Goal: Task Accomplishment & Management: Manage account settings

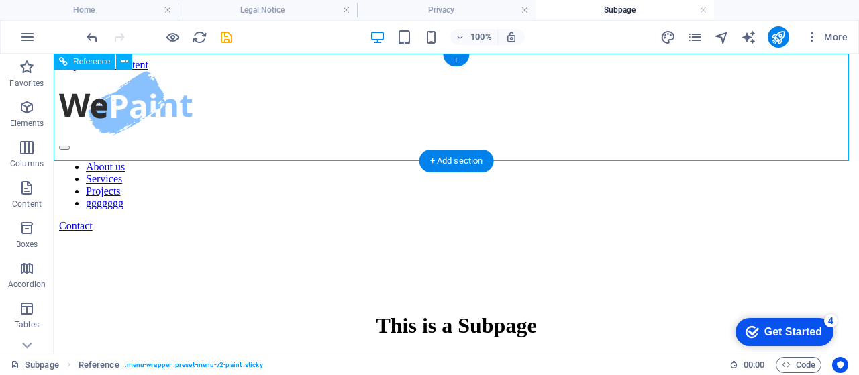
click at [333, 161] on nav "About us Services Projects ggggggg" at bounding box center [456, 185] width 795 height 48
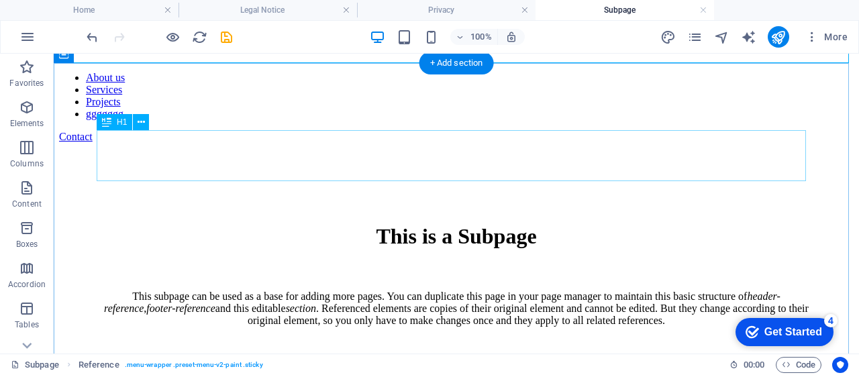
scroll to position [111, 0]
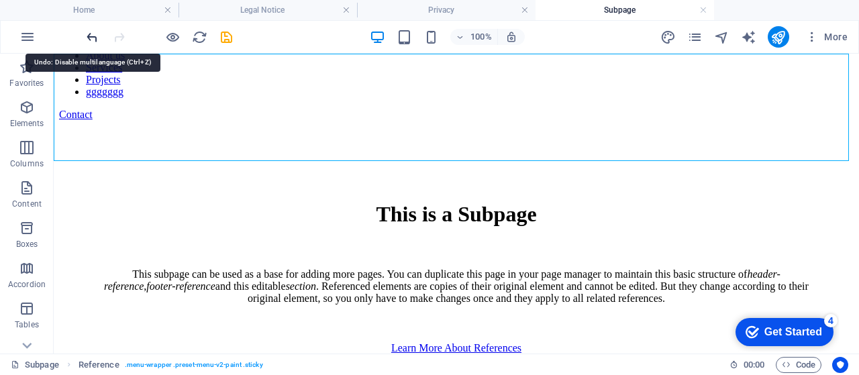
click at [95, 42] on icon "undo" at bounding box center [92, 37] width 15 height 15
click at [97, 42] on icon "undo" at bounding box center [92, 37] width 15 height 15
click at [99, 40] on icon "undo" at bounding box center [92, 37] width 15 height 15
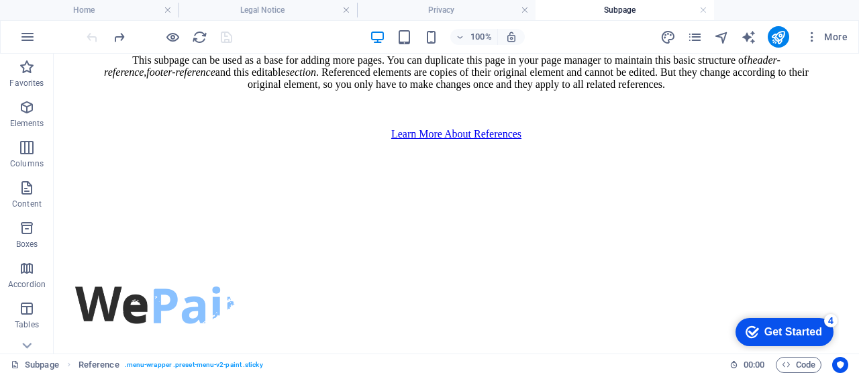
scroll to position [336, 0]
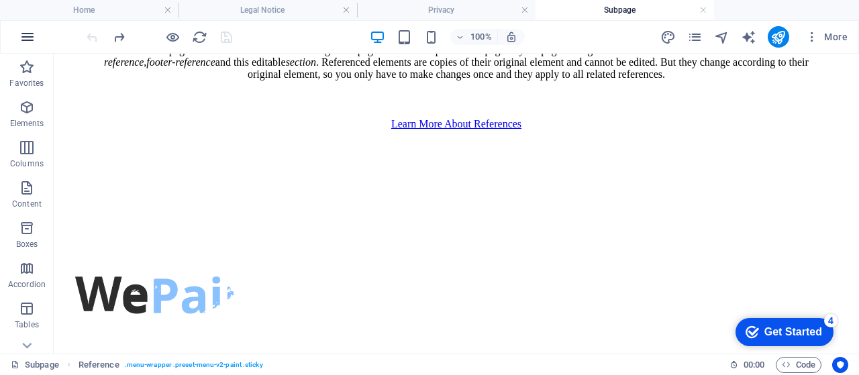
click at [28, 34] on icon "button" at bounding box center [27, 37] width 16 height 16
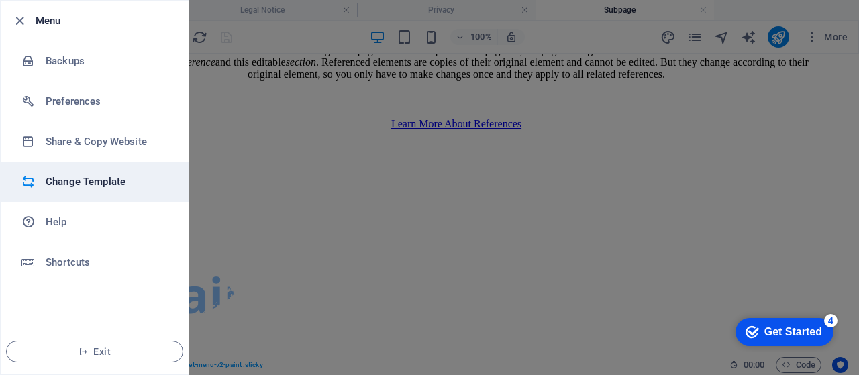
click at [103, 182] on h6 "Change Template" at bounding box center [108, 182] width 124 height 16
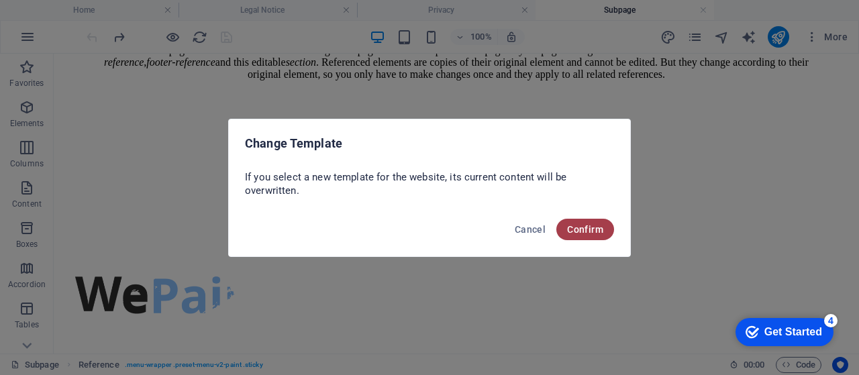
click at [603, 234] on button "Confirm" at bounding box center [586, 229] width 58 height 21
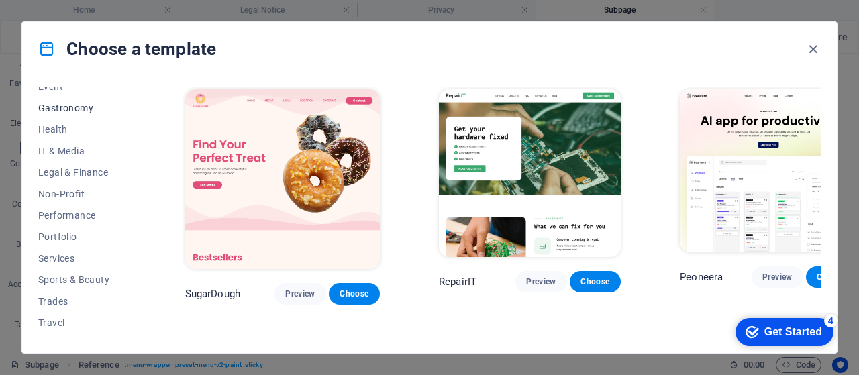
scroll to position [286, 0]
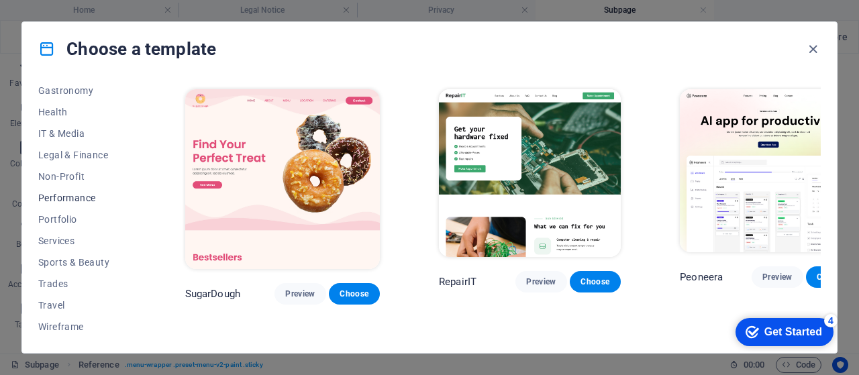
drag, startPoint x: 71, startPoint y: 197, endPoint x: 64, endPoint y: 193, distance: 7.8
click at [64, 193] on span "Performance" at bounding box center [82, 198] width 88 height 11
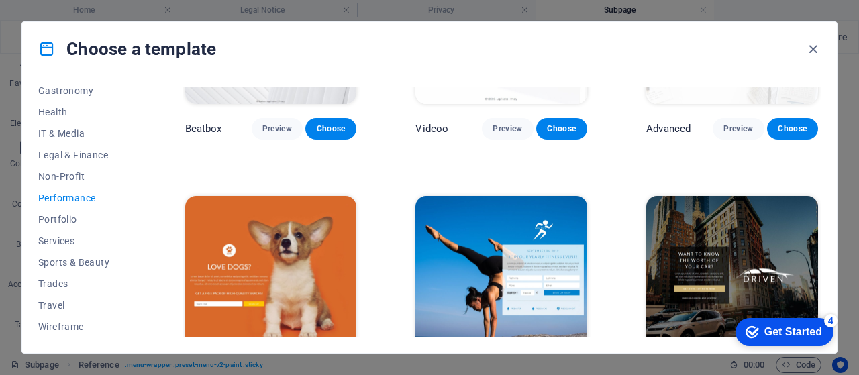
scroll to position [403, 0]
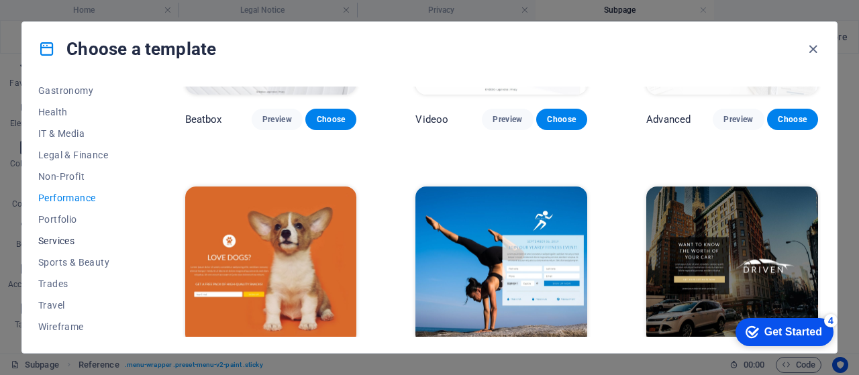
click at [44, 244] on span "Services" at bounding box center [82, 241] width 88 height 11
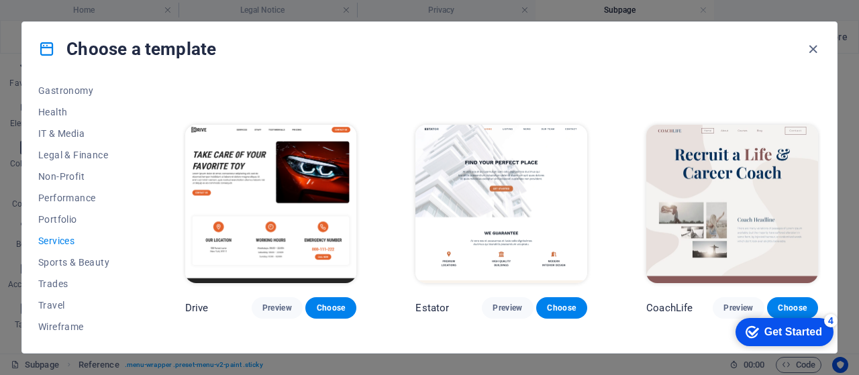
scroll to position [470, 0]
click at [71, 326] on span "Wireframe" at bounding box center [82, 327] width 88 height 11
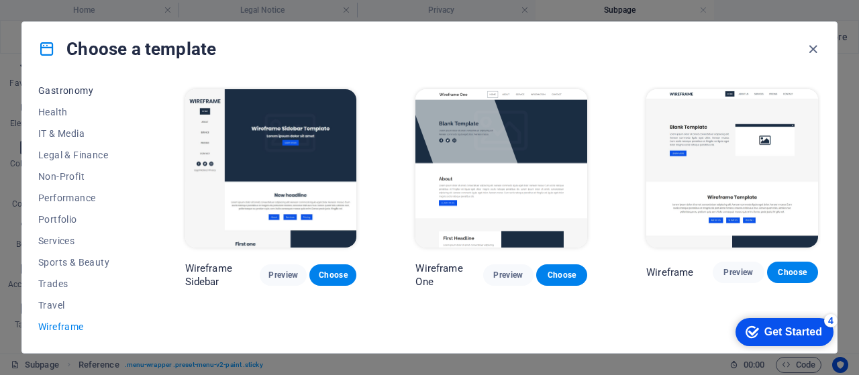
click at [64, 93] on span "Gastronomy" at bounding box center [82, 90] width 88 height 11
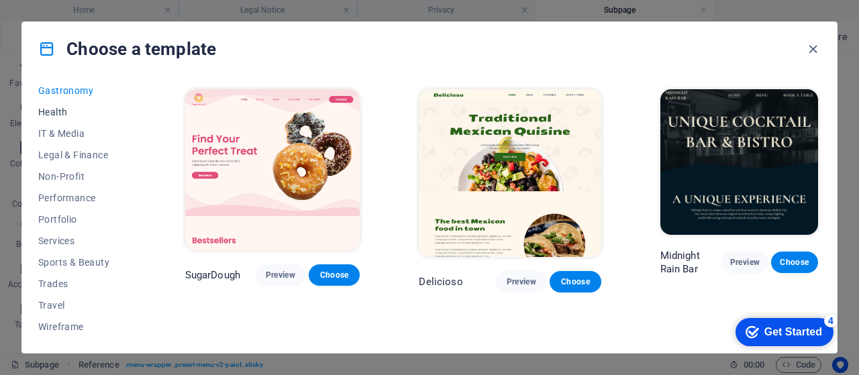
click at [51, 117] on span "Health" at bounding box center [82, 112] width 88 height 11
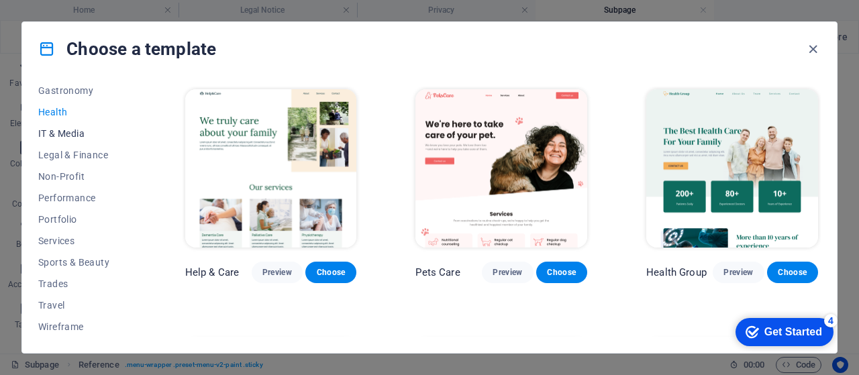
click at [51, 136] on span "IT & Media" at bounding box center [82, 133] width 88 height 11
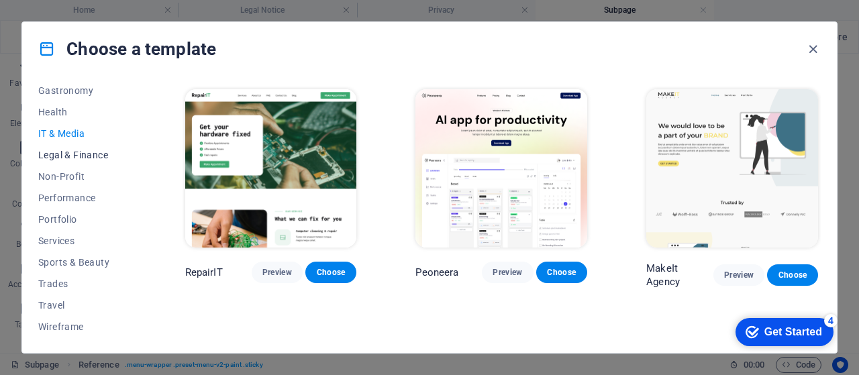
click at [55, 152] on span "Legal & Finance" at bounding box center [82, 155] width 88 height 11
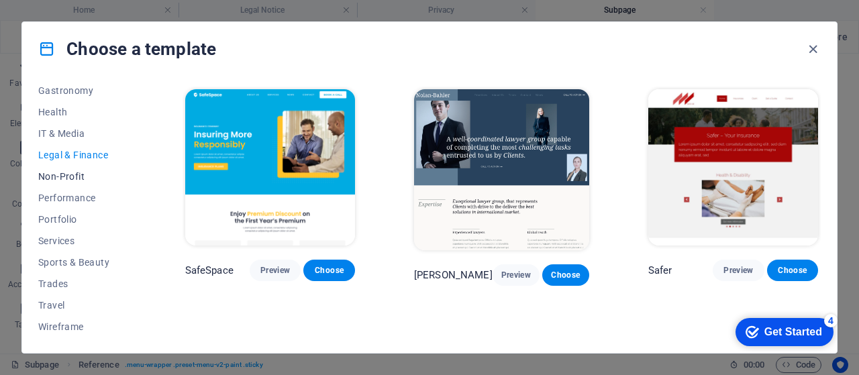
click at [64, 184] on button "Non-Profit" at bounding box center [82, 176] width 88 height 21
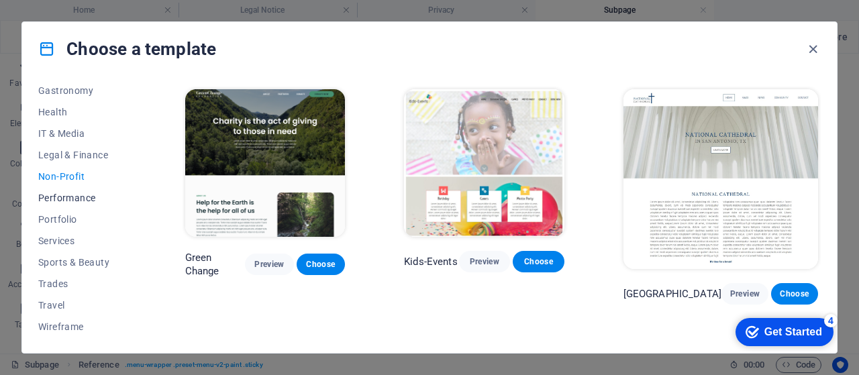
click at [68, 194] on span "Performance" at bounding box center [82, 198] width 88 height 11
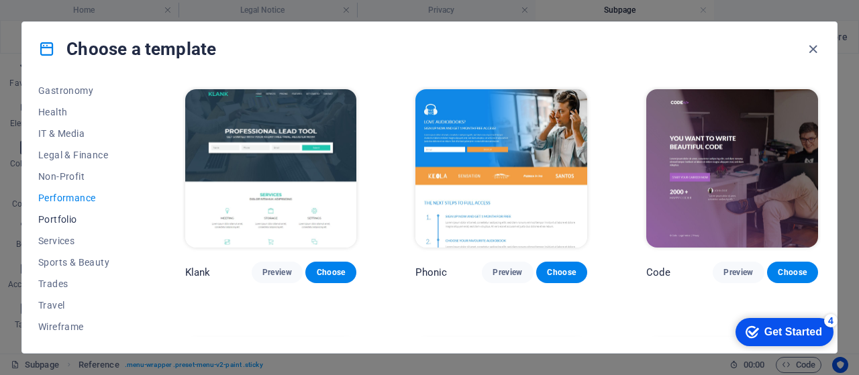
click at [64, 216] on span "Portfolio" at bounding box center [82, 219] width 88 height 11
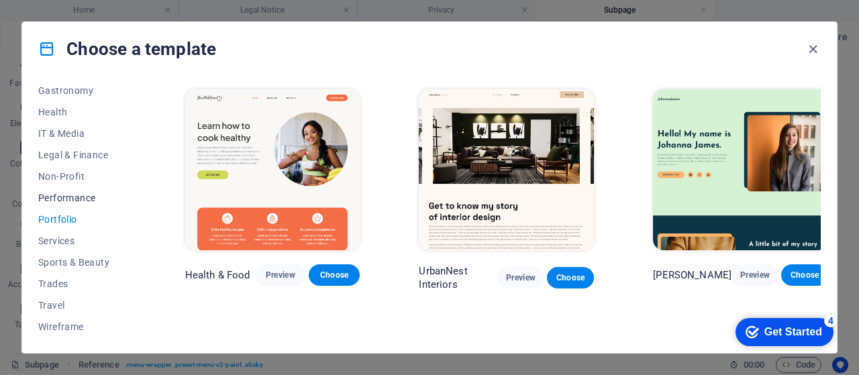
click at [70, 194] on span "Performance" at bounding box center [82, 198] width 88 height 11
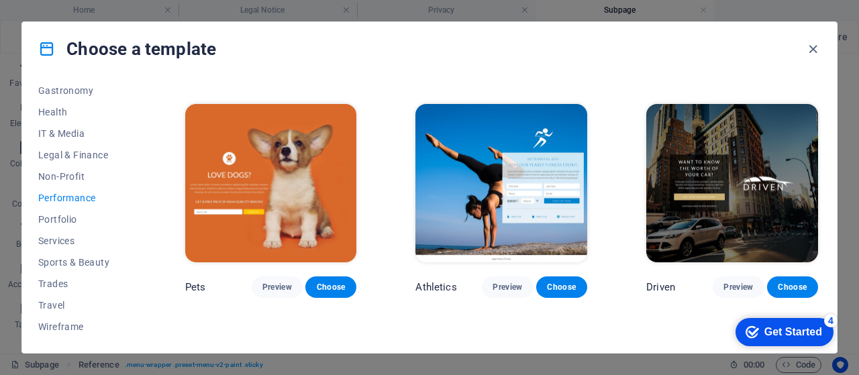
scroll to position [492, 0]
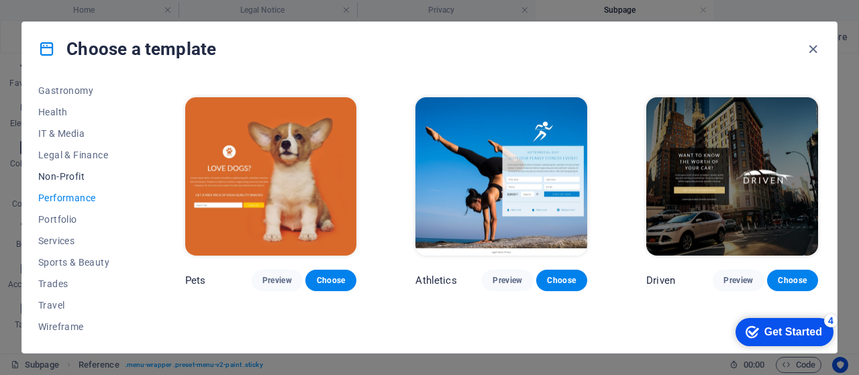
click at [50, 169] on button "Non-Profit" at bounding box center [82, 176] width 88 height 21
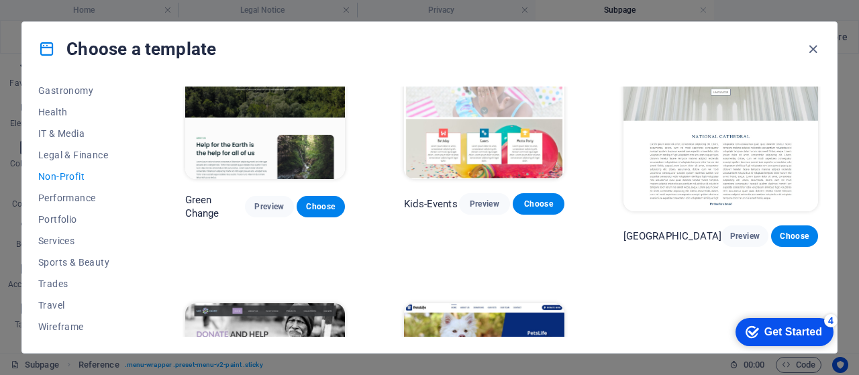
scroll to position [0, 0]
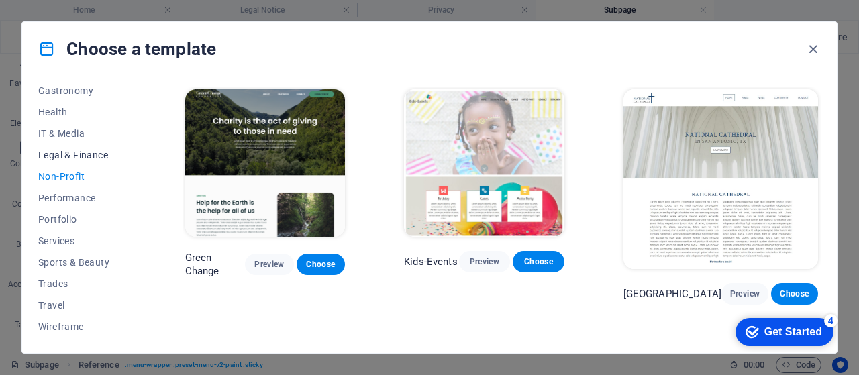
click at [74, 155] on span "Legal & Finance" at bounding box center [82, 155] width 88 height 11
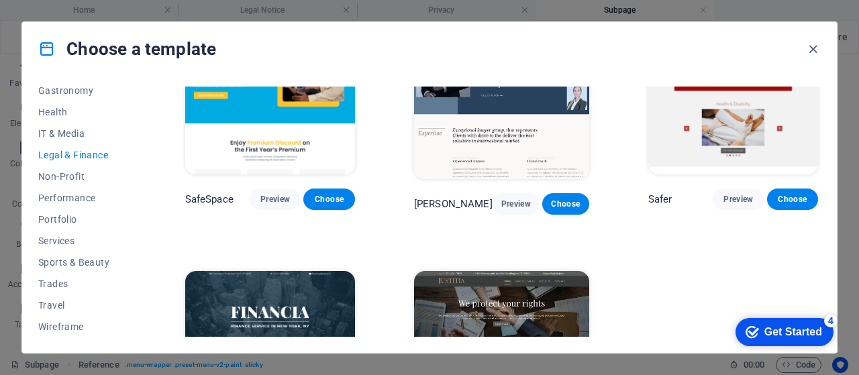
scroll to position [36, 0]
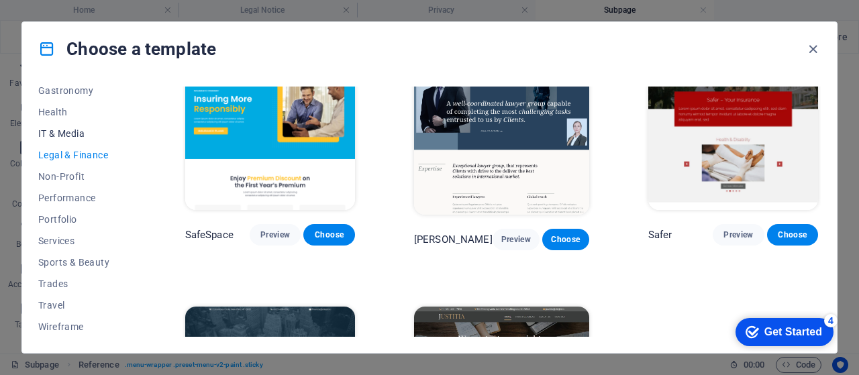
click at [64, 128] on span "IT & Media" at bounding box center [82, 133] width 88 height 11
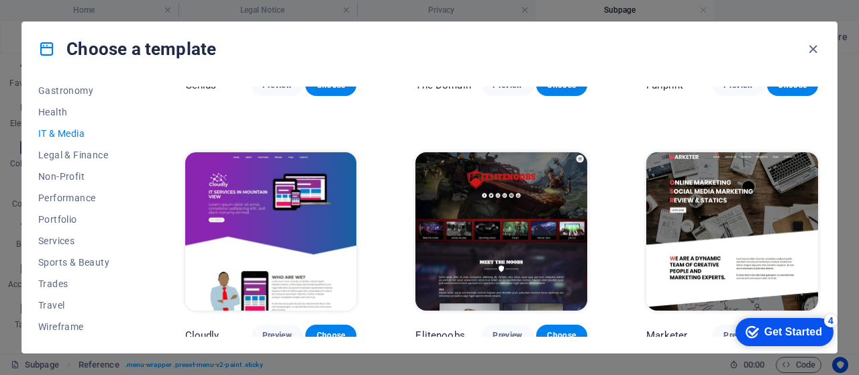
scroll to position [695, 0]
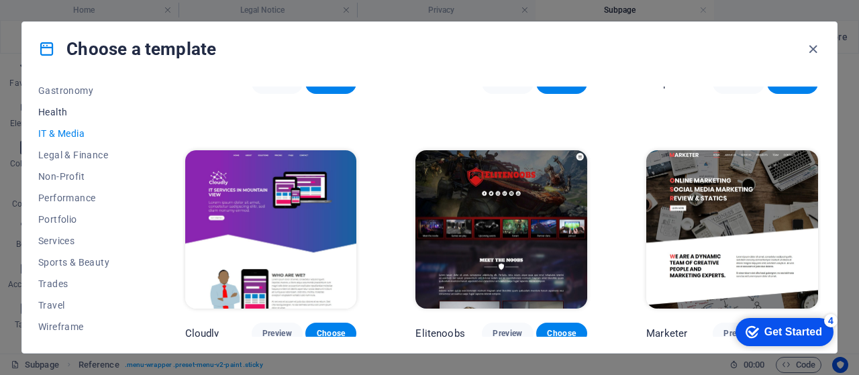
click at [52, 119] on button "Health" at bounding box center [82, 111] width 88 height 21
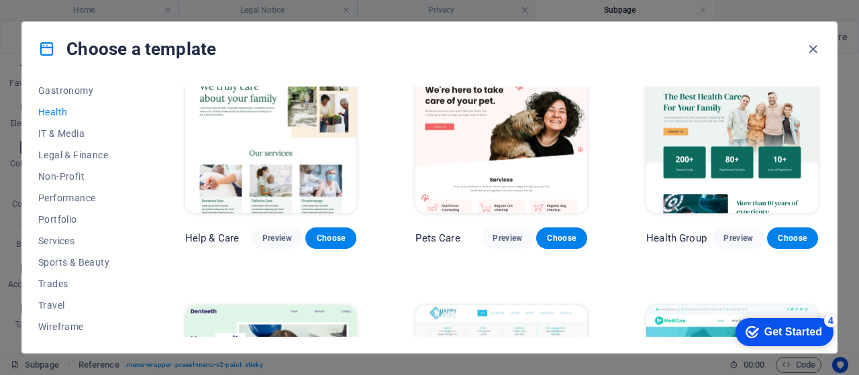
scroll to position [0, 0]
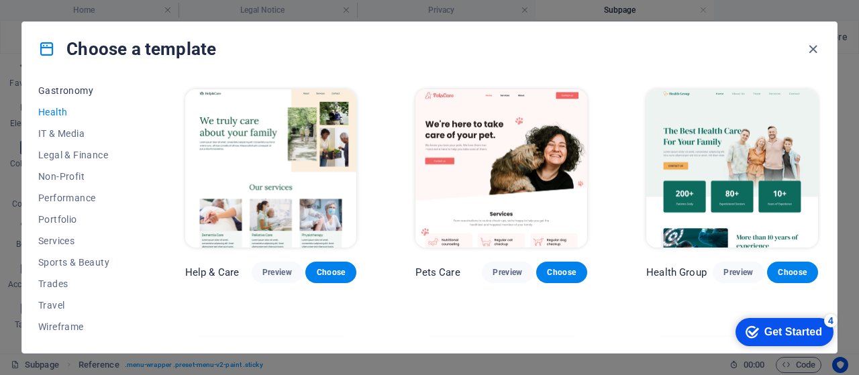
click at [62, 95] on span "Gastronomy" at bounding box center [82, 90] width 88 height 11
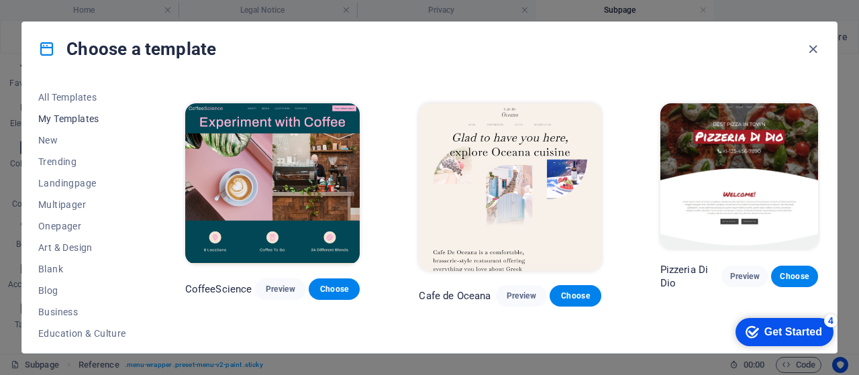
click at [67, 120] on span "My Templates" at bounding box center [82, 118] width 88 height 11
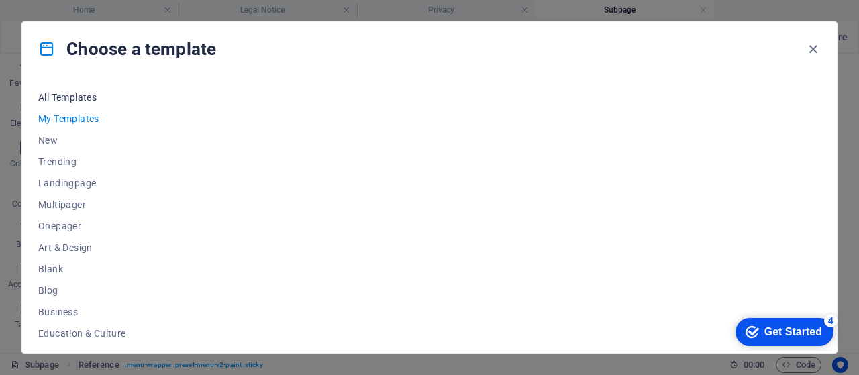
click at [91, 97] on span "All Templates" at bounding box center [82, 97] width 88 height 11
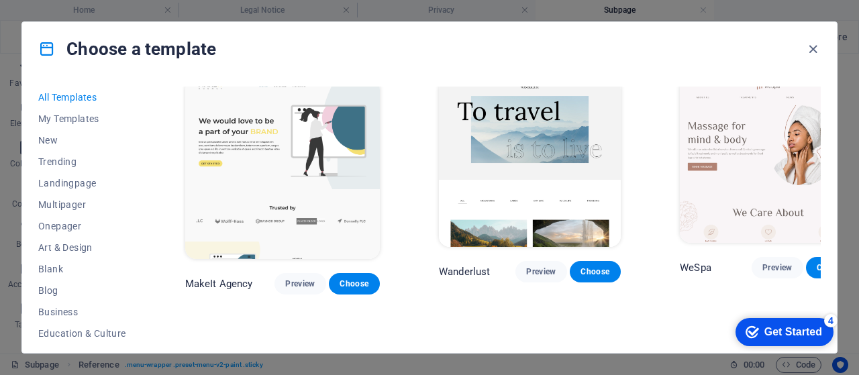
scroll to position [2730, 0]
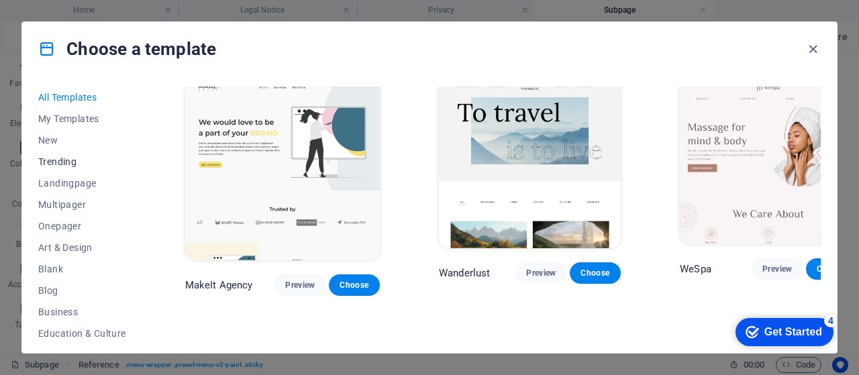
click at [82, 162] on span "Trending" at bounding box center [82, 161] width 88 height 11
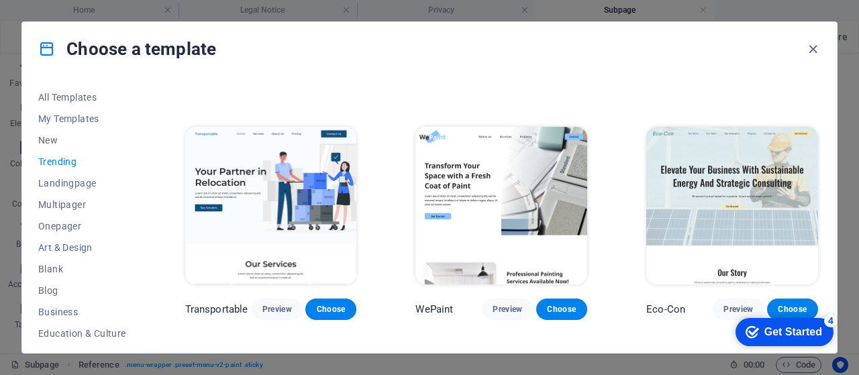
scroll to position [196, 0]
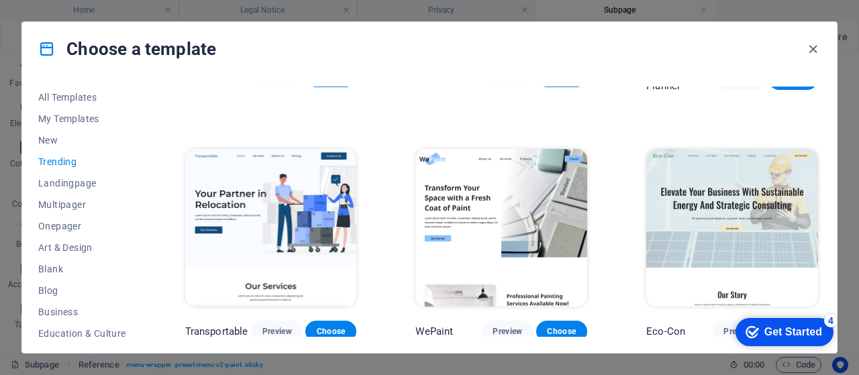
click at [763, 203] on img at bounding box center [733, 228] width 172 height 158
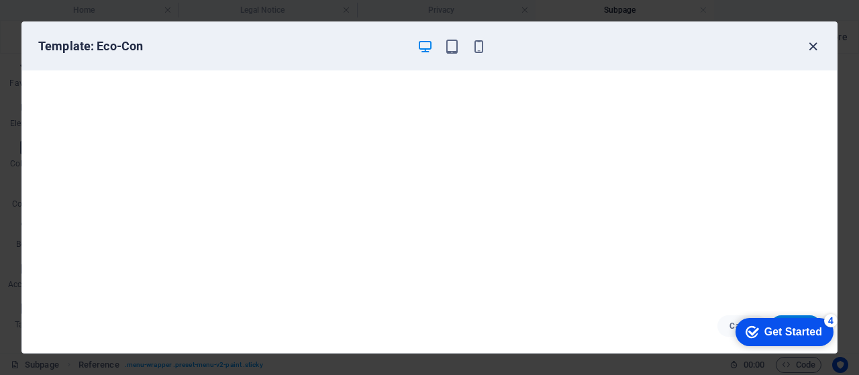
click at [816, 44] on icon "button" at bounding box center [813, 46] width 15 height 15
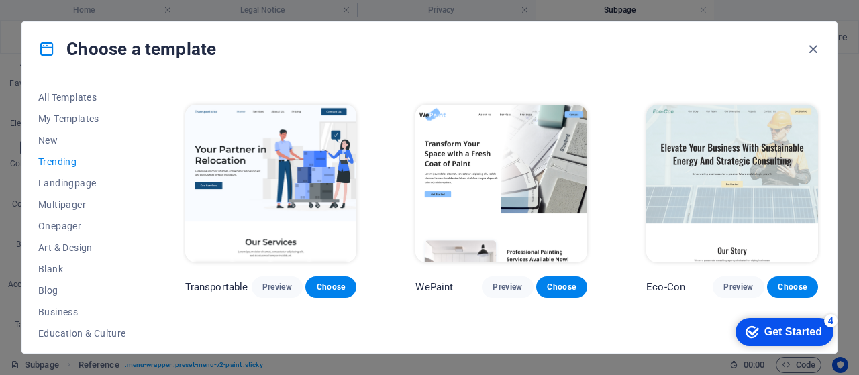
scroll to position [240, 0]
click at [796, 293] on button "Choose" at bounding box center [792, 287] width 51 height 21
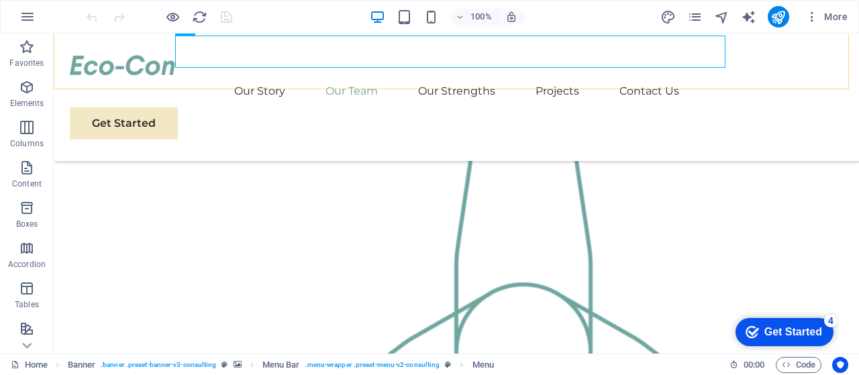
scroll to position [1410, 0]
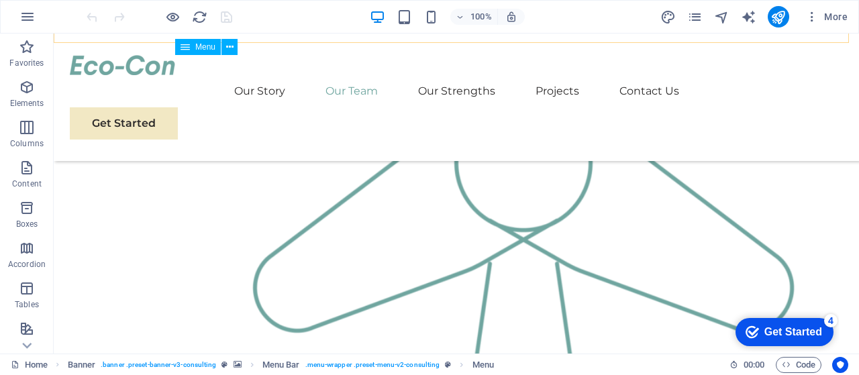
click at [431, 75] on nav "Our Story Our Team Our Strengths Projects Contact Us" at bounding box center [457, 91] width 774 height 32
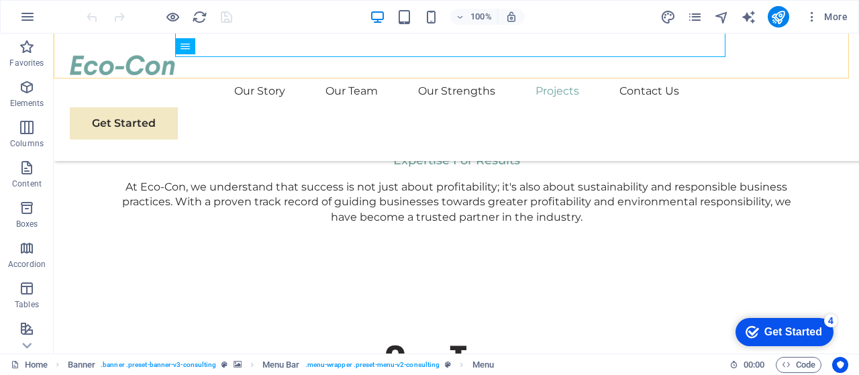
scroll to position [2036, 0]
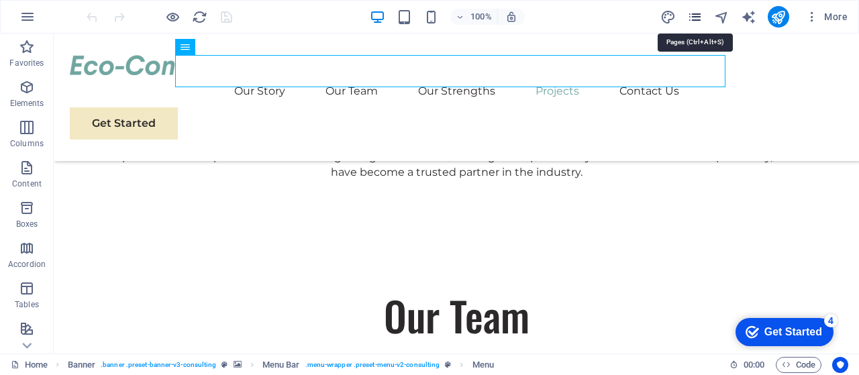
click at [697, 21] on icon "pages" at bounding box center [695, 16] width 15 height 15
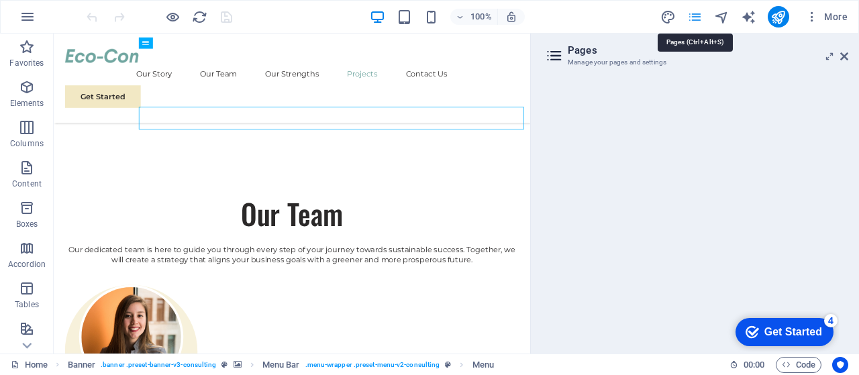
scroll to position [1953, 0]
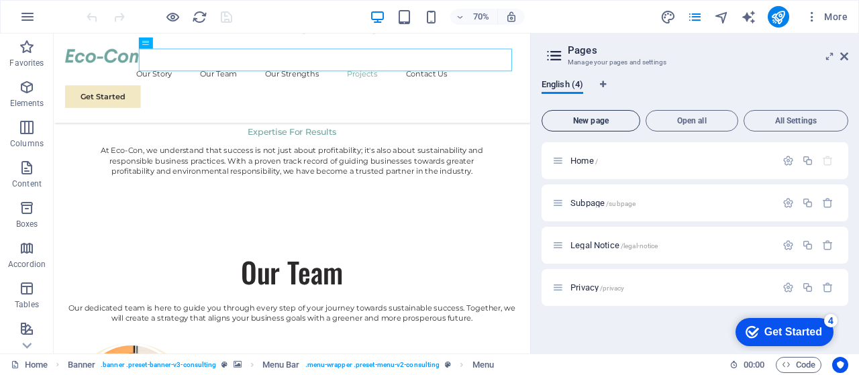
click at [618, 116] on button "New page" at bounding box center [591, 120] width 99 height 21
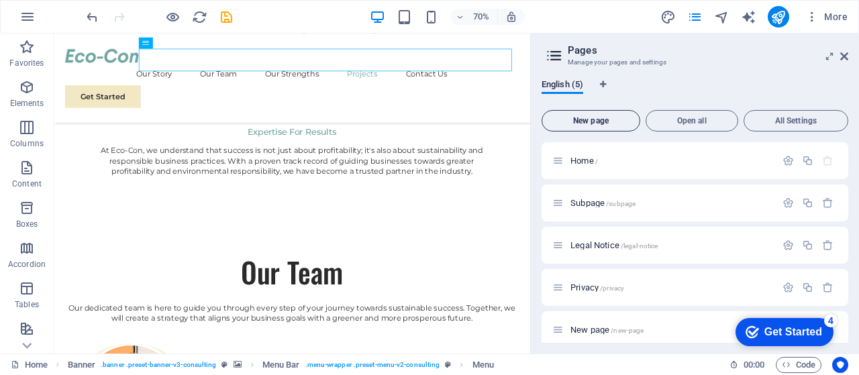
scroll to position [138, 0]
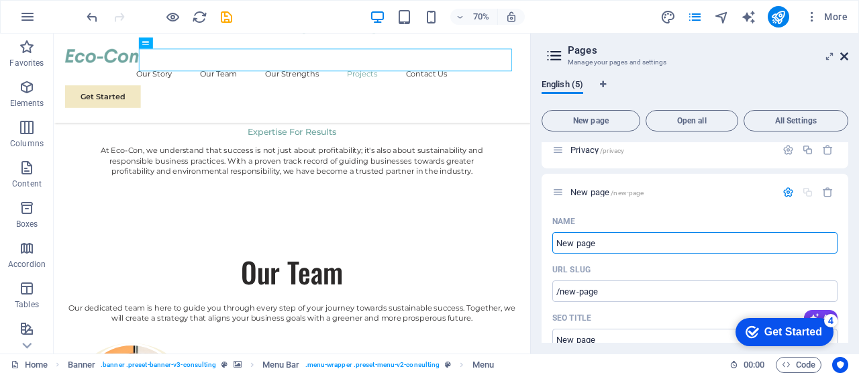
click at [844, 54] on icon at bounding box center [845, 56] width 8 height 11
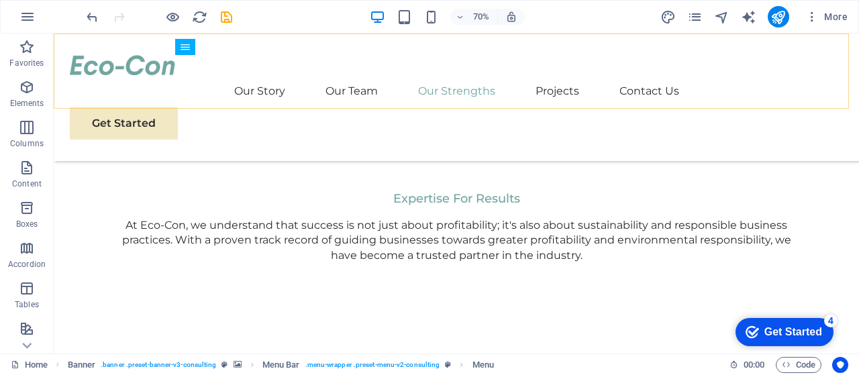
scroll to position [2036, 0]
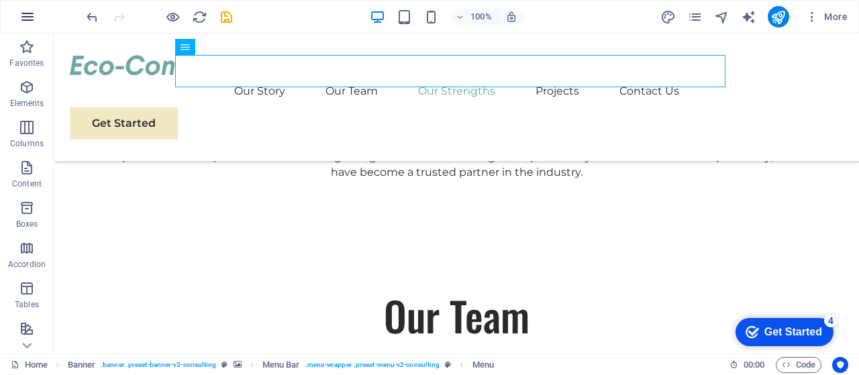
click at [31, 13] on icon "button" at bounding box center [27, 17] width 16 height 16
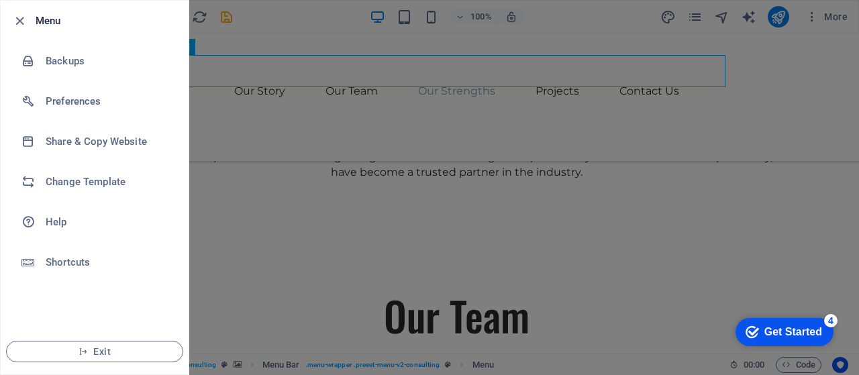
click at [308, 134] on div at bounding box center [429, 187] width 859 height 375
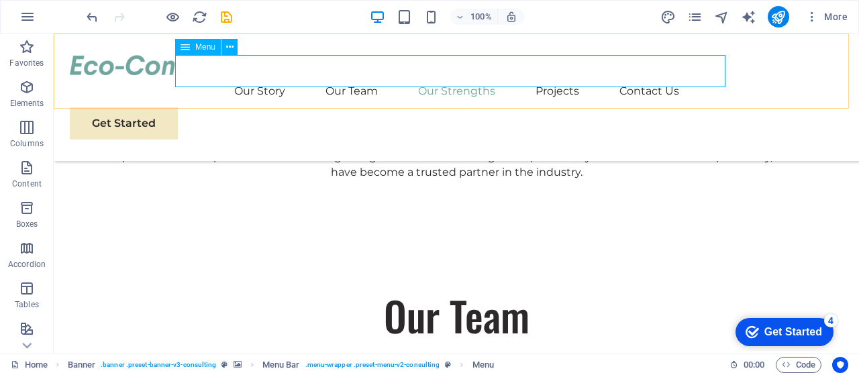
click at [537, 75] on nav "Our Story Our Team Our Strengths Projects Contact Us" at bounding box center [457, 91] width 774 height 32
click at [649, 77] on nav "Our Story Our Team Our Strengths Projects Contact Us" at bounding box center [457, 91] width 774 height 32
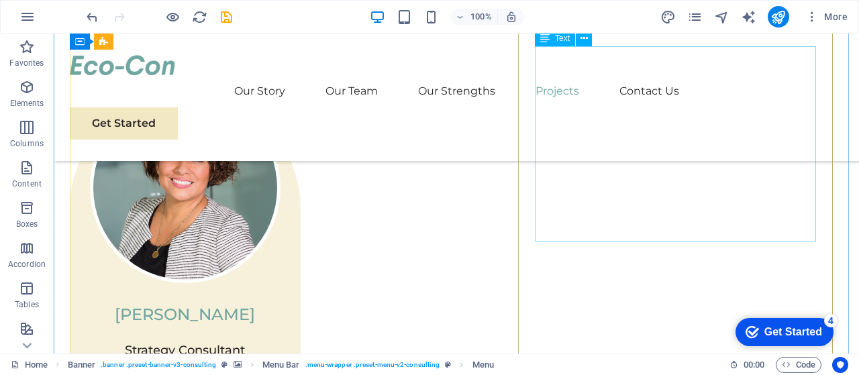
scroll to position [3133, 0]
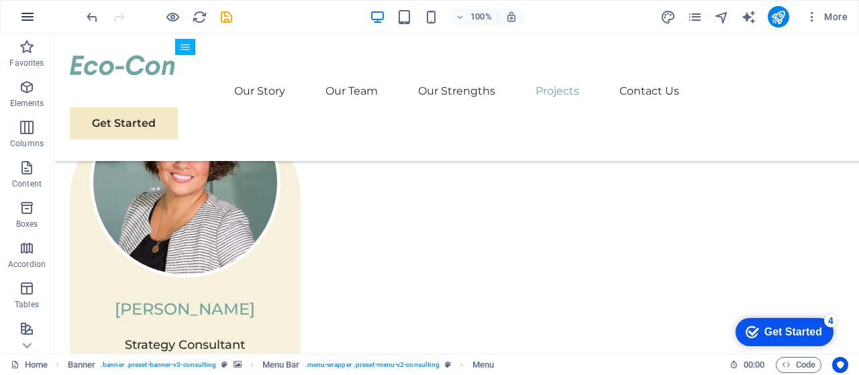
click at [23, 7] on button "button" at bounding box center [27, 17] width 32 height 32
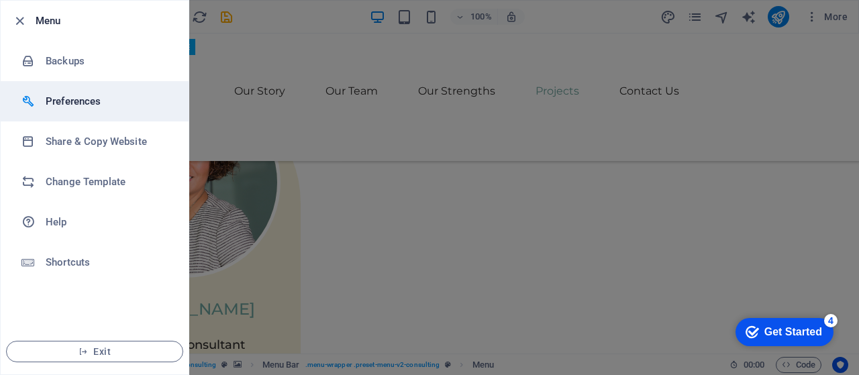
click at [83, 103] on h6 "Preferences" at bounding box center [108, 101] width 124 height 16
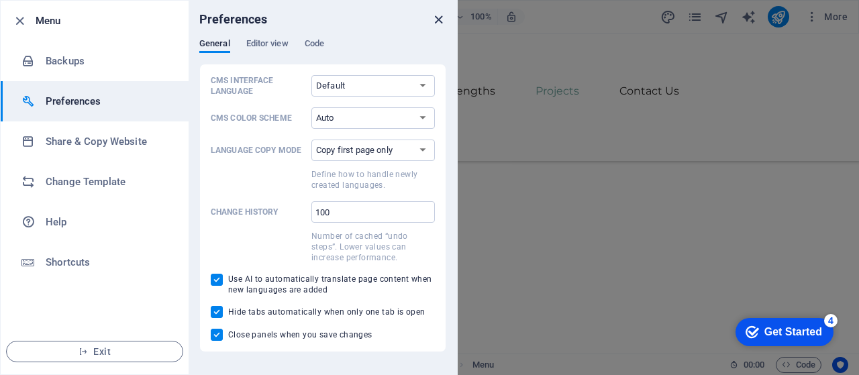
click at [433, 13] on icon "close" at bounding box center [438, 19] width 15 height 15
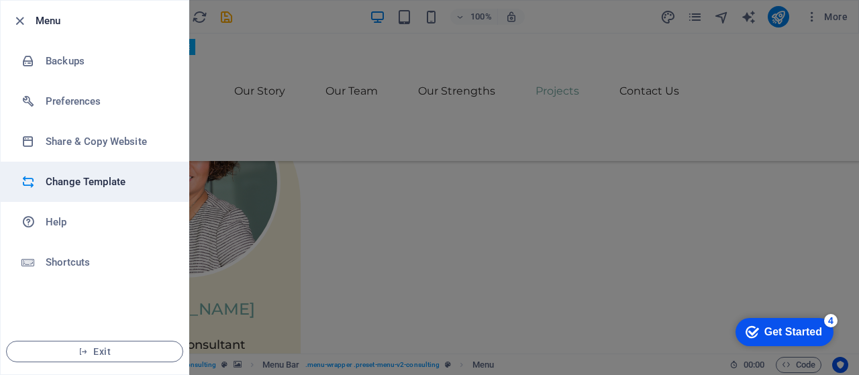
click at [120, 176] on h6 "Change Template" at bounding box center [108, 182] width 124 height 16
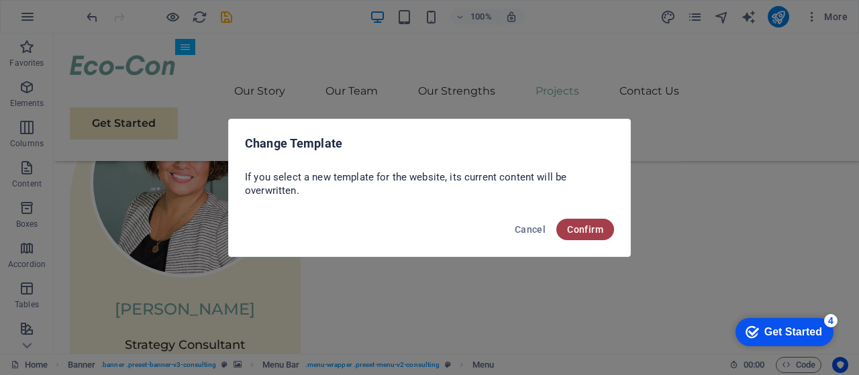
click at [598, 230] on span "Confirm" at bounding box center [585, 229] width 36 height 11
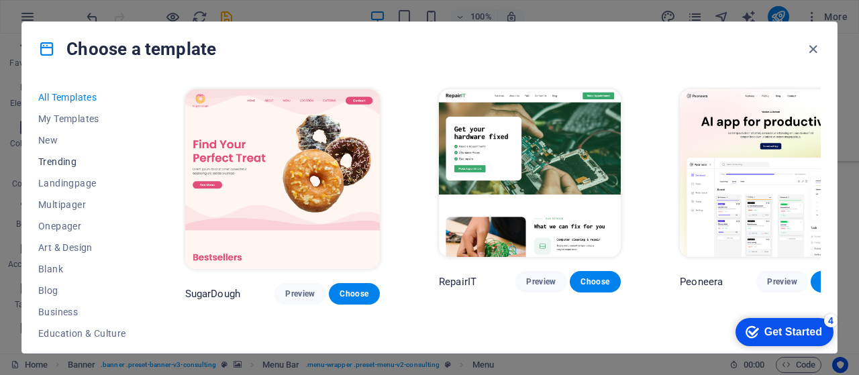
click at [64, 164] on span "Trending" at bounding box center [82, 161] width 88 height 11
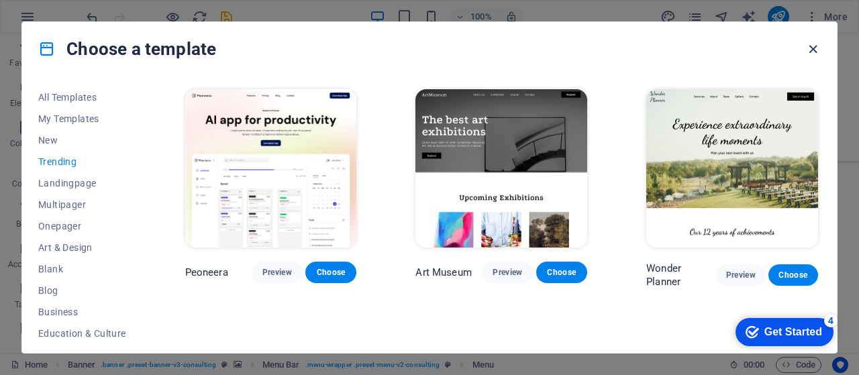
click at [808, 46] on icon "button" at bounding box center [813, 49] width 15 height 15
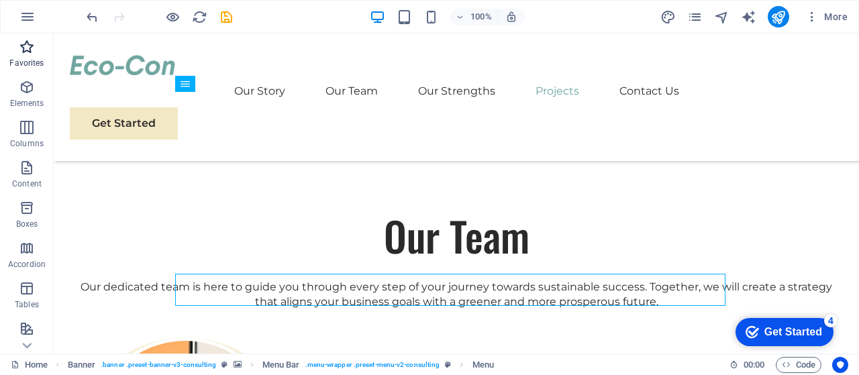
scroll to position [2104, 0]
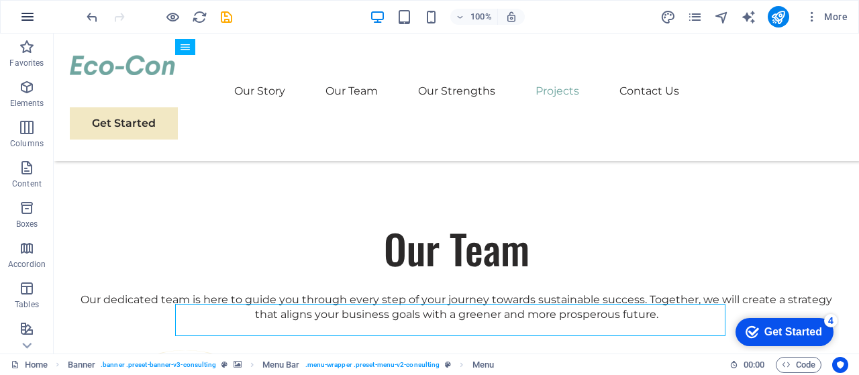
click at [27, 18] on icon "button" at bounding box center [27, 17] width 16 height 16
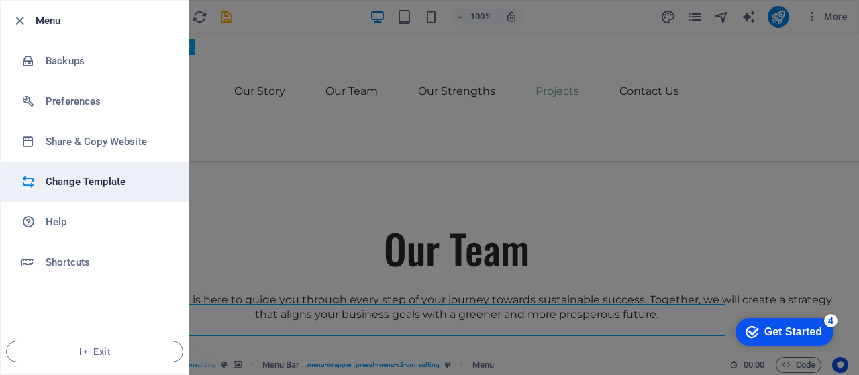
click at [110, 182] on h6 "Change Template" at bounding box center [108, 182] width 124 height 16
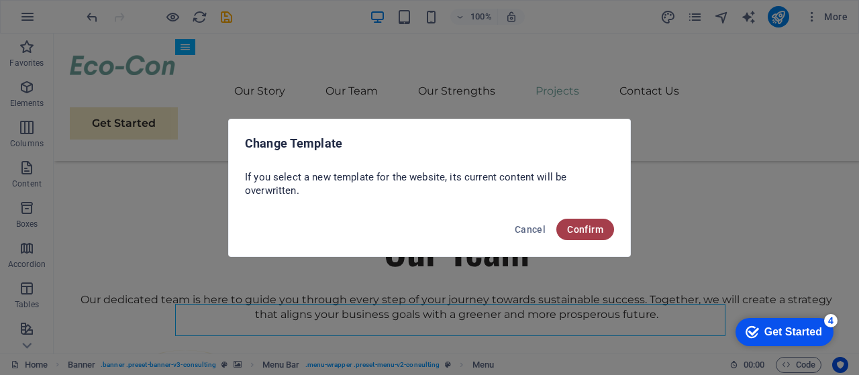
click at [576, 235] on button "Confirm" at bounding box center [586, 229] width 58 height 21
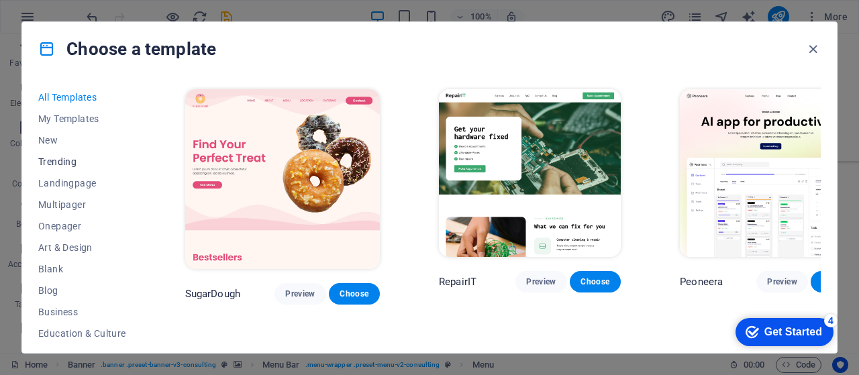
click at [65, 159] on span "Trending" at bounding box center [82, 161] width 88 height 11
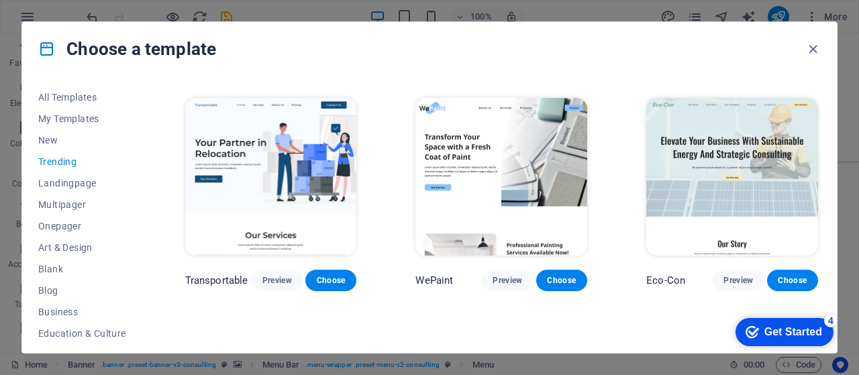
scroll to position [246, 0]
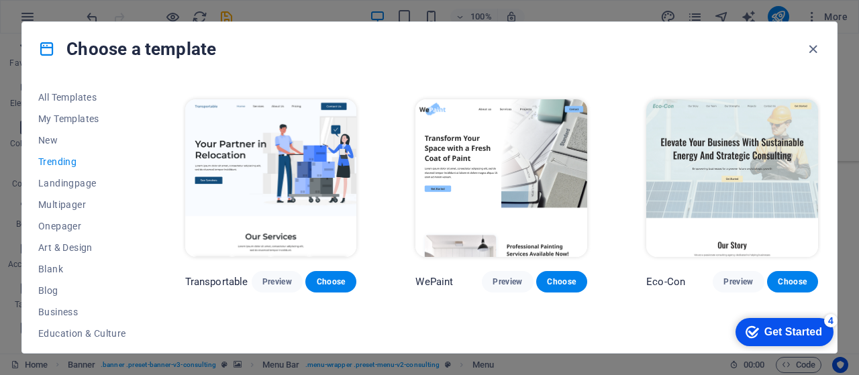
click at [534, 152] on img at bounding box center [502, 178] width 172 height 158
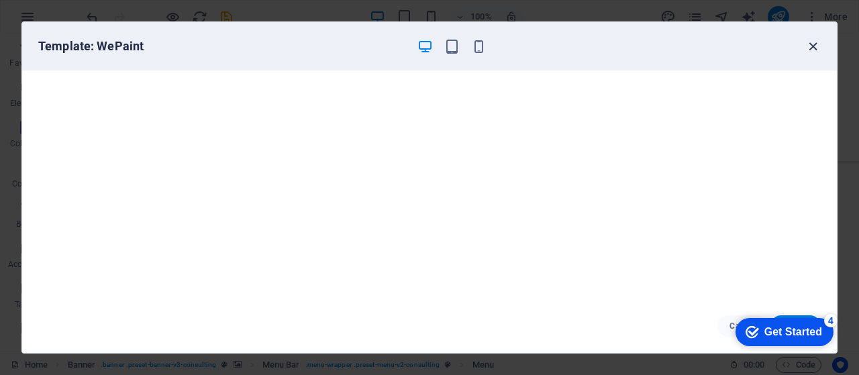
click at [809, 49] on icon "button" at bounding box center [813, 46] width 15 height 15
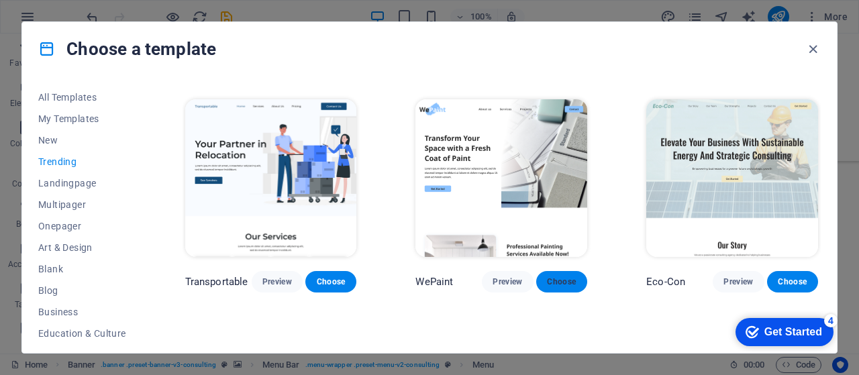
click at [552, 277] on span "Choose" at bounding box center [562, 282] width 30 height 11
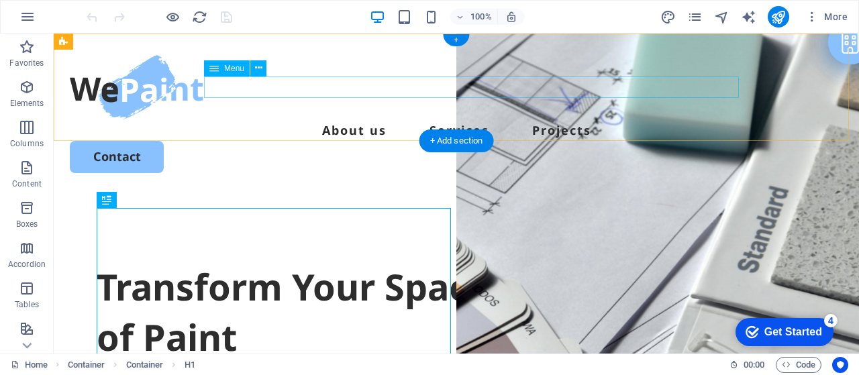
click at [574, 120] on nav "About us Services Projects" at bounding box center [457, 130] width 774 height 21
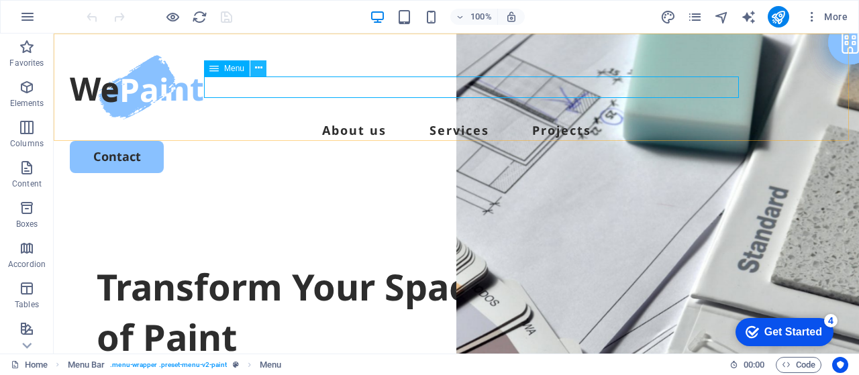
click at [262, 68] on button at bounding box center [258, 68] width 16 height 16
click at [696, 16] on icon "pages" at bounding box center [695, 16] width 15 height 15
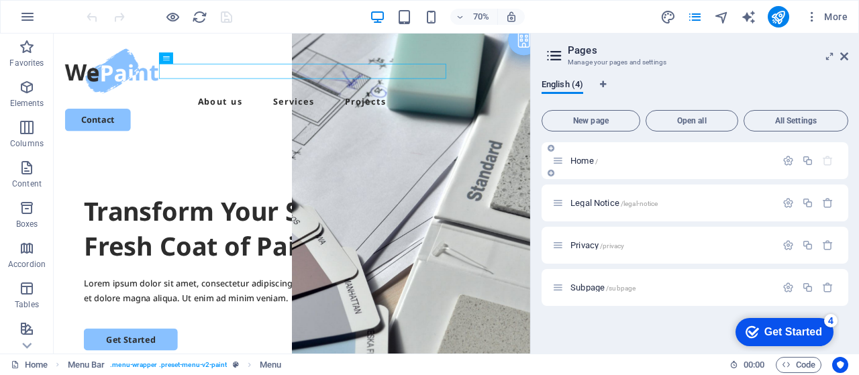
click at [553, 174] on icon at bounding box center [551, 173] width 7 height 8
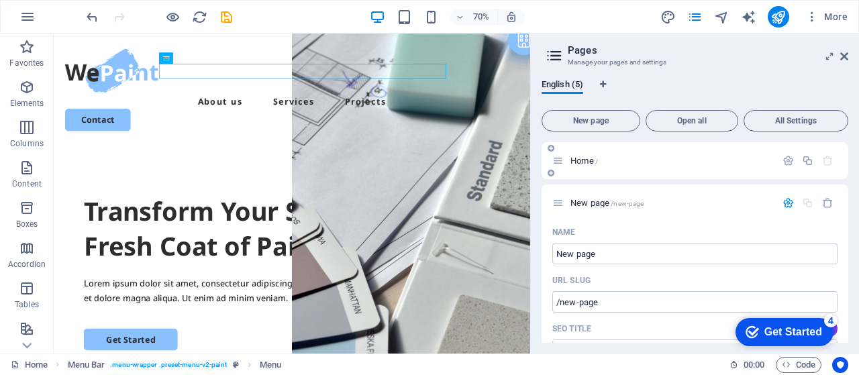
click at [688, 162] on p "Home /" at bounding box center [671, 160] width 201 height 9
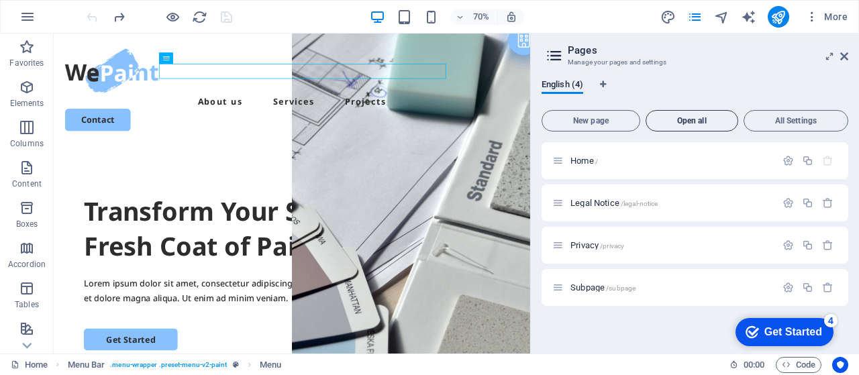
click at [684, 120] on span "Open all" at bounding box center [692, 121] width 81 height 8
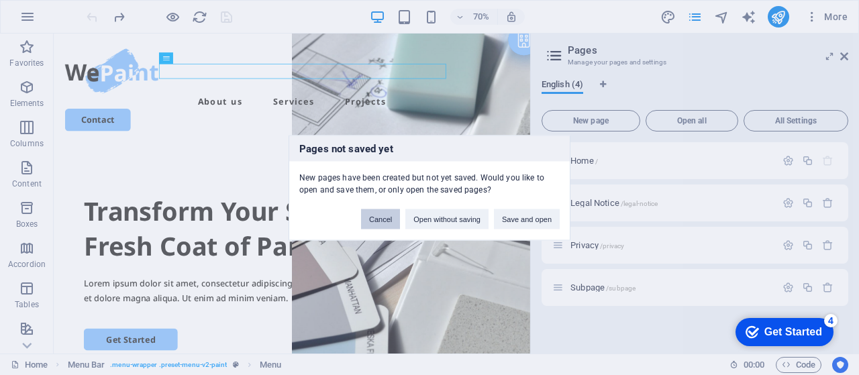
click at [385, 228] on button "Cancel" at bounding box center [380, 219] width 39 height 20
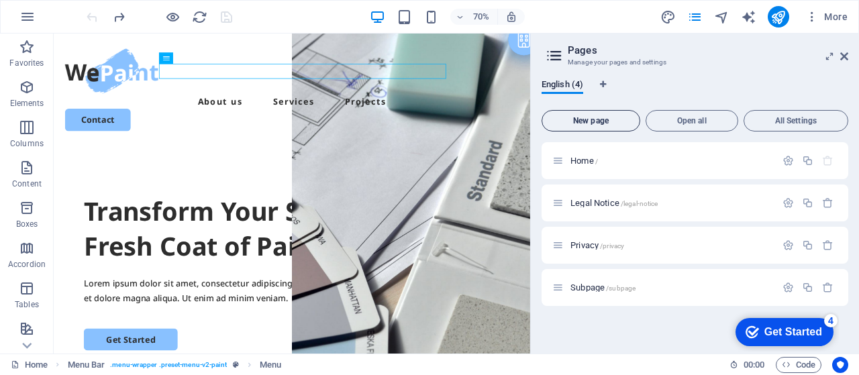
click at [602, 120] on span "New page" at bounding box center [591, 121] width 87 height 8
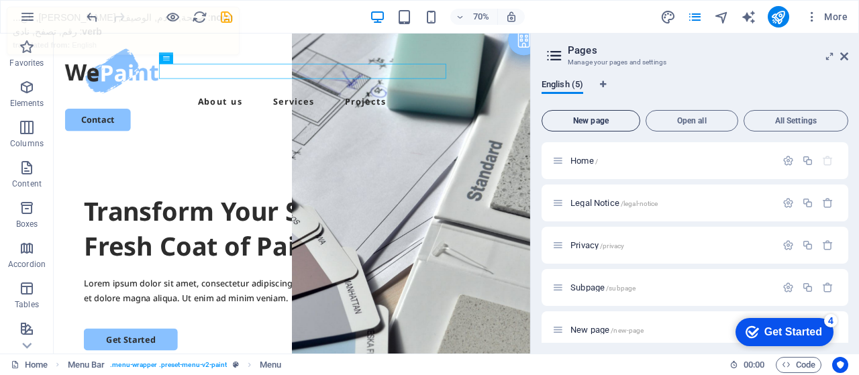
scroll to position [138, 0]
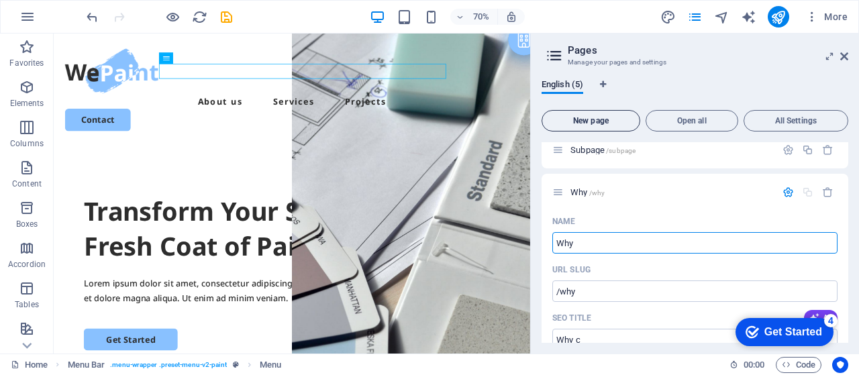
type input "Why c"
type input "/why"
type input "Why choose"
type input "/why-choo"
type input "Why choose us"
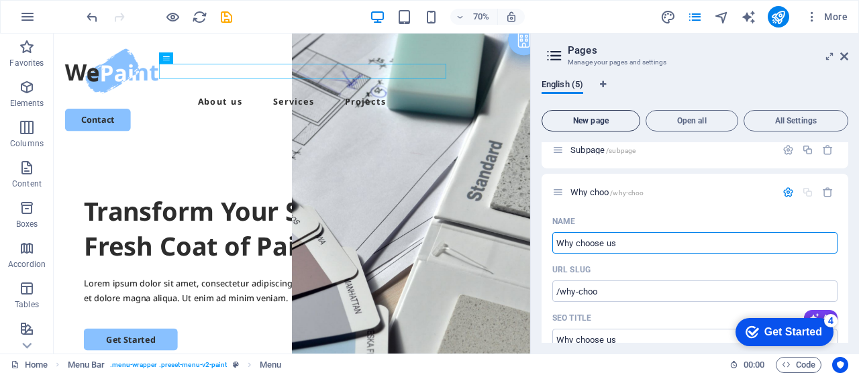
type input "/why-choose-us"
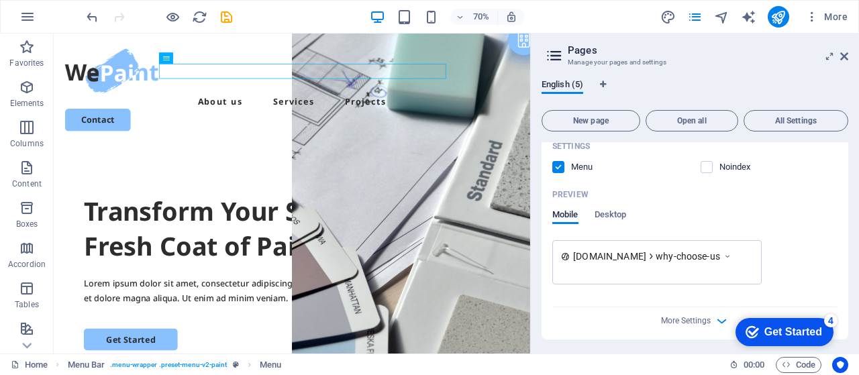
scroll to position [478, 0]
type input "Why choose us"
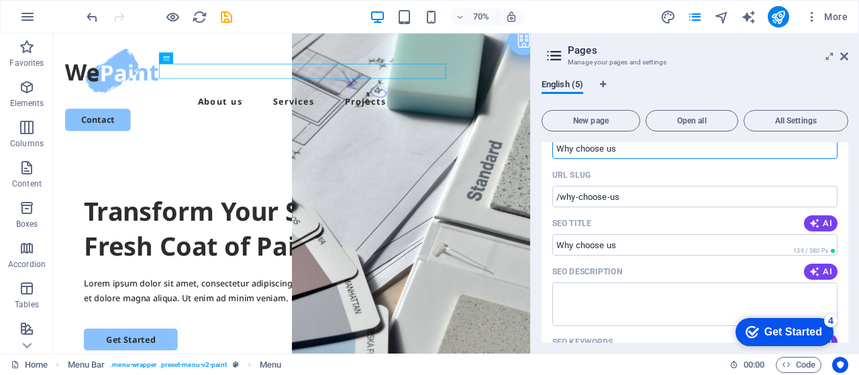
scroll to position [254, 0]
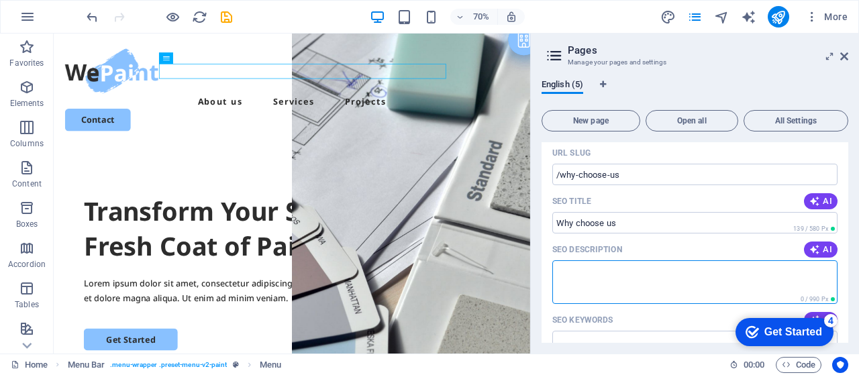
click at [625, 265] on textarea "SEO Description" at bounding box center [695, 283] width 285 height 44
paste textarea "• Competetive Price with High Quality • Eco-Friendly (Child-safe, Pet friendly,…"
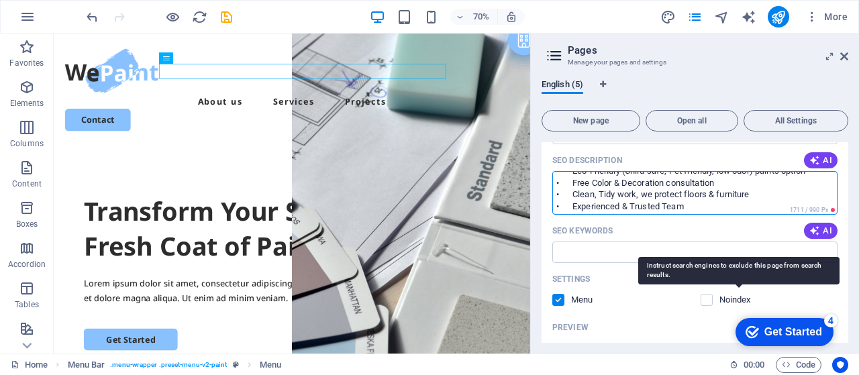
scroll to position [367, 0]
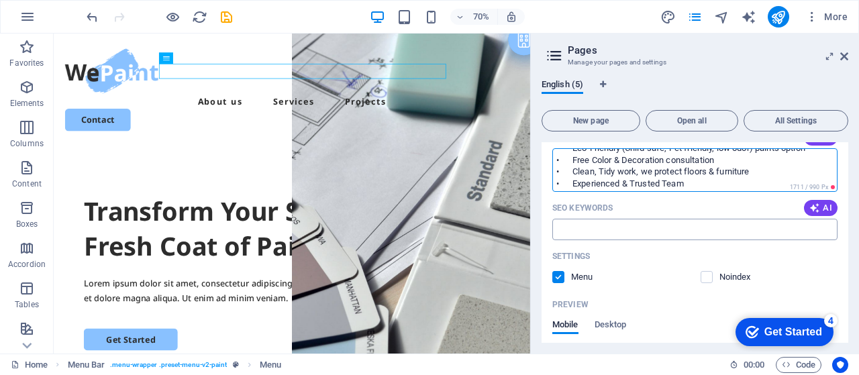
type textarea "• Competetive Price with High Quality • Eco-Friendly (Child-safe, Pet friendly,…"
click at [577, 231] on input "SEO Keywords" at bounding box center [695, 229] width 285 height 21
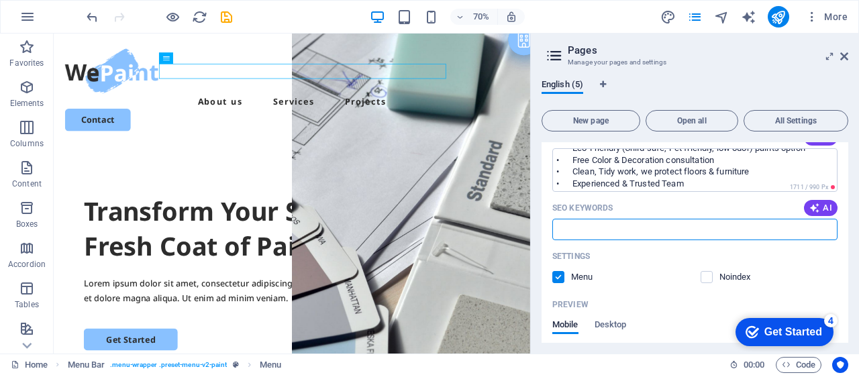
paste input "• Competetive Price with High Quality • Eco-Friendly (Child-safe, Pet friendly,…"
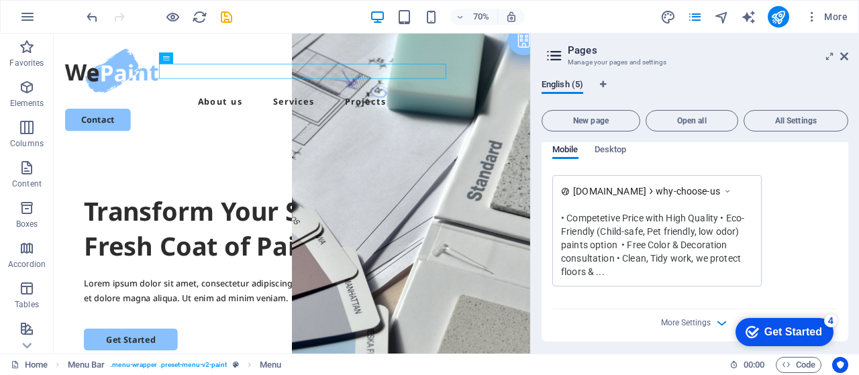
scroll to position [545, 0]
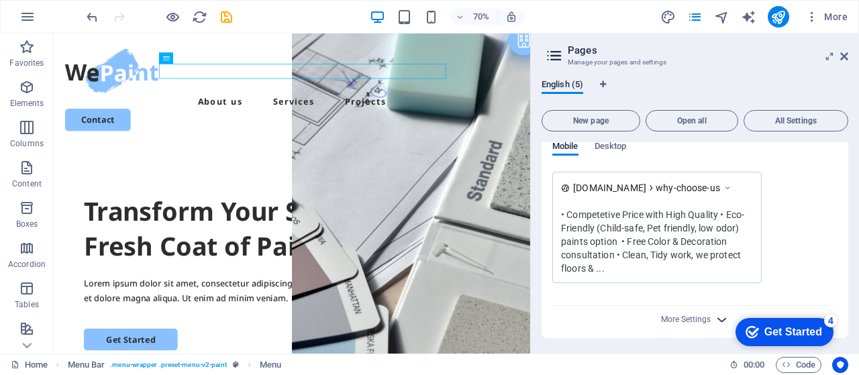
type input "• Competetive Price with High Quality • Eco-Friendly (Child-safe, Pet friendly,…"
click at [720, 321] on icon "button" at bounding box center [721, 319] width 15 height 15
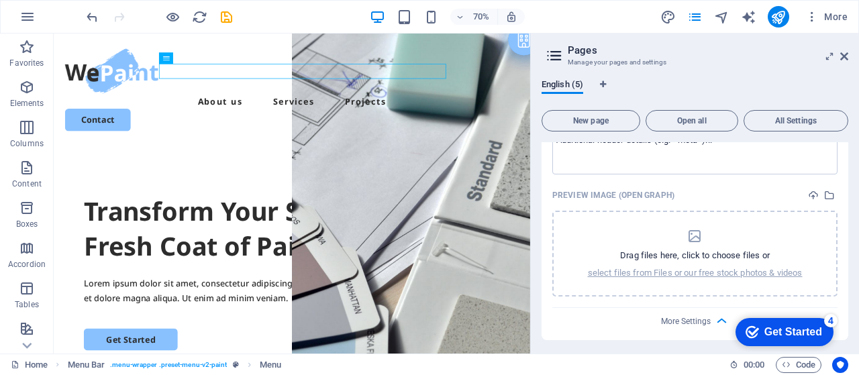
scroll to position [739, 0]
click at [760, 189] on div "Preview Image (Open Graph)" at bounding box center [695, 193] width 285 height 20
click at [845, 57] on icon at bounding box center [845, 56] width 8 height 11
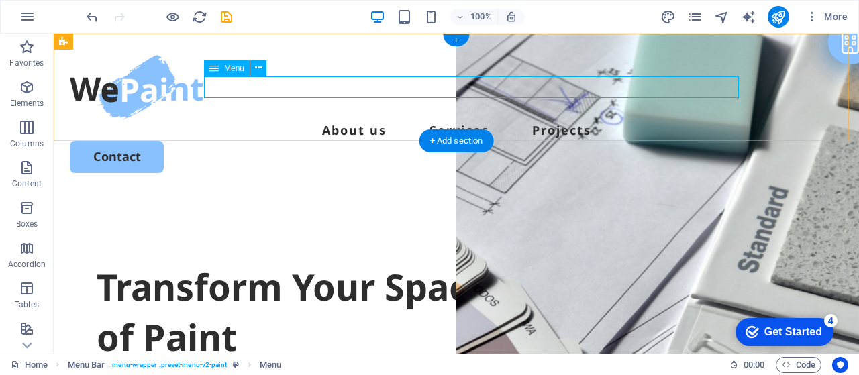
click at [634, 120] on nav "About us Services Projects" at bounding box center [457, 130] width 774 height 21
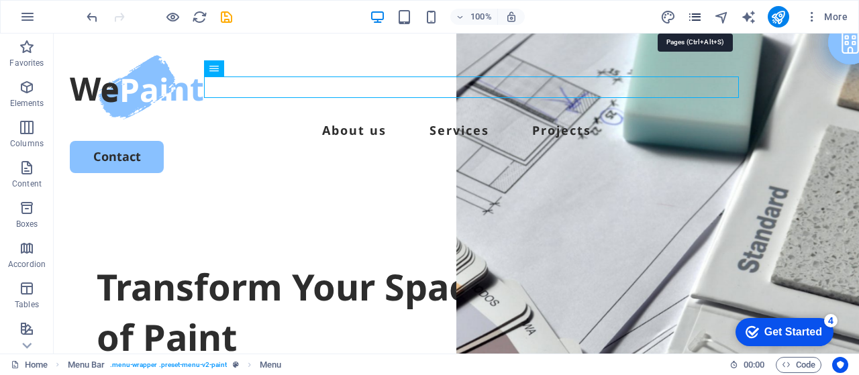
click at [700, 9] on icon "pages" at bounding box center [695, 16] width 15 height 15
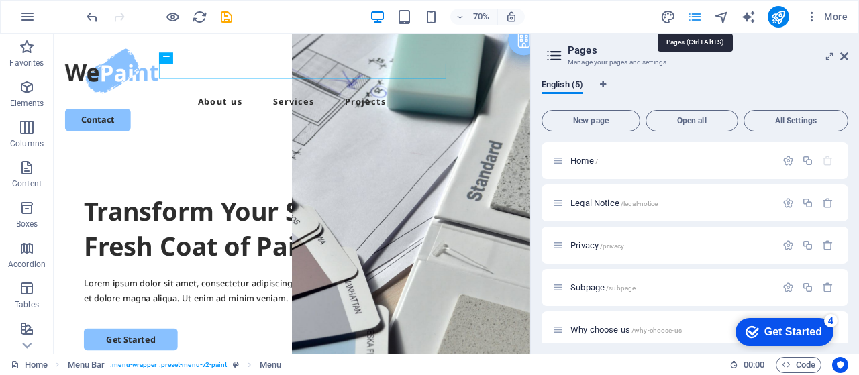
scroll to position [138, 0]
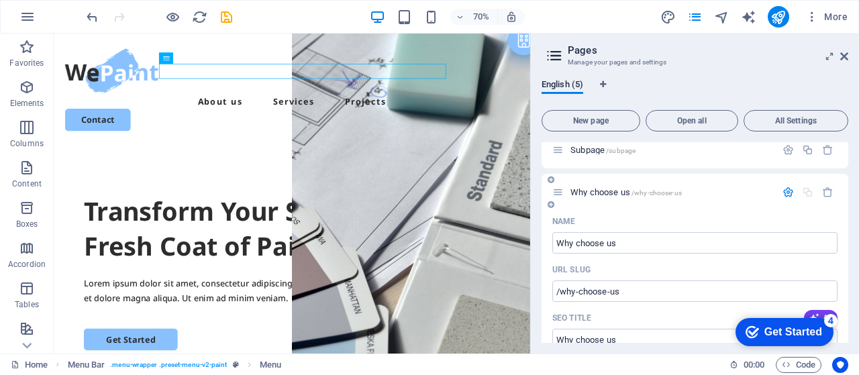
click at [792, 189] on button "button" at bounding box center [788, 192] width 19 height 11
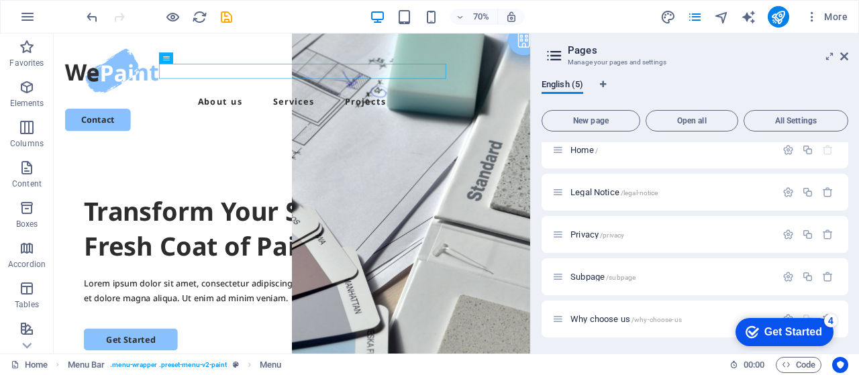
click at [829, 324] on div "4" at bounding box center [831, 320] width 13 height 13
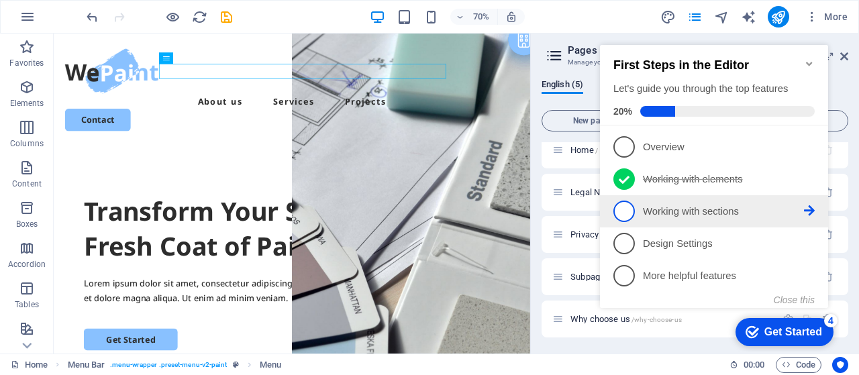
click at [624, 214] on span "3" at bounding box center [624, 211] width 21 height 21
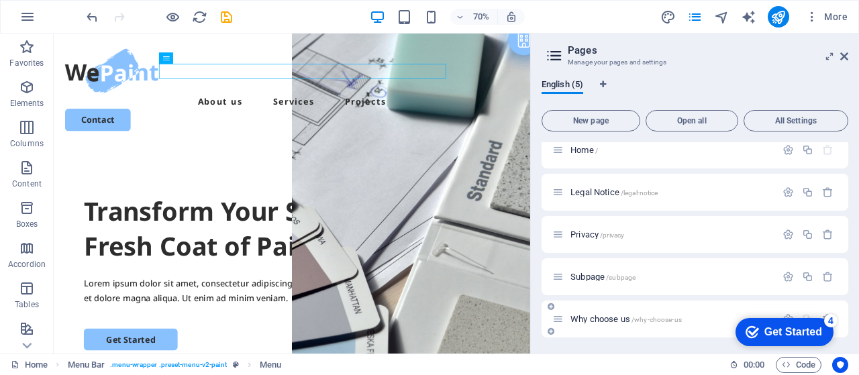
scroll to position [0, 0]
click at [556, 318] on icon at bounding box center [558, 319] width 11 height 11
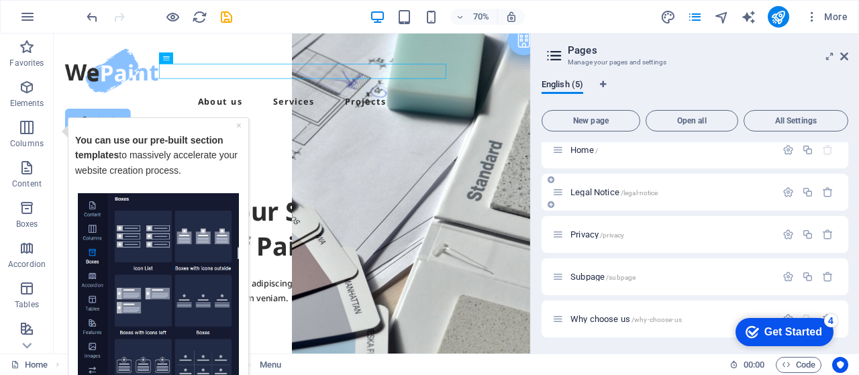
drag, startPoint x: 560, startPoint y: 327, endPoint x: 543, endPoint y: 209, distance: 119.4
click at [543, 209] on div "Home / Legal Notice /legal-notice Privacy /privacy Subpage /subpage Why choose …" at bounding box center [695, 235] width 307 height 206
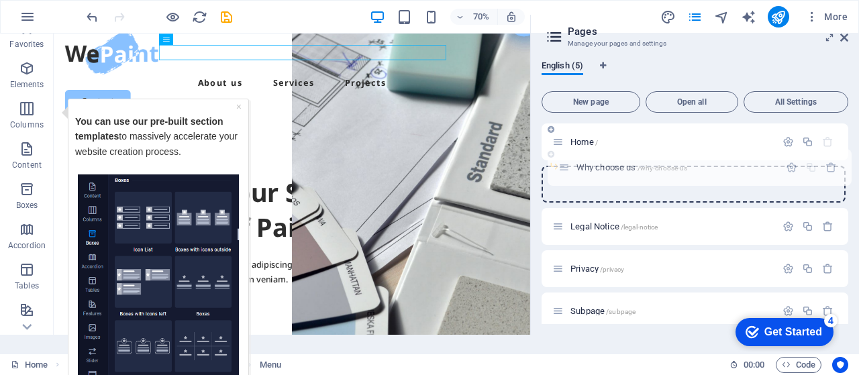
drag, startPoint x: 556, startPoint y: 316, endPoint x: 562, endPoint y: 151, distance: 165.3
click at [562, 151] on div "Home / Legal Notice /legal-notice Privacy /privacy Subpage /subpage Why choose …" at bounding box center [695, 206] width 307 height 164
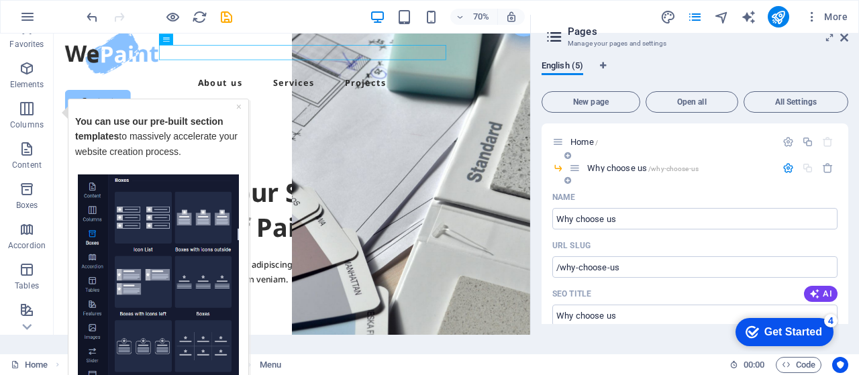
click at [559, 169] on icon at bounding box center [558, 167] width 11 height 11
click at [570, 169] on icon at bounding box center [574, 167] width 11 height 11
click at [675, 189] on div "Name" at bounding box center [695, 197] width 285 height 21
click at [792, 168] on button "button" at bounding box center [788, 167] width 19 height 11
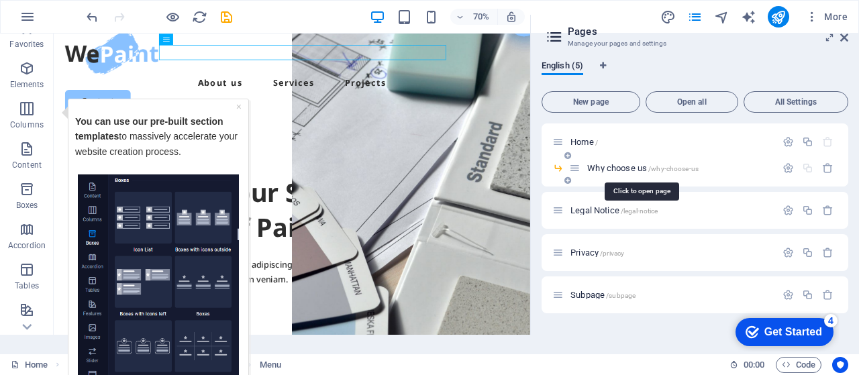
click at [671, 167] on span "/why-choose-us" at bounding box center [674, 168] width 50 height 7
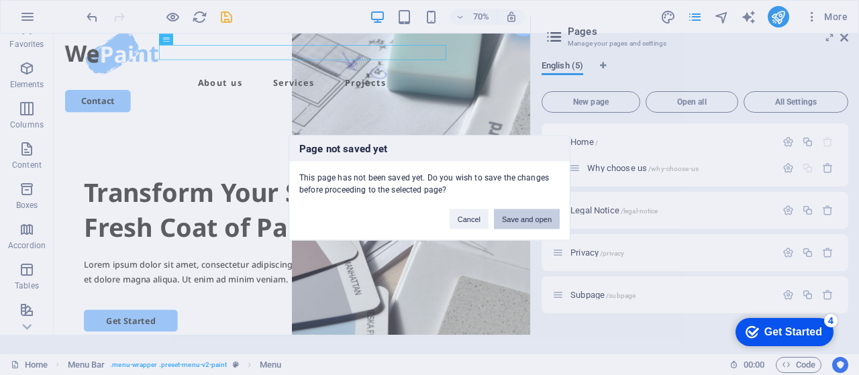
click at [517, 226] on button "Save and open" at bounding box center [527, 219] width 66 height 20
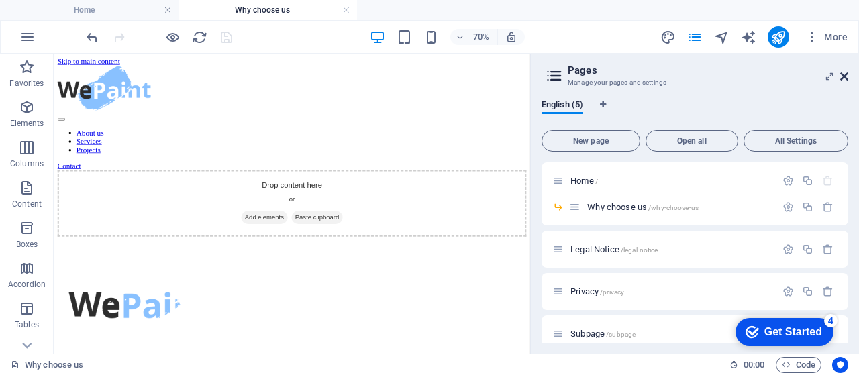
click at [843, 75] on icon at bounding box center [845, 76] width 8 height 11
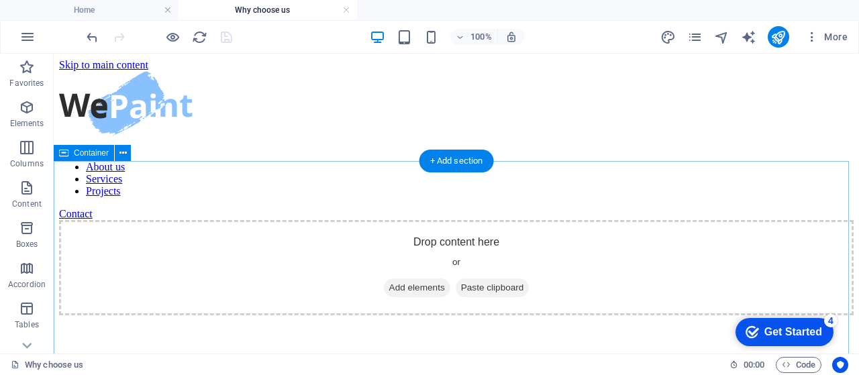
scroll to position [22, 0]
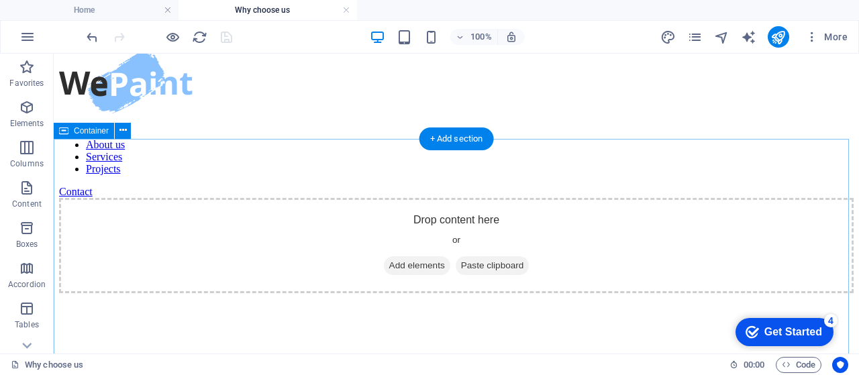
click at [482, 231] on div "Drop content here or Add elements Paste clipboard" at bounding box center [456, 245] width 795 height 95
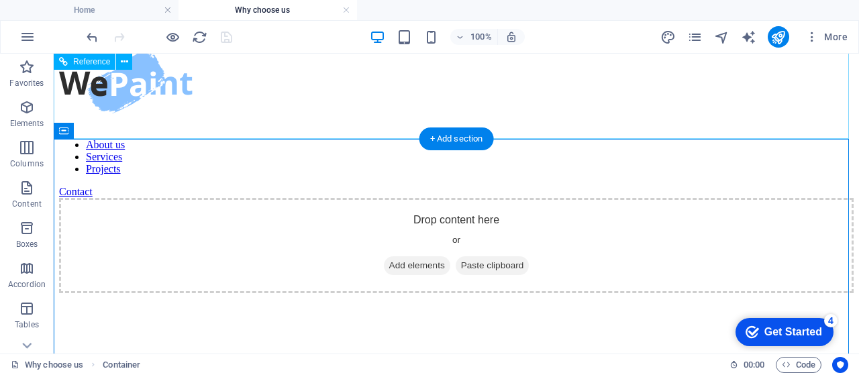
click at [376, 139] on nav "About us Services Projects" at bounding box center [456, 157] width 795 height 36
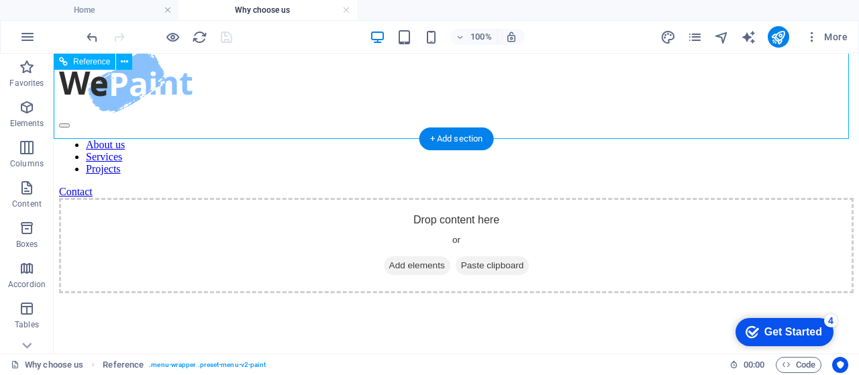
click at [463, 139] on nav "About us Services Projects" at bounding box center [456, 157] width 795 height 36
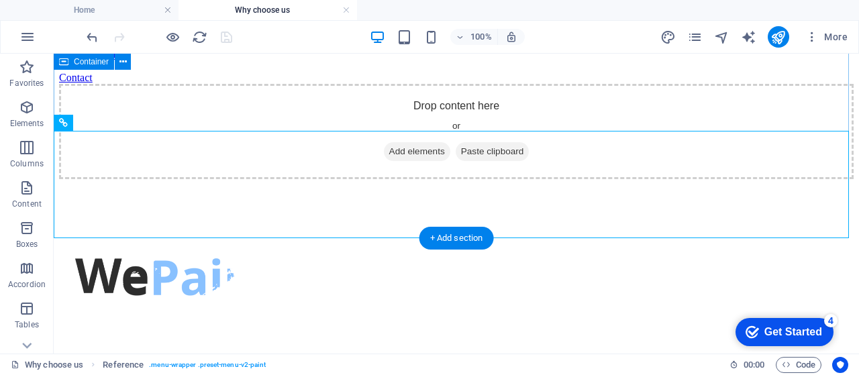
scroll to position [134, 0]
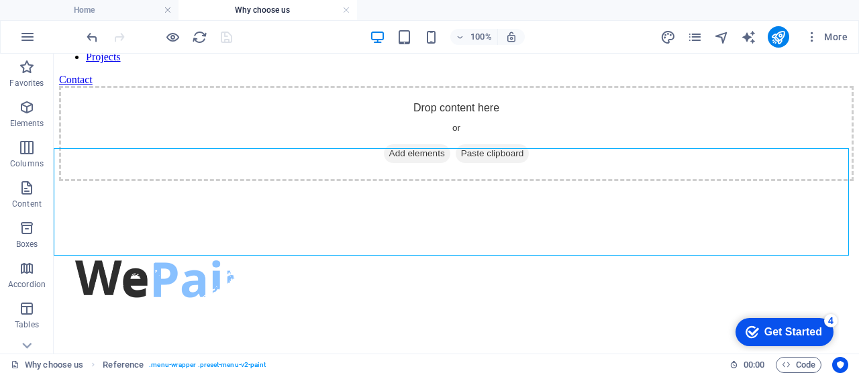
click at [359, 63] on nav "About us Services Projects" at bounding box center [456, 45] width 795 height 36
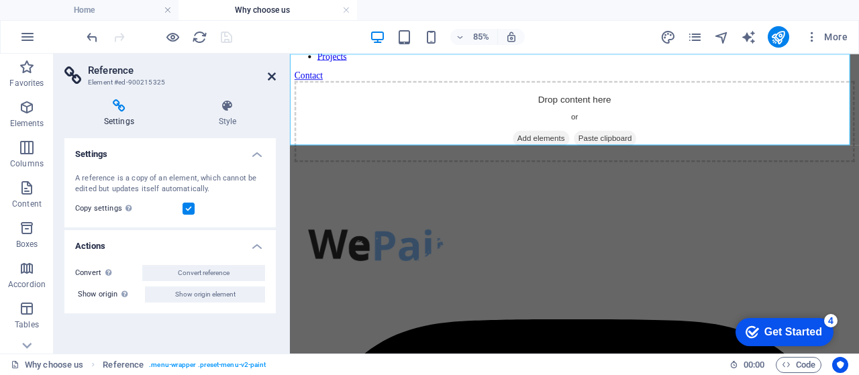
click at [272, 77] on icon at bounding box center [272, 76] width 8 height 11
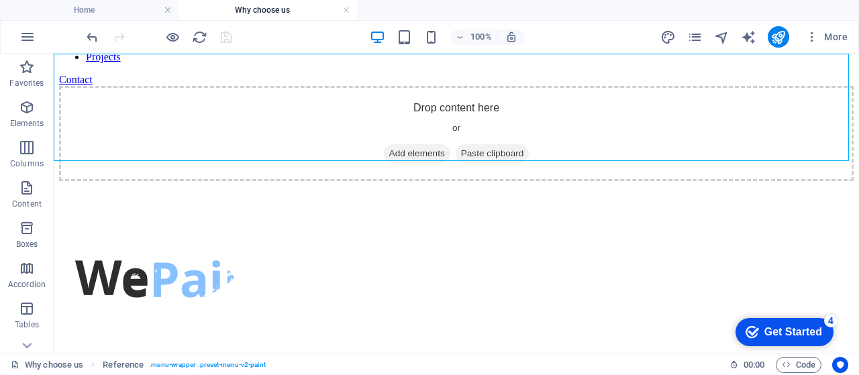
click at [372, 63] on nav "About us Services Projects" at bounding box center [456, 45] width 795 height 36
click at [95, 36] on icon "undo" at bounding box center [92, 37] width 15 height 15
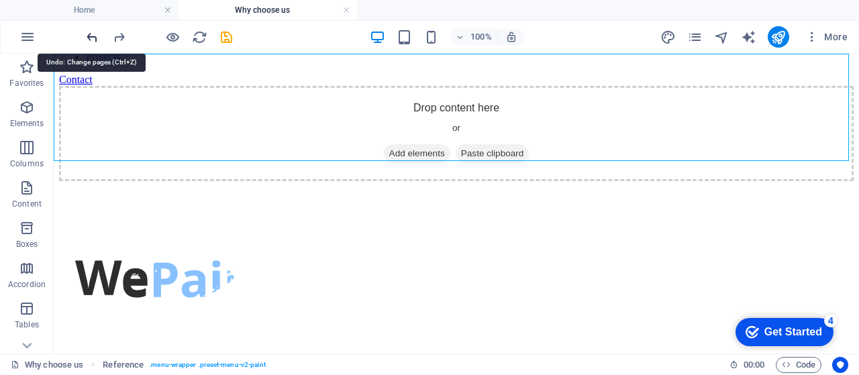
click at [95, 36] on icon "undo" at bounding box center [92, 37] width 15 height 15
click at [34, 40] on icon "button" at bounding box center [27, 37] width 16 height 16
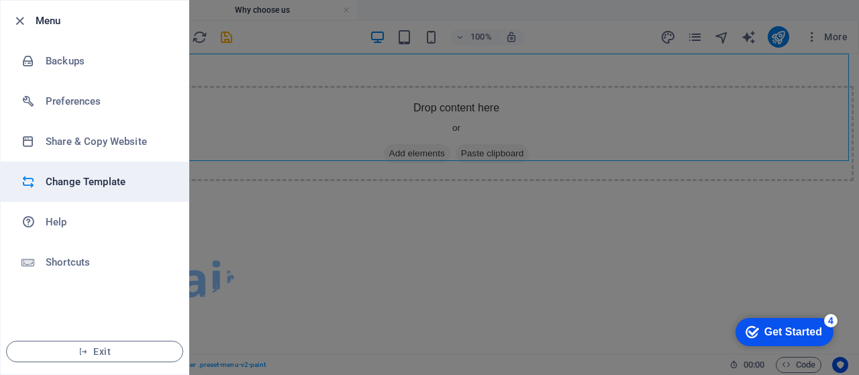
click at [102, 181] on h6 "Change Template" at bounding box center [108, 182] width 124 height 16
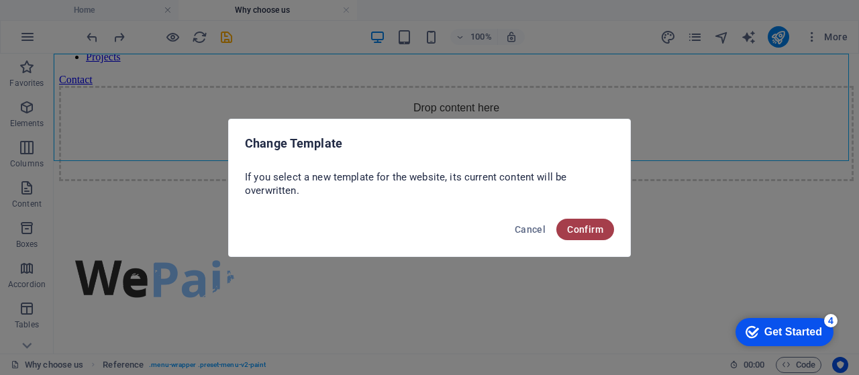
click at [590, 230] on span "Confirm" at bounding box center [585, 229] width 36 height 11
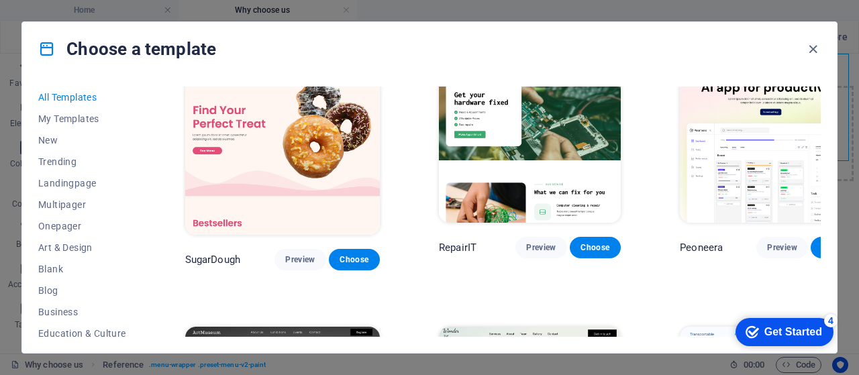
scroll to position [44, 0]
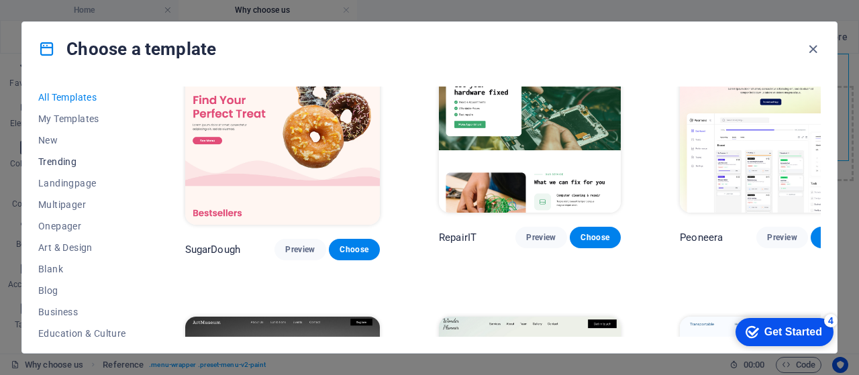
click at [69, 163] on span "Trending" at bounding box center [82, 161] width 88 height 11
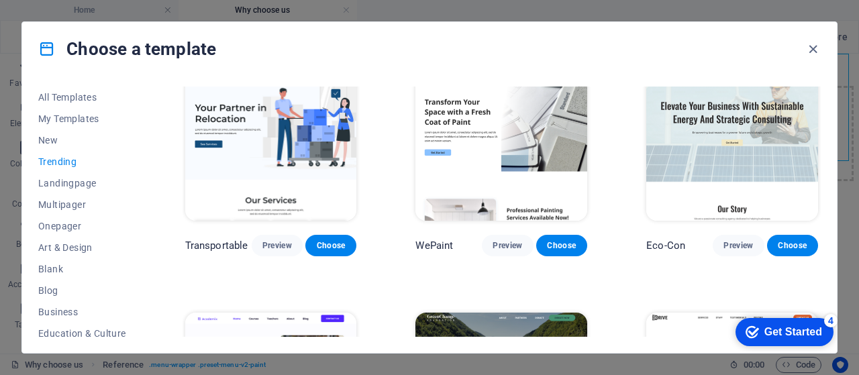
scroll to position [269, 0]
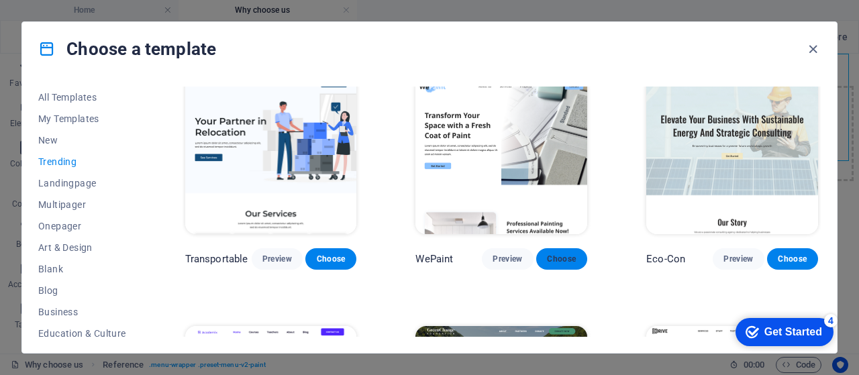
click at [571, 257] on span "Choose" at bounding box center [562, 259] width 30 height 11
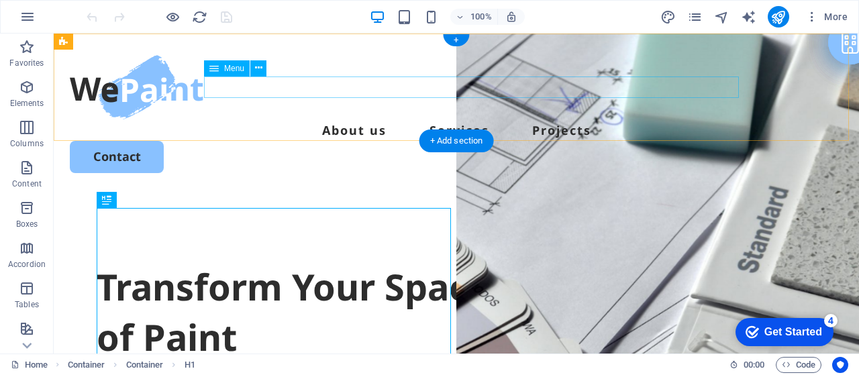
click at [344, 120] on nav "About us Services Projects" at bounding box center [457, 130] width 774 height 21
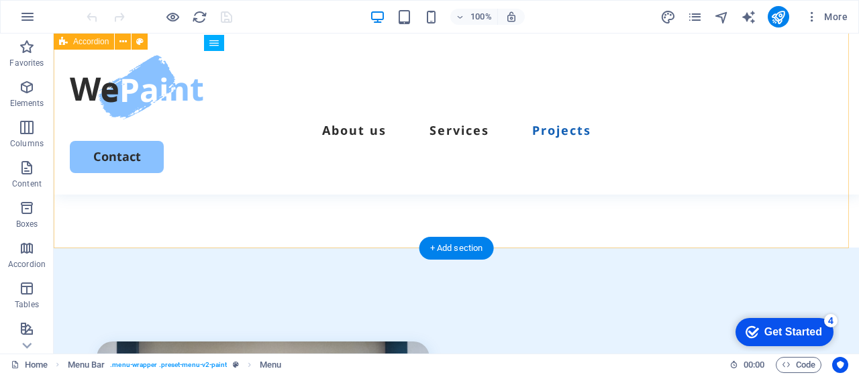
scroll to position [3050, 0]
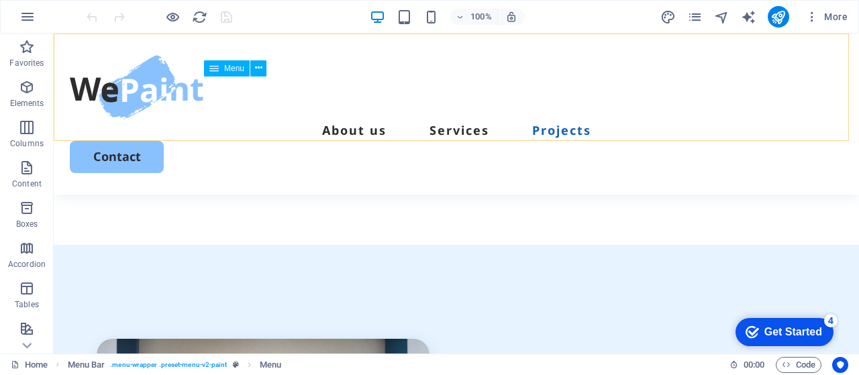
click at [586, 120] on nav "About us Services Projects" at bounding box center [457, 130] width 774 height 21
click at [259, 62] on icon at bounding box center [258, 68] width 7 height 14
click at [255, 72] on button at bounding box center [258, 68] width 16 height 16
click at [259, 65] on icon at bounding box center [258, 68] width 7 height 14
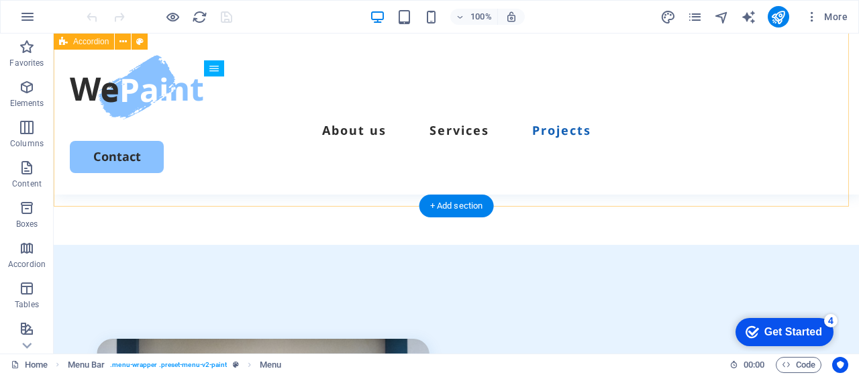
click at [673, 177] on div "Kitchen Bedroom Cabinet Bathroom" at bounding box center [457, 97] width 806 height 159
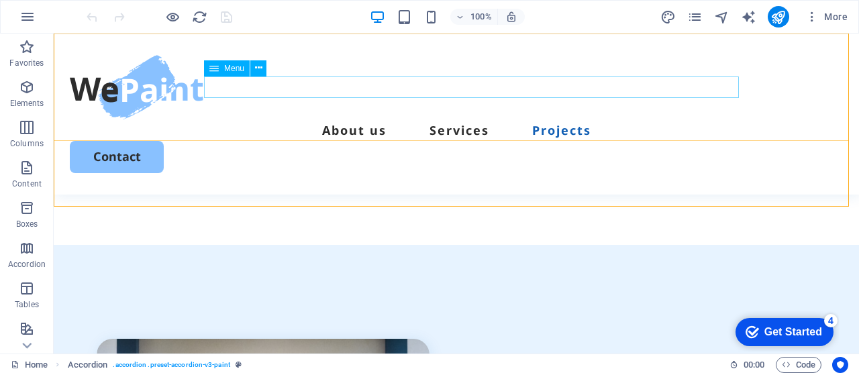
click at [547, 120] on nav "About us Services Projects" at bounding box center [457, 130] width 774 height 21
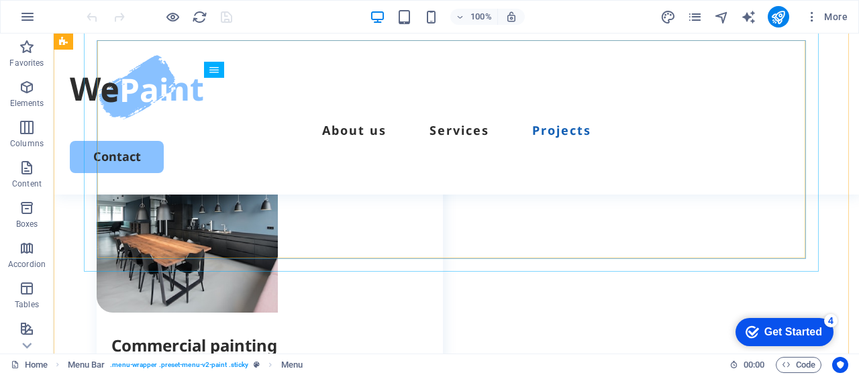
scroll to position [2349, 0]
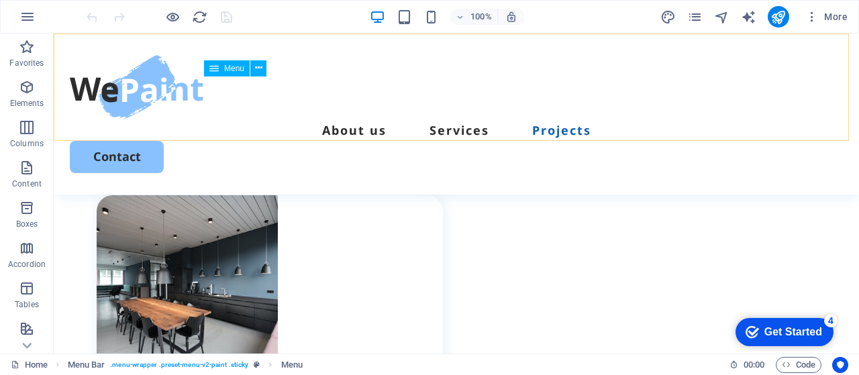
click at [359, 120] on nav "About us Services Projects" at bounding box center [457, 130] width 774 height 21
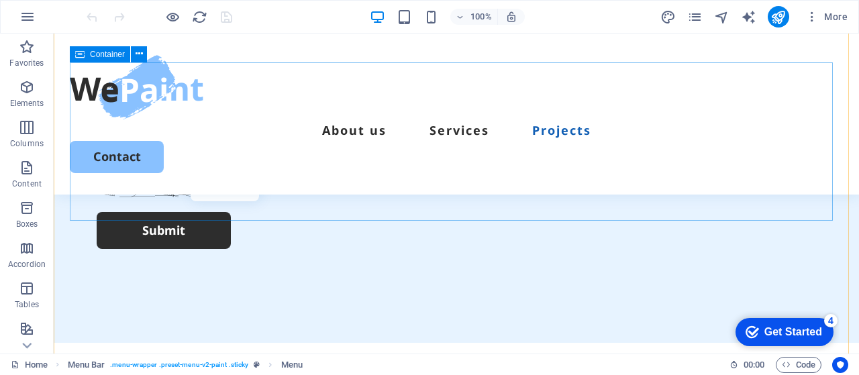
scroll to position [3961, 0]
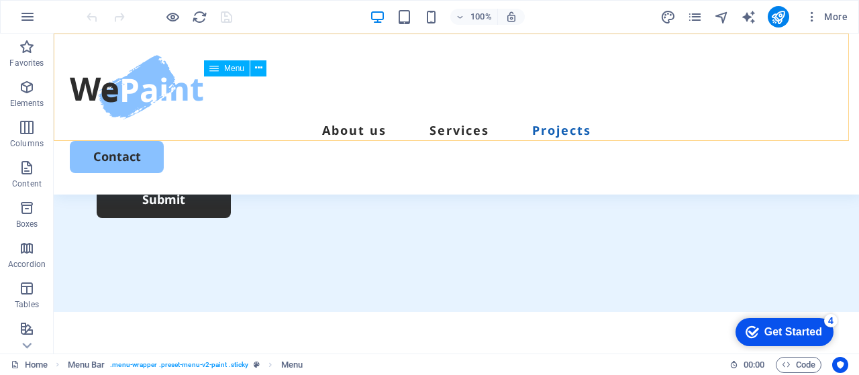
click at [468, 120] on nav "About us Services Projects" at bounding box center [457, 130] width 774 height 21
click at [577, 120] on nav "About us Services Projects" at bounding box center [457, 130] width 774 height 21
click at [512, 120] on nav "About us Services Projects" at bounding box center [457, 130] width 774 height 21
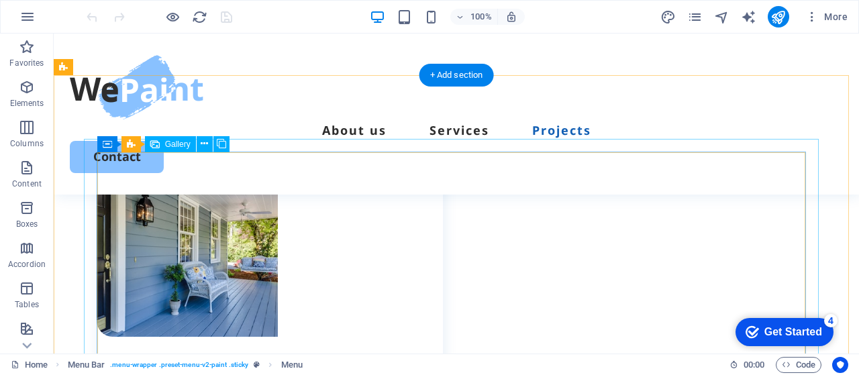
scroll to position [1834, 0]
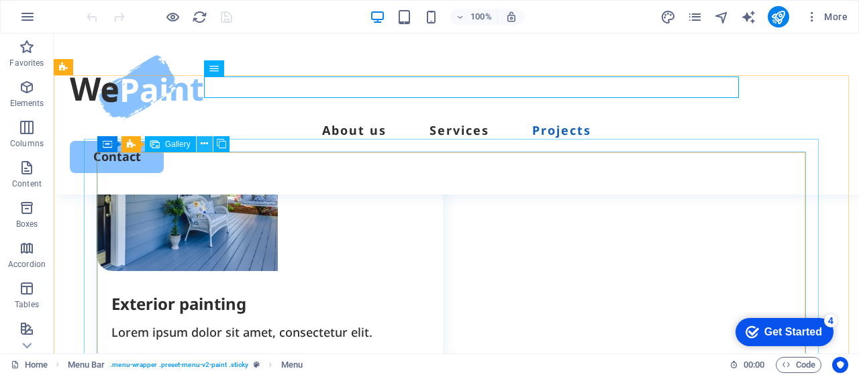
click at [201, 145] on icon at bounding box center [204, 144] width 7 height 14
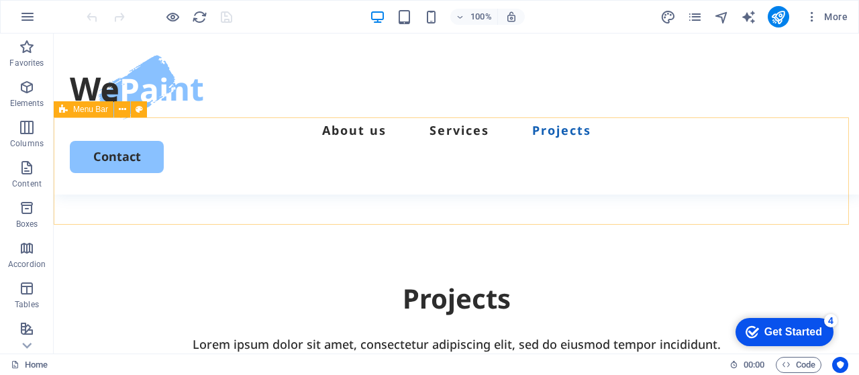
scroll to position [2685, 0]
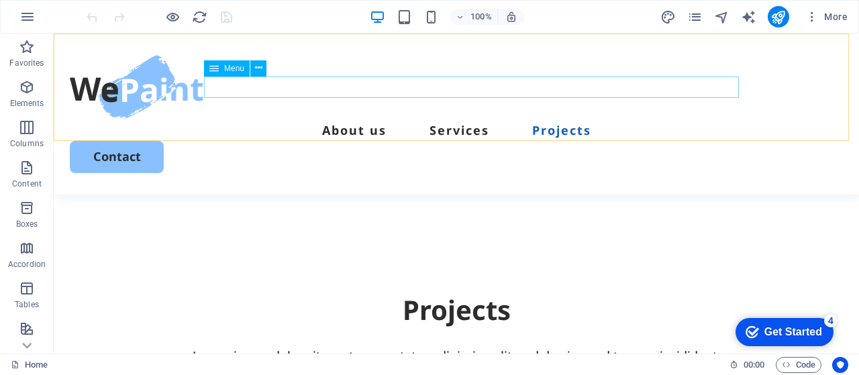
click at [217, 68] on icon at bounding box center [213, 68] width 9 height 16
click at [261, 66] on icon at bounding box center [258, 68] width 7 height 14
click at [256, 68] on icon at bounding box center [258, 68] width 7 height 14
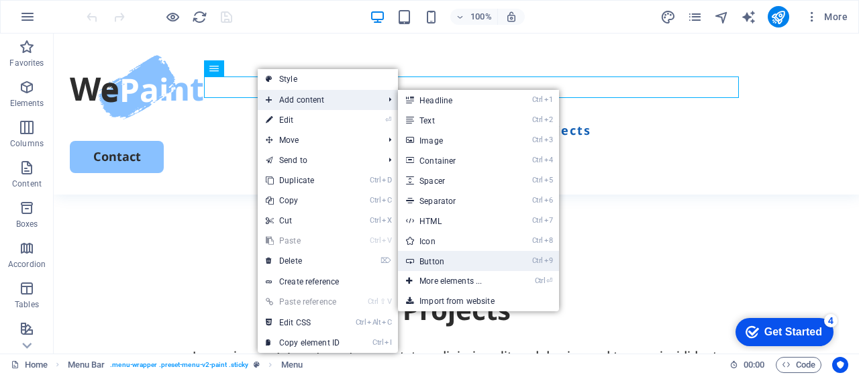
click at [455, 254] on link "Ctrl 9 Button" at bounding box center [453, 261] width 111 height 20
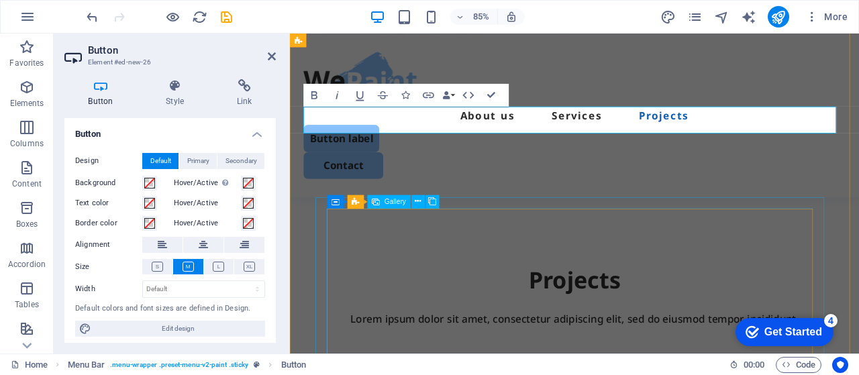
scroll to position [2656, 0]
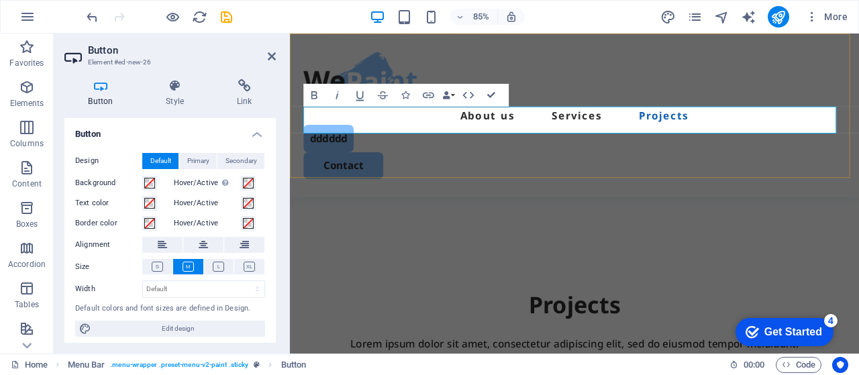
click at [619, 188] on div "About us Services Projects dddddd Contact" at bounding box center [625, 130] width 670 height 193
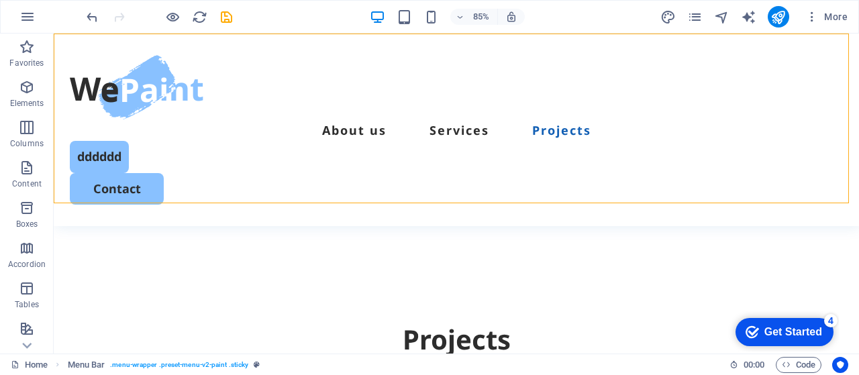
scroll to position [2685, 0]
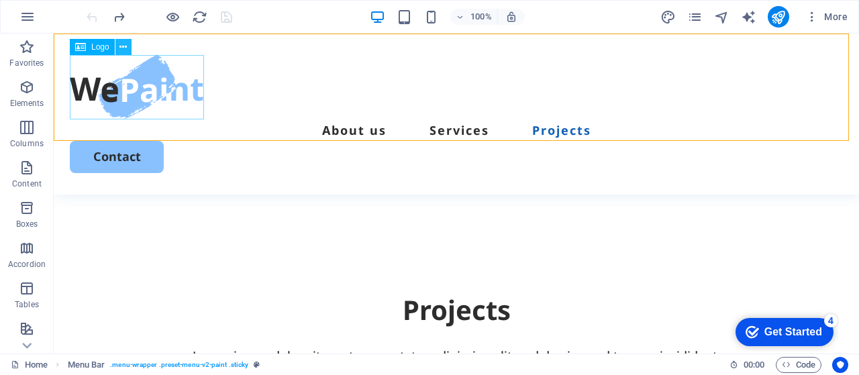
click at [118, 46] on button at bounding box center [123, 47] width 16 height 16
click at [303, 46] on div "About us Services Projects Contact" at bounding box center [457, 114] width 806 height 161
click at [350, 120] on nav "About us Services Projects" at bounding box center [457, 130] width 774 height 21
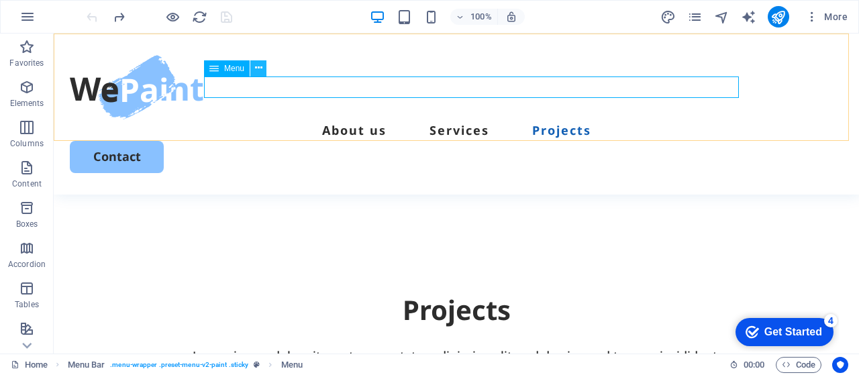
click at [259, 69] on icon at bounding box center [258, 68] width 7 height 14
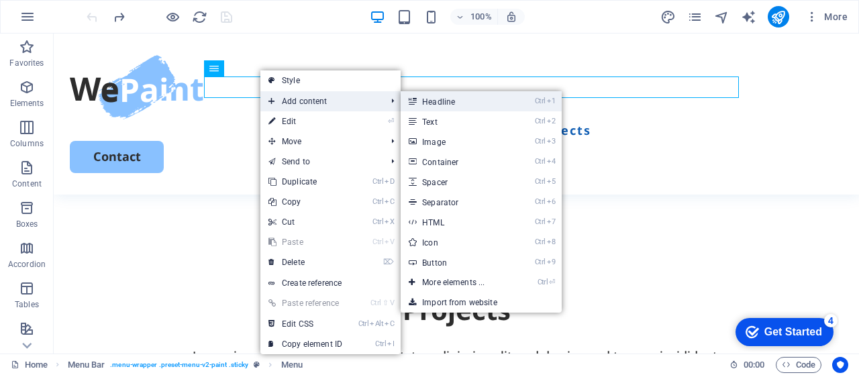
click at [427, 105] on link "Ctrl 1 Headline" at bounding box center [456, 101] width 111 height 20
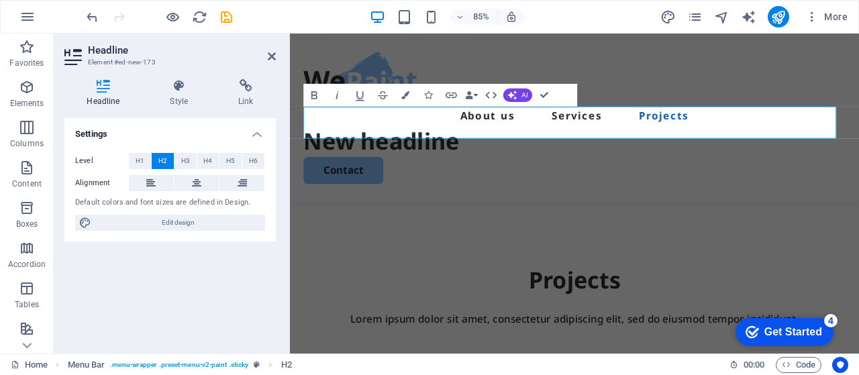
scroll to position [2656, 0]
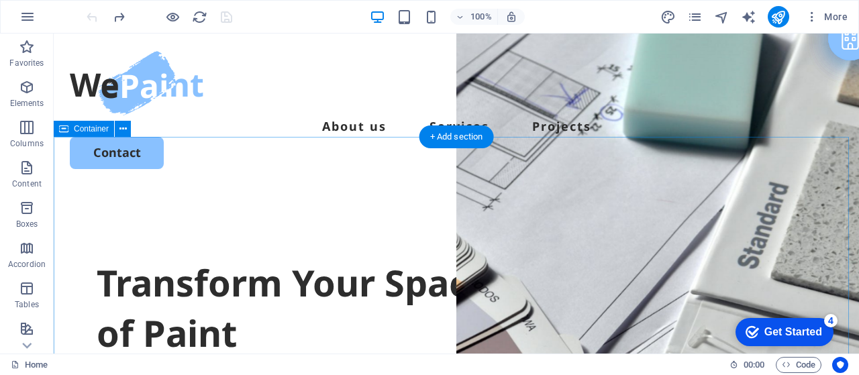
scroll to position [0, 0]
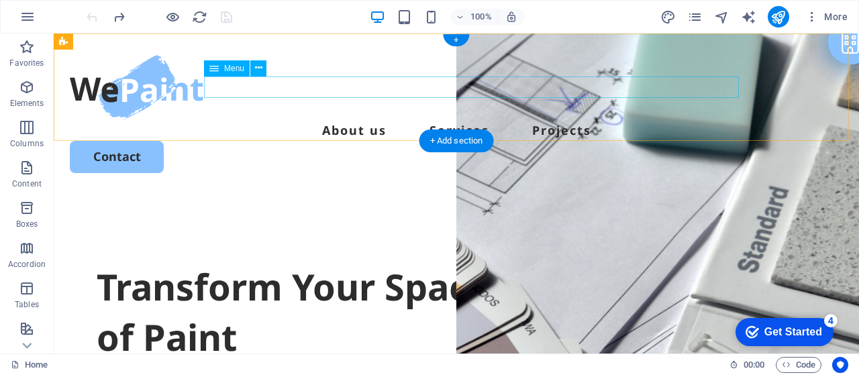
click at [530, 120] on nav "About us Services Projects" at bounding box center [457, 130] width 774 height 21
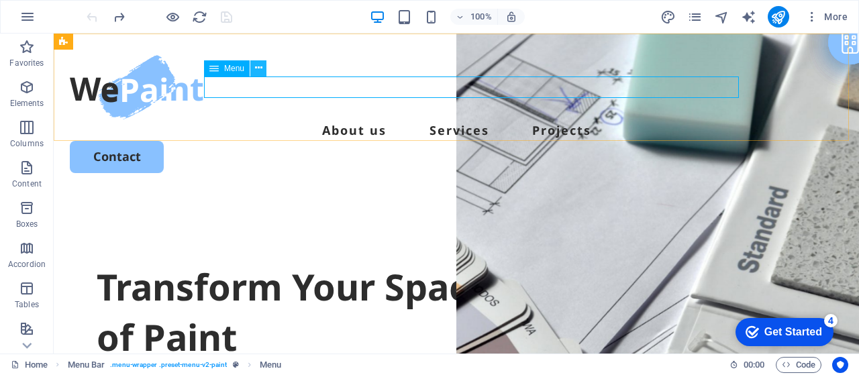
click at [261, 70] on icon at bounding box center [258, 68] width 7 height 14
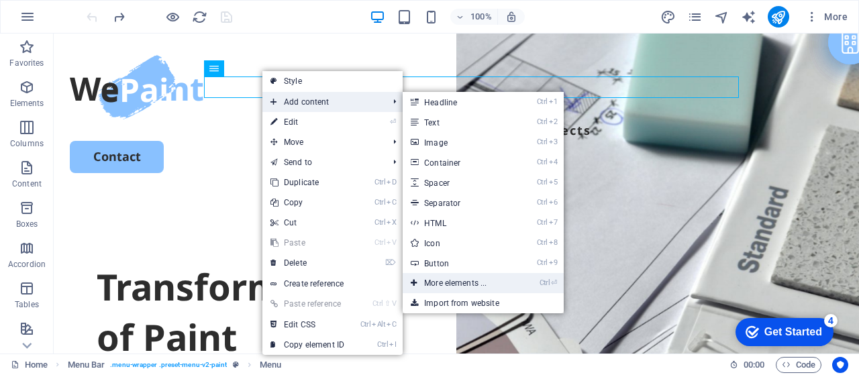
click at [494, 281] on link "Ctrl ⏎ More elements ..." at bounding box center [458, 283] width 111 height 20
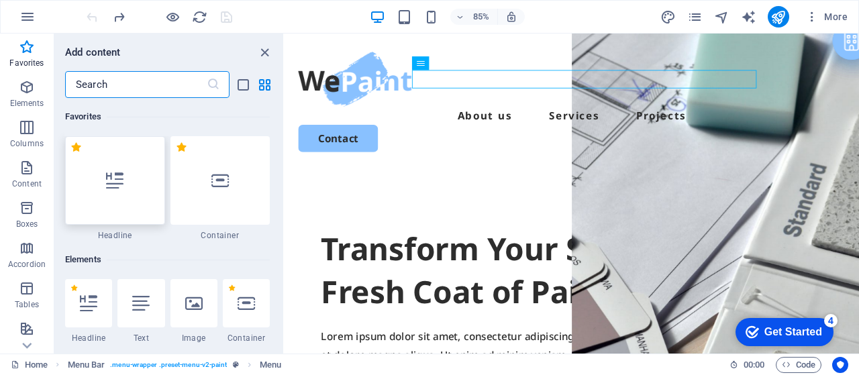
click at [115, 172] on icon at bounding box center [114, 180] width 17 height 17
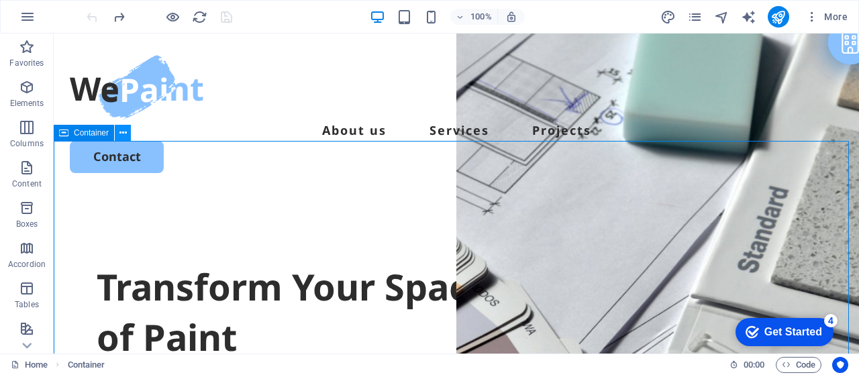
click at [122, 136] on icon at bounding box center [123, 133] width 7 height 14
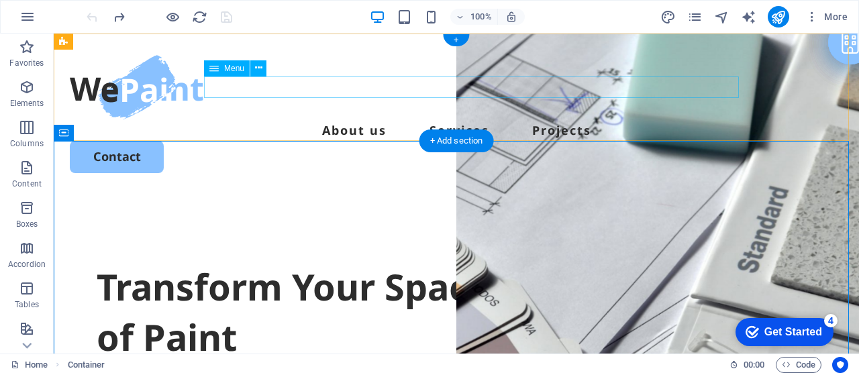
click at [591, 120] on nav "About us Services Projects" at bounding box center [457, 130] width 774 height 21
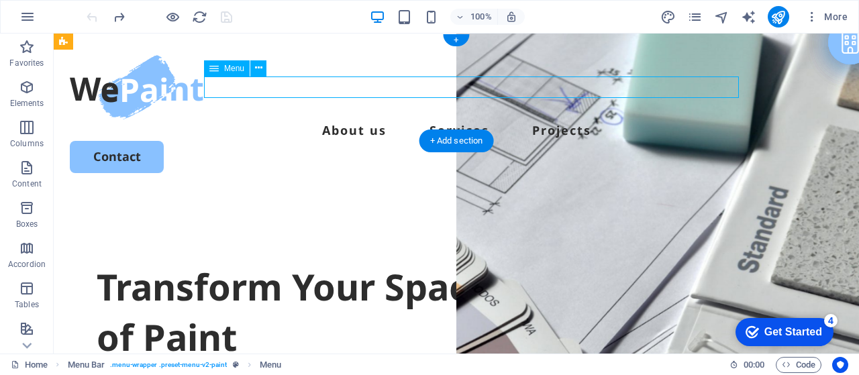
click at [622, 120] on nav "About us Services Projects" at bounding box center [457, 130] width 774 height 21
select select
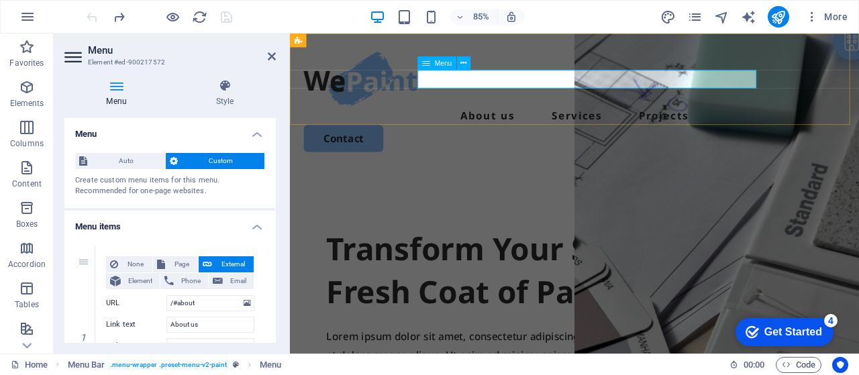
click at [795, 120] on nav "About us Services Projects" at bounding box center [625, 130] width 638 height 21
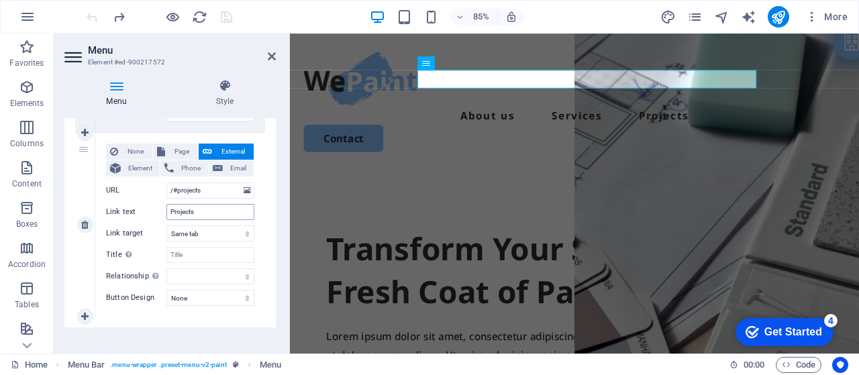
scroll to position [493, 0]
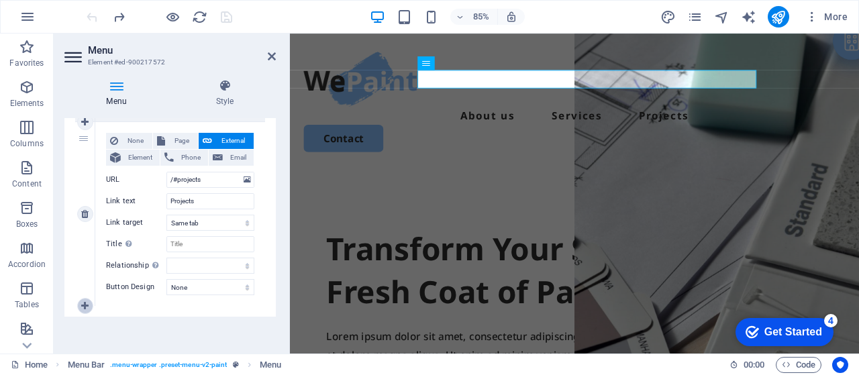
click at [88, 306] on icon at bounding box center [84, 305] width 7 height 9
select select
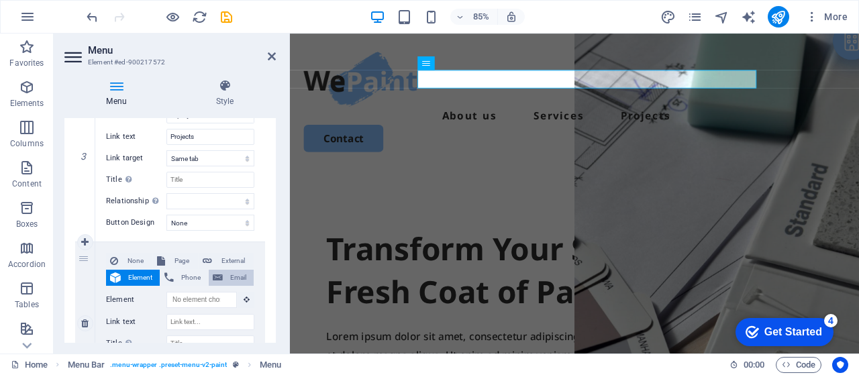
scroll to position [582, 0]
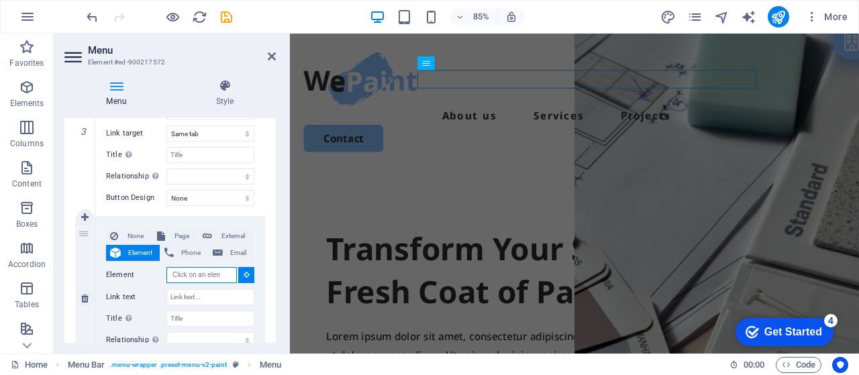
click at [210, 272] on input "Element" at bounding box center [202, 275] width 71 height 16
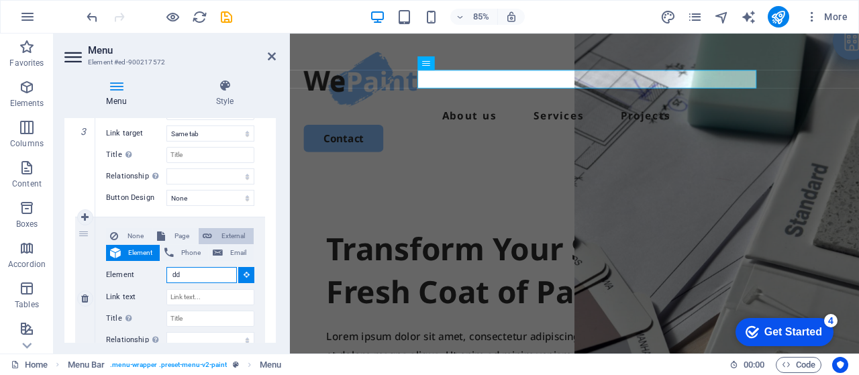
type input "d"
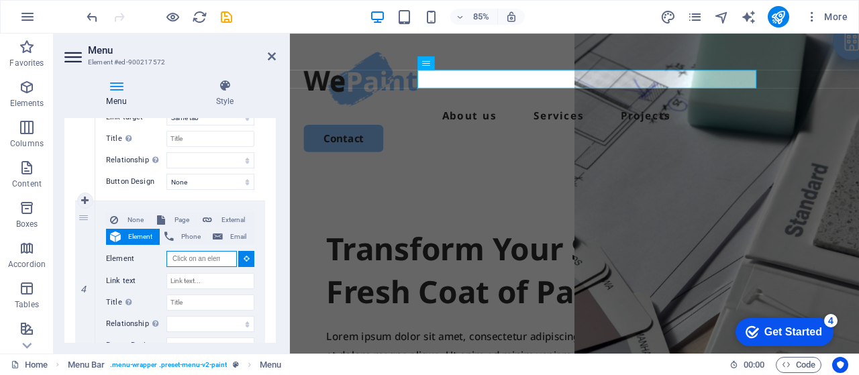
scroll to position [604, 0]
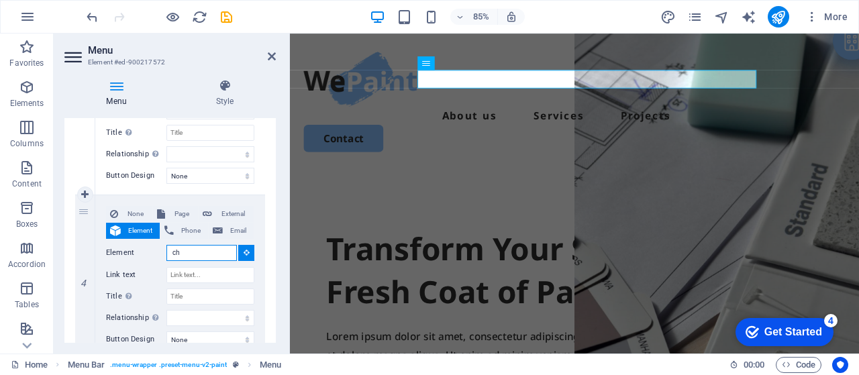
type input "c"
type input "Why choose us"
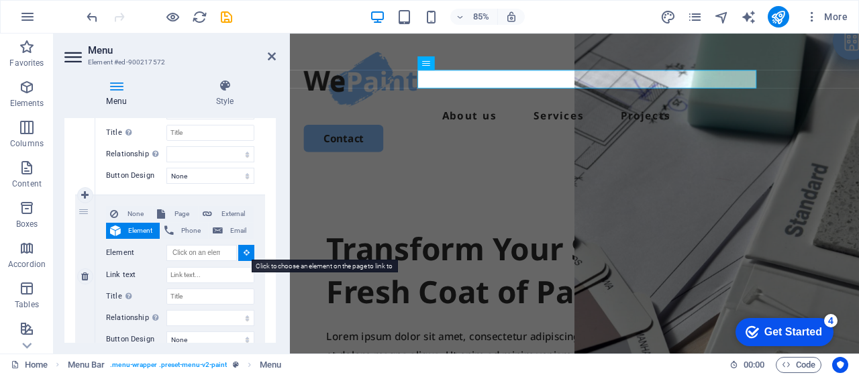
click at [244, 250] on icon at bounding box center [247, 252] width 6 height 7
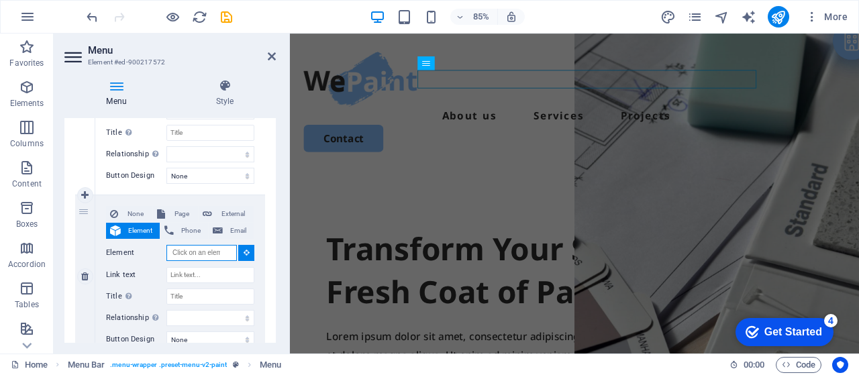
click at [209, 256] on input "Element" at bounding box center [202, 253] width 71 height 16
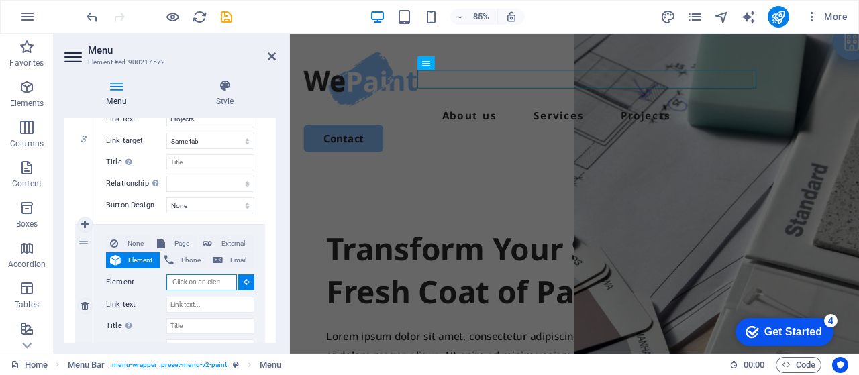
scroll to position [582, 0]
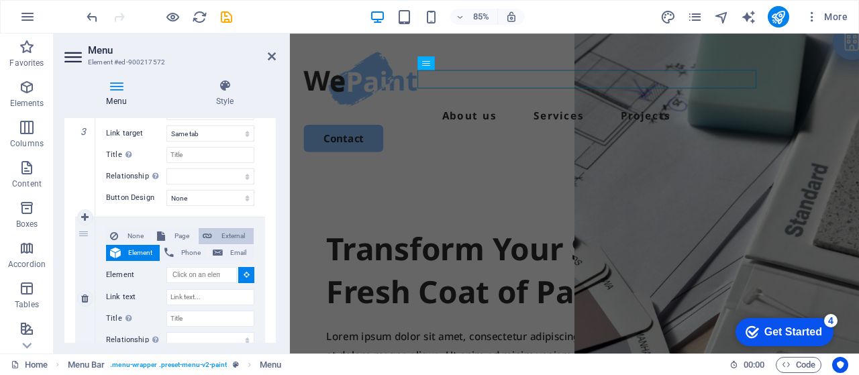
click at [242, 237] on span "External" at bounding box center [233, 236] width 34 height 16
select select
select select "blank"
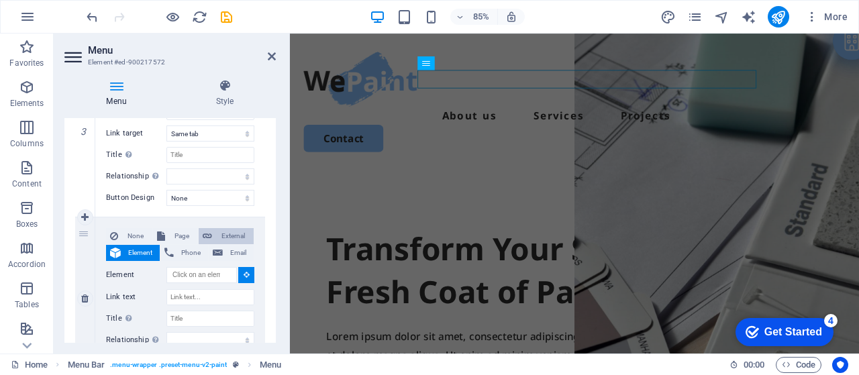
select select
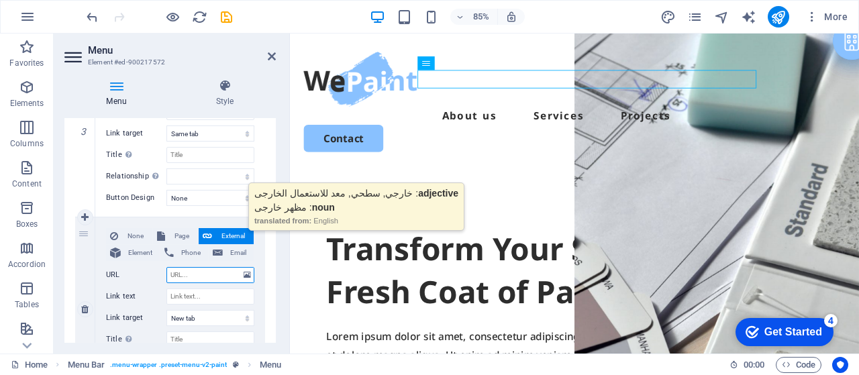
click at [191, 269] on input "URL" at bounding box center [211, 275] width 88 height 16
type input "Why"
select select
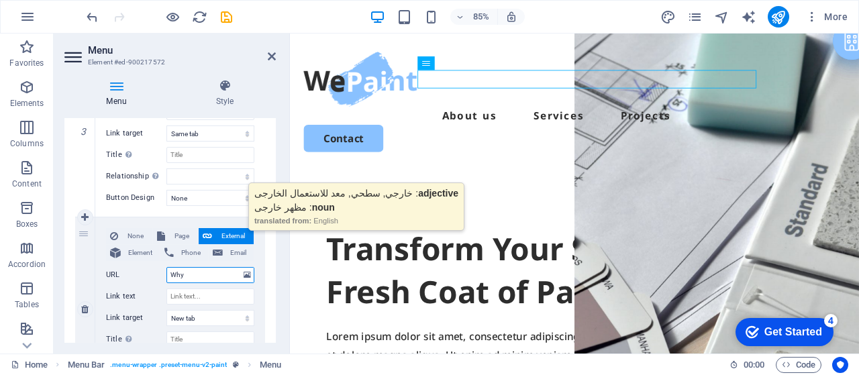
type input "Why"
select select
type input "Whychoose use"
select select
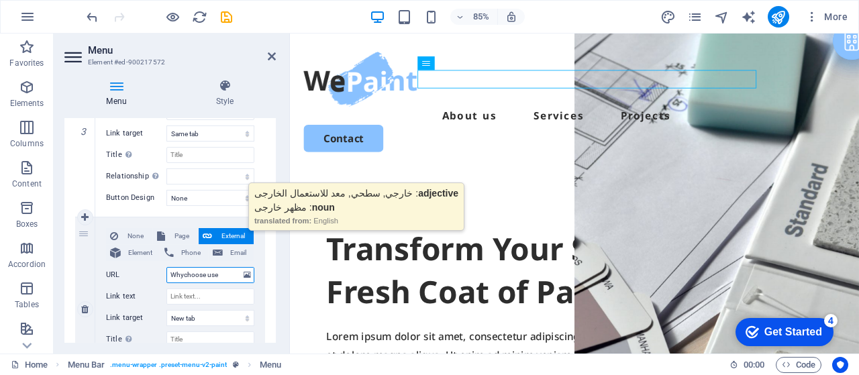
select select
type input "Whychoose us"
select select
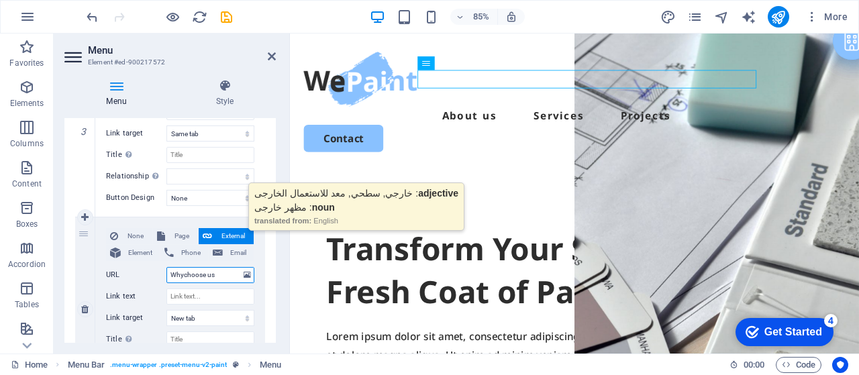
select select
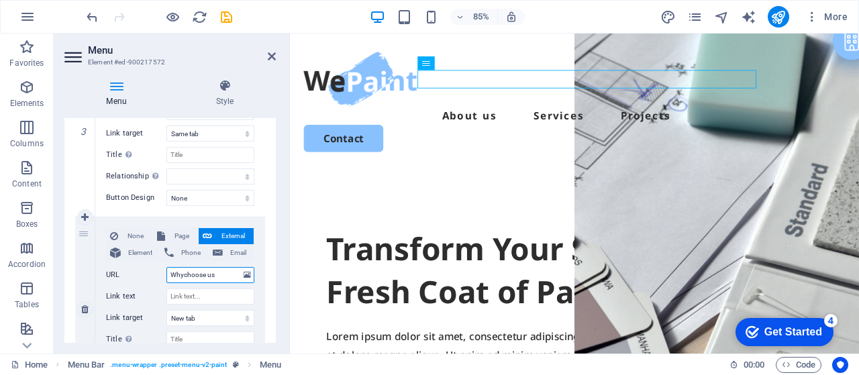
click at [184, 275] on input "Whychoose us" at bounding box center [211, 275] width 88 height 16
type input "Why choose us"
select select
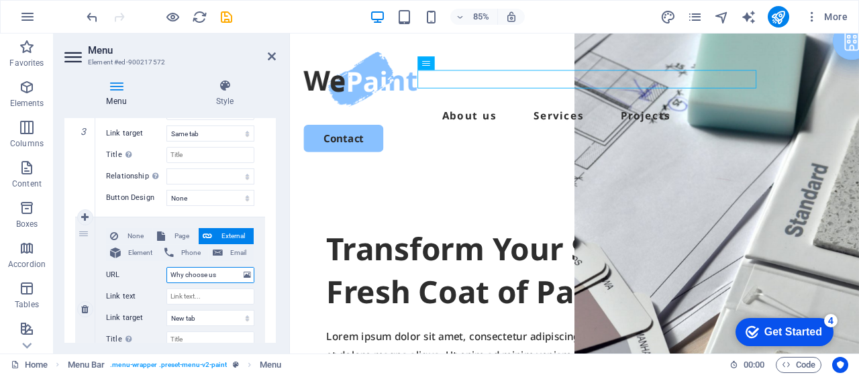
select select
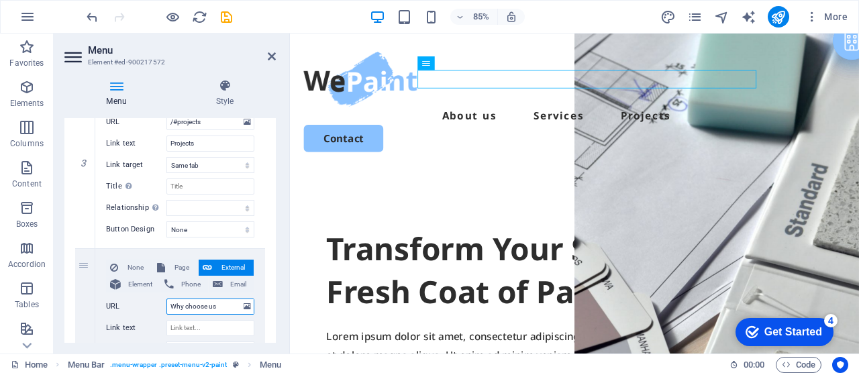
scroll to position [537, 0]
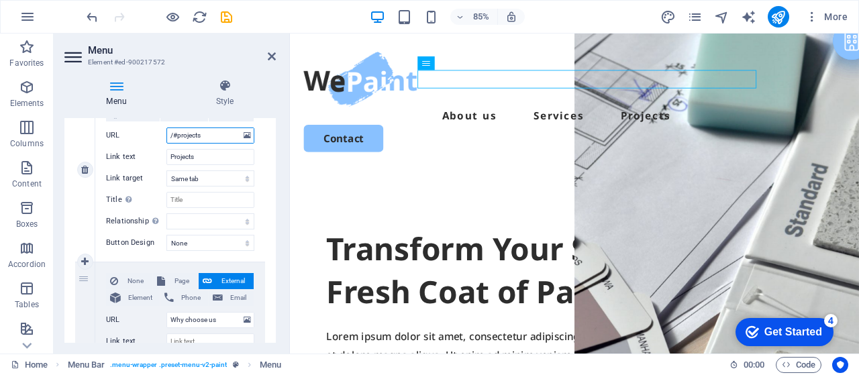
drag, startPoint x: 176, startPoint y: 134, endPoint x: 158, endPoint y: 135, distance: 17.5
click at [158, 135] on div "URL /#projects" at bounding box center [180, 136] width 148 height 16
click at [171, 320] on input "Why choose us" at bounding box center [211, 320] width 88 height 16
paste input "/#"
type input "/#Why choose us"
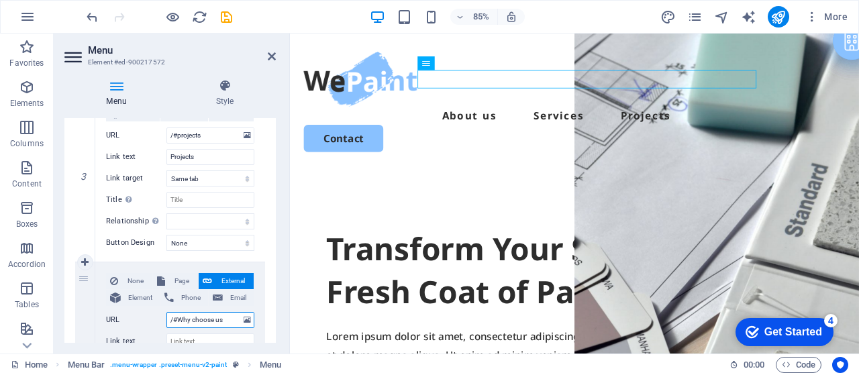
select select
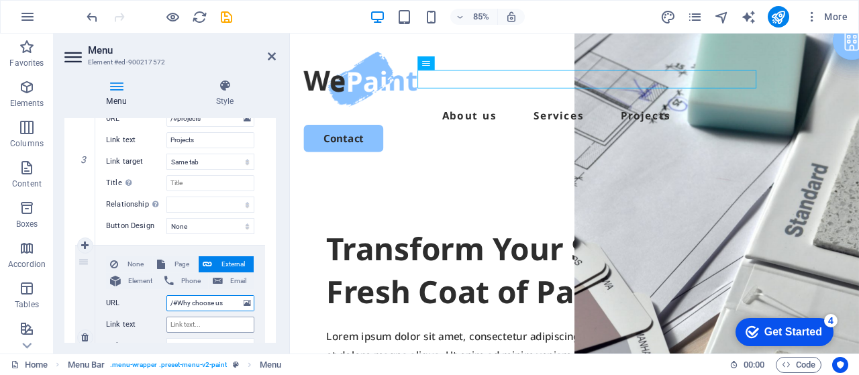
scroll to position [560, 0]
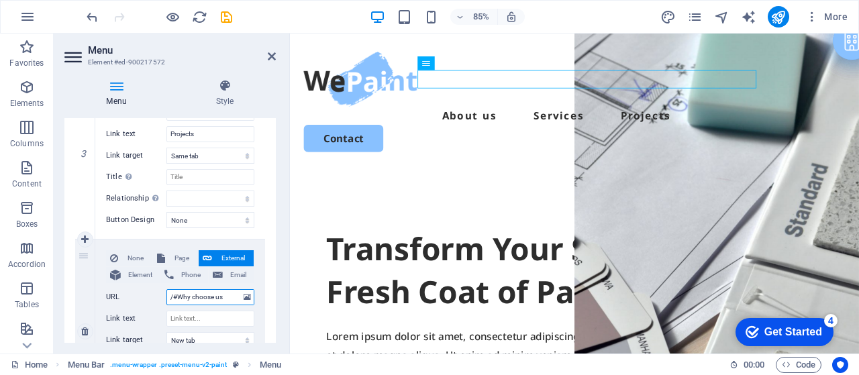
drag, startPoint x: 227, startPoint y: 295, endPoint x: 178, endPoint y: 295, distance: 49.0
click at [178, 295] on input "/#Why choose us" at bounding box center [211, 297] width 88 height 16
type input "/#Why choose us"
click at [203, 315] on input "Link text" at bounding box center [211, 319] width 88 height 16
paste input "Why choose us"
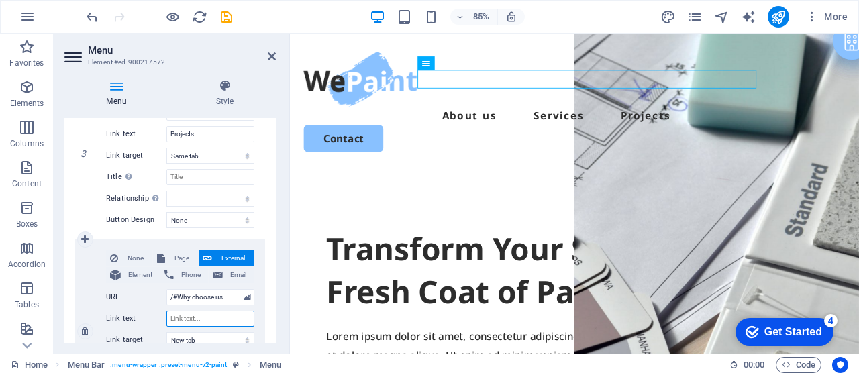
type input "Why choose us"
select select
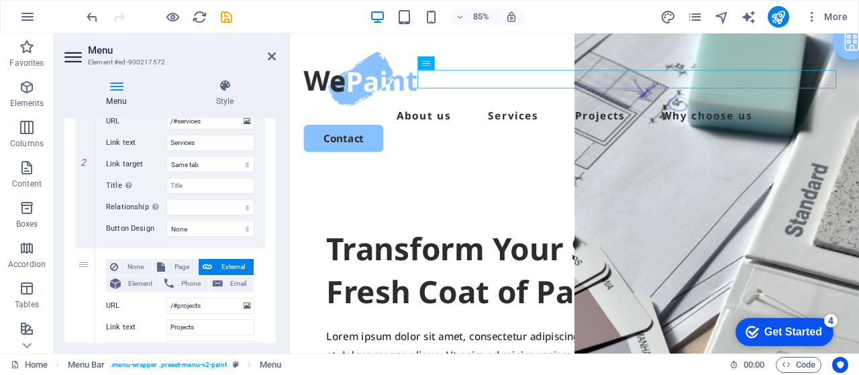
scroll to position [364, 0]
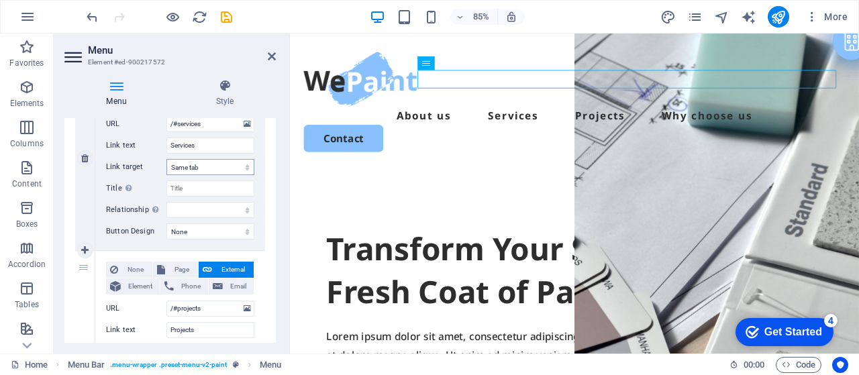
type input "Why choose us"
click at [244, 165] on select "New tab Same tab Overlay" at bounding box center [211, 167] width 88 height 16
select select "blank"
click at [167, 159] on select "New tab Same tab Overlay" at bounding box center [211, 167] width 88 height 16
select select
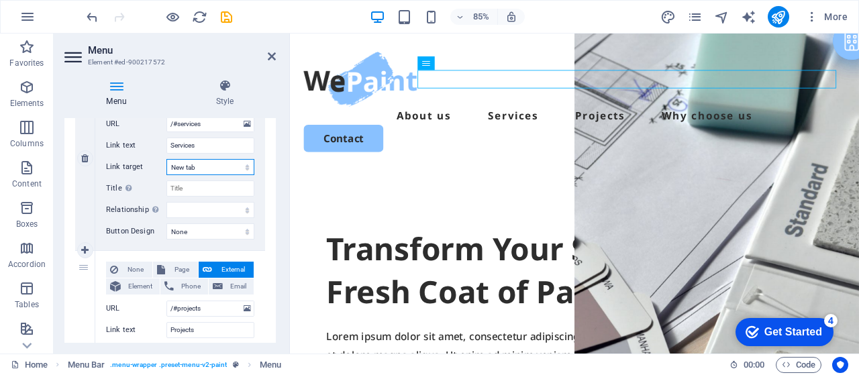
select select
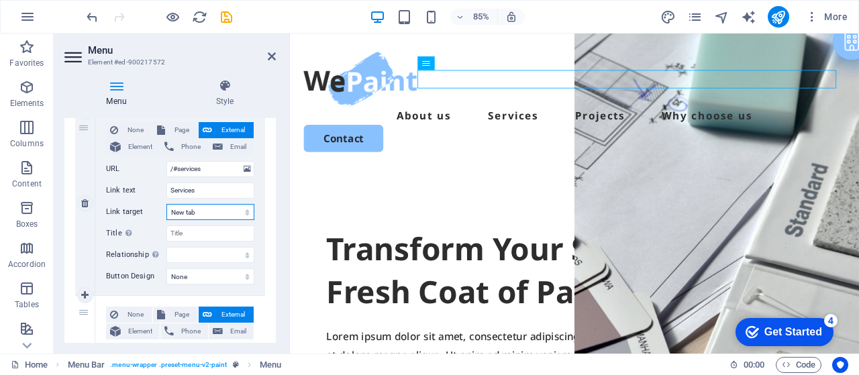
scroll to position [297, 0]
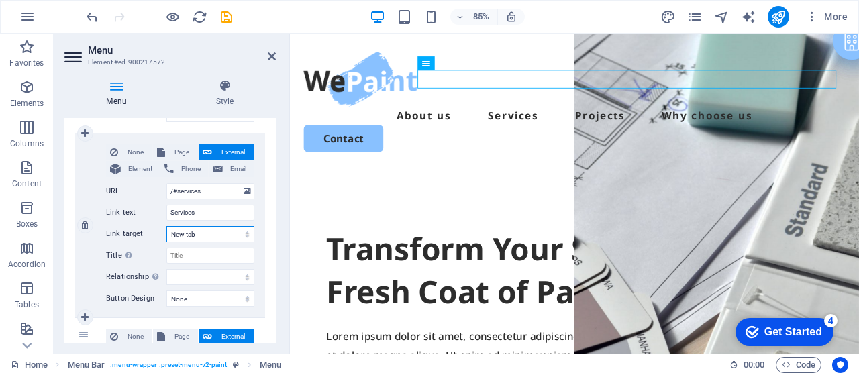
click at [244, 234] on select "New tab Same tab Overlay" at bounding box center [211, 234] width 88 height 16
drag, startPoint x: 244, startPoint y: 234, endPoint x: 238, endPoint y: 230, distance: 8.2
click at [238, 230] on select "New tab Same tab Overlay" at bounding box center [211, 234] width 88 height 16
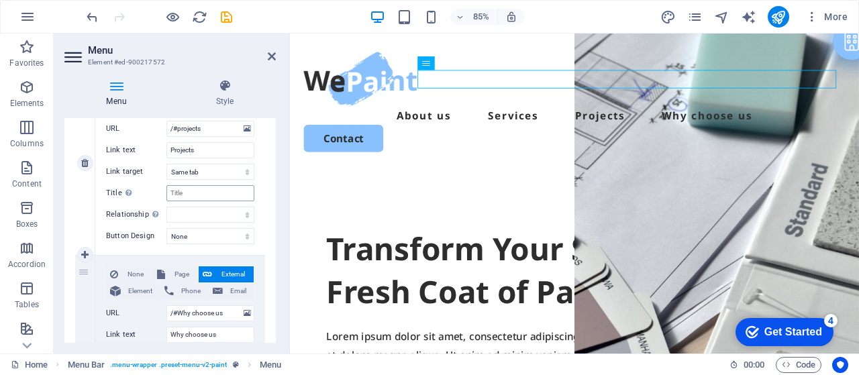
scroll to position [588, 0]
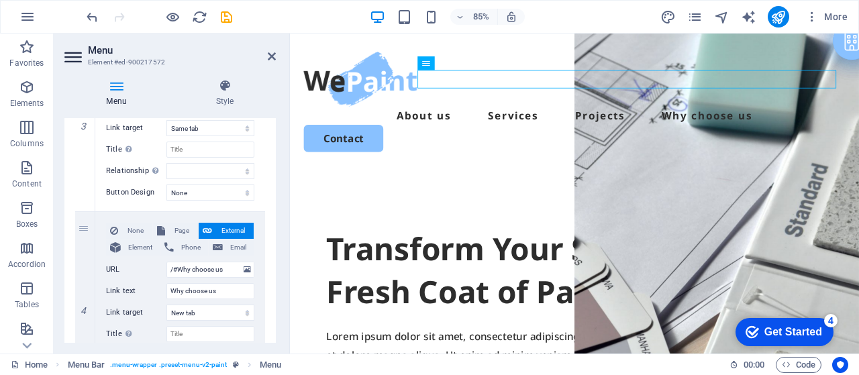
click at [270, 201] on div "1 None Page External Element Phone Email Page Home Legal Notice Legal Notice Pr…" at bounding box center [170, 26] width 212 height 759
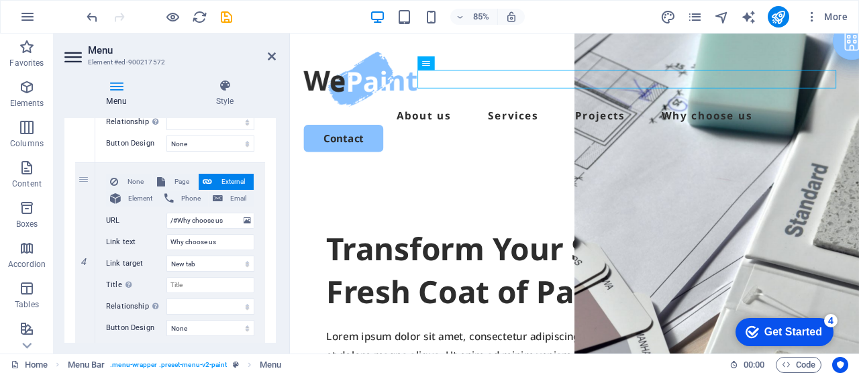
scroll to position [633, 0]
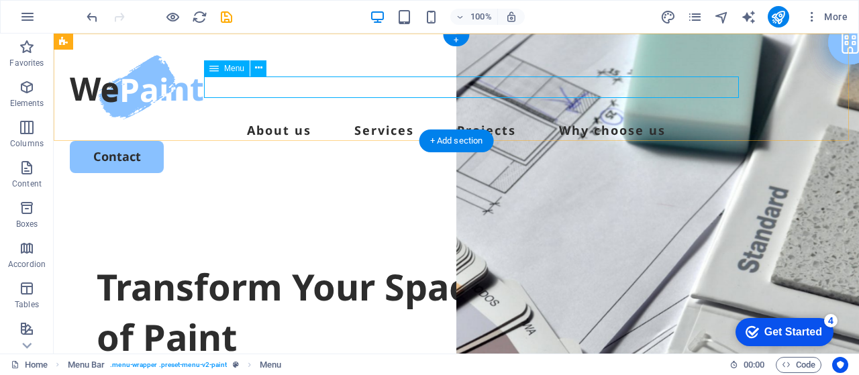
click at [596, 120] on nav "About us Services Projects Why choose us" at bounding box center [457, 130] width 774 height 21
select select
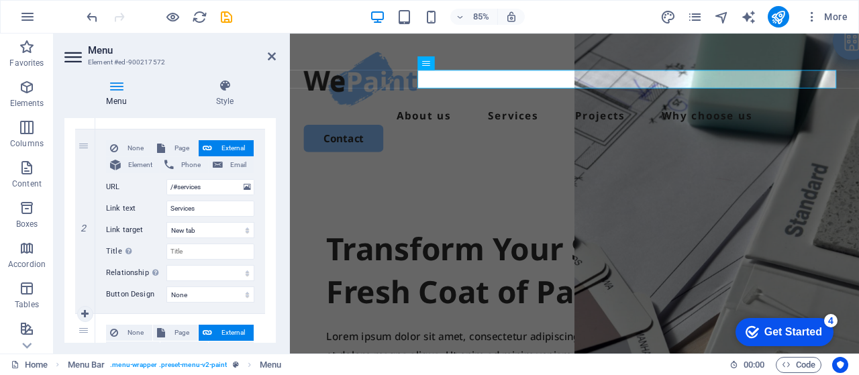
scroll to position [291, 0]
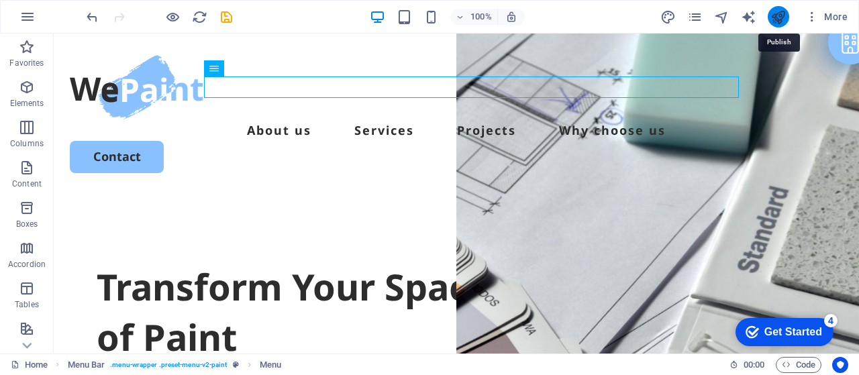
click at [782, 17] on icon "publish" at bounding box center [778, 16] width 15 height 15
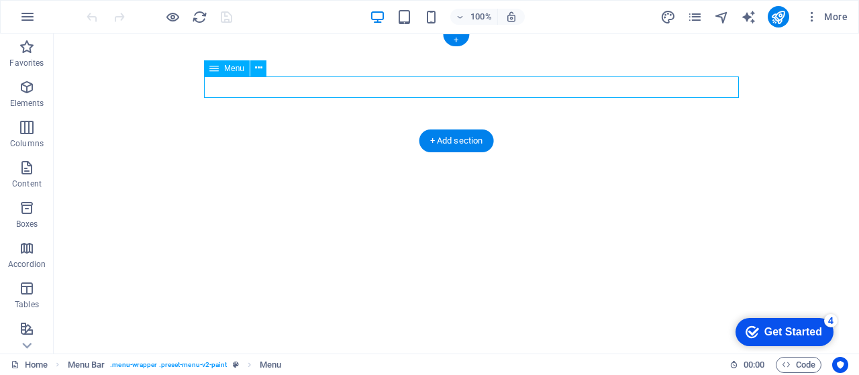
select select
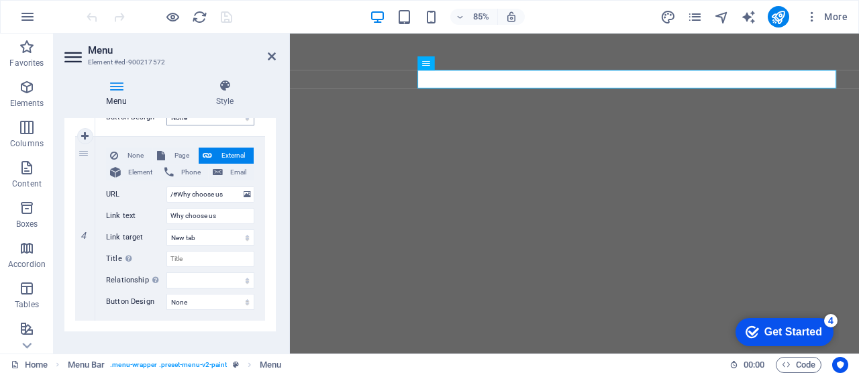
scroll to position [677, 0]
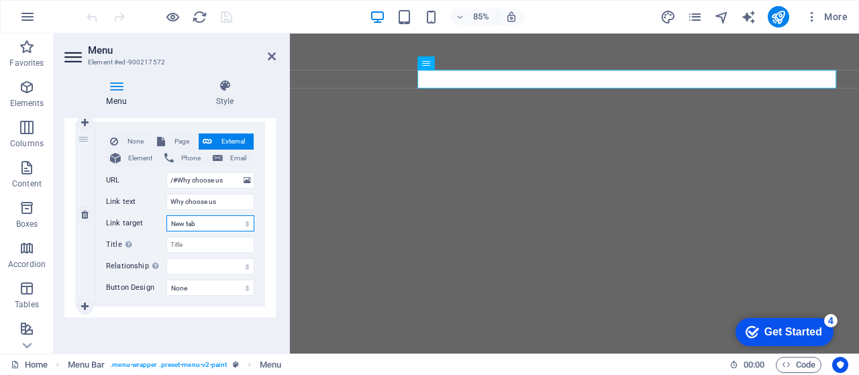
click at [243, 224] on select "New tab Same tab Overlay" at bounding box center [211, 224] width 88 height 16
select select "overlay"
click at [167, 216] on select "New tab Same tab Overlay" at bounding box center [211, 224] width 88 height 16
select select
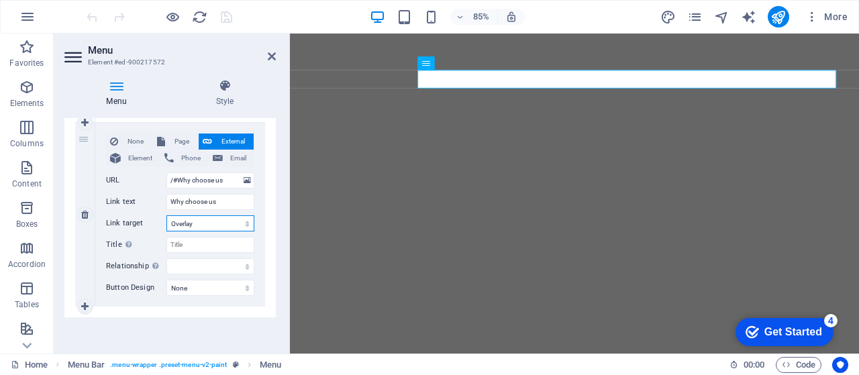
select select
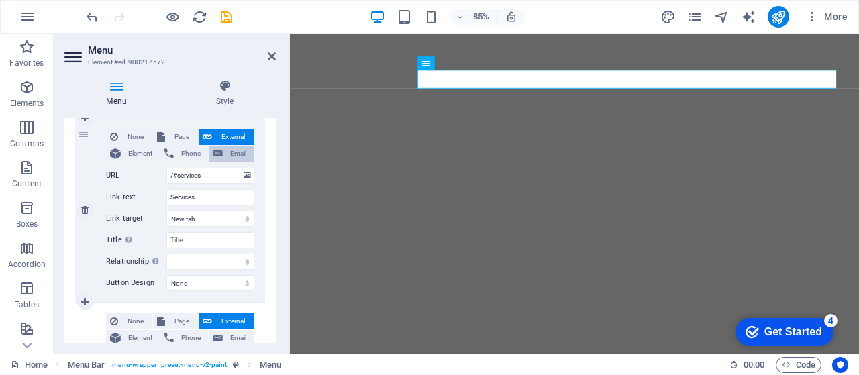
scroll to position [319, 0]
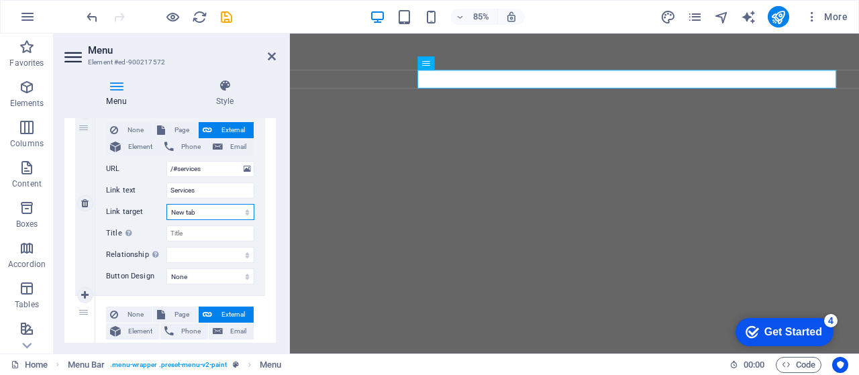
click at [220, 210] on select "New tab Same tab Overlay" at bounding box center [211, 212] width 88 height 16
select select "overlay"
click at [167, 204] on select "New tab Same tab Overlay" at bounding box center [211, 212] width 88 height 16
select select
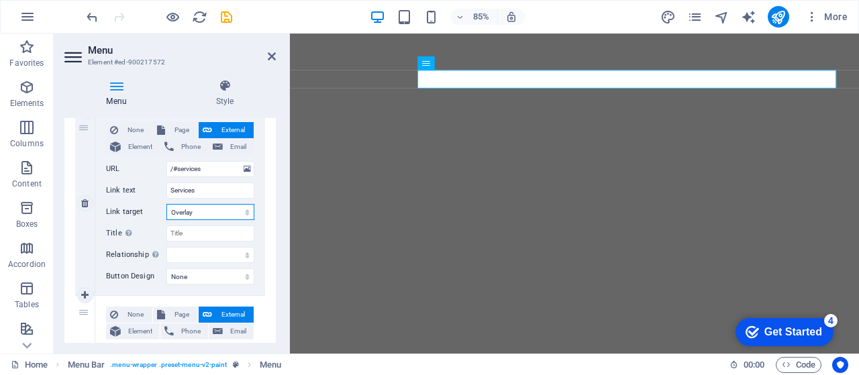
select select
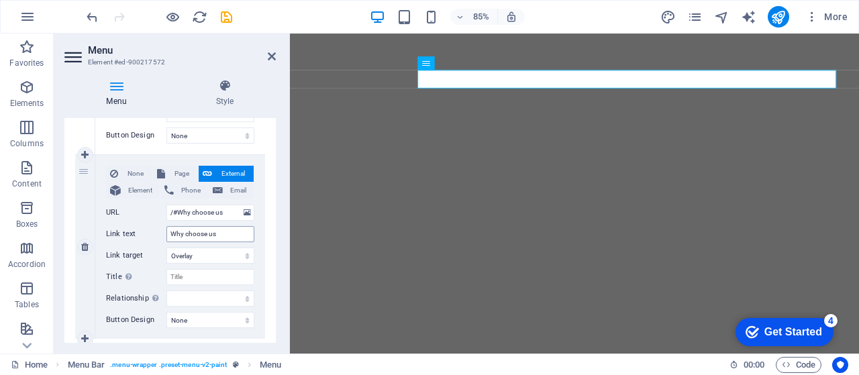
scroll to position [633, 0]
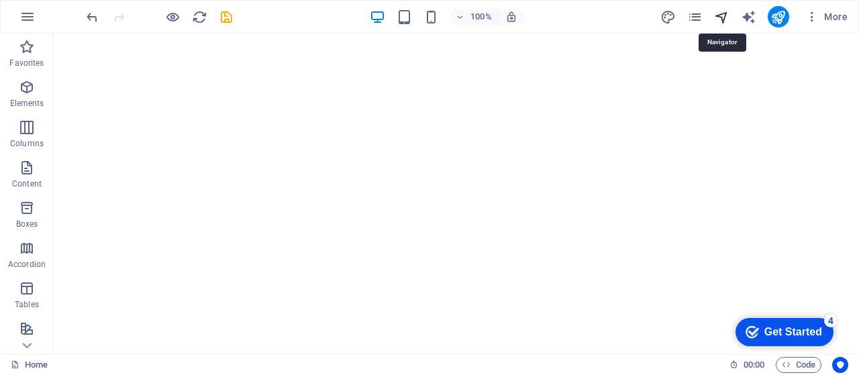
click at [720, 23] on icon "navigator" at bounding box center [721, 16] width 15 height 15
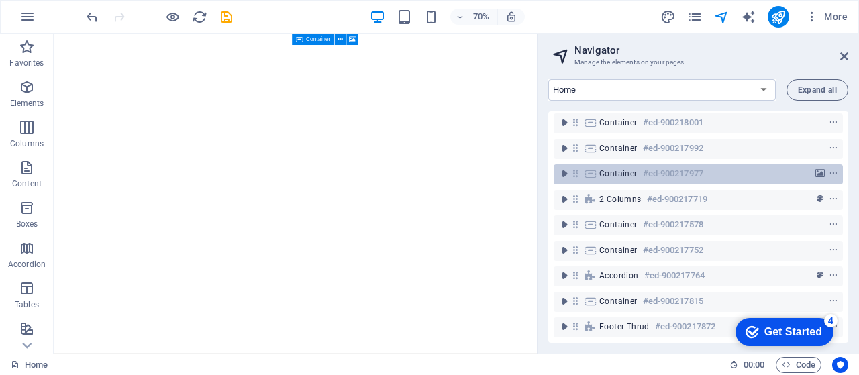
scroll to position [0, 0]
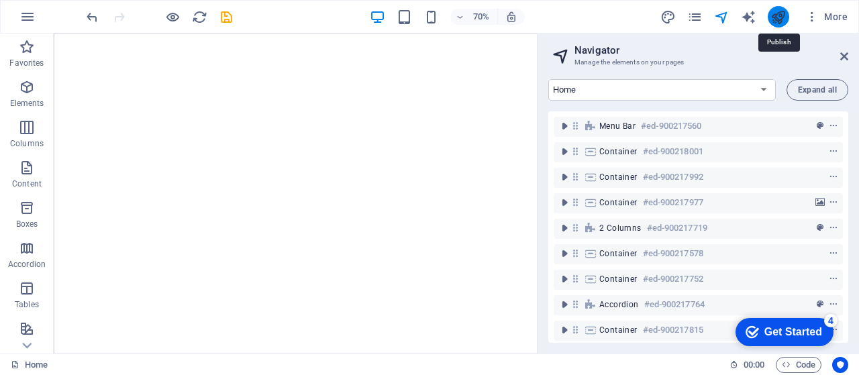
click at [777, 21] on icon "publish" at bounding box center [778, 16] width 15 height 15
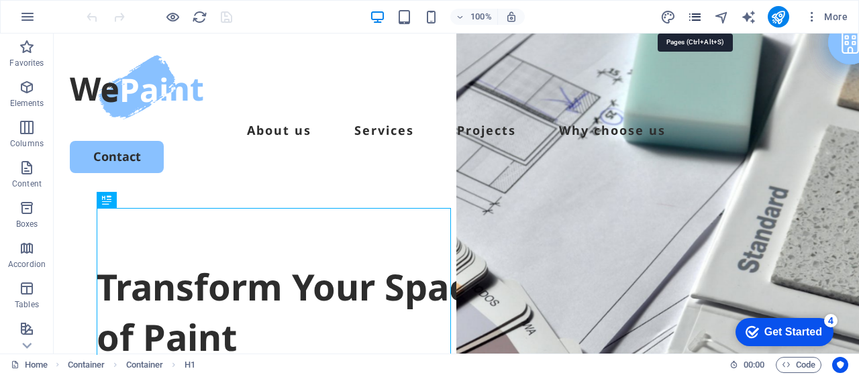
click at [698, 19] on icon "pages" at bounding box center [695, 16] width 15 height 15
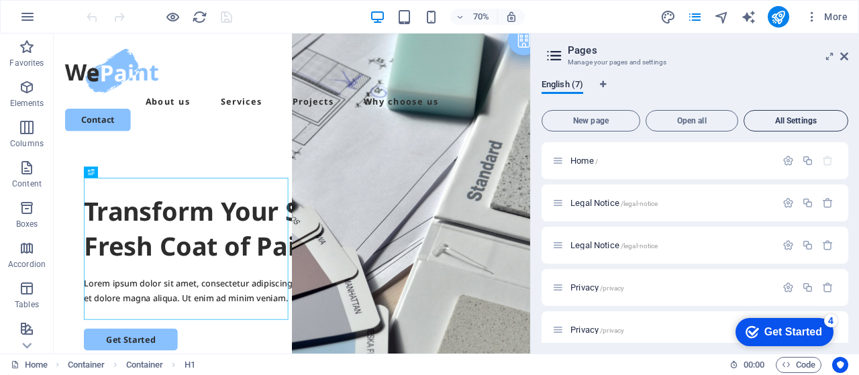
click at [798, 126] on button "All Settings" at bounding box center [796, 120] width 105 height 21
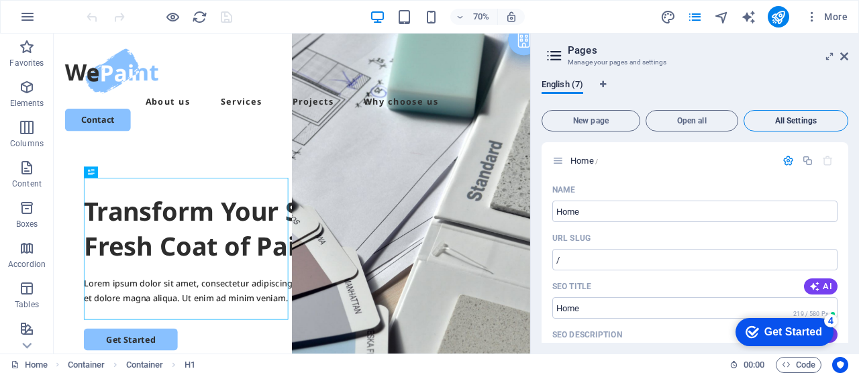
scroll to position [3223, 0]
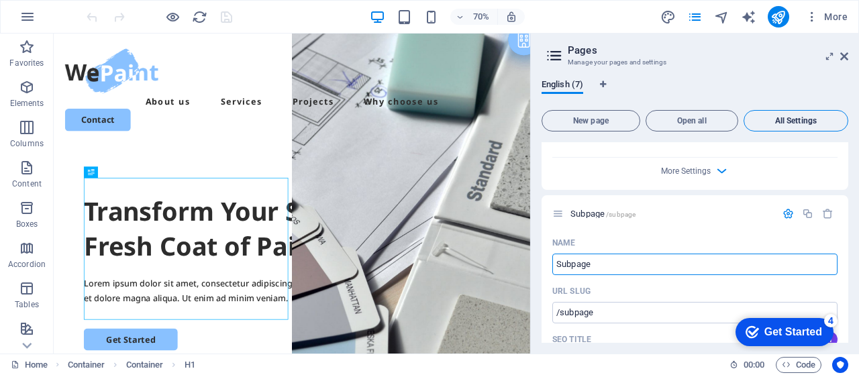
click at [798, 126] on button "All Settings" at bounding box center [796, 120] width 105 height 21
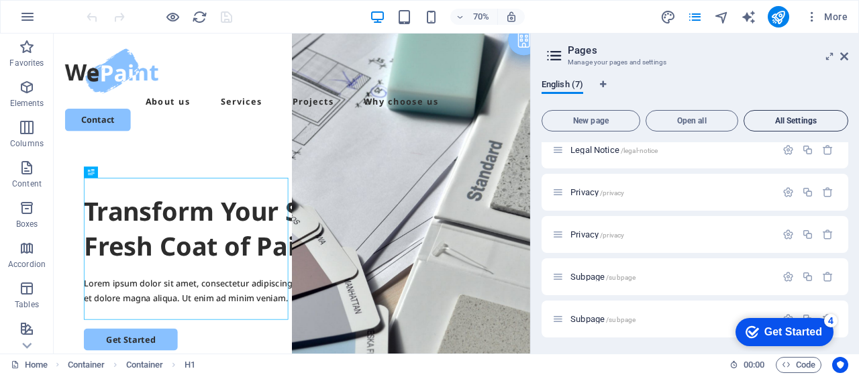
scroll to position [95, 0]
click at [798, 126] on button "All Settings" at bounding box center [796, 120] width 105 height 21
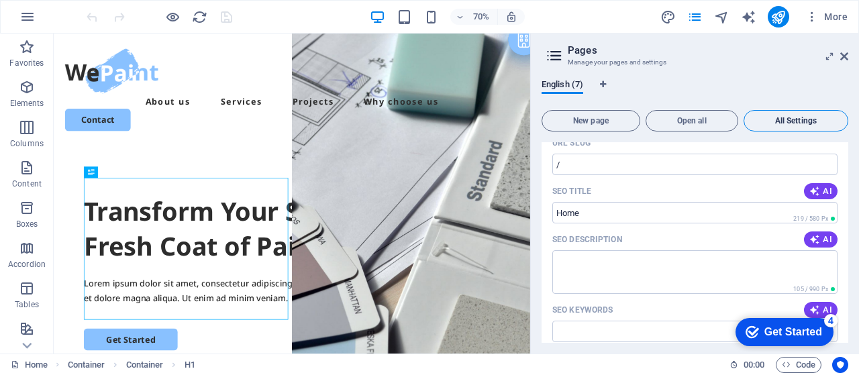
scroll to position [3223, 0]
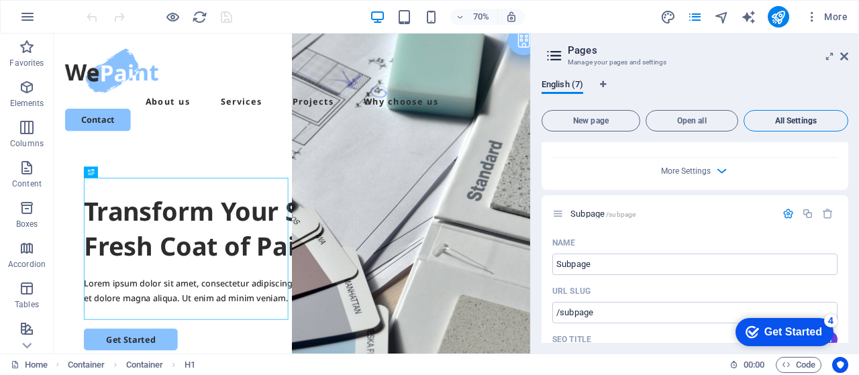
click at [798, 126] on button "All Settings" at bounding box center [796, 120] width 105 height 21
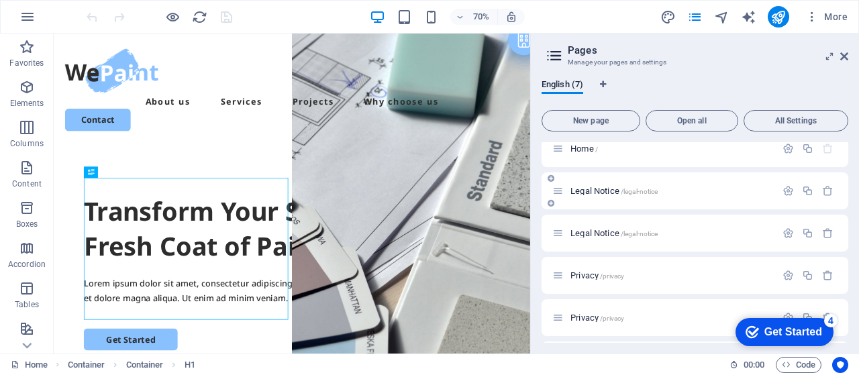
scroll to position [0, 0]
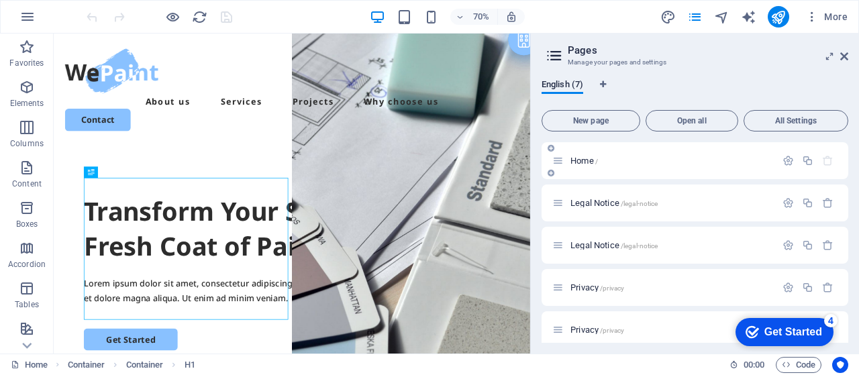
click at [592, 165] on span "Home /" at bounding box center [585, 161] width 28 height 10
click at [784, 158] on icon "button" at bounding box center [788, 160] width 11 height 11
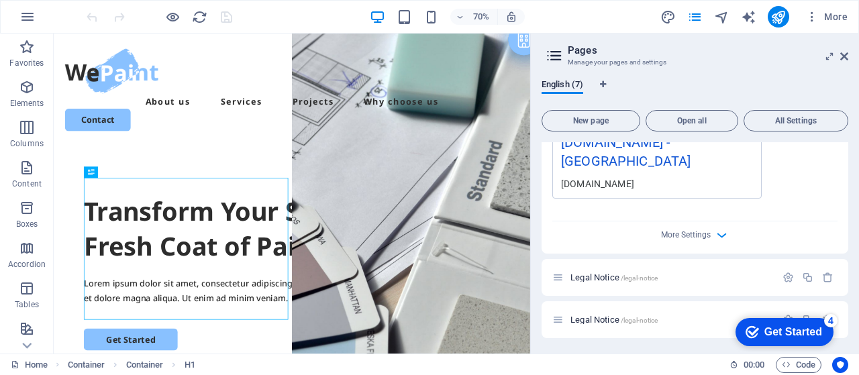
scroll to position [425, 0]
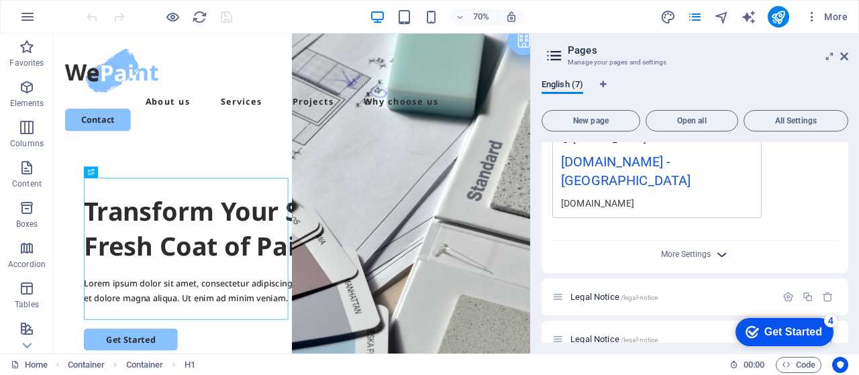
click at [720, 247] on icon "button" at bounding box center [721, 254] width 15 height 15
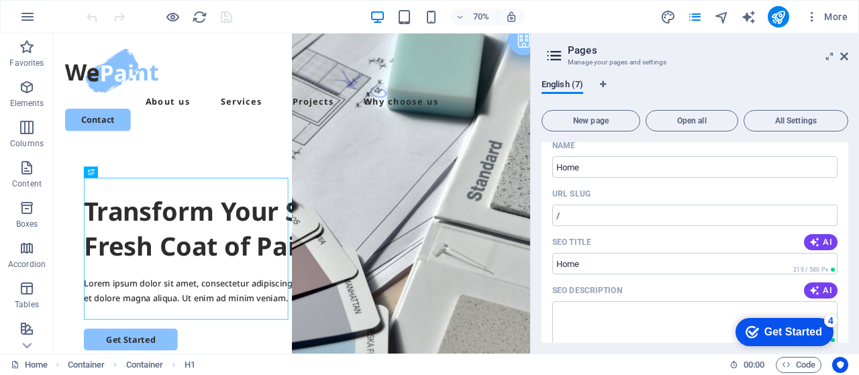
scroll to position [0, 0]
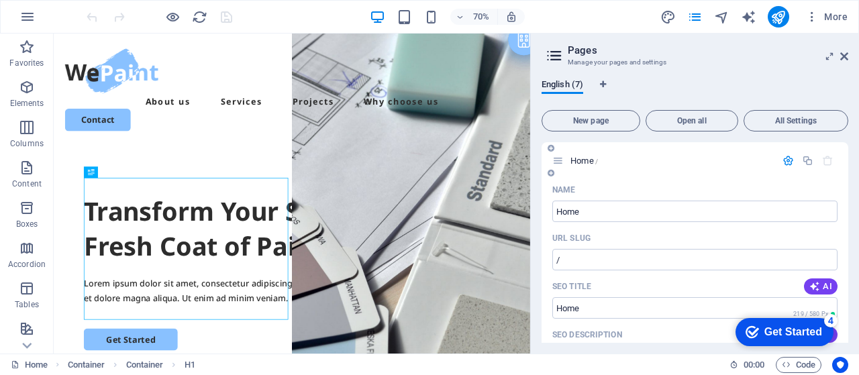
click at [563, 160] on icon at bounding box center [558, 160] width 11 height 11
click at [560, 165] on icon at bounding box center [558, 160] width 11 height 11
click at [783, 159] on icon "button" at bounding box center [788, 160] width 11 height 11
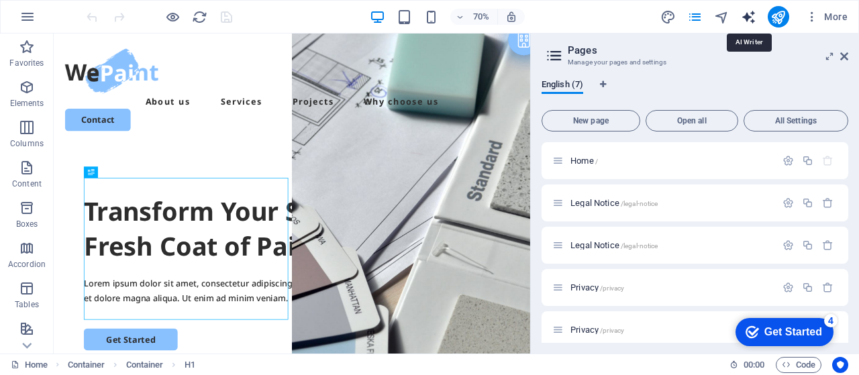
click at [751, 17] on icon "text_generator" at bounding box center [748, 16] width 15 height 15
select select "English"
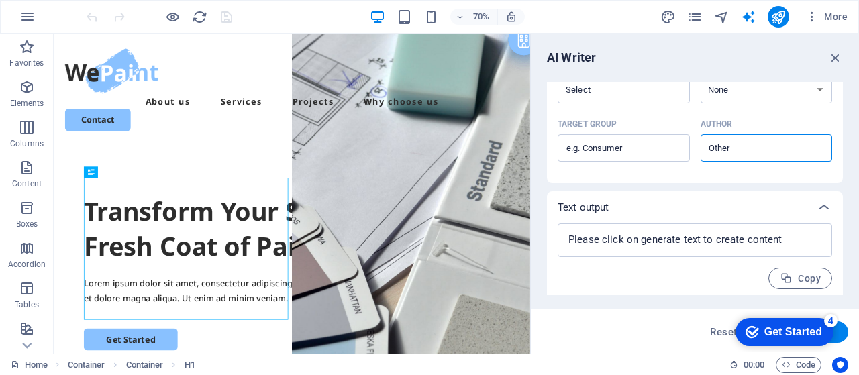
scroll to position [400, 0]
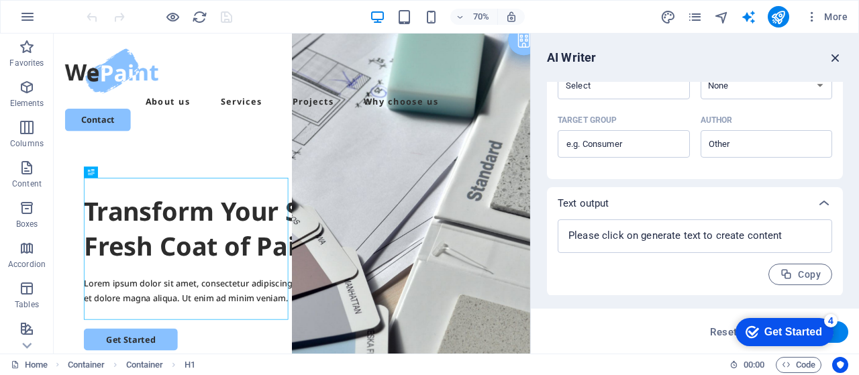
click at [834, 58] on icon "button" at bounding box center [836, 57] width 15 height 15
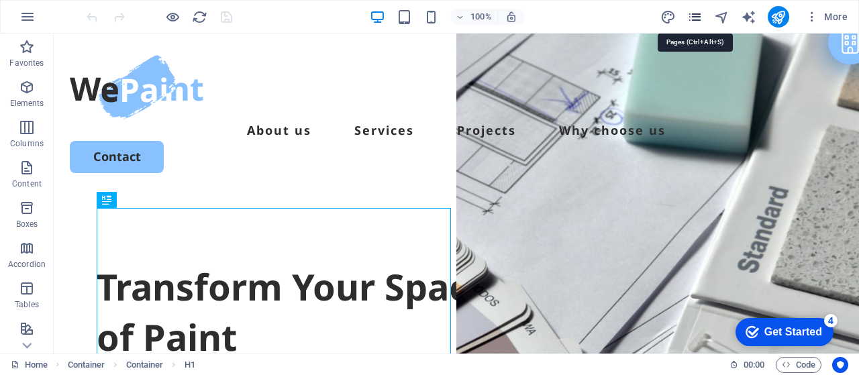
click at [697, 21] on icon "pages" at bounding box center [695, 16] width 15 height 15
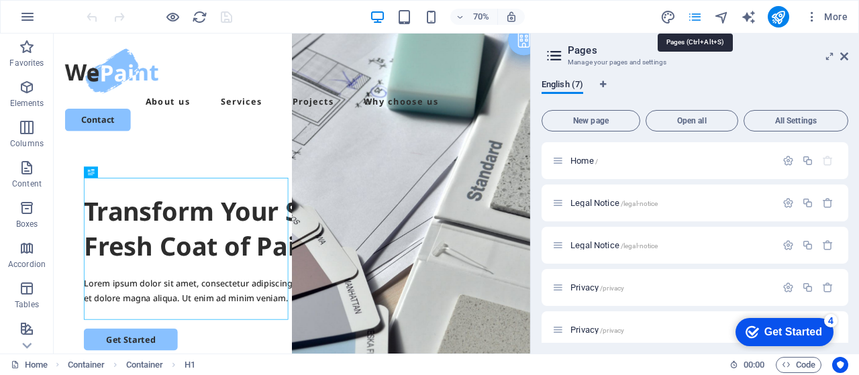
click at [697, 21] on icon "pages" at bounding box center [695, 16] width 15 height 15
click at [671, 18] on icon "design" at bounding box center [668, 16] width 15 height 15
select select "px"
select select "500"
select select "px"
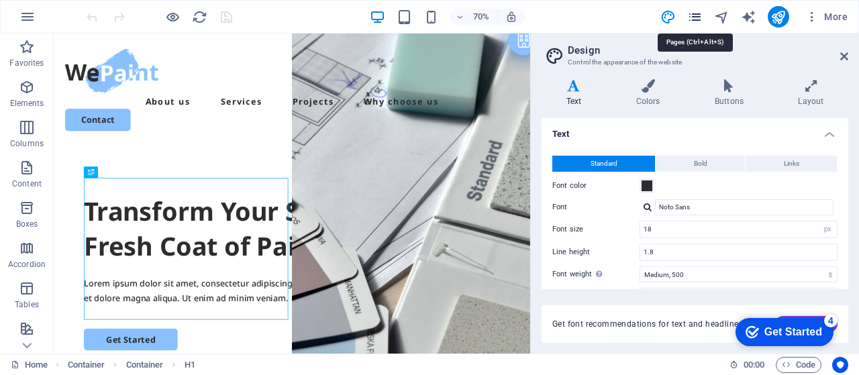
click at [701, 15] on icon "pages" at bounding box center [695, 16] width 15 height 15
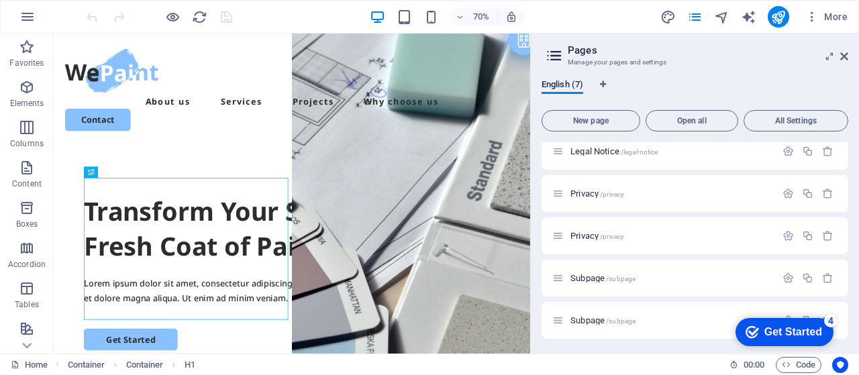
scroll to position [95, 0]
click at [572, 277] on span "Subpage /subpage" at bounding box center [603, 277] width 65 height 10
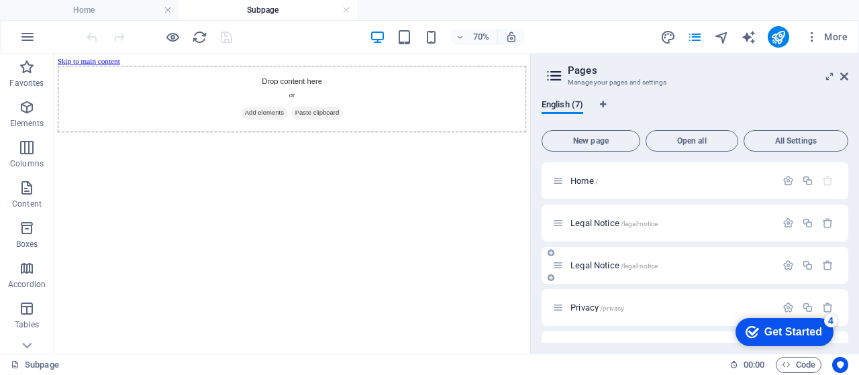
scroll to position [0, 0]
click at [572, 179] on span "Home /" at bounding box center [585, 181] width 28 height 10
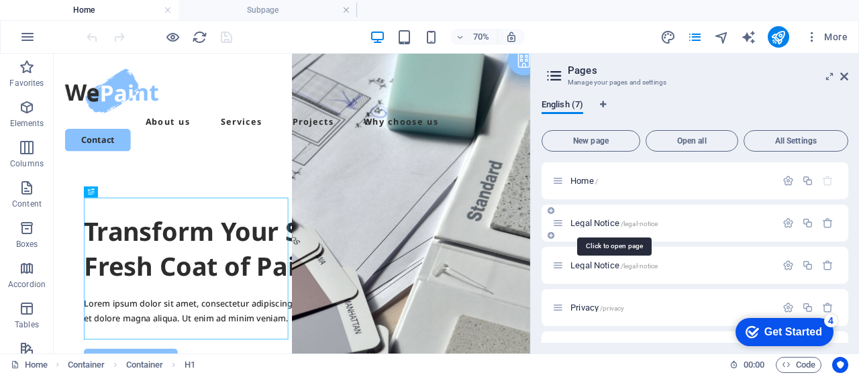
click at [578, 224] on span "Legal Notice /legal-notice" at bounding box center [614, 223] width 87 height 10
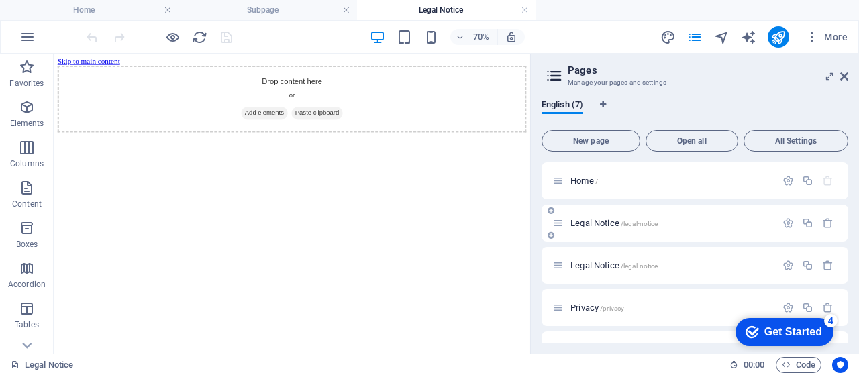
click at [618, 220] on span "Legal Notice /legal-notice" at bounding box center [614, 223] width 87 height 10
click at [598, 259] on div "Legal Notice /legal-notice" at bounding box center [665, 265] width 224 height 15
click at [598, 264] on span "Legal Notice /legal-notice" at bounding box center [614, 266] width 87 height 10
click at [591, 308] on span "Privacy /privacy" at bounding box center [598, 308] width 54 height 10
click at [581, 183] on span "Home /" at bounding box center [585, 181] width 28 height 10
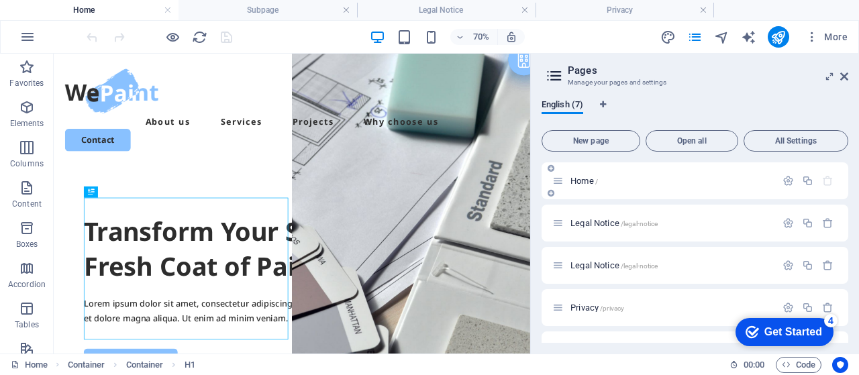
click at [559, 183] on icon at bounding box center [558, 180] width 11 height 11
click at [598, 181] on span "/" at bounding box center [597, 181] width 3 height 7
click at [596, 181] on span "/" at bounding box center [597, 181] width 3 height 7
click at [586, 181] on span "Home /" at bounding box center [585, 181] width 28 height 10
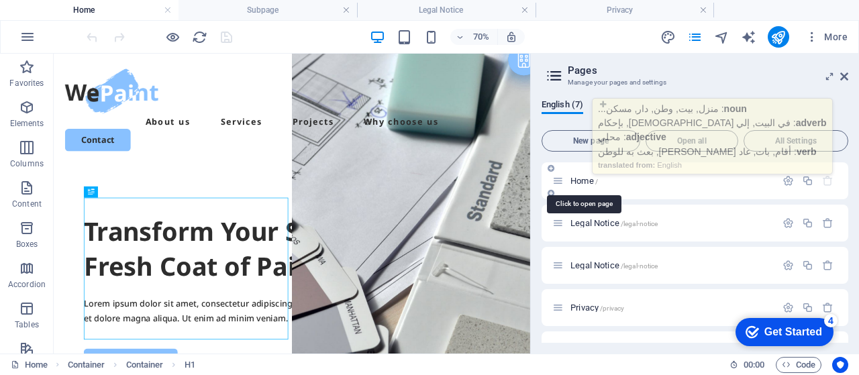
click at [586, 181] on span "Home /" at bounding box center [585, 181] width 28 height 10
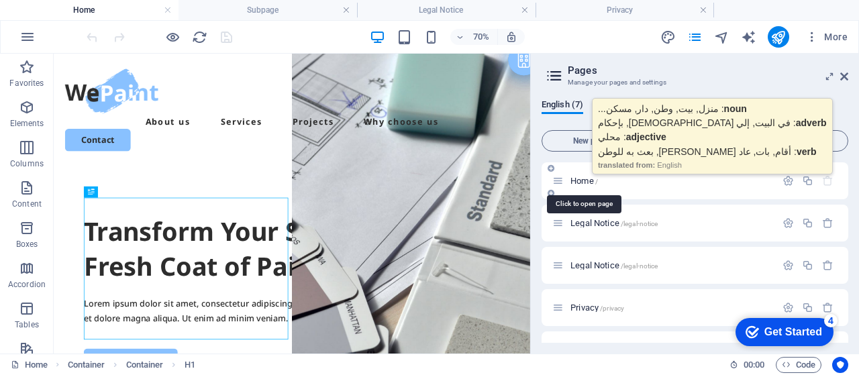
click at [586, 181] on span "Home /" at bounding box center [585, 181] width 28 height 10
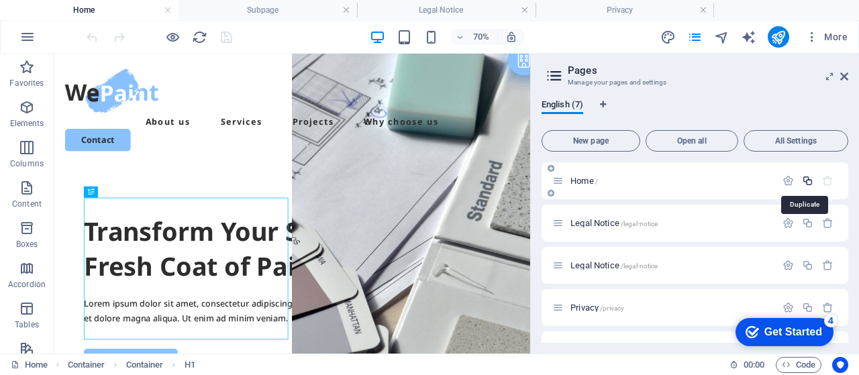
click at [804, 182] on icon "button" at bounding box center [807, 180] width 11 height 11
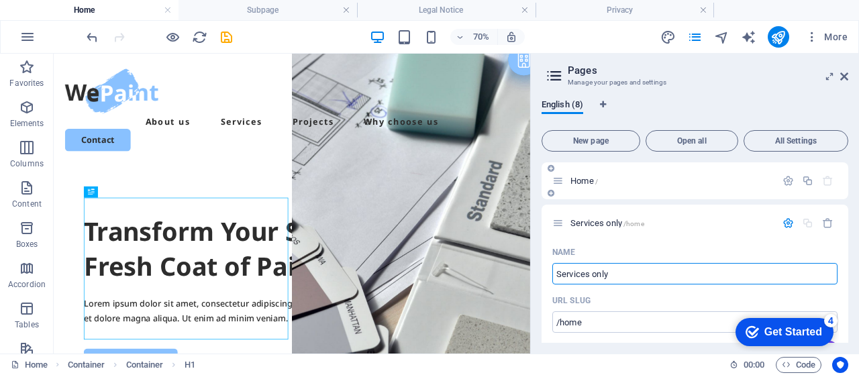
type input "Services only"
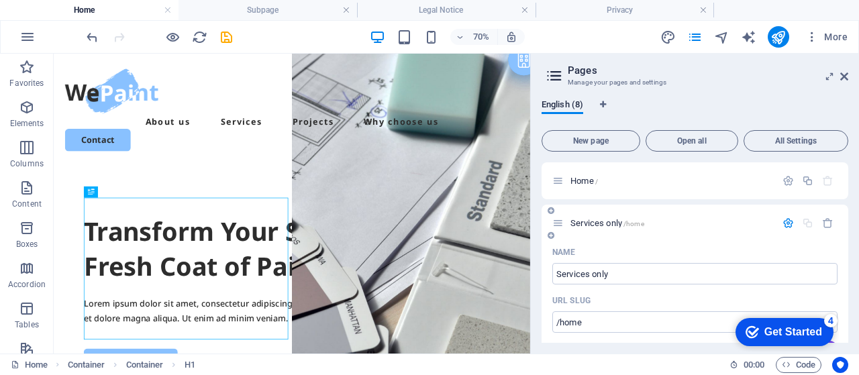
click at [785, 219] on icon "button" at bounding box center [788, 223] width 11 height 11
click at [561, 230] on div "Services only /home" at bounding box center [665, 223] width 224 height 15
click at [563, 227] on icon at bounding box center [558, 223] width 11 height 11
click at [585, 183] on span "Home /" at bounding box center [585, 181] width 28 height 10
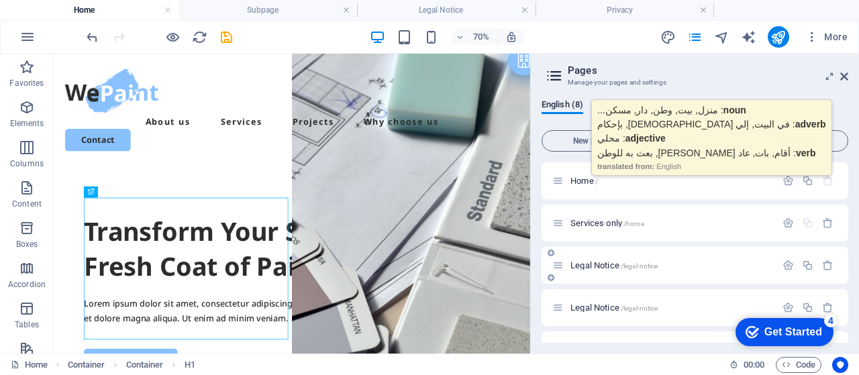
click at [600, 267] on span "Legal Notice /legal-notice" at bounding box center [614, 266] width 87 height 10
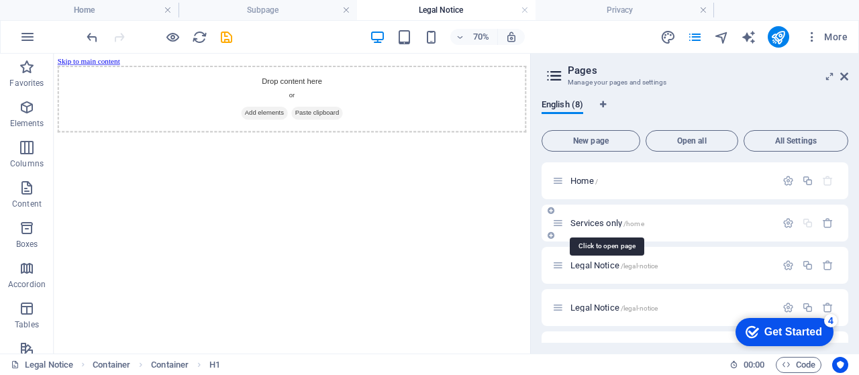
click at [571, 218] on span "Services only /home" at bounding box center [608, 223] width 74 height 10
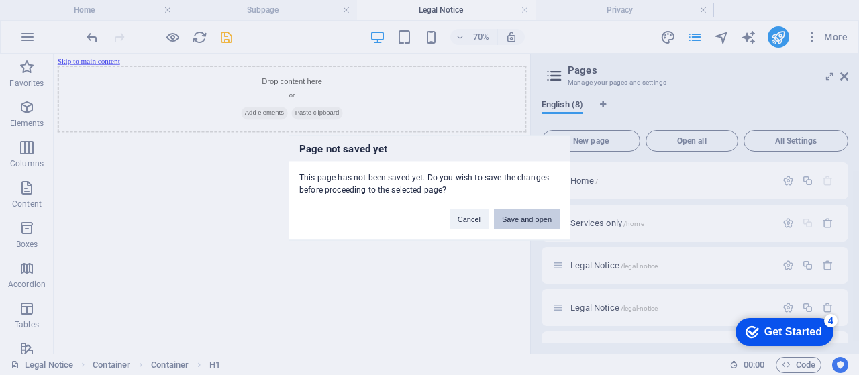
click at [541, 224] on button "Save and open" at bounding box center [527, 219] width 66 height 20
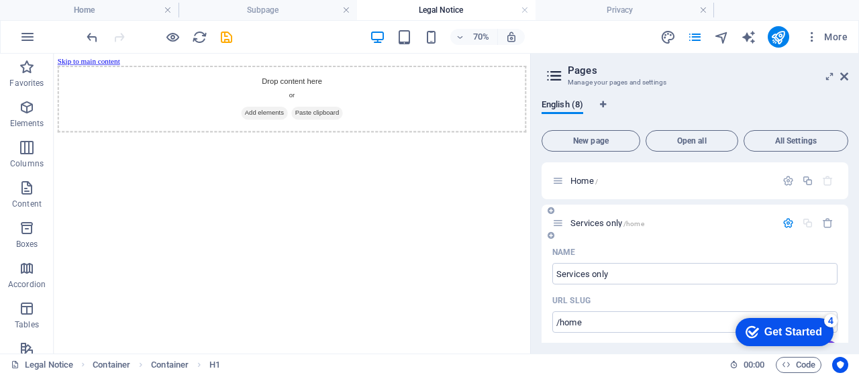
click at [677, 236] on div "Services only /home" at bounding box center [695, 223] width 307 height 37
click at [565, 183] on div "Home /" at bounding box center [665, 180] width 224 height 15
click at [583, 182] on span "Home /" at bounding box center [585, 181] width 28 height 10
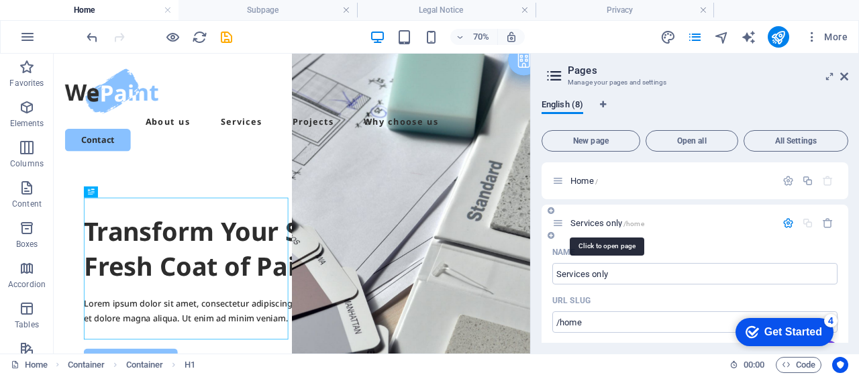
click at [591, 222] on span "Services only /home" at bounding box center [608, 223] width 74 height 10
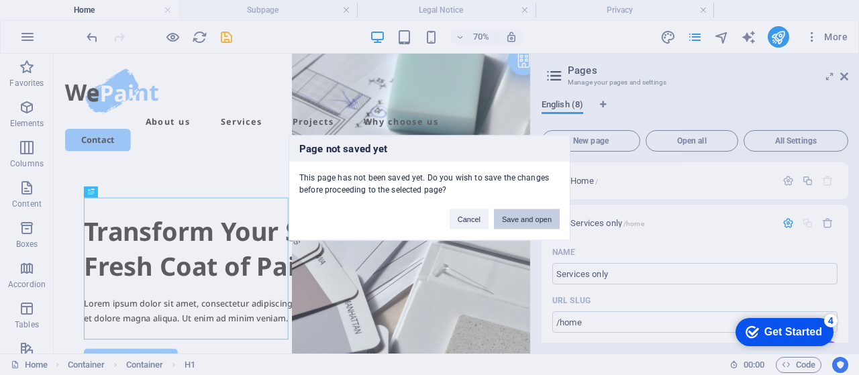
click at [514, 218] on button "Save and open" at bounding box center [527, 219] width 66 height 20
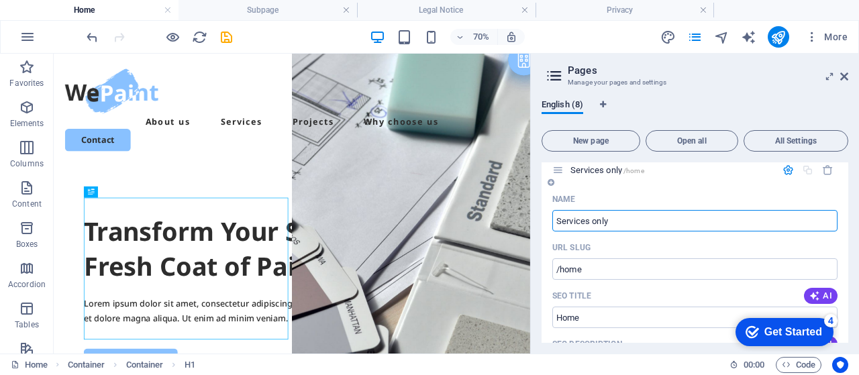
scroll to position [31, 0]
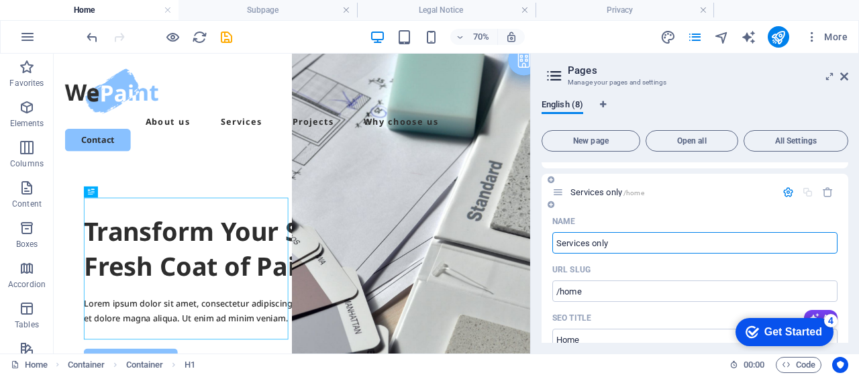
click at [622, 243] on input "Services only" at bounding box center [695, 242] width 285 height 21
type input "Services only1"
click at [714, 219] on div "Name" at bounding box center [695, 221] width 285 height 21
click at [682, 265] on div "URL SLUG" at bounding box center [695, 269] width 285 height 21
click at [563, 193] on icon at bounding box center [558, 192] width 11 height 11
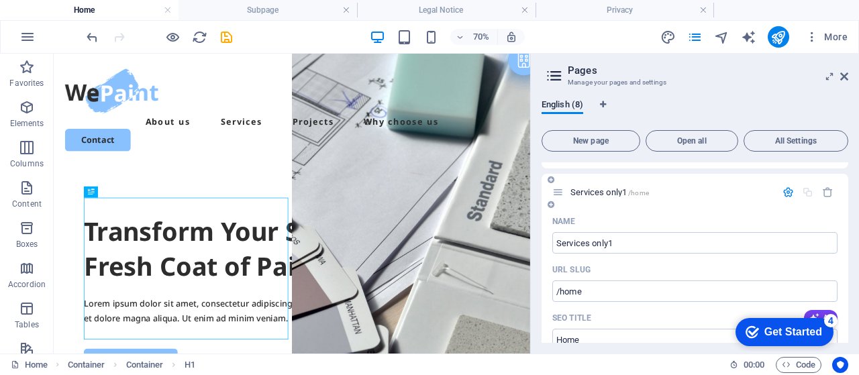
click at [592, 193] on span "Services only1 /home" at bounding box center [610, 192] width 79 height 10
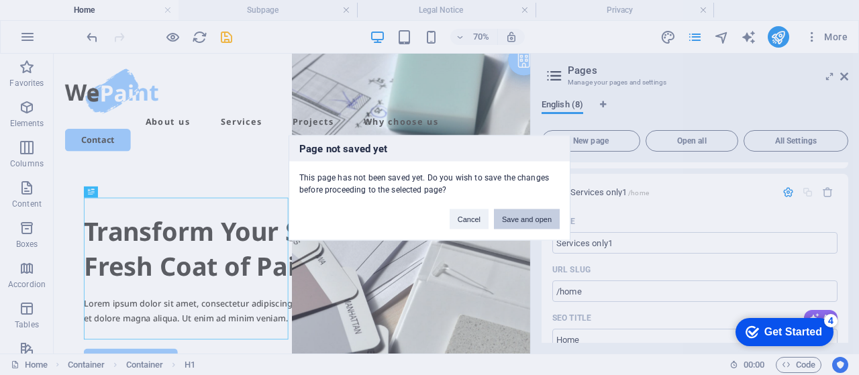
click at [509, 220] on button "Save and open" at bounding box center [527, 219] width 66 height 20
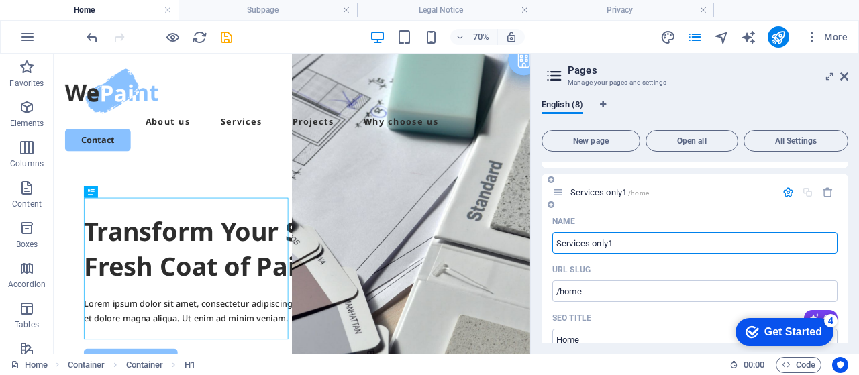
click at [655, 214] on div "Name" at bounding box center [695, 221] width 285 height 21
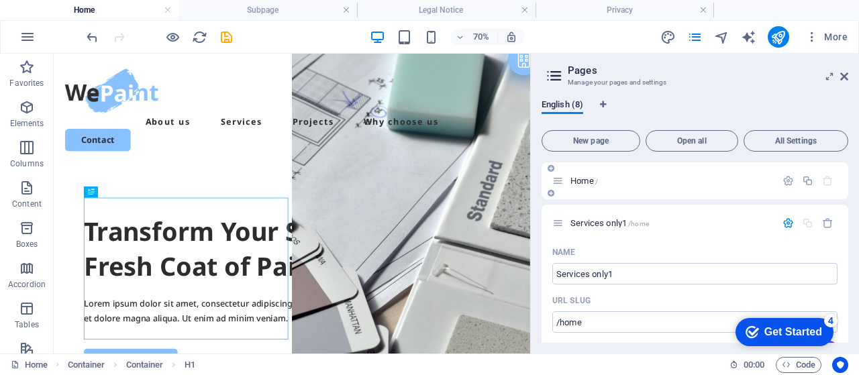
click at [586, 184] on span "Home /" at bounding box center [585, 181] width 28 height 10
click at [577, 179] on span "Home /" at bounding box center [585, 181] width 28 height 10
click at [783, 176] on icon "button" at bounding box center [788, 180] width 11 height 11
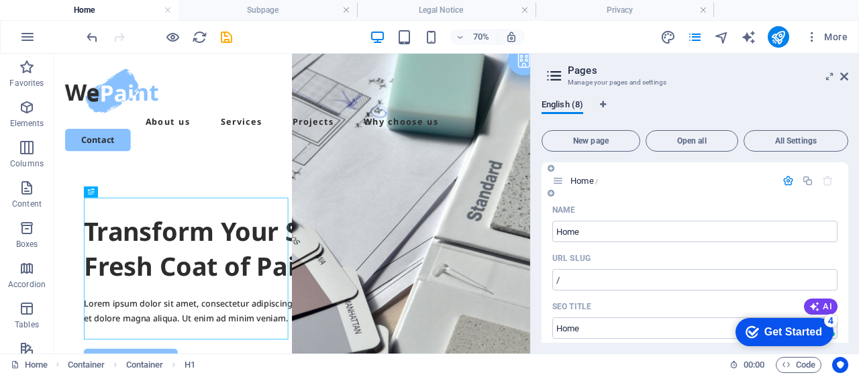
click at [722, 187] on div "Home /" at bounding box center [665, 180] width 224 height 15
click at [683, 193] on div "Home /" at bounding box center [695, 180] width 307 height 37
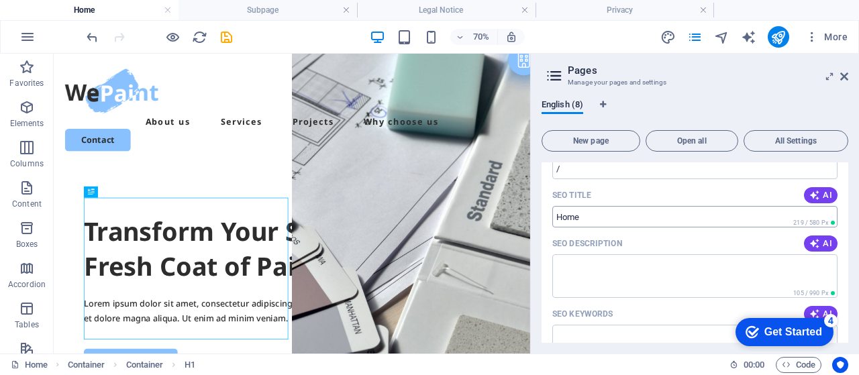
scroll to position [134, 0]
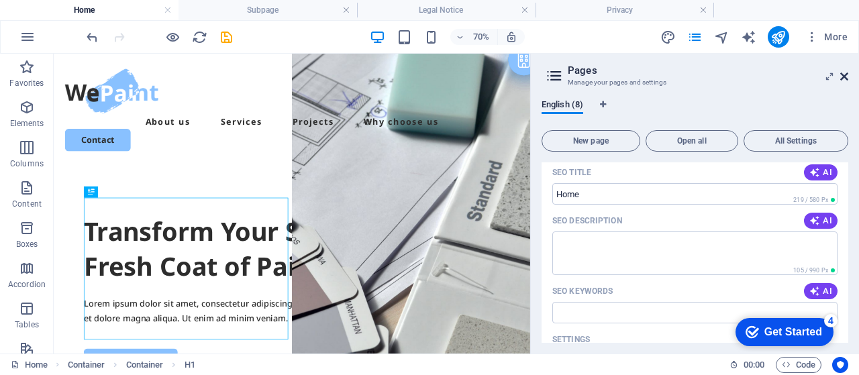
click at [845, 80] on icon at bounding box center [845, 76] width 8 height 11
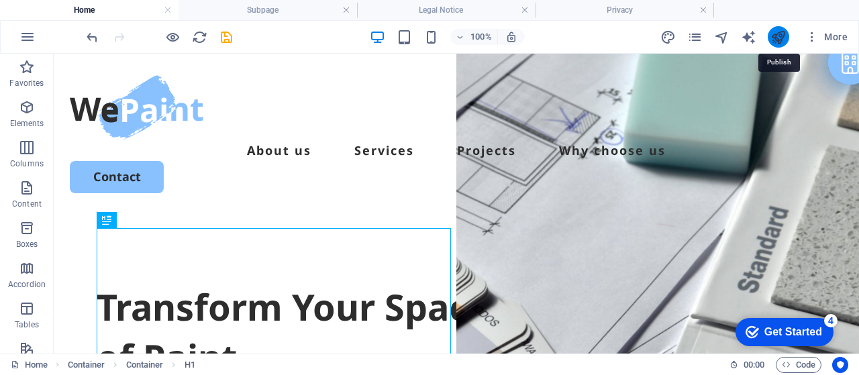
click at [778, 34] on icon "publish" at bounding box center [778, 37] width 15 height 15
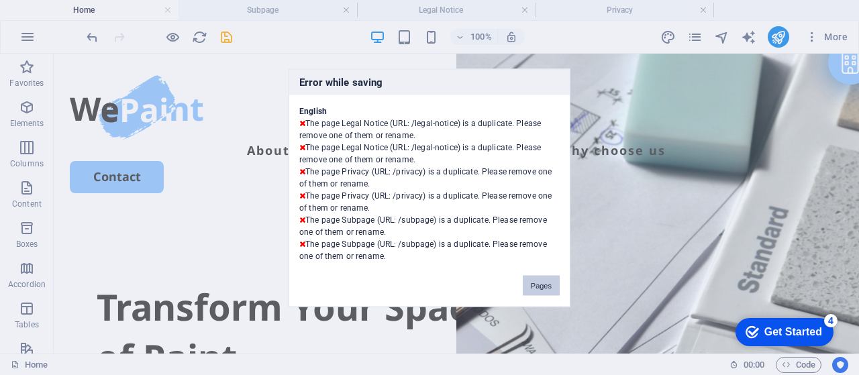
click at [543, 283] on button "Pages" at bounding box center [541, 285] width 37 height 20
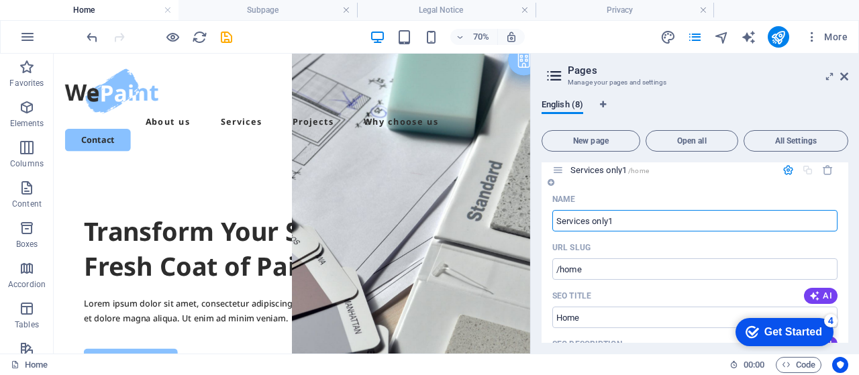
scroll to position [98, 0]
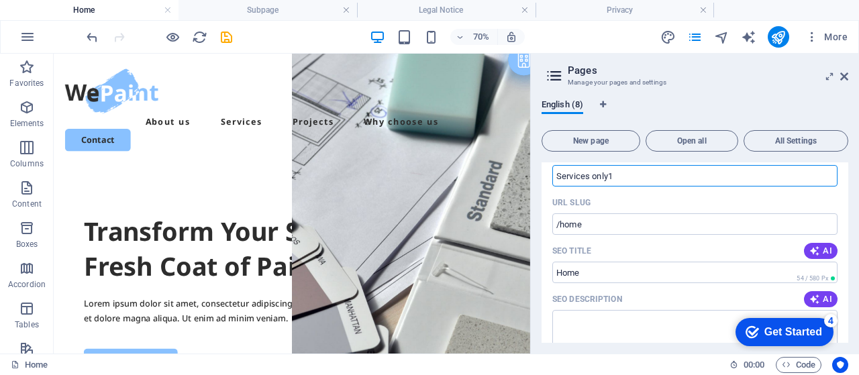
click at [712, 104] on div "English (8)" at bounding box center [695, 112] width 307 height 26
click at [845, 77] on icon at bounding box center [845, 76] width 8 height 11
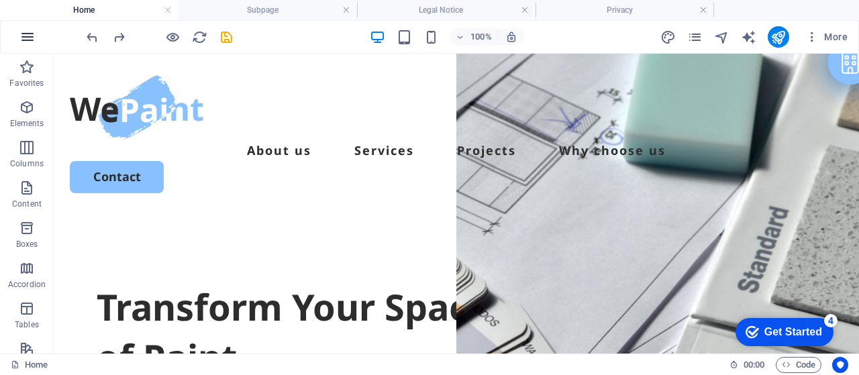
click at [32, 28] on button "button" at bounding box center [27, 37] width 32 height 32
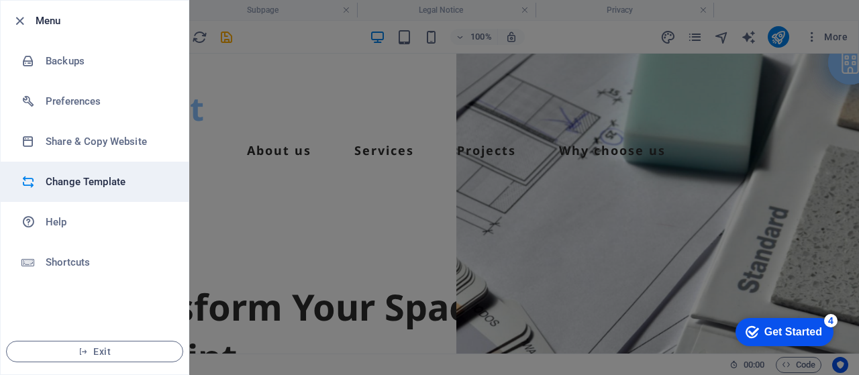
click at [93, 181] on h6 "Change Template" at bounding box center [108, 182] width 124 height 16
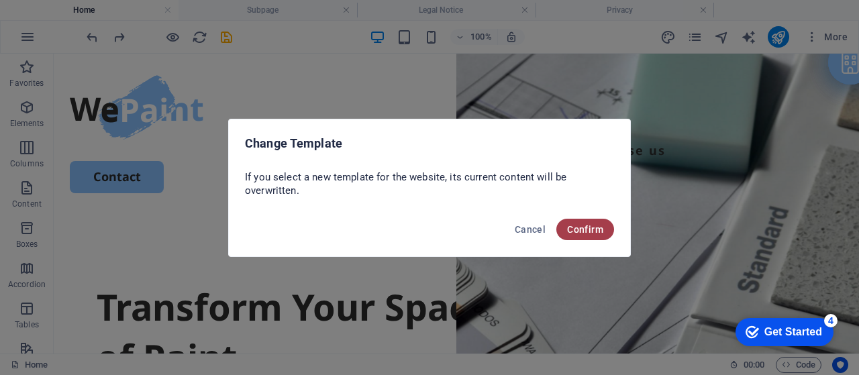
click at [602, 238] on button "Confirm" at bounding box center [586, 229] width 58 height 21
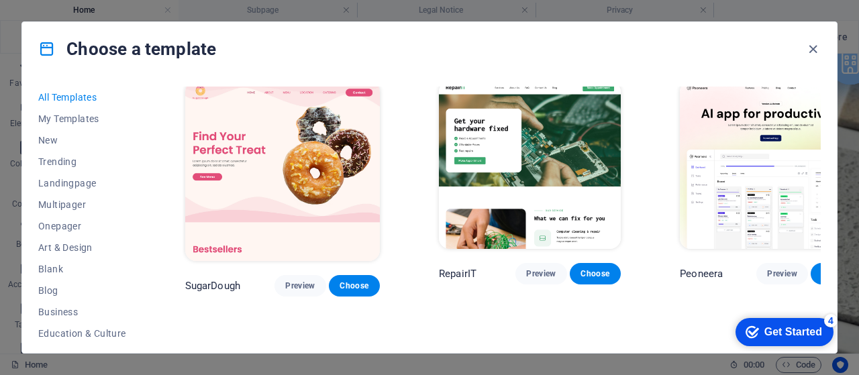
scroll to position [0, 0]
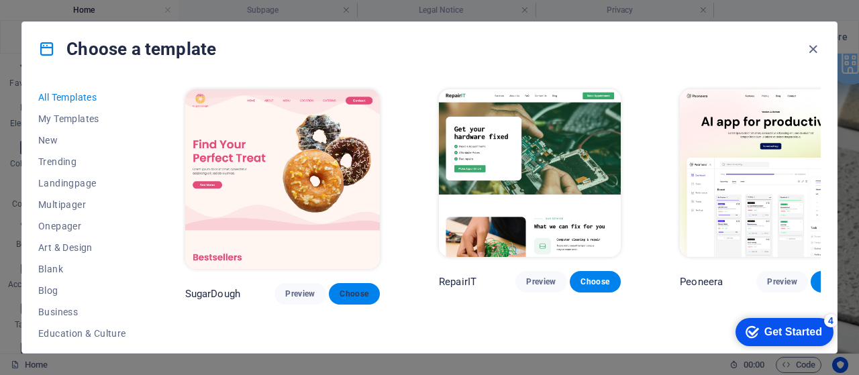
click at [340, 289] on span "Choose" at bounding box center [355, 294] width 30 height 11
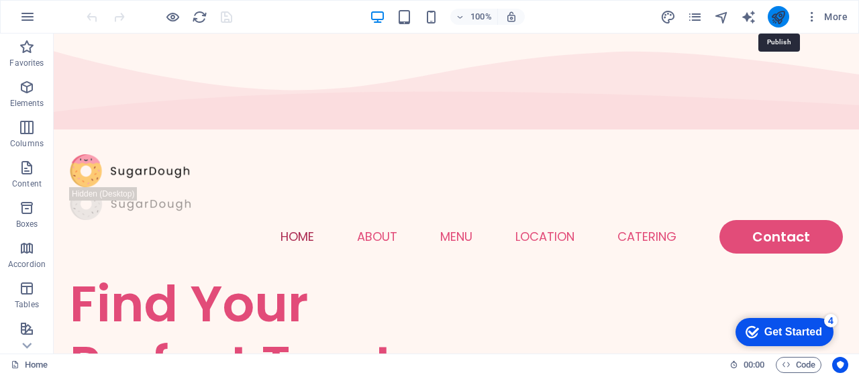
click at [780, 18] on icon "publish" at bounding box center [778, 16] width 15 height 15
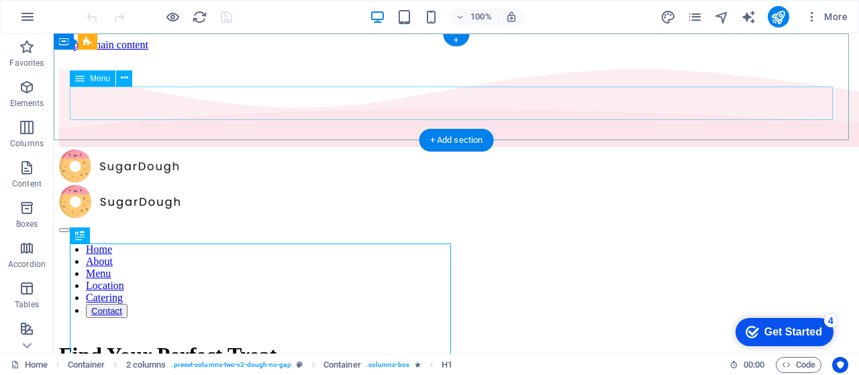
click at [243, 244] on nav "Home About Menu Location Catering Contact" at bounding box center [456, 281] width 795 height 75
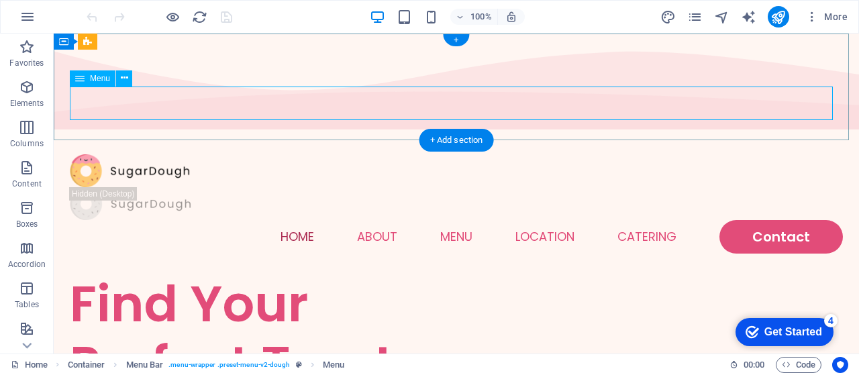
click at [87, 220] on nav "Home About Menu Location Catering Contact" at bounding box center [457, 237] width 774 height 34
select select
select select "1"
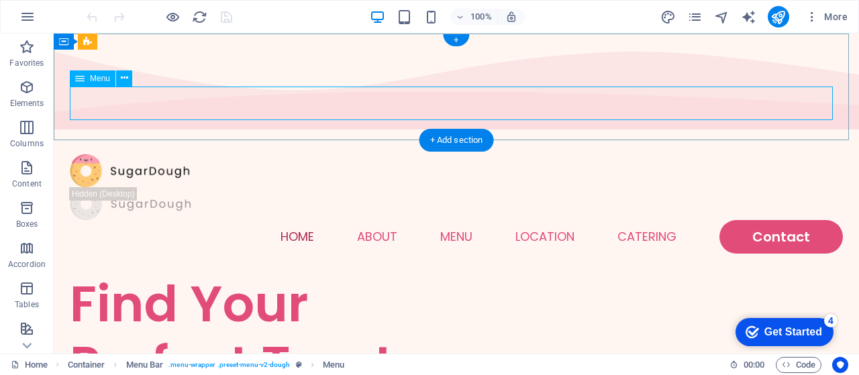
select select
select select "2"
select select
select select "default"
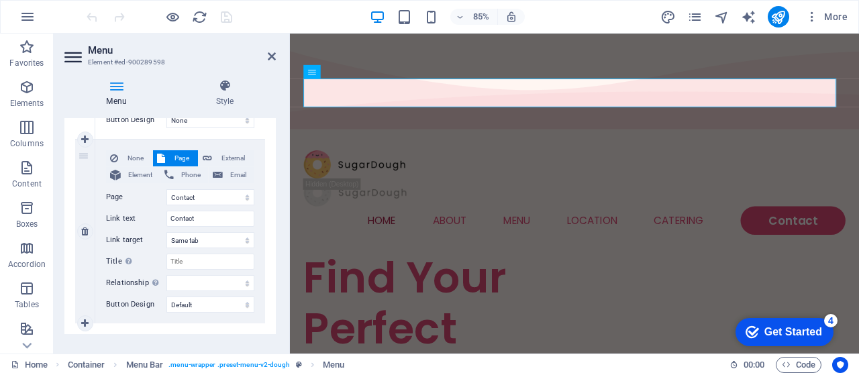
scroll to position [1046, 0]
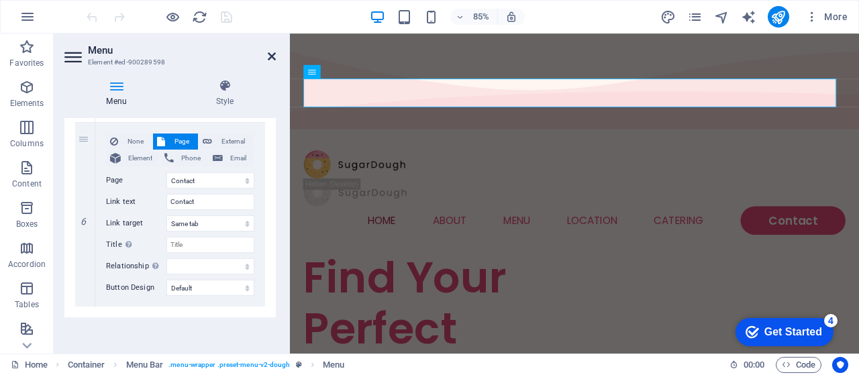
click at [270, 57] on icon at bounding box center [272, 56] width 8 height 11
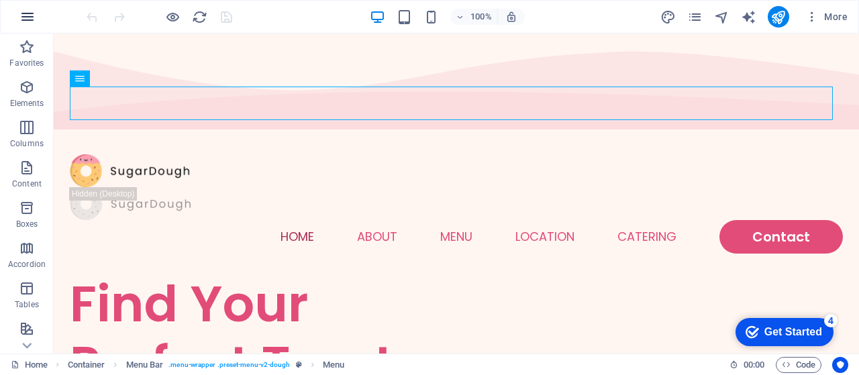
click at [24, 15] on icon "button" at bounding box center [27, 17] width 16 height 16
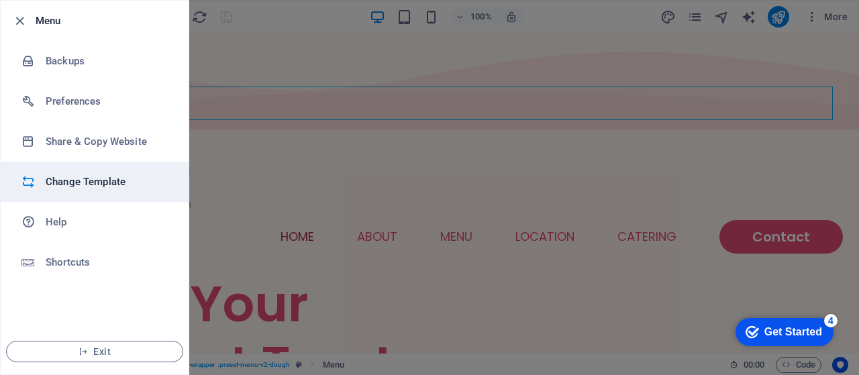
click at [68, 175] on h6 "Change Template" at bounding box center [108, 182] width 124 height 16
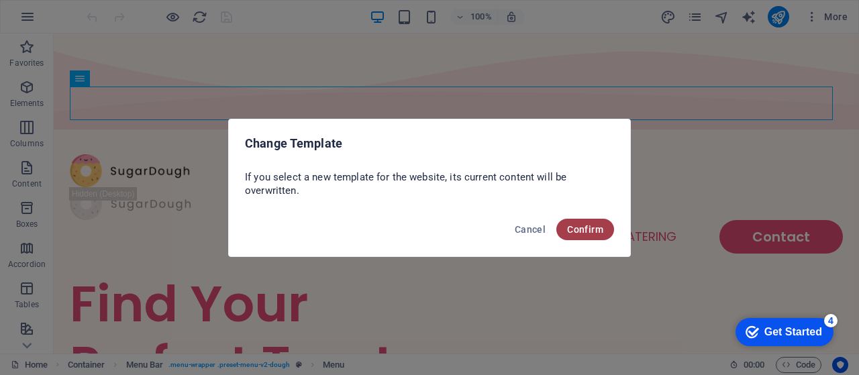
click at [596, 225] on span "Confirm" at bounding box center [585, 229] width 36 height 11
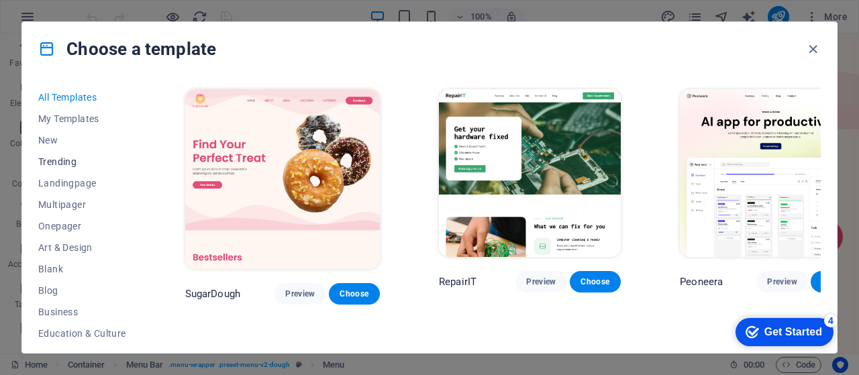
click at [73, 161] on span "Trending" at bounding box center [82, 161] width 88 height 11
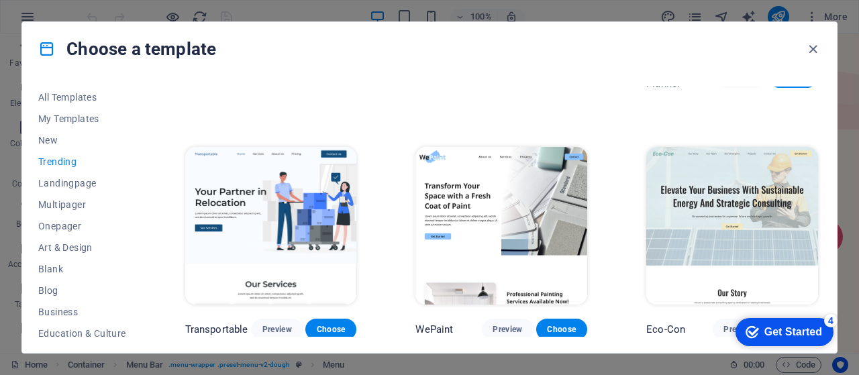
scroll to position [201, 0]
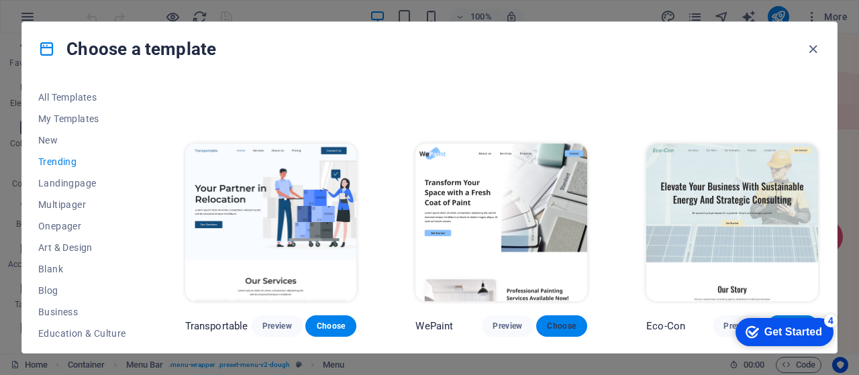
click at [571, 326] on span "Choose" at bounding box center [562, 326] width 30 height 11
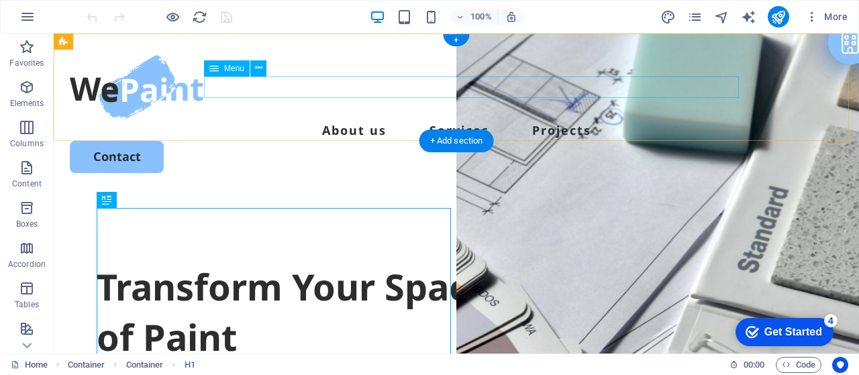
click at [395, 120] on nav "About us Services Projects" at bounding box center [457, 130] width 774 height 21
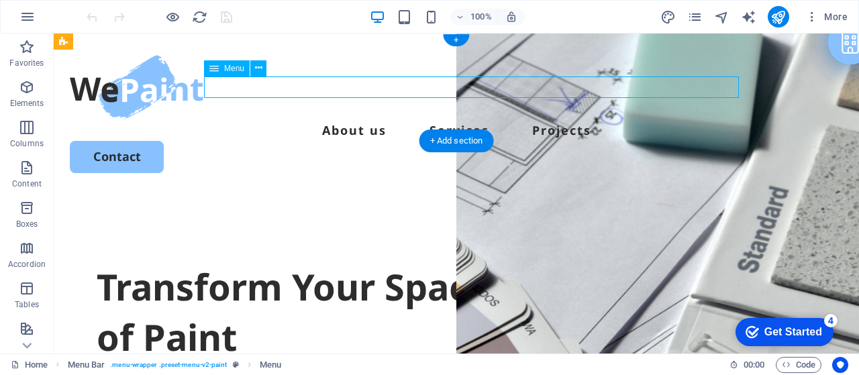
click at [395, 120] on nav "About us Services Projects" at bounding box center [457, 130] width 774 height 21
select select
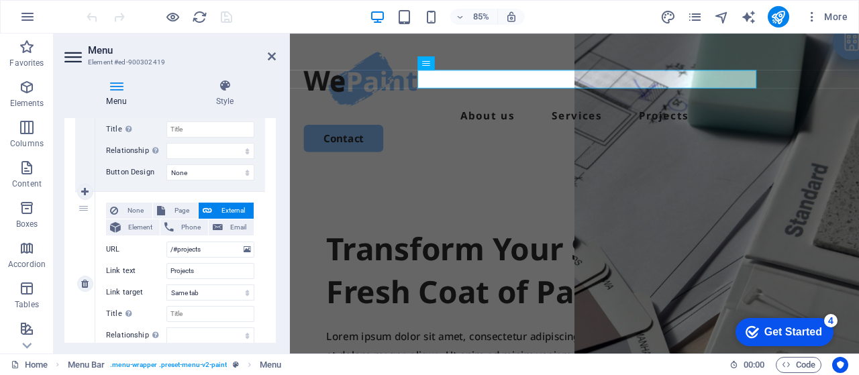
scroll to position [425, 0]
click at [181, 207] on span "Page" at bounding box center [181, 209] width 25 height 16
select select
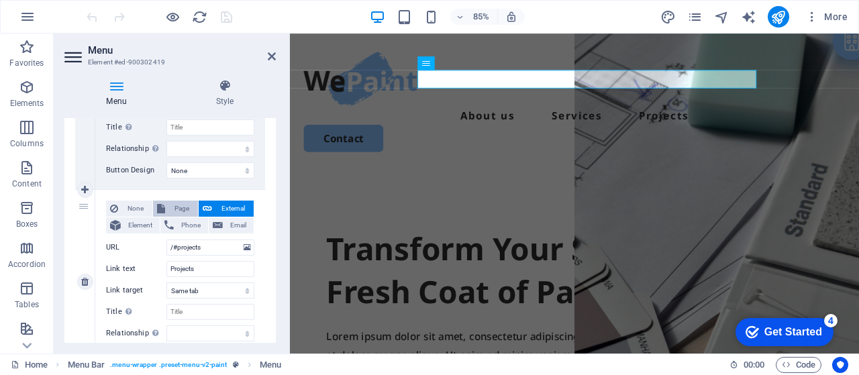
select select
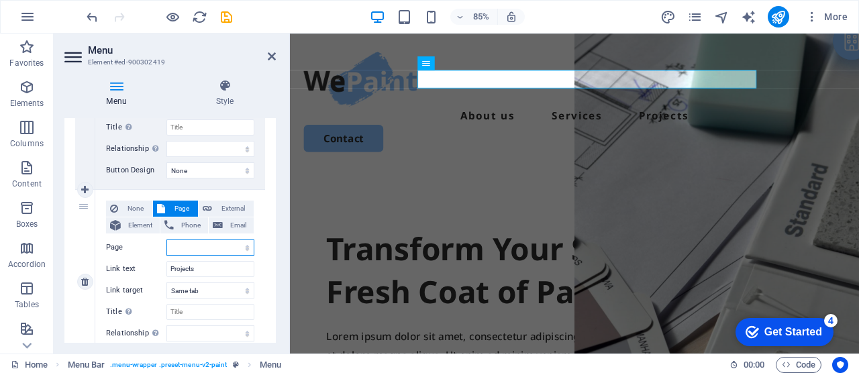
click at [242, 246] on select "Home Legal Notice Privacy Subpage" at bounding box center [211, 248] width 88 height 16
click at [191, 244] on select "Home Legal Notice Privacy Subpage" at bounding box center [211, 248] width 88 height 16
click at [187, 244] on select "Home Legal Notice Privacy Subpage" at bounding box center [211, 248] width 88 height 16
select select "3"
click at [167, 240] on select "Home Legal Notice Privacy Subpage" at bounding box center [211, 248] width 88 height 16
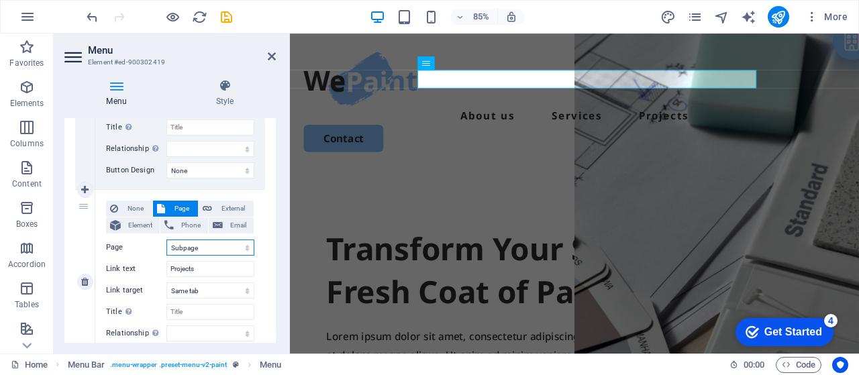
select select
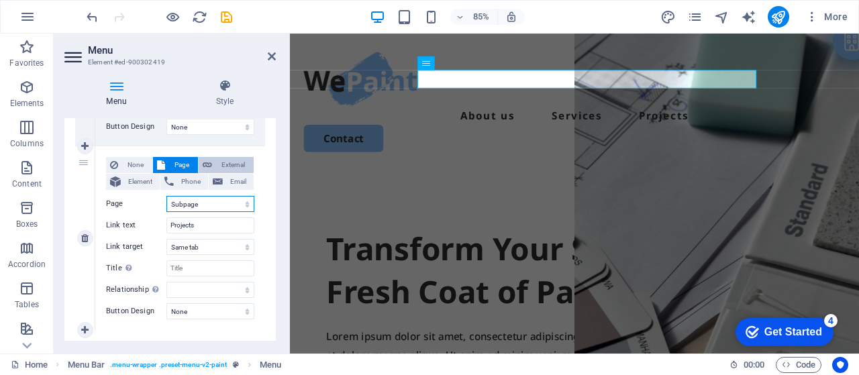
scroll to position [470, 0]
click at [176, 162] on span "Page" at bounding box center [181, 164] width 25 height 16
click at [190, 197] on select "Home Legal Notice Privacy Subpage" at bounding box center [211, 203] width 88 height 16
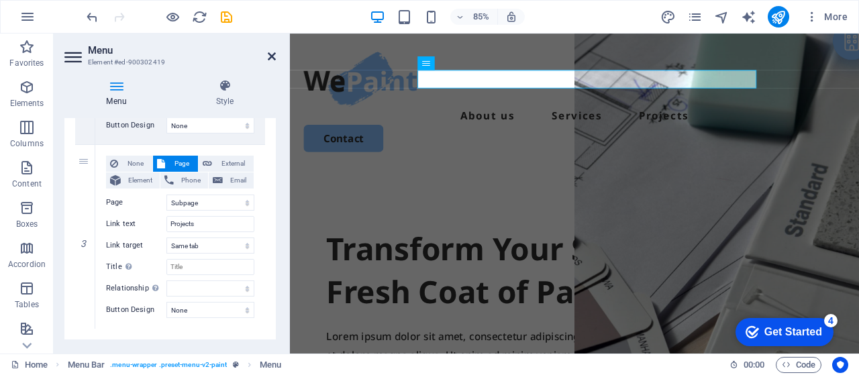
click at [273, 56] on icon at bounding box center [272, 56] width 8 height 11
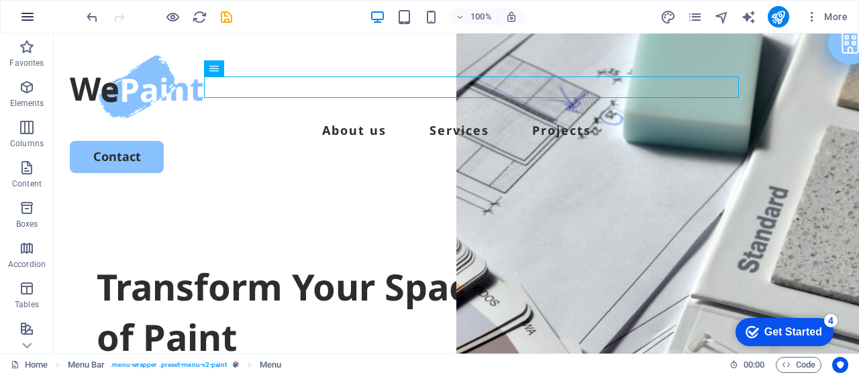
click at [25, 9] on icon "button" at bounding box center [27, 17] width 16 height 16
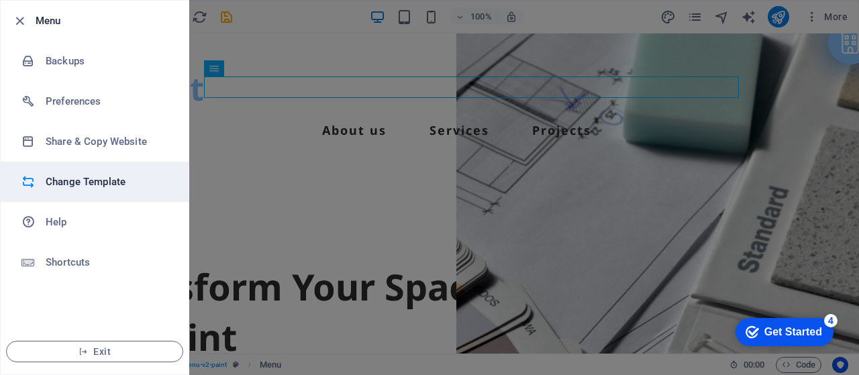
click at [77, 182] on h6 "Change Template" at bounding box center [108, 182] width 124 height 16
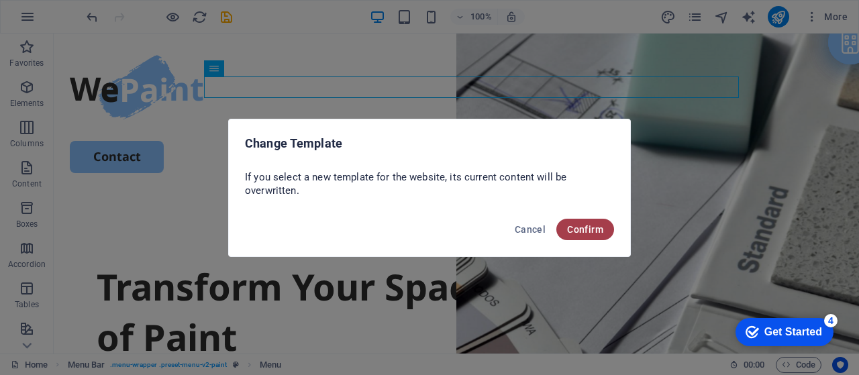
click at [586, 226] on span "Confirm" at bounding box center [585, 229] width 36 height 11
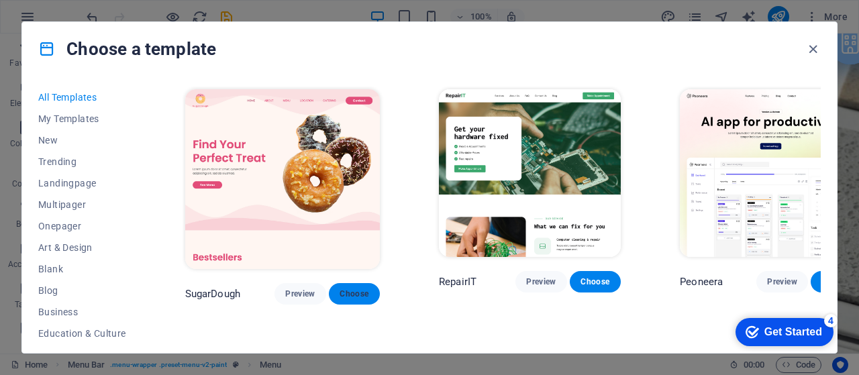
click at [340, 289] on span "Choose" at bounding box center [355, 294] width 30 height 11
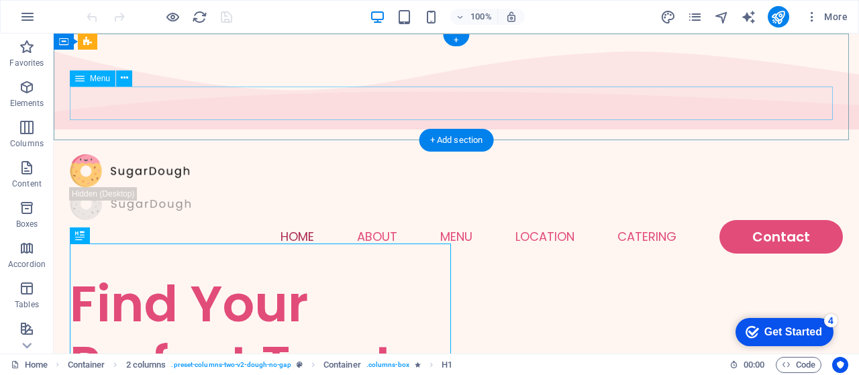
click at [215, 220] on nav "Home About Menu Location Catering Contact" at bounding box center [457, 237] width 774 height 34
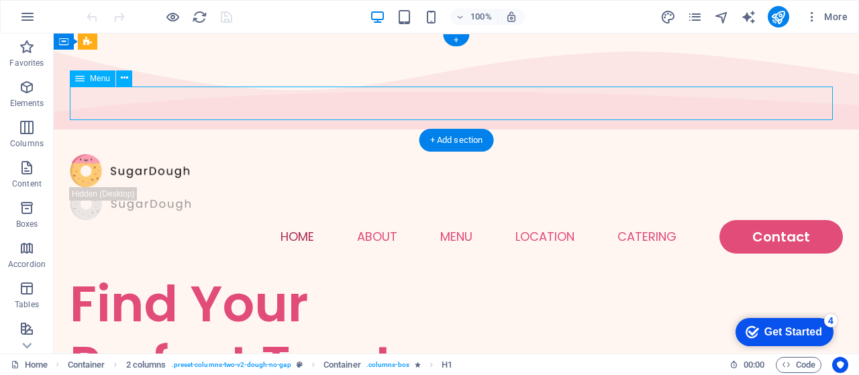
click at [215, 220] on nav "Home About Menu Location Catering Contact" at bounding box center [457, 237] width 774 height 34
select select
select select "1"
select select
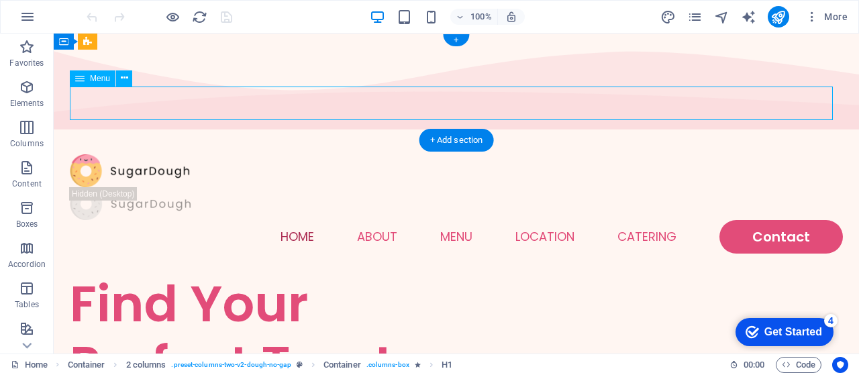
select select
select select "2"
select select
select select "default"
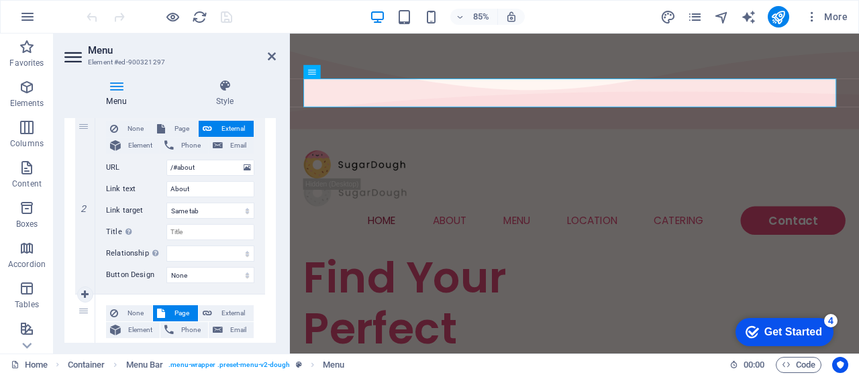
scroll to position [313, 0]
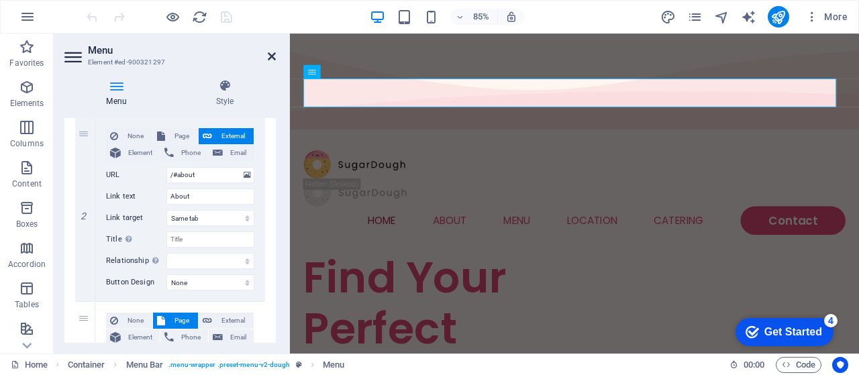
click at [269, 60] on icon at bounding box center [272, 56] width 8 height 11
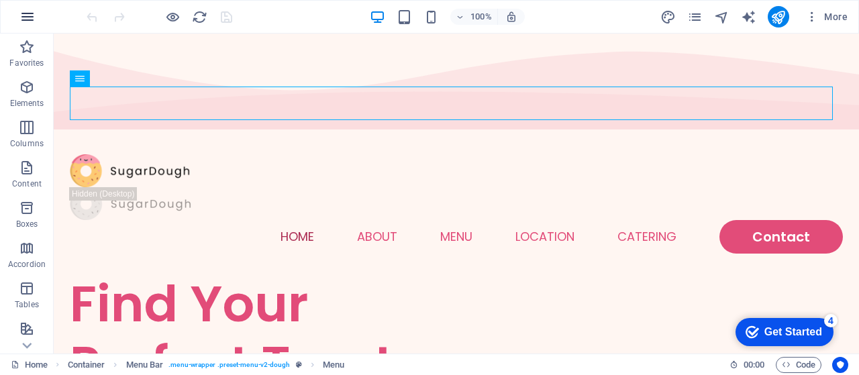
click at [21, 15] on icon "button" at bounding box center [27, 17] width 16 height 16
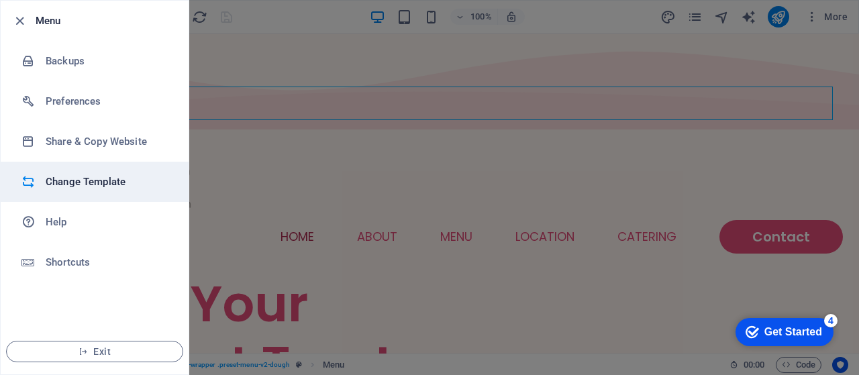
click at [89, 191] on li "Change Template" at bounding box center [95, 182] width 188 height 40
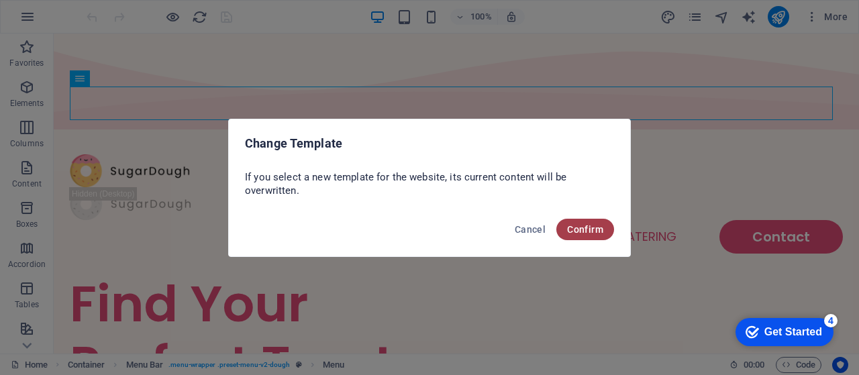
click at [591, 224] on span "Confirm" at bounding box center [585, 229] width 36 height 11
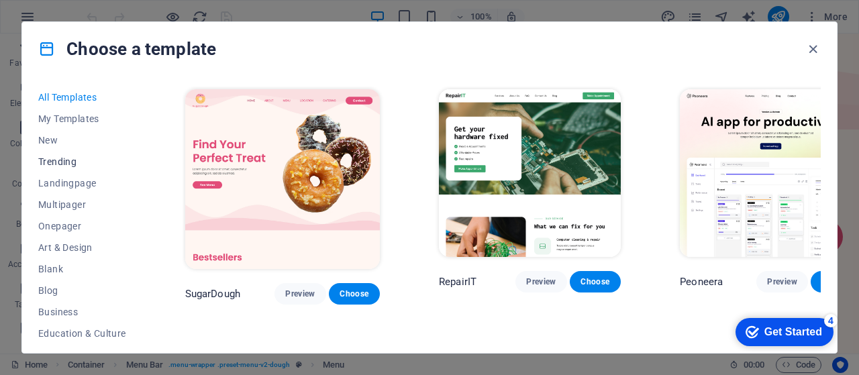
click at [50, 156] on span "Trending" at bounding box center [82, 161] width 88 height 11
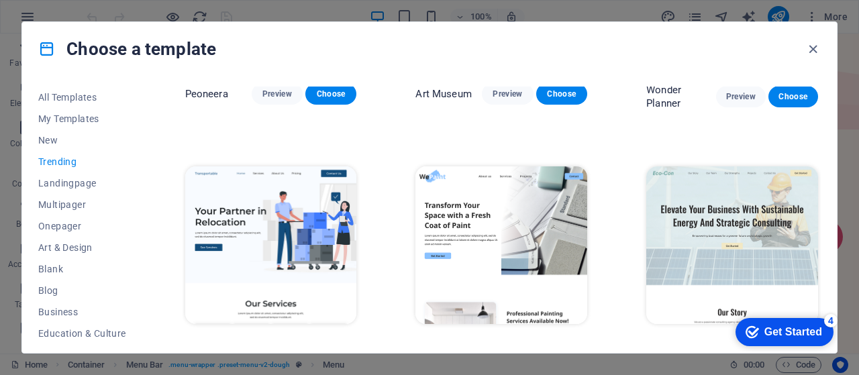
scroll to position [246, 0]
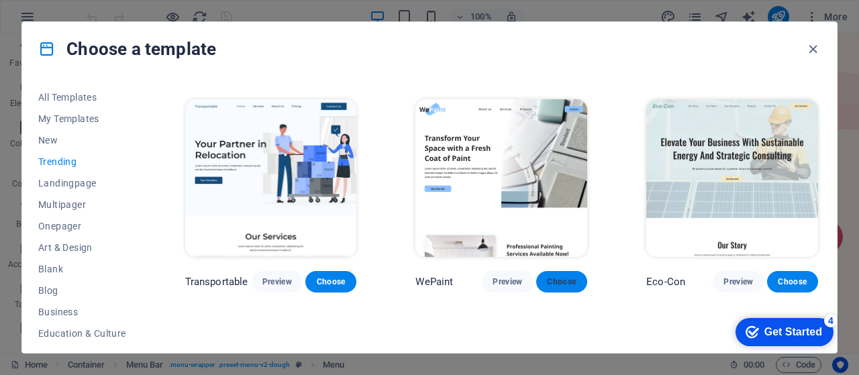
click at [553, 277] on span "Choose" at bounding box center [562, 282] width 30 height 11
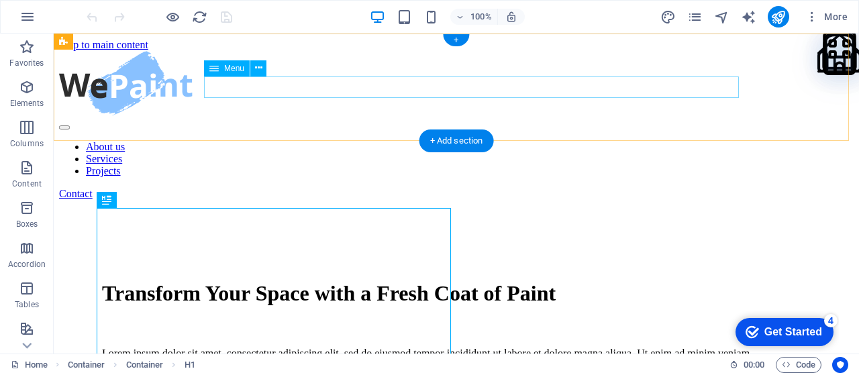
click at [405, 141] on nav "About us Services Projects" at bounding box center [456, 159] width 795 height 36
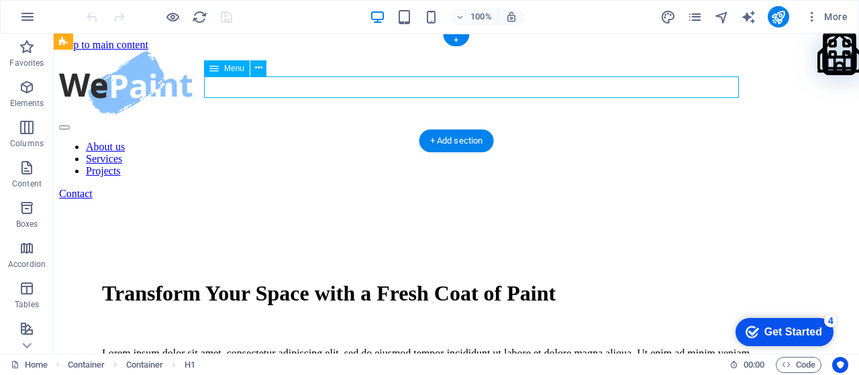
click at [405, 141] on nav "About us Services Projects" at bounding box center [456, 159] width 795 height 36
select select
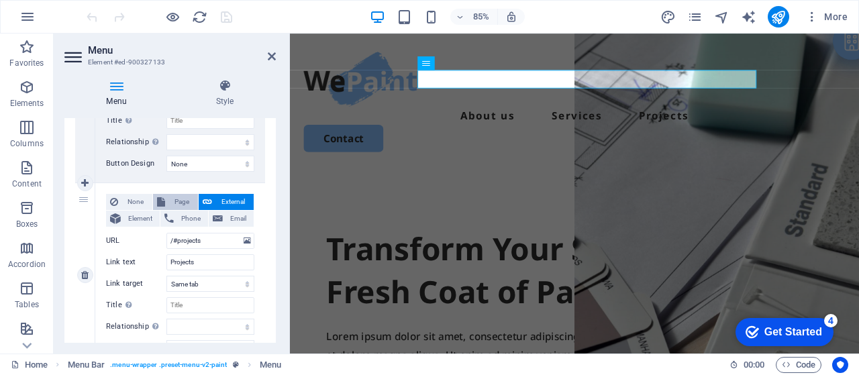
scroll to position [426, 0]
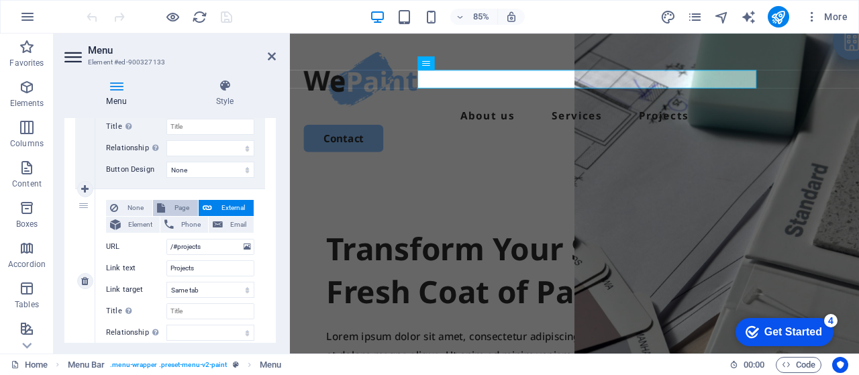
click at [190, 205] on span "Page" at bounding box center [181, 208] width 25 height 16
select select
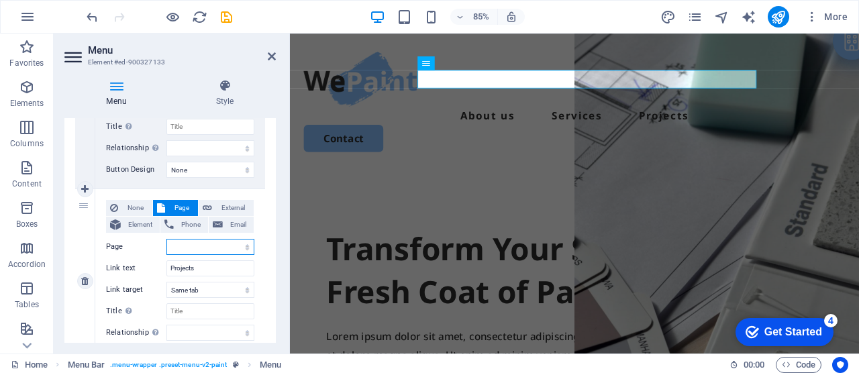
click at [185, 244] on select "Home Legal Notice Privacy Subpage" at bounding box center [211, 247] width 88 height 16
select select "3"
click at [167, 239] on select "Home Legal Notice Privacy Subpage" at bounding box center [211, 247] width 88 height 16
select select
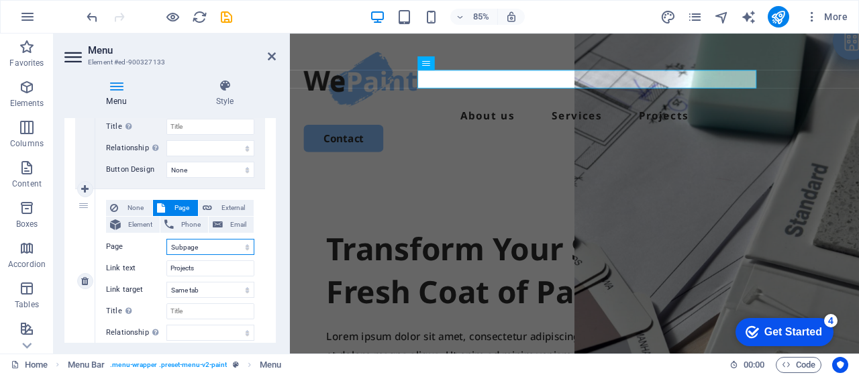
select select
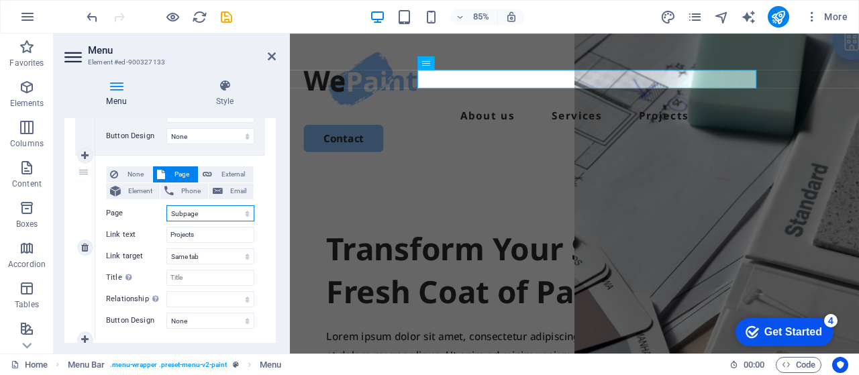
scroll to position [493, 0]
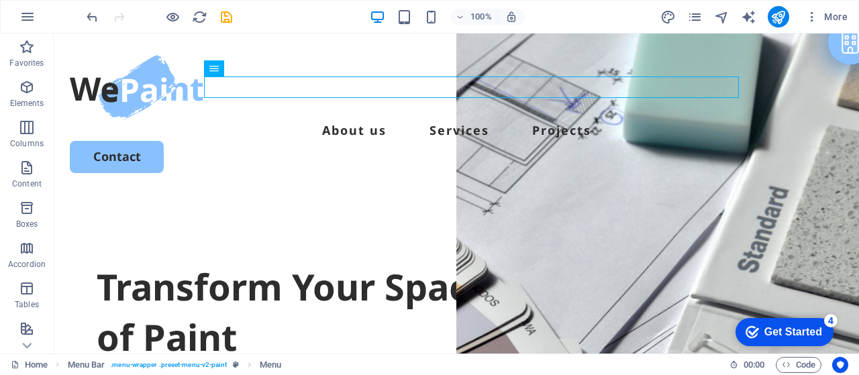
click at [792, 24] on div "More" at bounding box center [757, 16] width 193 height 21
click at [785, 21] on icon "publish" at bounding box center [778, 16] width 15 height 15
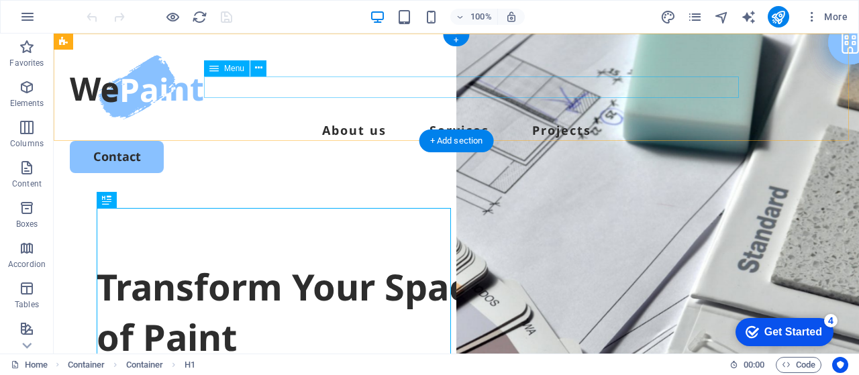
click at [481, 120] on nav "About us Services Projects" at bounding box center [457, 130] width 774 height 21
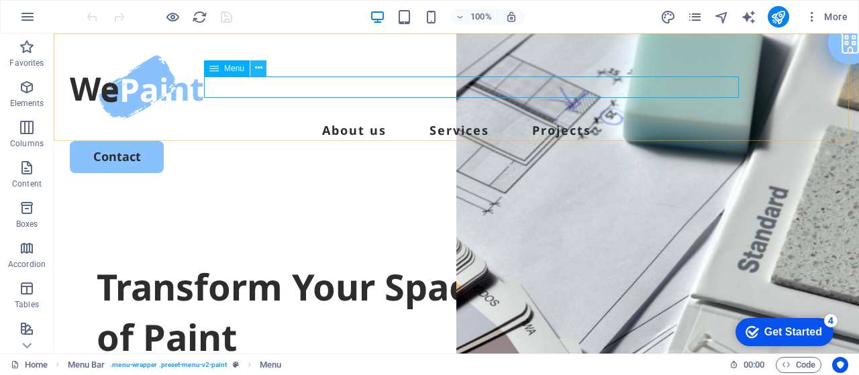
click at [254, 69] on button at bounding box center [258, 68] width 16 height 16
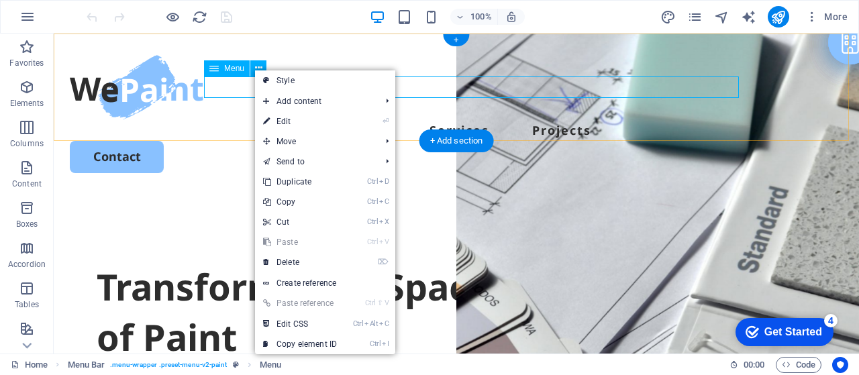
click at [217, 120] on nav "About us Services Projects" at bounding box center [457, 130] width 774 height 21
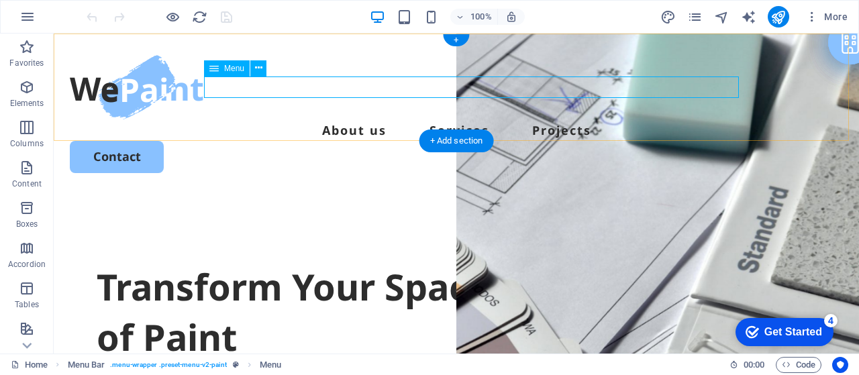
click at [217, 120] on nav "About us Services Projects" at bounding box center [457, 130] width 774 height 21
select select
select select "3"
select select
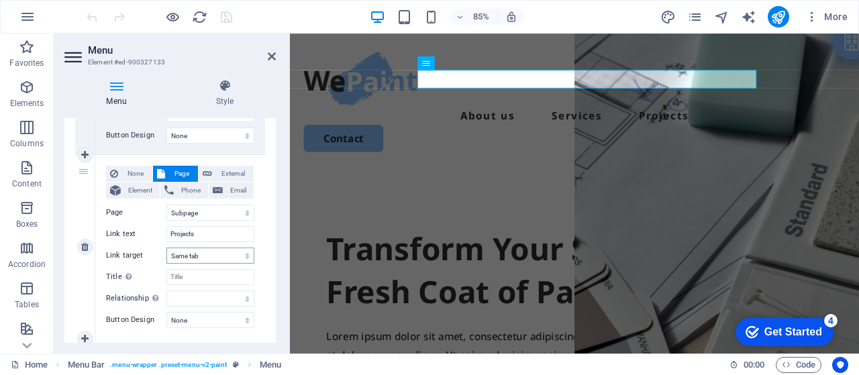
scroll to position [470, 0]
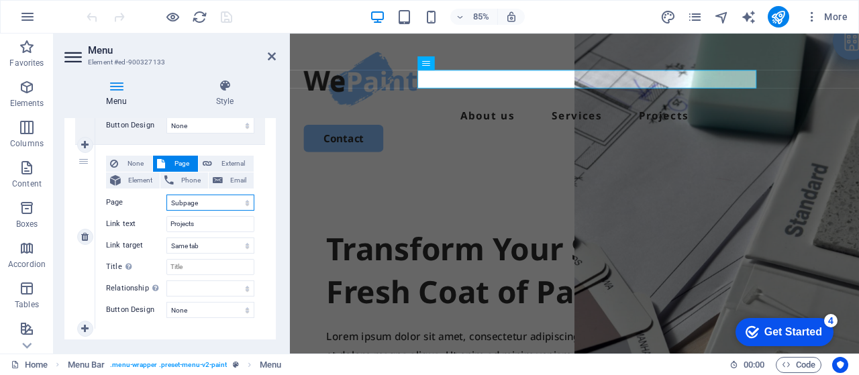
click at [177, 199] on select "Home Legal Notice Privacy Subpage" at bounding box center [211, 203] width 88 height 16
select select "0"
click at [167, 195] on select "Home Legal Notice Privacy Subpage" at bounding box center [211, 203] width 88 height 16
select select
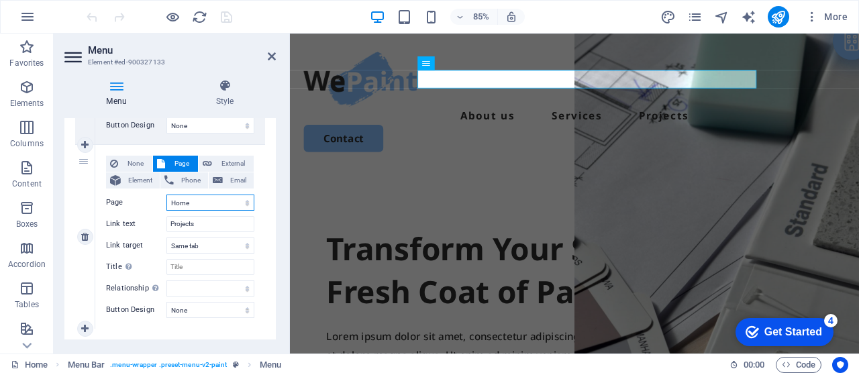
select select
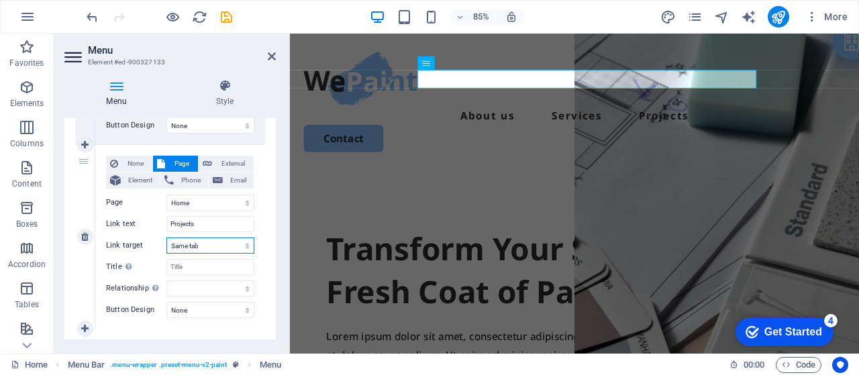
click at [205, 246] on select "New tab Same tab Overlay" at bounding box center [211, 246] width 88 height 16
click at [265, 240] on div "1 None Page External Element Phone Email Page Home Legal Notice Privacy Subpage…" at bounding box center [170, 52] width 212 height 575
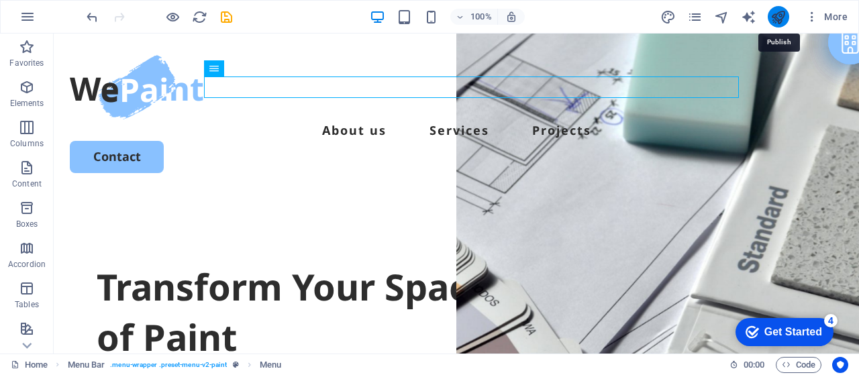
click at [779, 19] on icon "publish" at bounding box center [778, 16] width 15 height 15
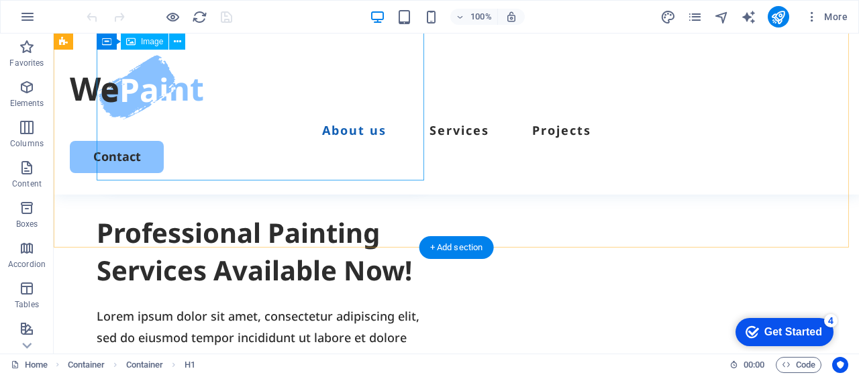
scroll to position [828, 0]
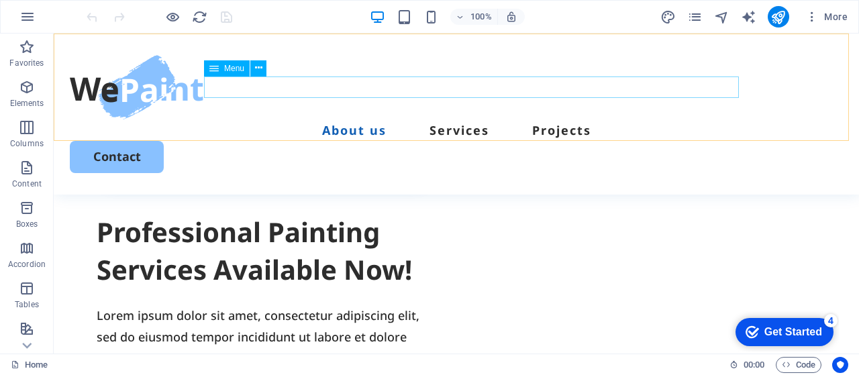
click at [389, 120] on nav "About us Services Projects" at bounding box center [457, 130] width 774 height 21
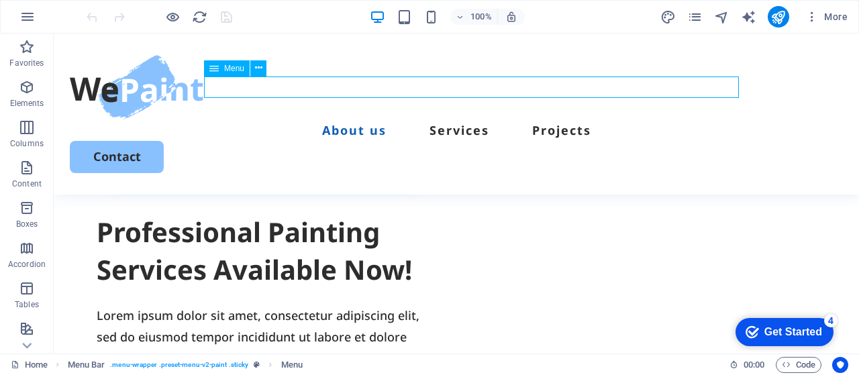
click at [389, 120] on nav "About us Services Projects" at bounding box center [457, 130] width 774 height 21
select select
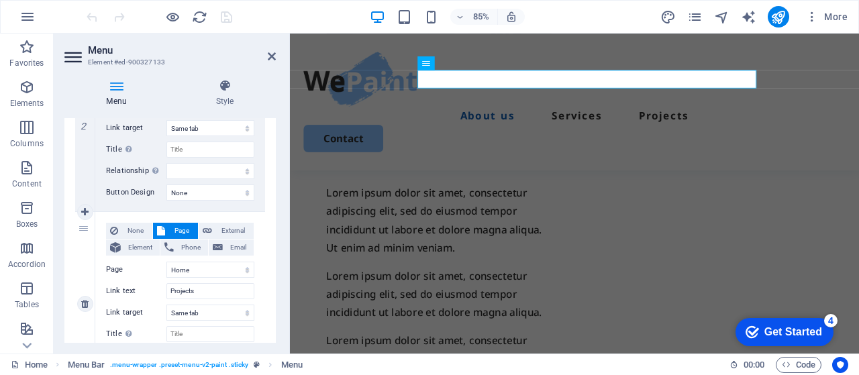
scroll to position [425, 0]
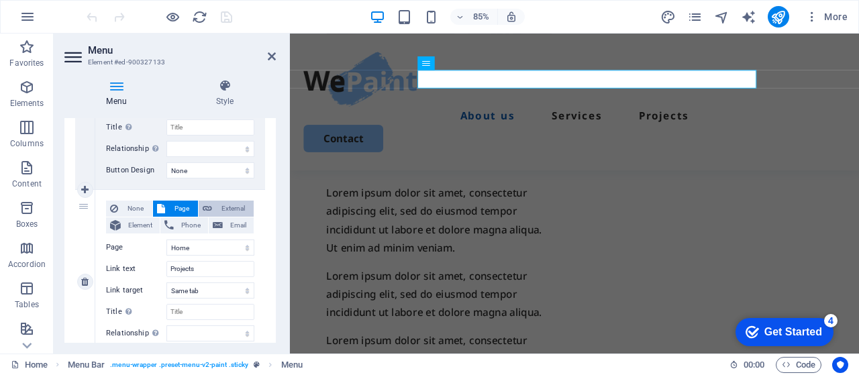
click at [216, 205] on span "External" at bounding box center [233, 209] width 34 height 16
select select
select select "blank"
select select
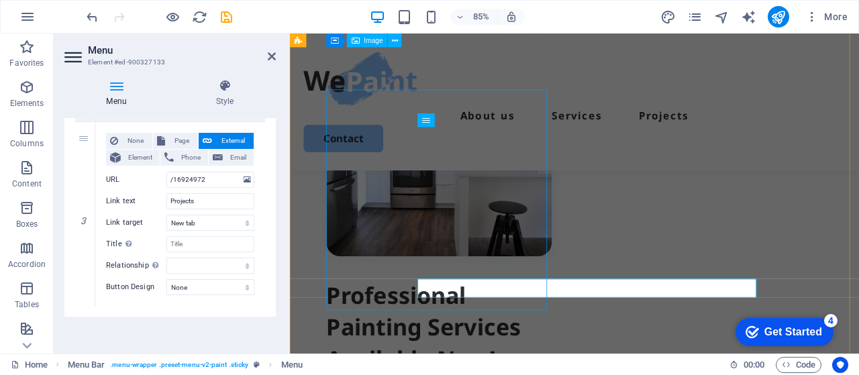
scroll to position [647, 0]
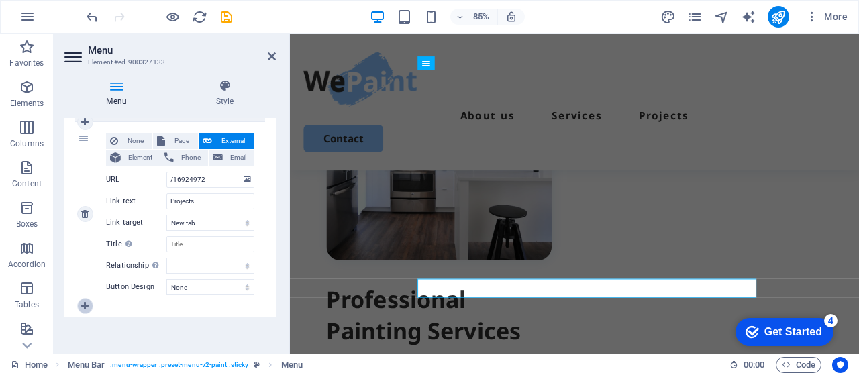
click at [87, 307] on icon at bounding box center [84, 305] width 7 height 9
select select
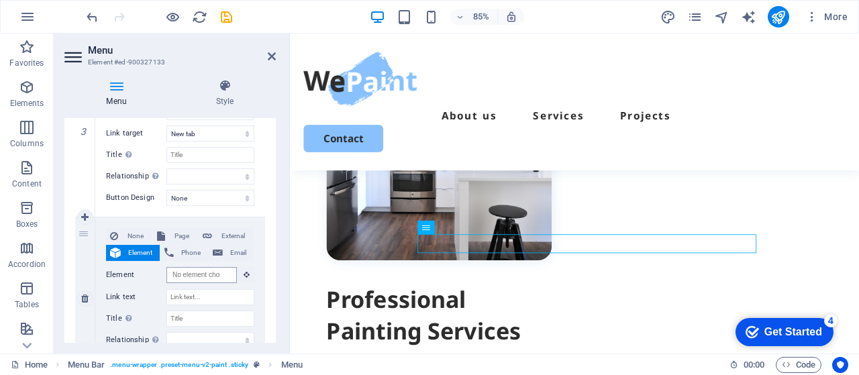
scroll to position [0, 0]
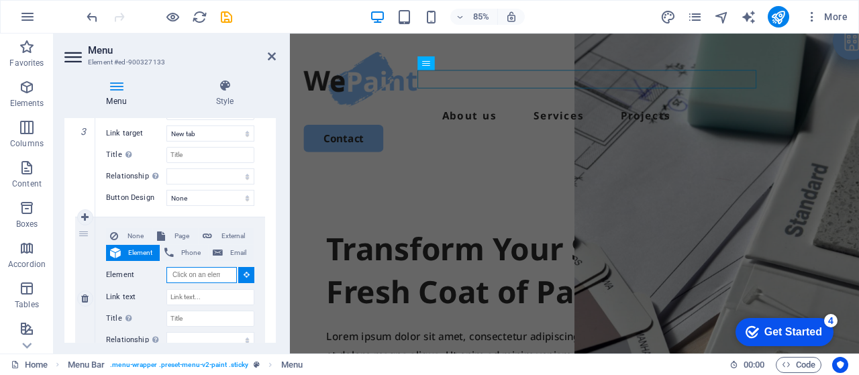
click at [184, 277] on input "Element" at bounding box center [202, 275] width 71 height 16
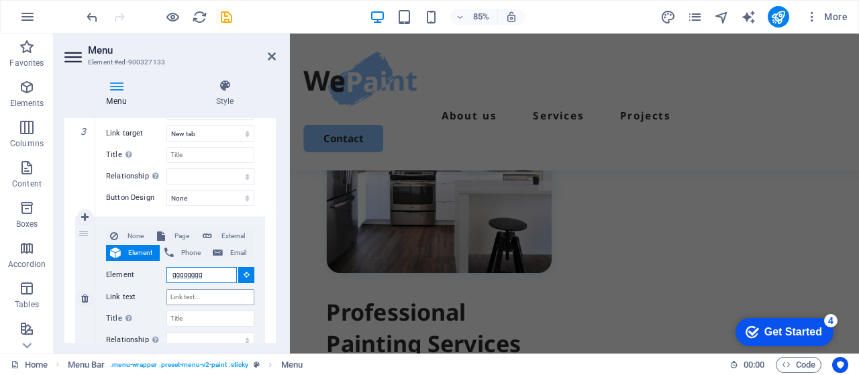
scroll to position [539, 0]
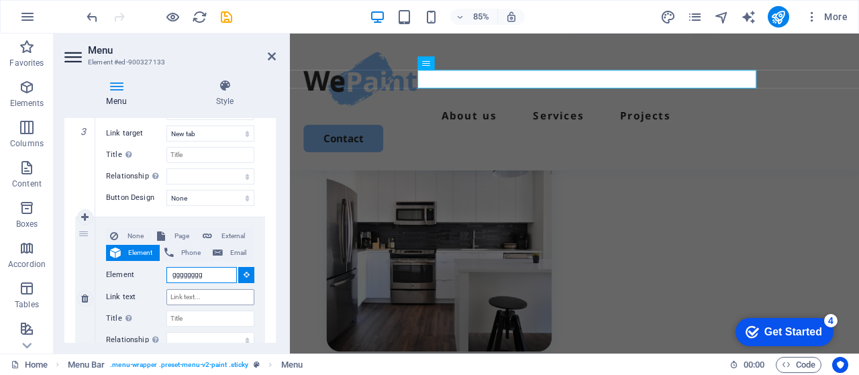
type input "gggggggg"
click at [203, 301] on input "Link text" at bounding box center [211, 297] width 88 height 16
type input "gggggg"
select select
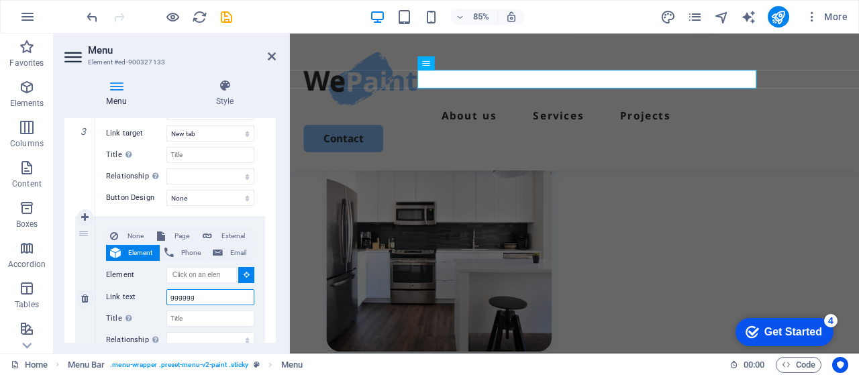
select select
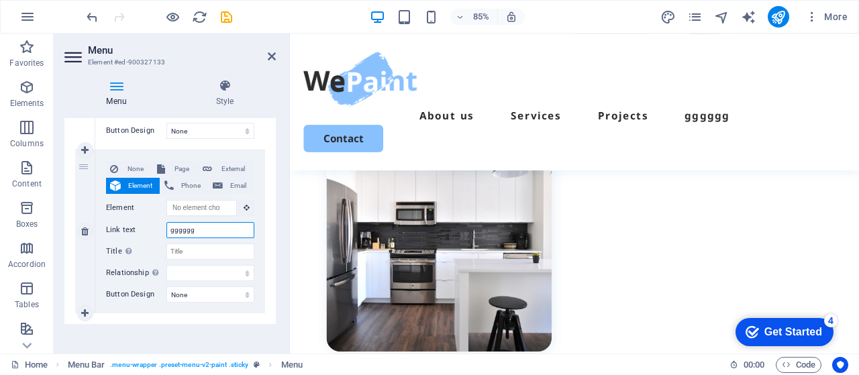
scroll to position [432, 0]
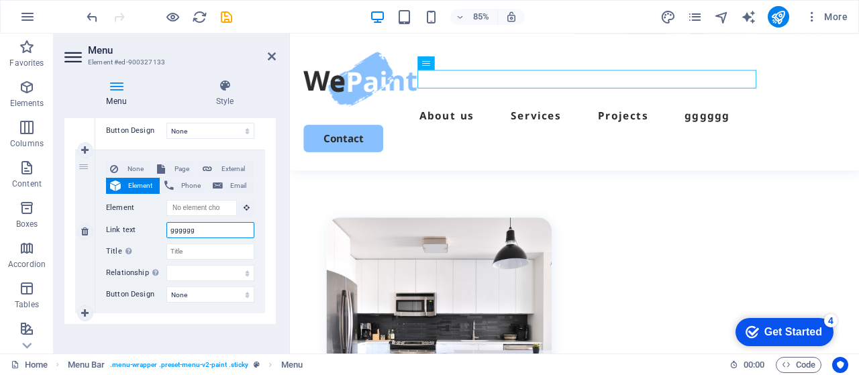
type input "gggggg"
click at [259, 220] on div "None Page External Element Phone Email Page Home Legal Notice Privacy Subpage E…" at bounding box center [180, 231] width 170 height 163
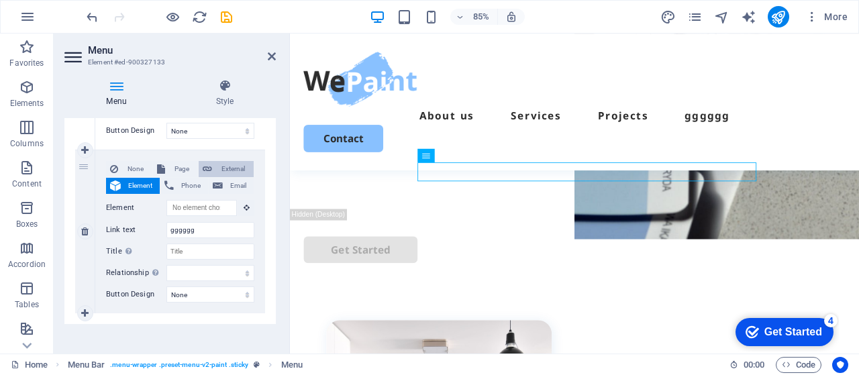
scroll to position [324, 0]
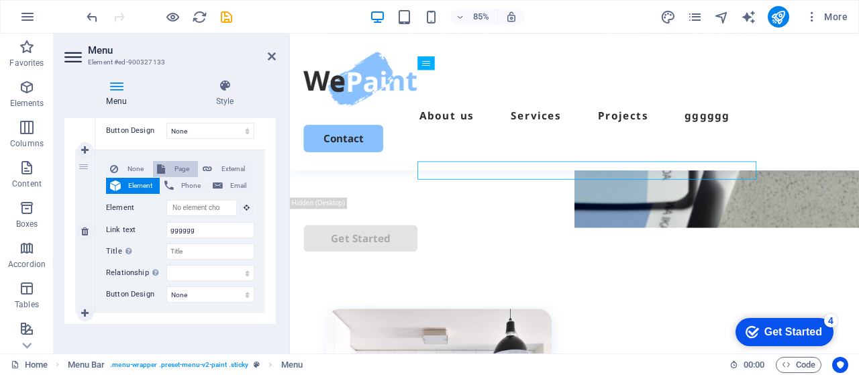
click at [175, 165] on span "Page" at bounding box center [181, 169] width 25 height 16
select select
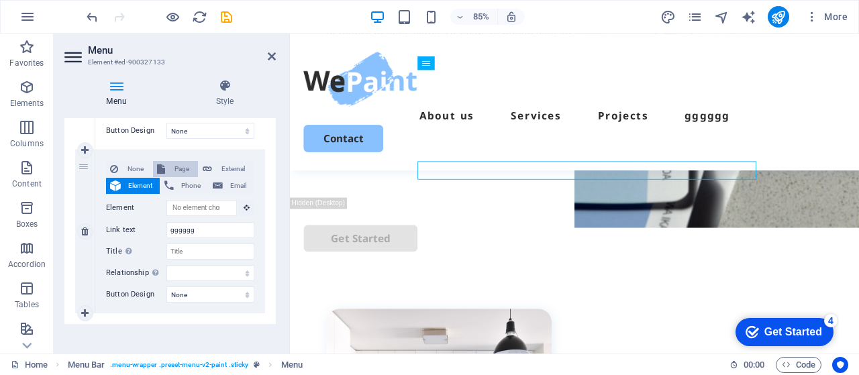
select select
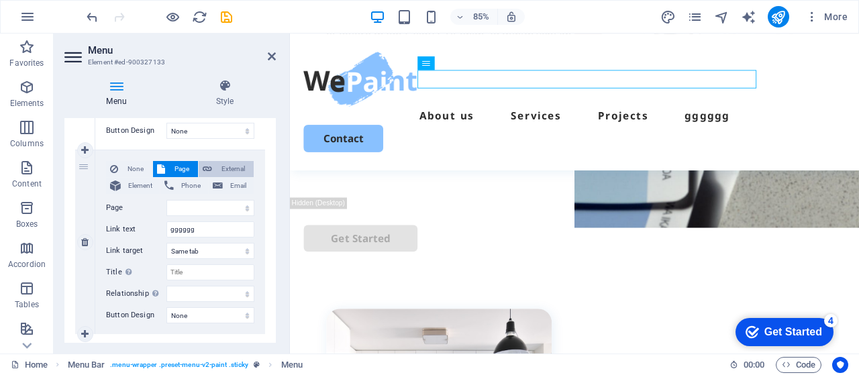
click at [232, 170] on span "External" at bounding box center [233, 169] width 34 height 16
select select
select select "blank"
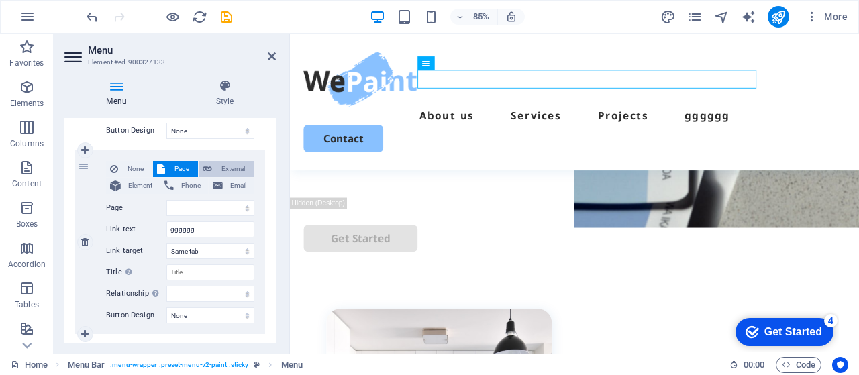
select select
click at [169, 165] on span "Page" at bounding box center [181, 169] width 25 height 16
select select
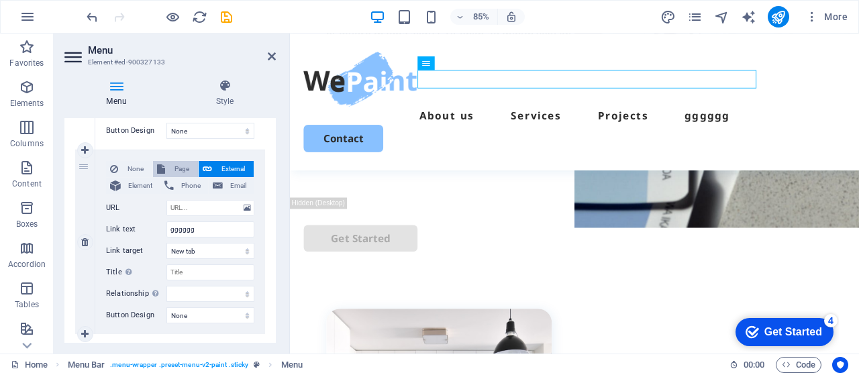
select select
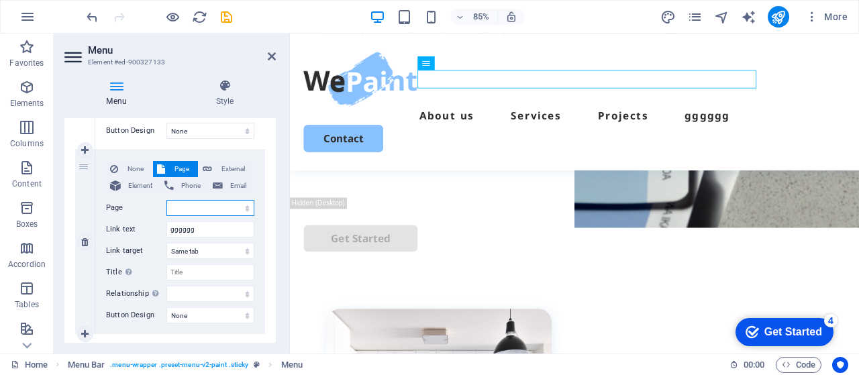
click at [214, 201] on select "Home Legal Notice Privacy Subpage" at bounding box center [211, 208] width 88 height 16
click at [224, 166] on span "External" at bounding box center [233, 169] width 34 height 16
select select
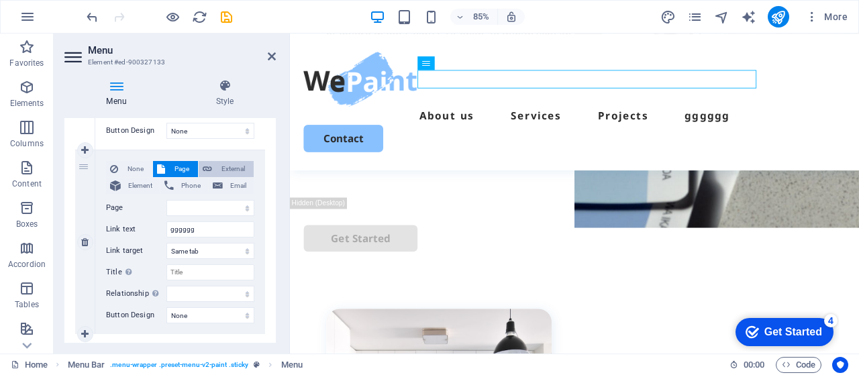
select select "blank"
select select
click at [85, 242] on icon at bounding box center [84, 242] width 7 height 9
select select
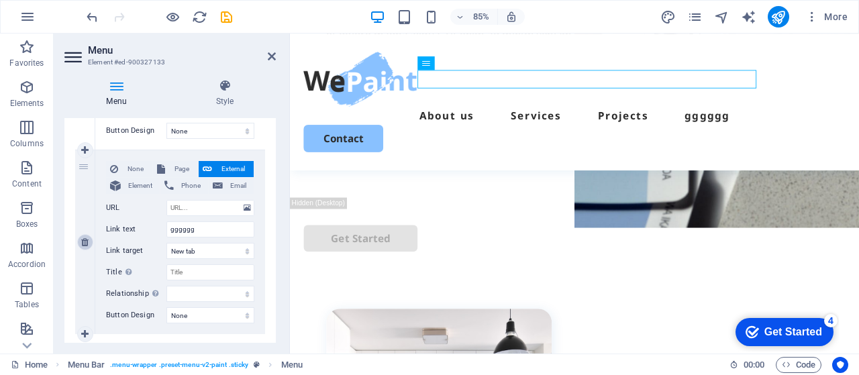
select select
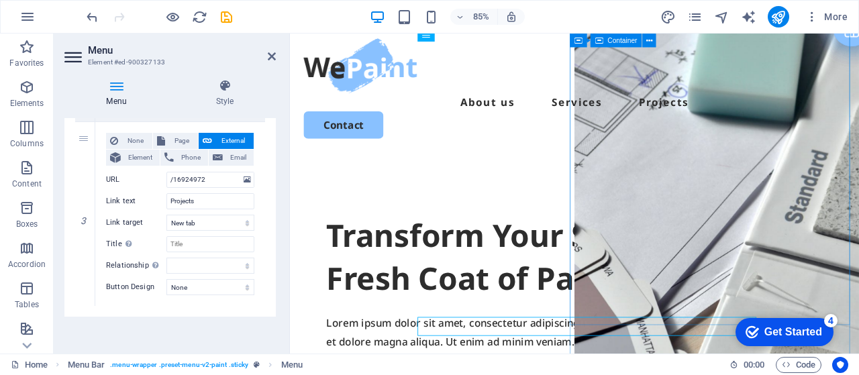
scroll to position [0, 0]
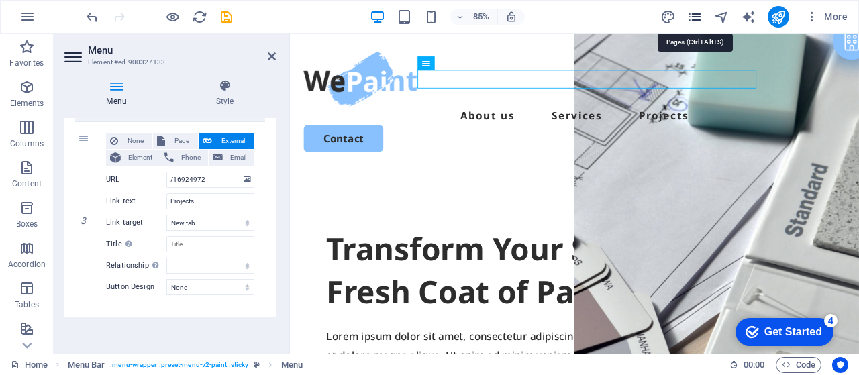
click at [692, 14] on icon "pages" at bounding box center [695, 16] width 15 height 15
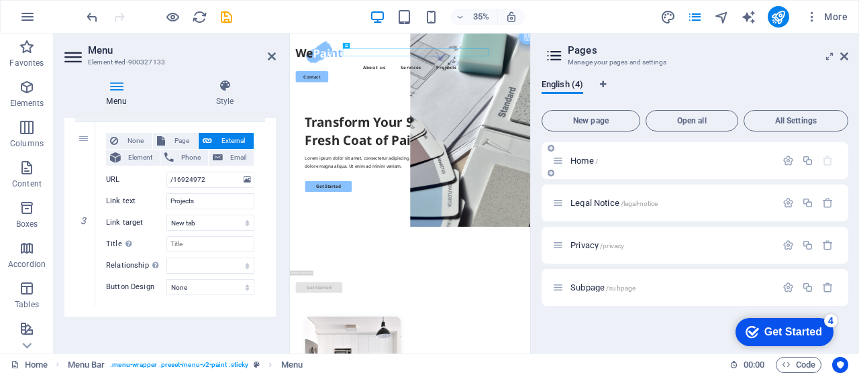
click at [561, 162] on icon at bounding box center [558, 160] width 11 height 11
click at [551, 175] on icon at bounding box center [551, 173] width 7 height 8
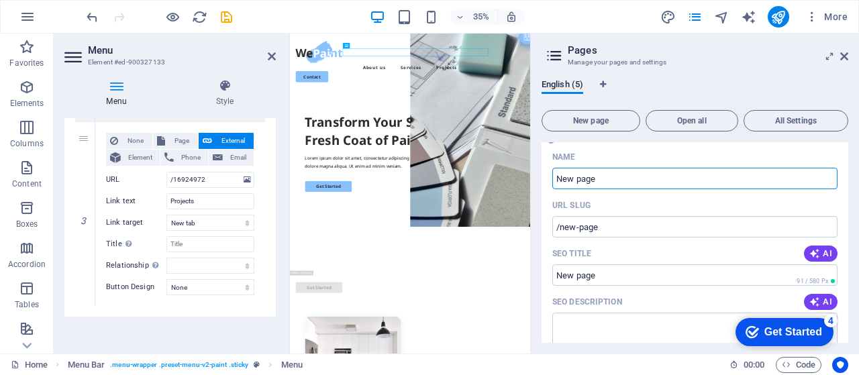
scroll to position [53, 0]
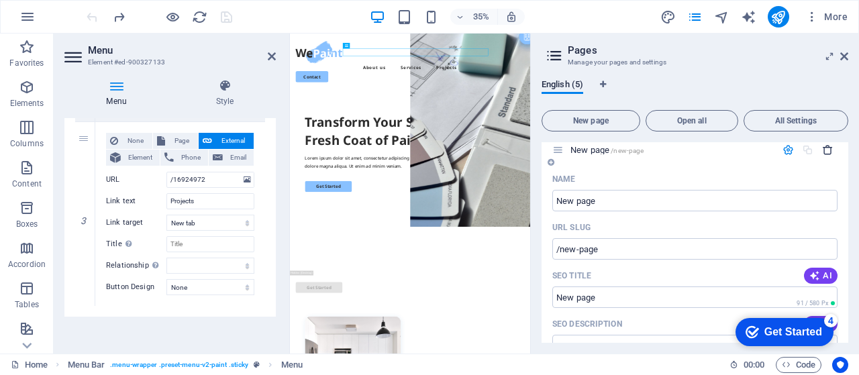
click at [829, 148] on icon "button" at bounding box center [828, 149] width 11 height 11
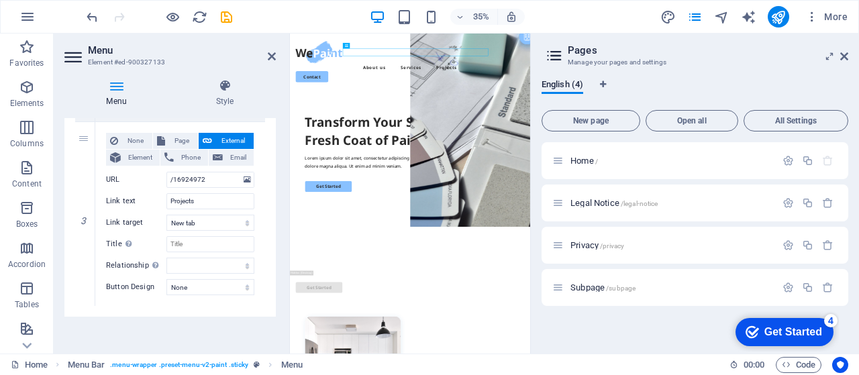
scroll to position [0, 0]
click at [811, 162] on icon "button" at bounding box center [807, 160] width 11 height 11
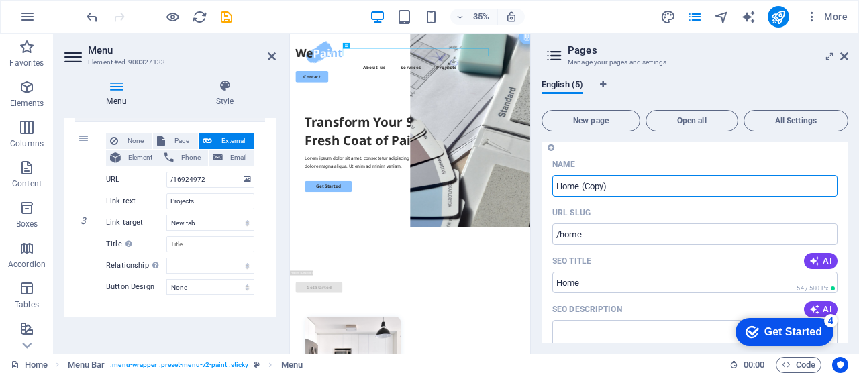
scroll to position [44, 0]
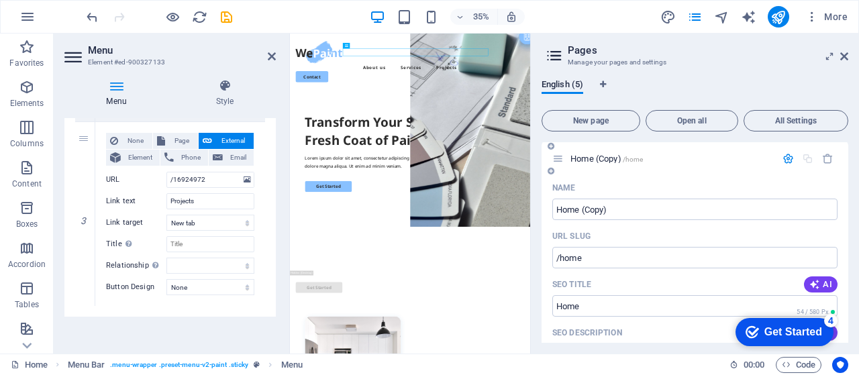
click at [709, 177] on div "Name" at bounding box center [695, 187] width 285 height 21
click at [692, 118] on span "Open all" at bounding box center [692, 121] width 81 height 8
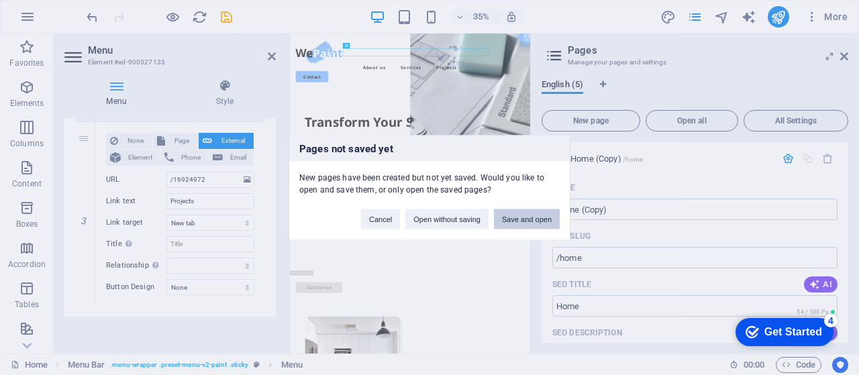
click at [524, 216] on button "Save and open" at bounding box center [527, 219] width 66 height 20
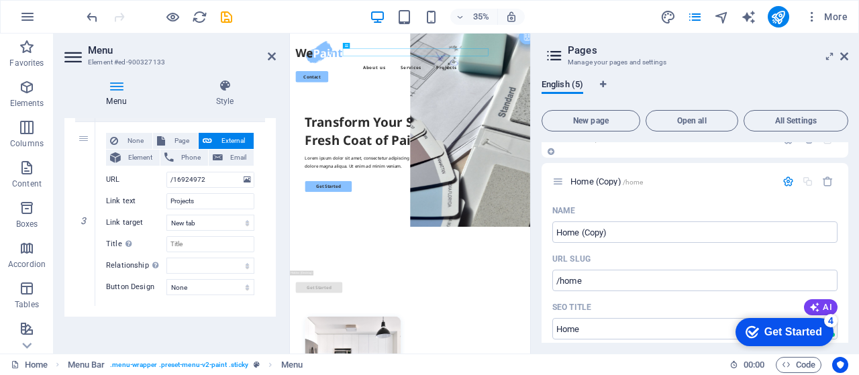
scroll to position [0, 0]
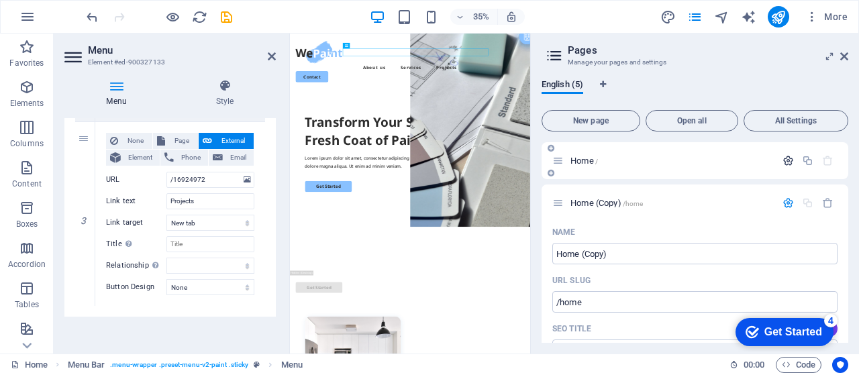
click at [789, 163] on icon "button" at bounding box center [788, 160] width 11 height 11
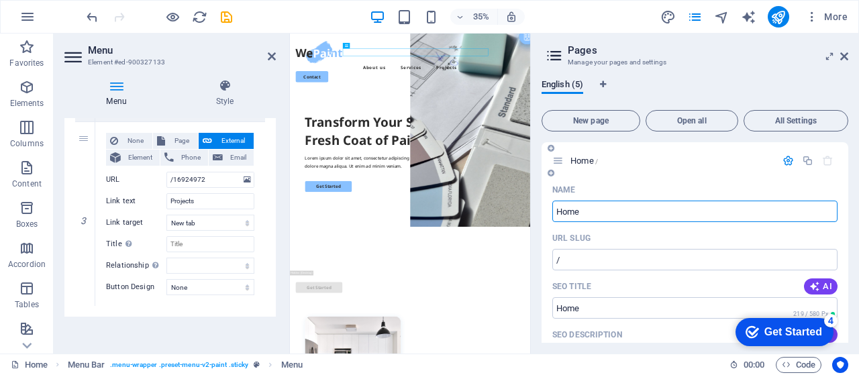
click at [751, 166] on div "Home /" at bounding box center [665, 160] width 224 height 15
click at [844, 54] on header "Pages Manage your pages and settings" at bounding box center [697, 51] width 304 height 35
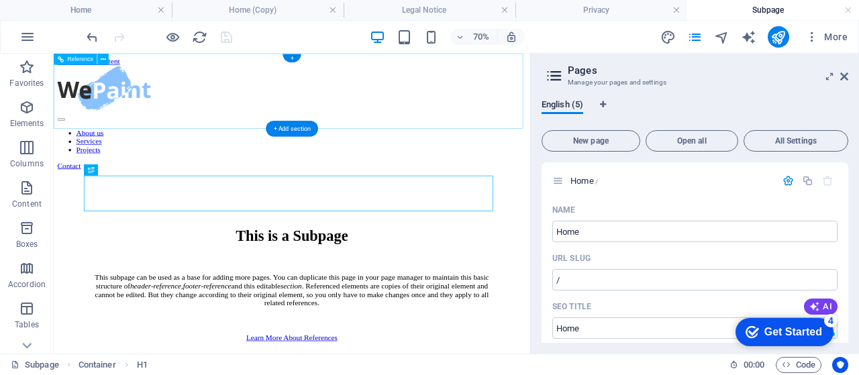
click at [501, 161] on nav "About us Services Projects" at bounding box center [394, 179] width 670 height 36
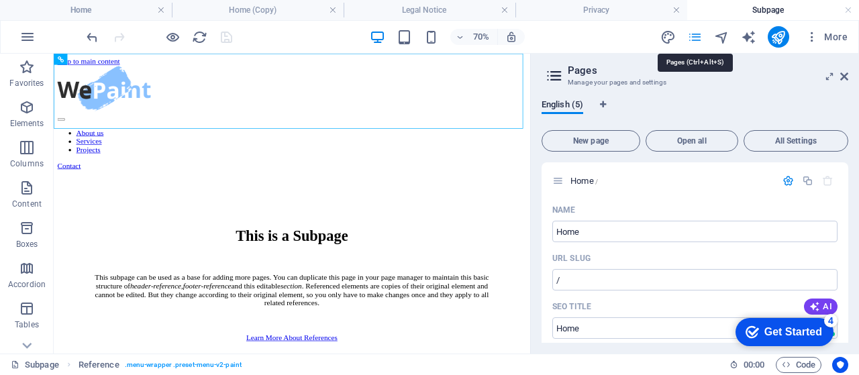
click at [702, 41] on icon "pages" at bounding box center [695, 37] width 15 height 15
click at [846, 80] on icon at bounding box center [845, 76] width 8 height 11
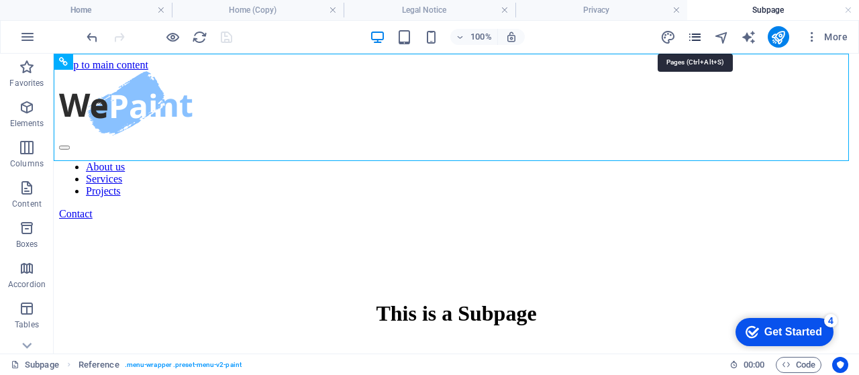
click at [695, 38] on icon "pages" at bounding box center [695, 37] width 15 height 15
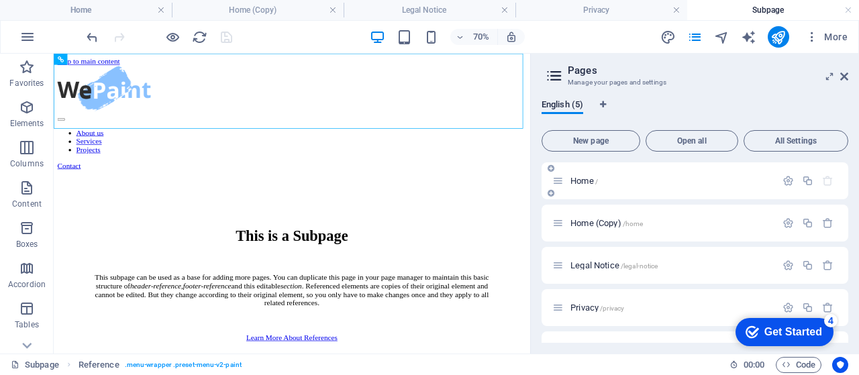
click at [583, 182] on span "Home /" at bounding box center [585, 181] width 28 height 10
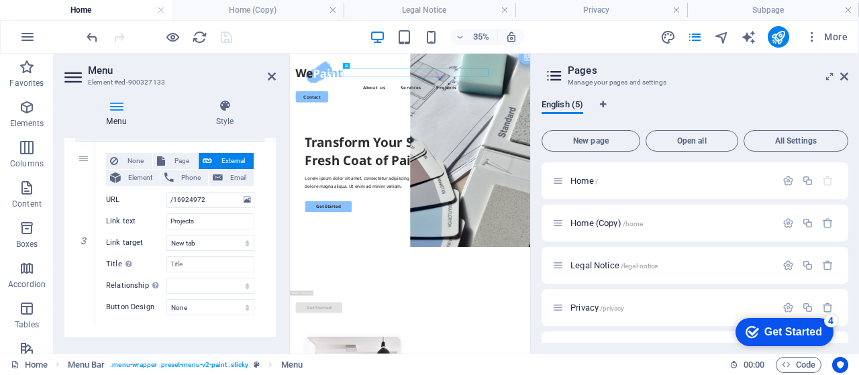
click at [267, 73] on h2 "Menu" at bounding box center [182, 70] width 188 height 12
click at [276, 79] on aside "Menu Element #ed-900327133 Menu Style Menu Auto Custom Create custom menu items…" at bounding box center [172, 204] width 236 height 300
click at [272, 79] on icon at bounding box center [272, 76] width 8 height 11
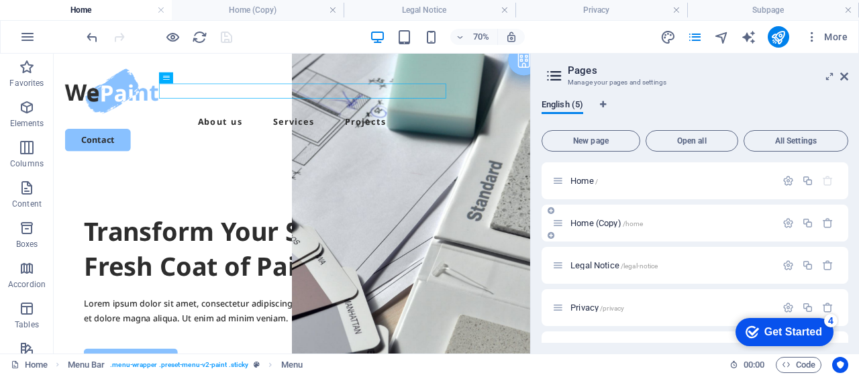
click at [597, 223] on span "Home (Copy) /home" at bounding box center [607, 223] width 73 height 10
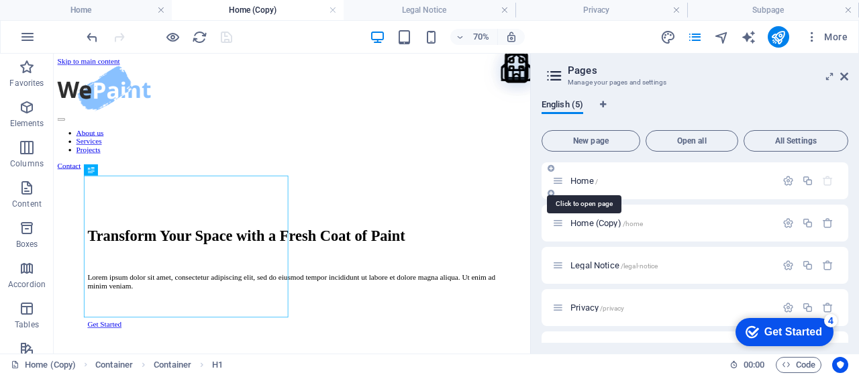
click at [577, 177] on span "Home /" at bounding box center [585, 181] width 28 height 10
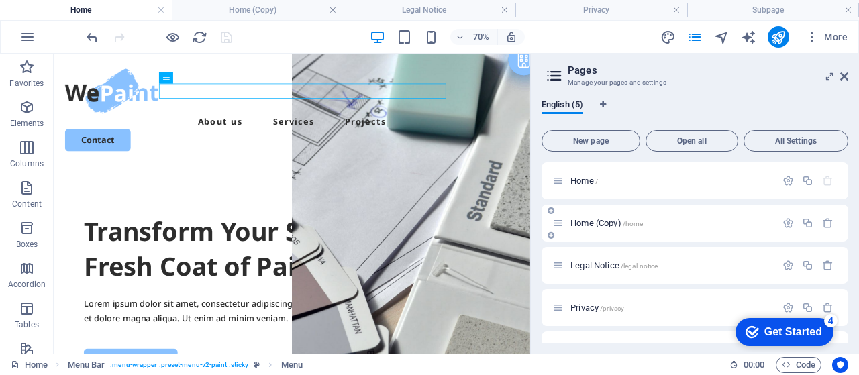
click at [577, 227] on span "Home (Copy) /home" at bounding box center [607, 223] width 73 height 10
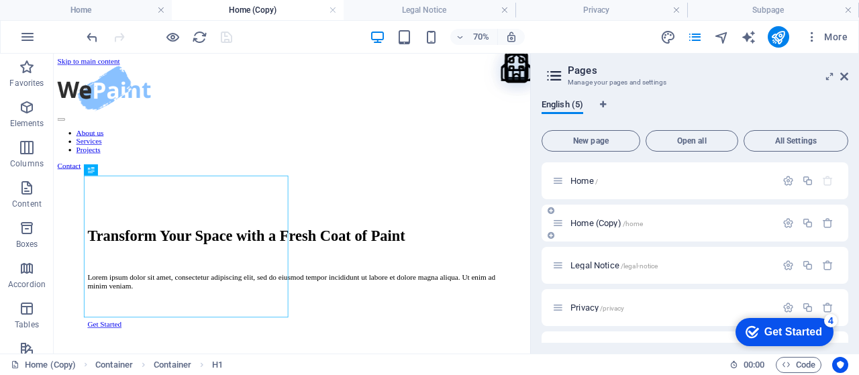
click at [598, 226] on span "Home (Copy) /home" at bounding box center [607, 223] width 73 height 10
click at [567, 226] on div "Home (Copy) /home" at bounding box center [671, 223] width 209 height 9
click at [615, 228] on div "Home (Copy) /home" at bounding box center [665, 223] width 224 height 15
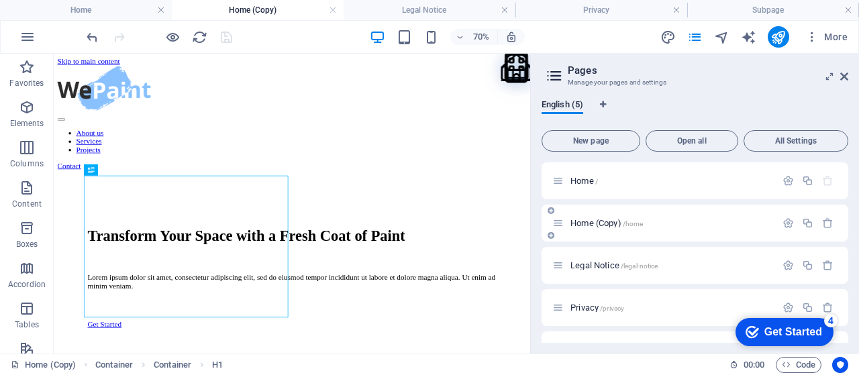
click at [615, 228] on div "Home (Copy) /home" at bounding box center [665, 223] width 224 height 15
click at [791, 228] on icon "button" at bounding box center [788, 223] width 11 height 11
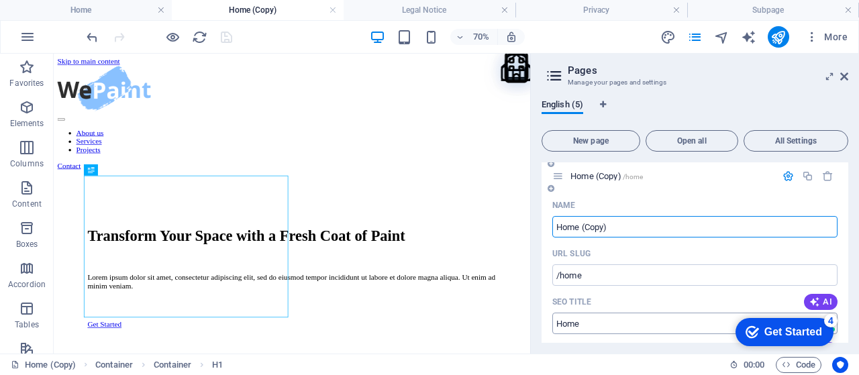
scroll to position [44, 0]
click at [706, 143] on span "Open all" at bounding box center [692, 141] width 81 height 8
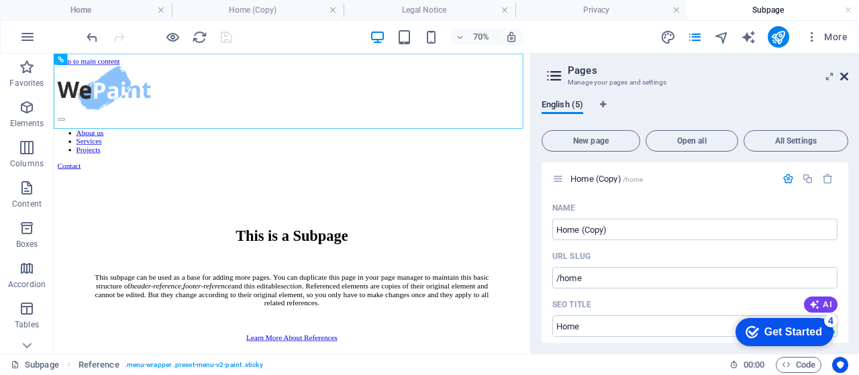
click at [847, 75] on icon at bounding box center [845, 76] width 8 height 11
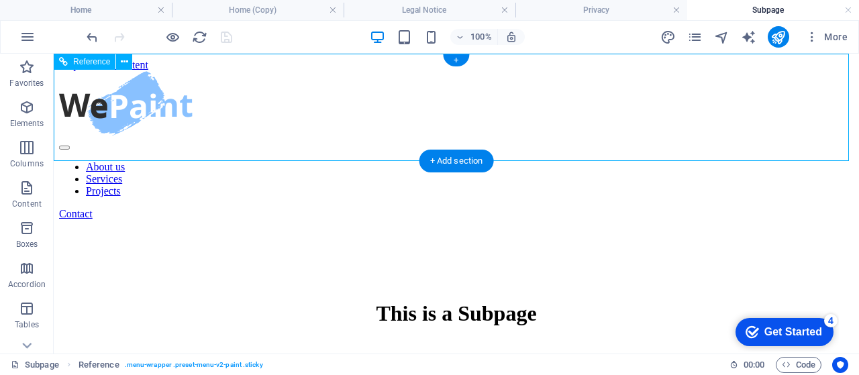
click at [89, 99] on div at bounding box center [456, 104] width 795 height 67
click at [367, 161] on nav "About us Services Projects" at bounding box center [456, 179] width 795 height 36
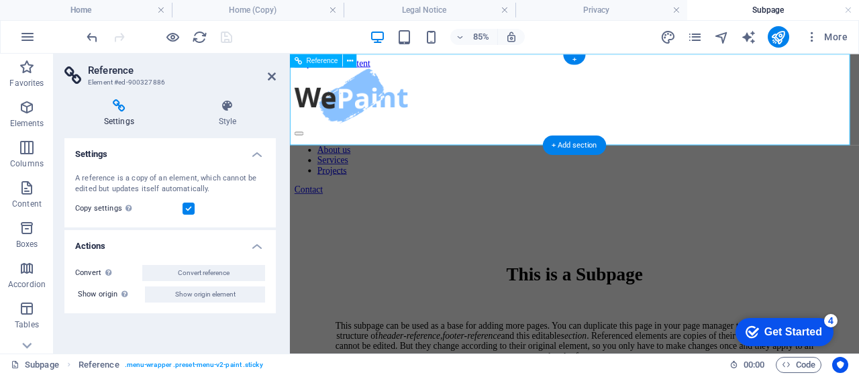
click at [583, 161] on nav "About us Services Projects" at bounding box center [624, 179] width 659 height 36
click at [270, 75] on icon at bounding box center [272, 76] width 8 height 11
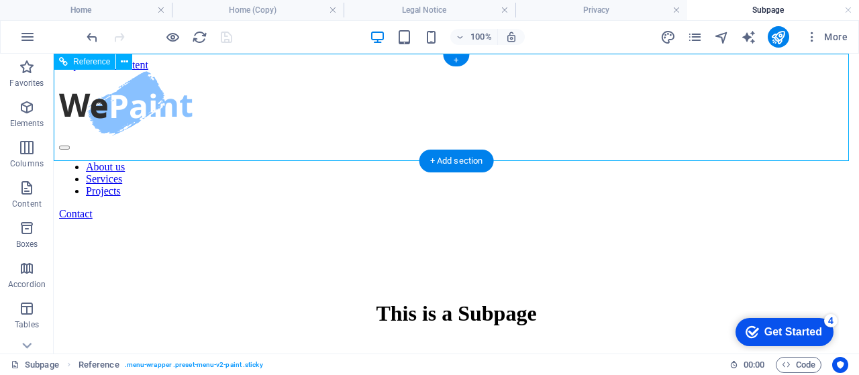
click at [454, 161] on nav "About us Services Projects" at bounding box center [456, 179] width 795 height 36
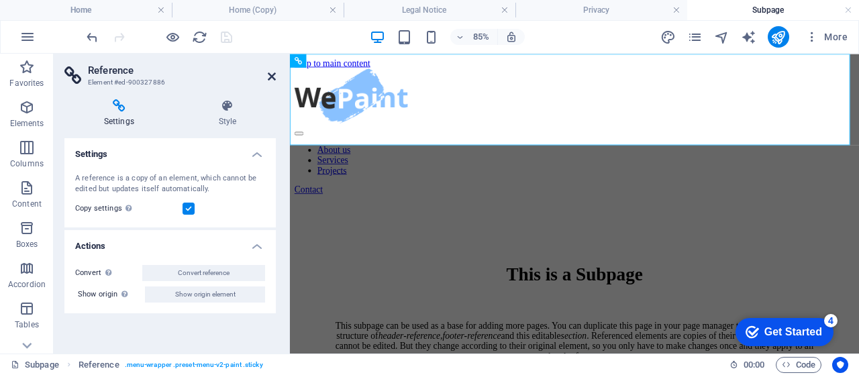
click at [273, 80] on icon at bounding box center [272, 76] width 8 height 11
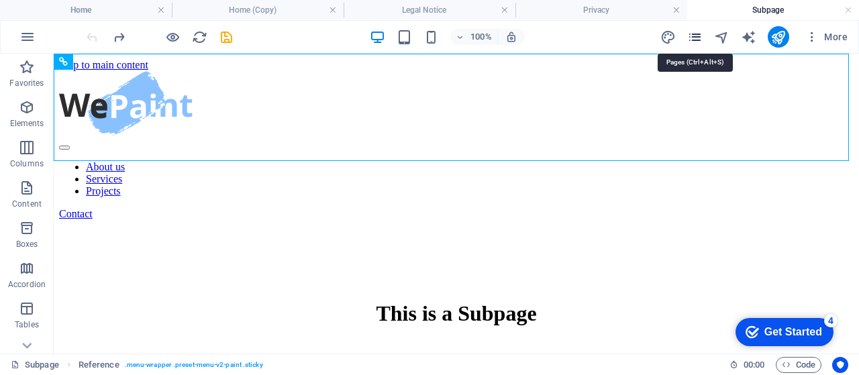
click at [700, 36] on icon "pages" at bounding box center [695, 37] width 15 height 15
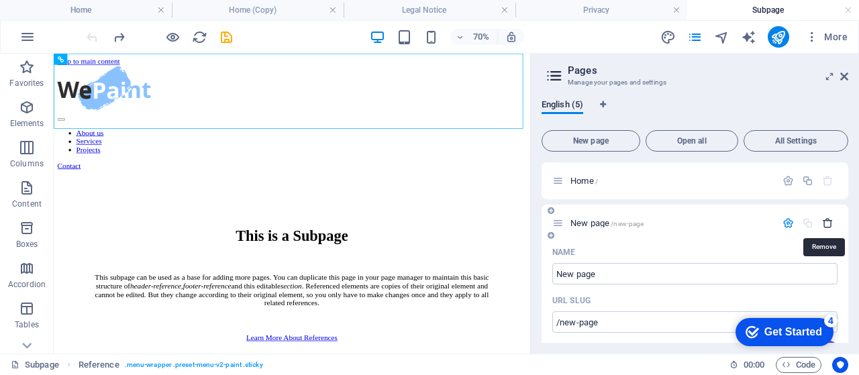
click at [825, 224] on icon "button" at bounding box center [828, 223] width 11 height 11
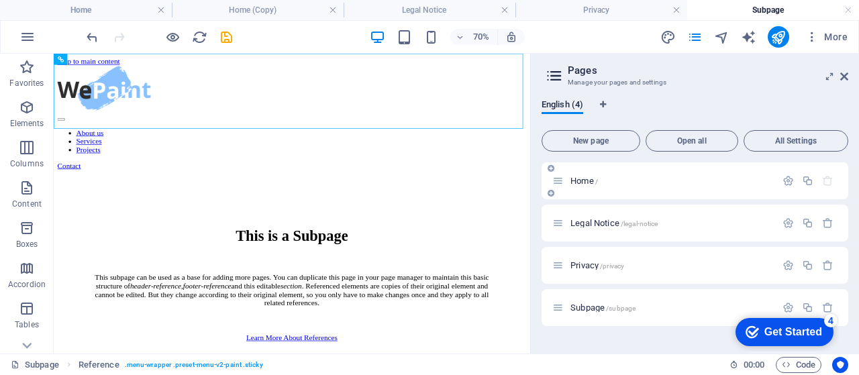
click at [561, 179] on icon at bounding box center [558, 180] width 11 height 11
click at [564, 179] on div "Home /" at bounding box center [665, 180] width 224 height 15
click at [843, 73] on icon at bounding box center [845, 76] width 8 height 11
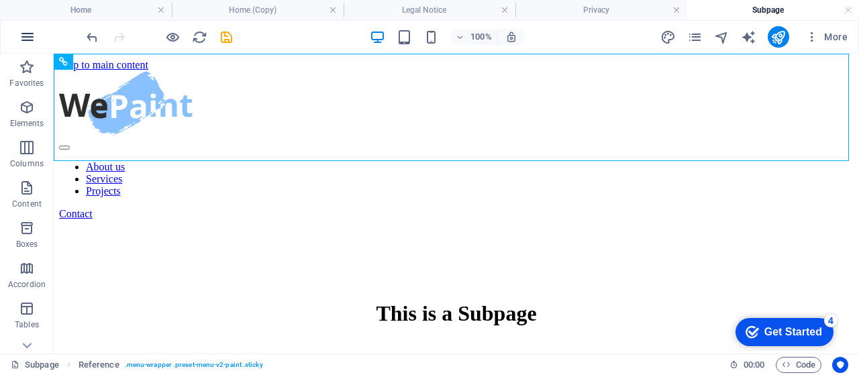
click at [38, 30] on button "button" at bounding box center [27, 37] width 32 height 32
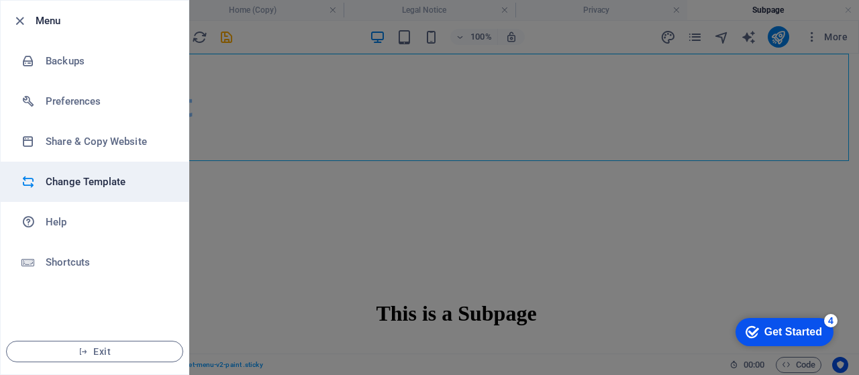
click at [71, 178] on h6 "Change Template" at bounding box center [108, 182] width 124 height 16
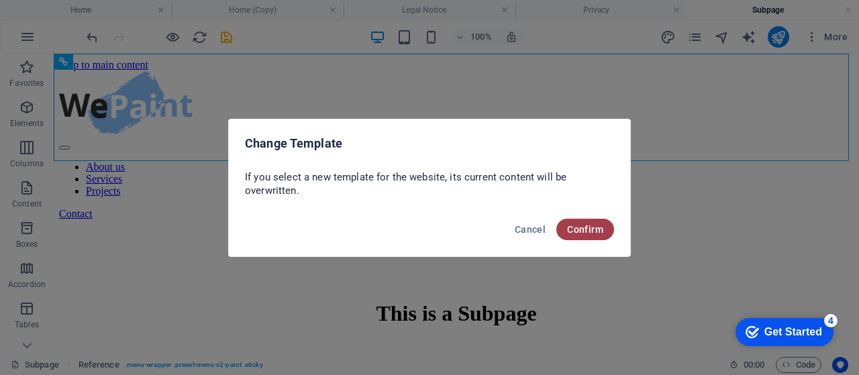
click at [574, 234] on span "Confirm" at bounding box center [585, 229] width 36 height 11
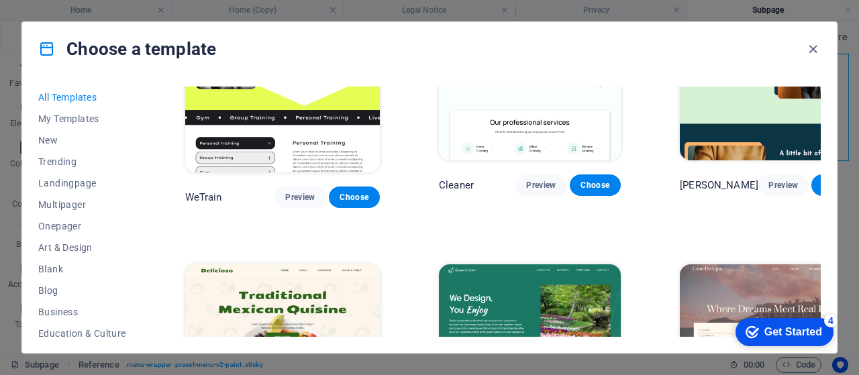
scroll to position [1768, 0]
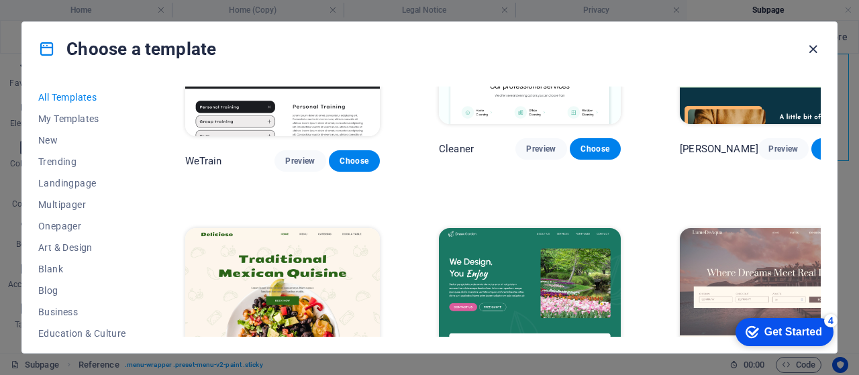
click at [816, 45] on icon "button" at bounding box center [813, 49] width 15 height 15
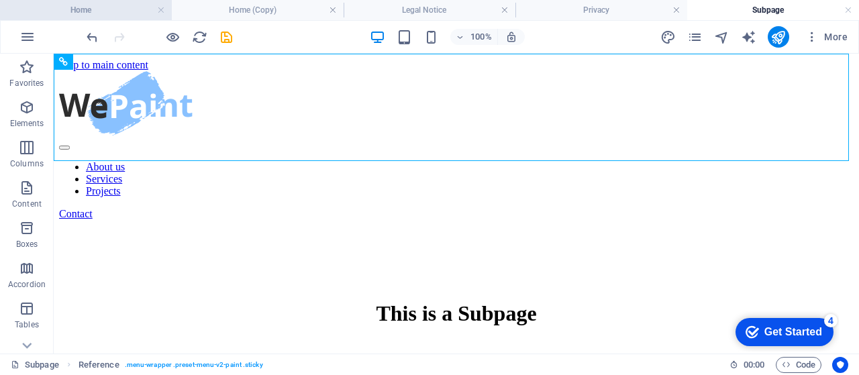
click at [73, 10] on h4 "Home" at bounding box center [86, 10] width 172 height 15
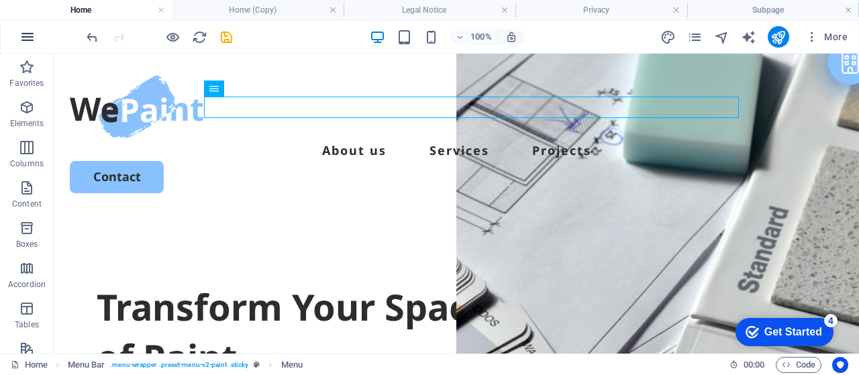
click at [27, 34] on icon "button" at bounding box center [27, 37] width 16 height 16
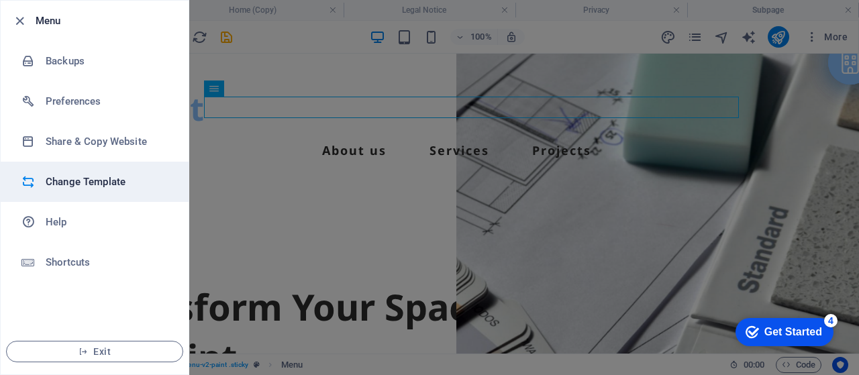
click at [74, 185] on h6 "Change Template" at bounding box center [108, 182] width 124 height 16
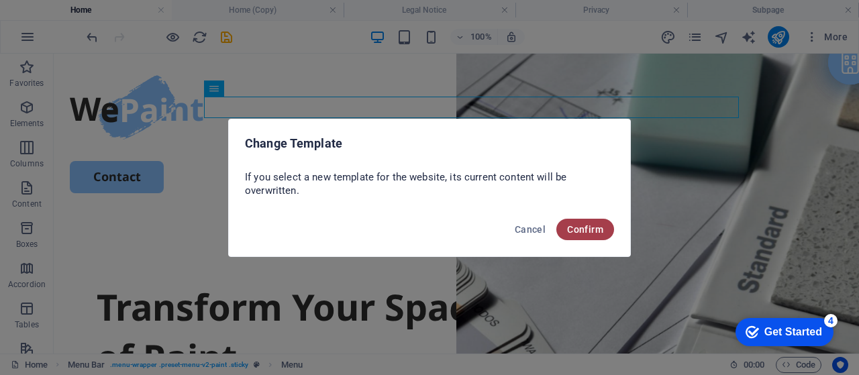
click at [571, 224] on span "Confirm" at bounding box center [585, 229] width 36 height 11
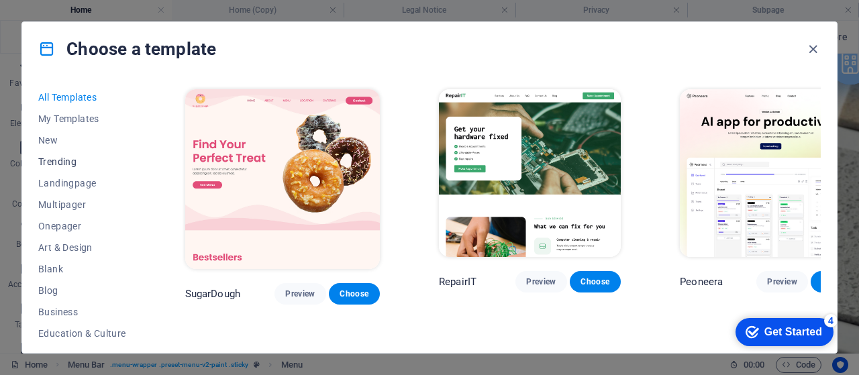
click at [46, 158] on span "Trending" at bounding box center [82, 161] width 88 height 11
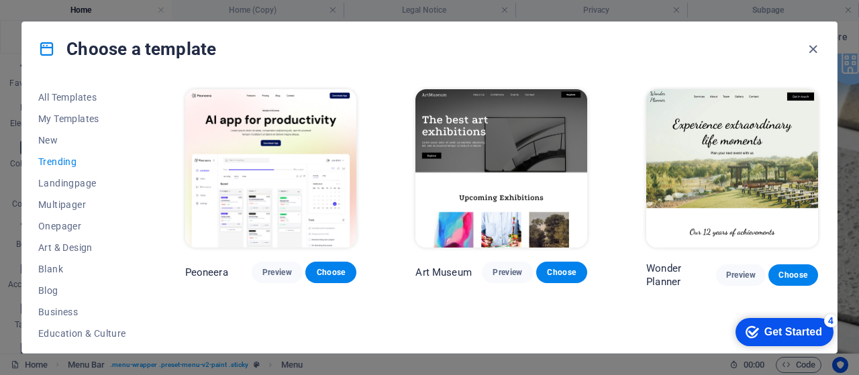
click at [46, 162] on span "Trending" at bounding box center [82, 161] width 88 height 11
click at [811, 52] on icon "button" at bounding box center [813, 49] width 15 height 15
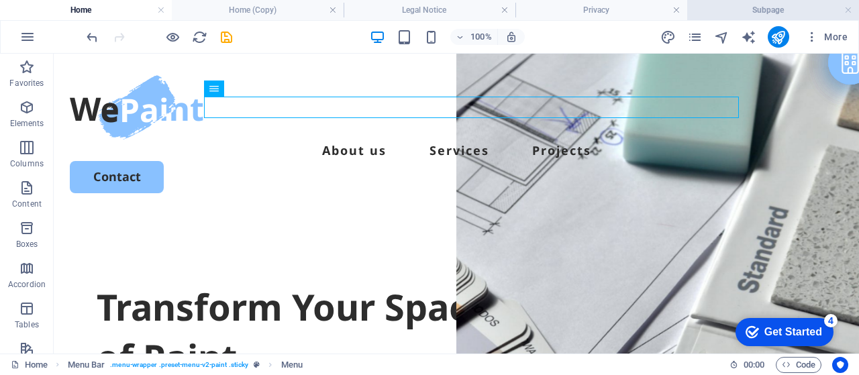
click at [854, 14] on h4 "Subpage" at bounding box center [774, 10] width 172 height 15
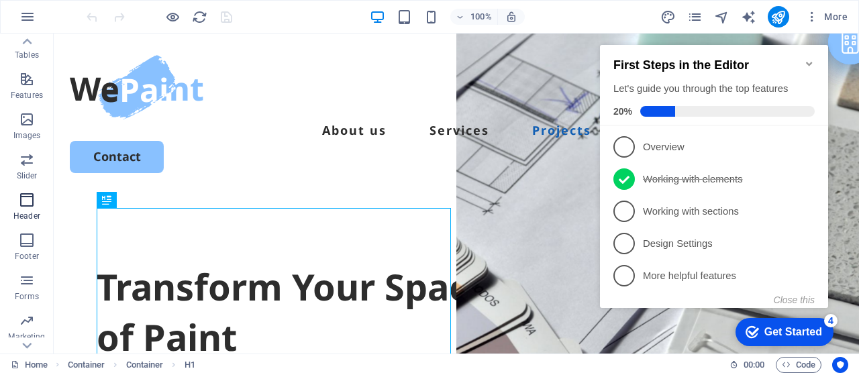
scroll to position [283, 0]
click at [23, 16] on icon "button" at bounding box center [27, 17] width 16 height 16
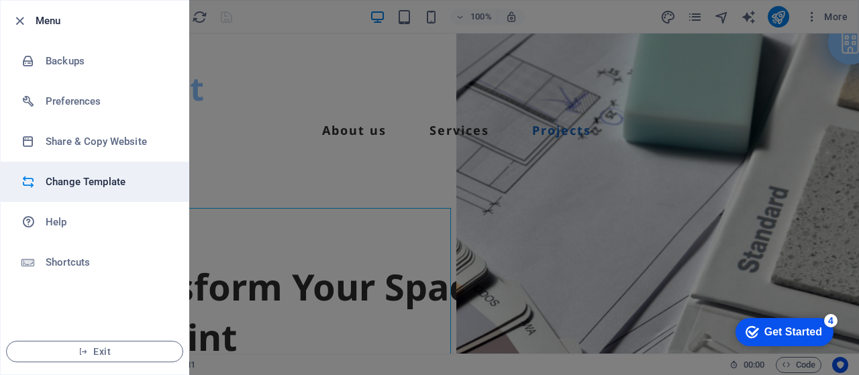
drag, startPoint x: 85, startPoint y: 187, endPoint x: 75, endPoint y: 185, distance: 10.9
click at [75, 185] on h6 "Change Template" at bounding box center [108, 182] width 124 height 16
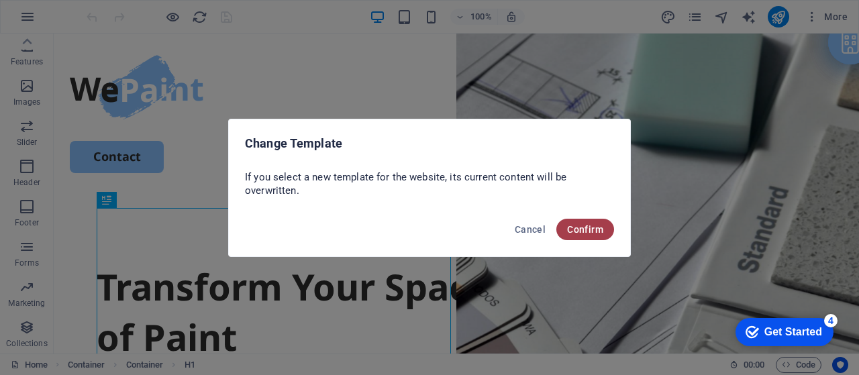
click at [582, 229] on span "Confirm" at bounding box center [585, 229] width 36 height 11
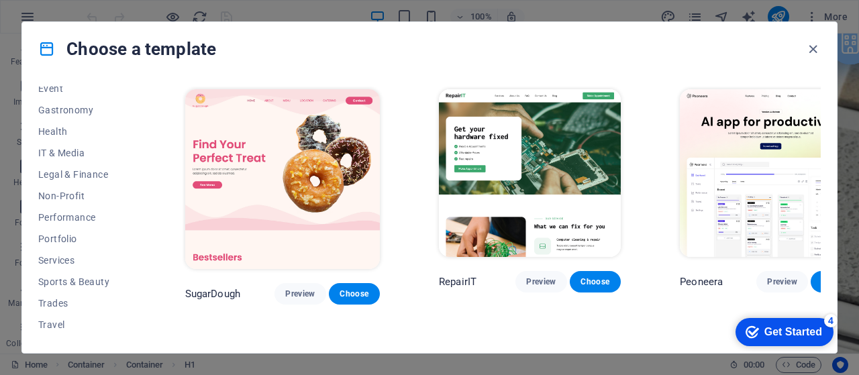
scroll to position [269, 0]
click at [778, 324] on div "checkmark Get Started 4" at bounding box center [785, 332] width 98 height 28
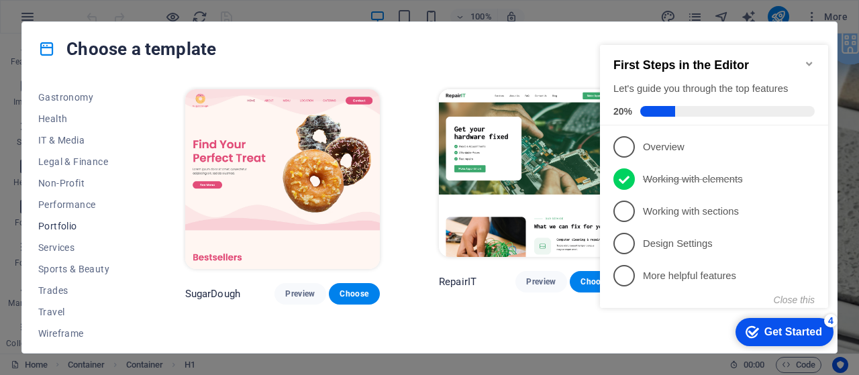
scroll to position [286, 0]
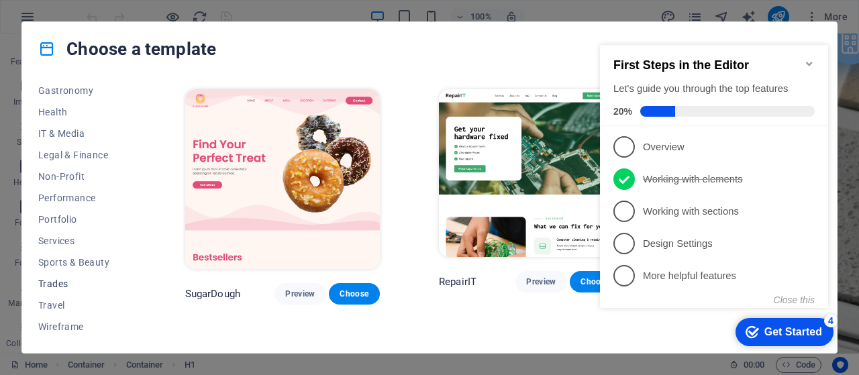
click at [68, 290] on button "Trades" at bounding box center [82, 283] width 88 height 21
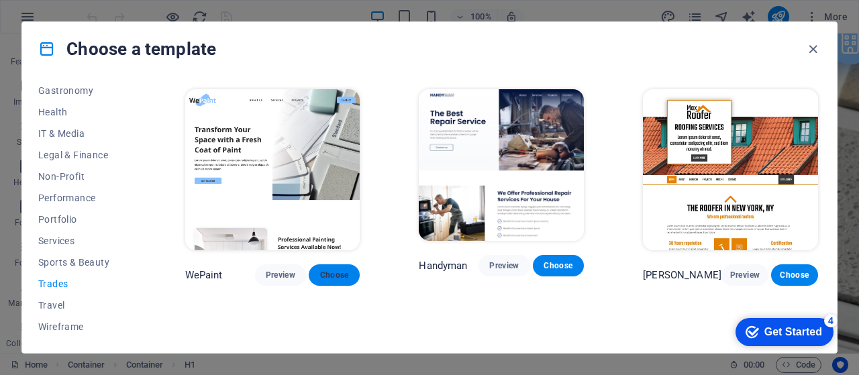
click at [346, 273] on button "Choose" at bounding box center [334, 275] width 51 height 21
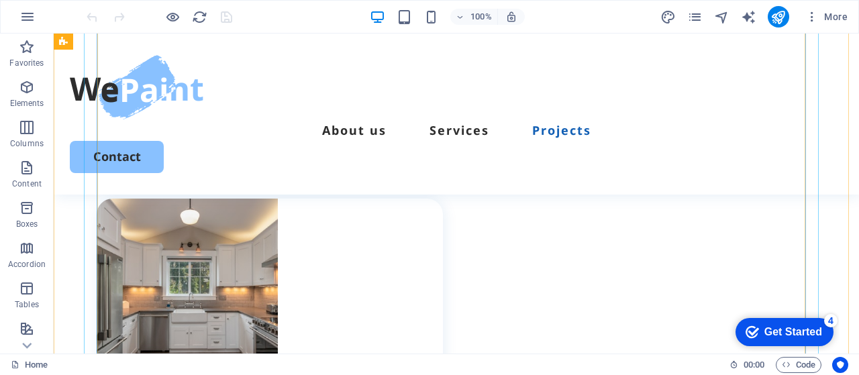
scroll to position [2036, 0]
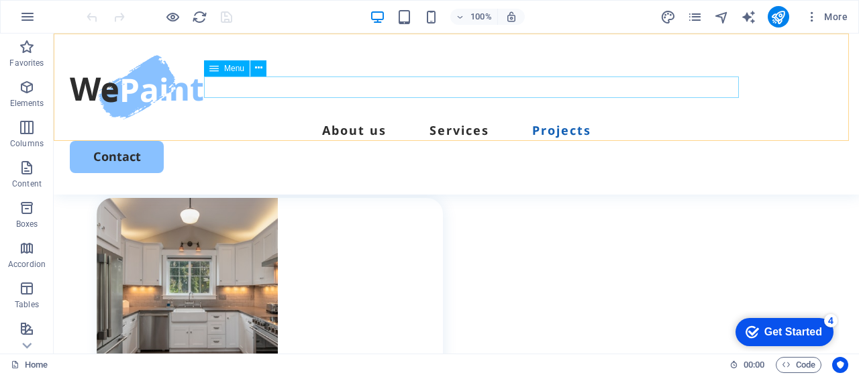
click at [365, 120] on nav "About us Services Projects" at bounding box center [457, 130] width 774 height 21
click at [255, 66] on icon at bounding box center [258, 68] width 7 height 14
click at [471, 120] on nav "About us Services Projects" at bounding box center [457, 130] width 774 height 21
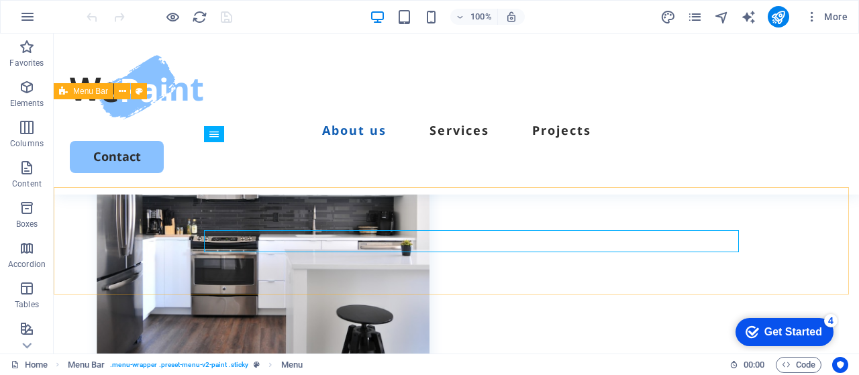
scroll to position [626, 0]
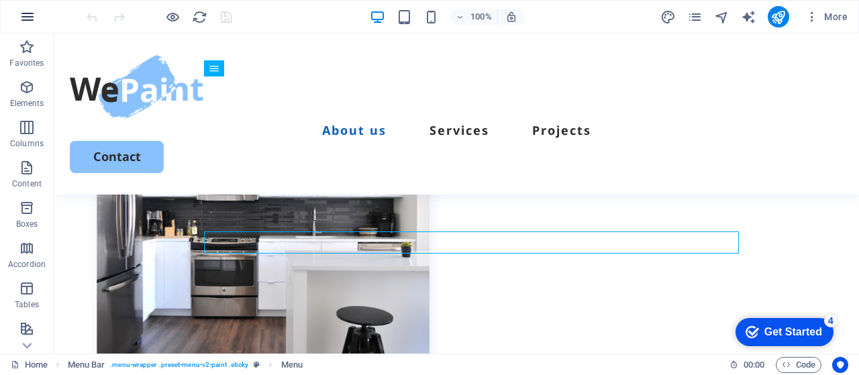
click at [34, 16] on icon "button" at bounding box center [27, 17] width 16 height 16
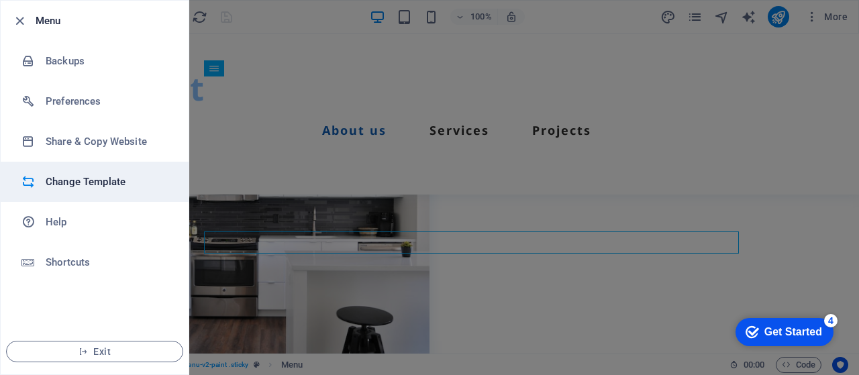
click at [83, 182] on h6 "Change Template" at bounding box center [108, 182] width 124 height 16
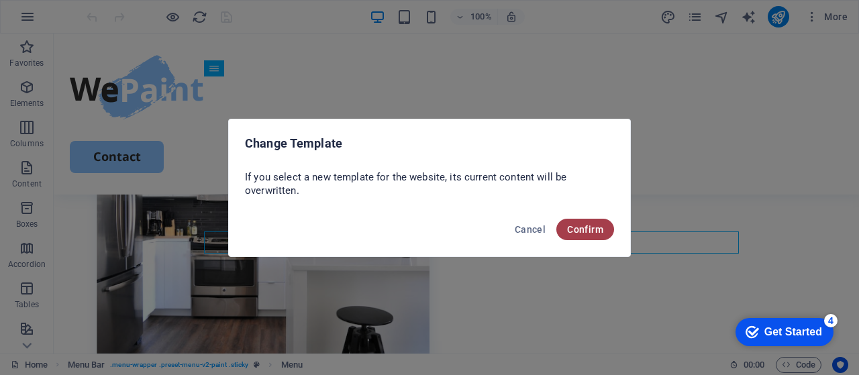
click at [564, 234] on button "Confirm" at bounding box center [586, 229] width 58 height 21
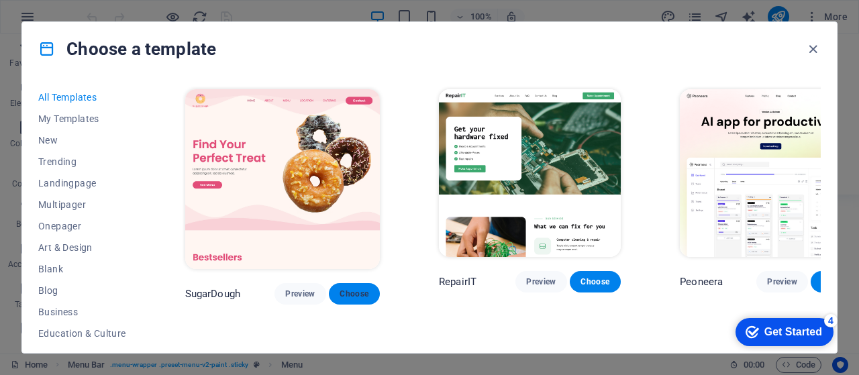
click at [340, 289] on span "Choose" at bounding box center [355, 294] width 30 height 11
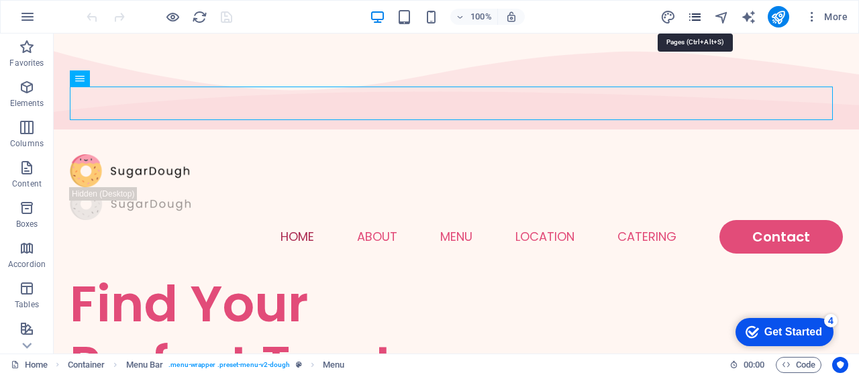
click at [699, 19] on icon "pages" at bounding box center [695, 16] width 15 height 15
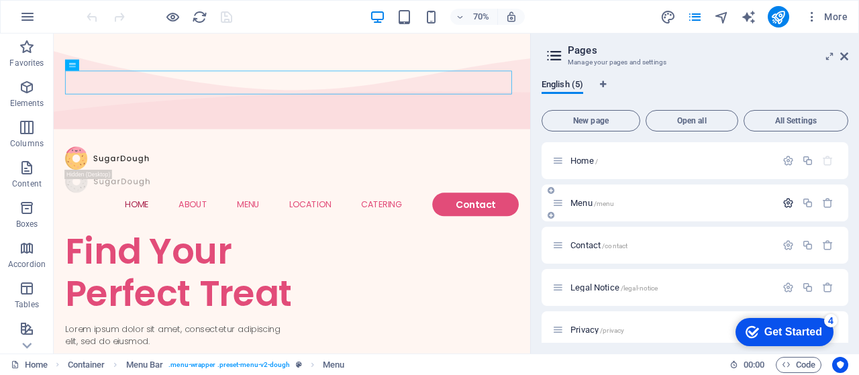
click at [783, 202] on icon "button" at bounding box center [788, 202] width 11 height 11
click at [842, 58] on icon at bounding box center [845, 56] width 8 height 11
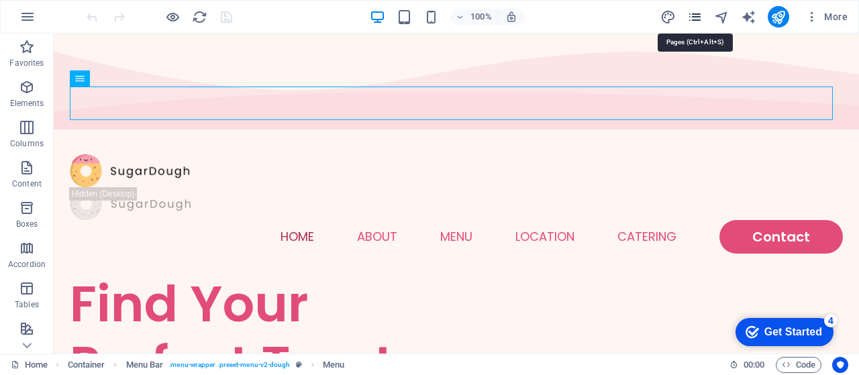
click at [692, 13] on icon "pages" at bounding box center [695, 16] width 15 height 15
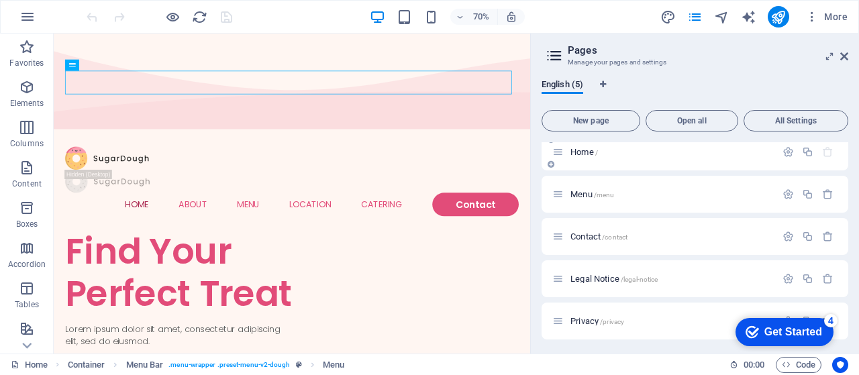
scroll to position [11, 0]
click at [787, 194] on icon "button" at bounding box center [788, 192] width 11 height 11
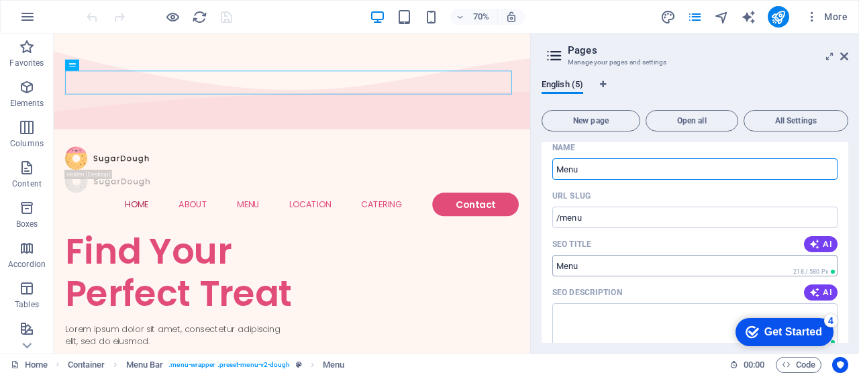
scroll to position [78, 0]
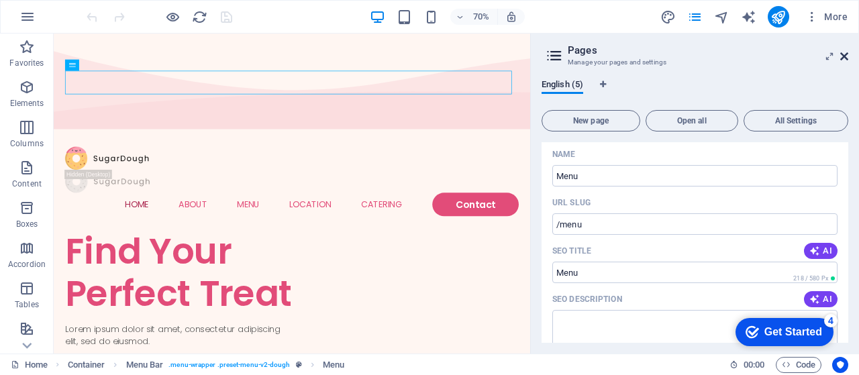
click at [845, 56] on icon at bounding box center [845, 56] width 8 height 11
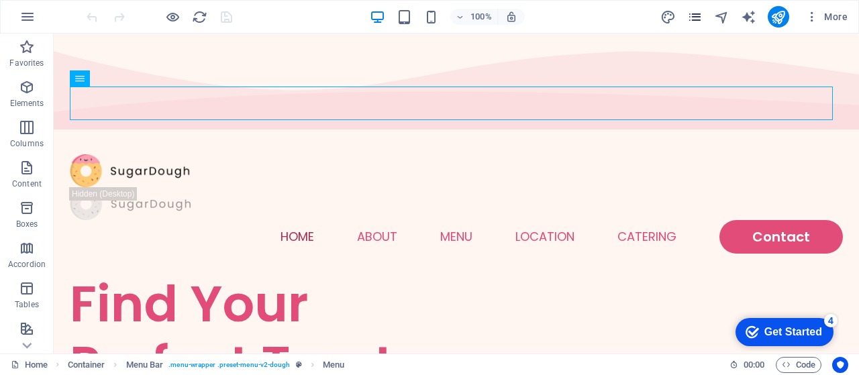
click at [701, 9] on icon "pages" at bounding box center [695, 16] width 15 height 15
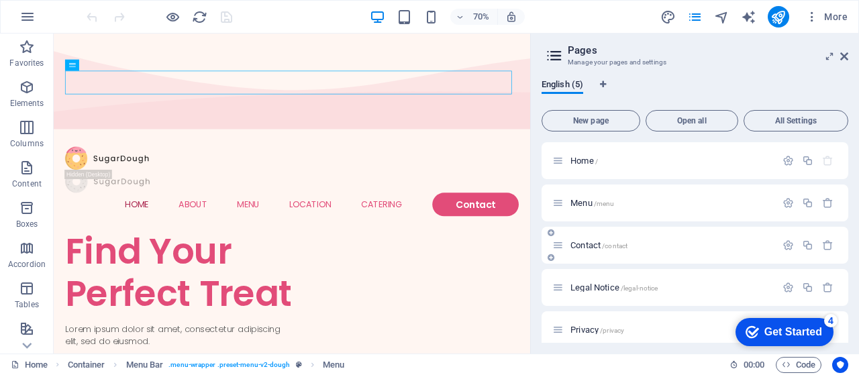
click at [576, 248] on span "Contact /contact" at bounding box center [599, 245] width 57 height 10
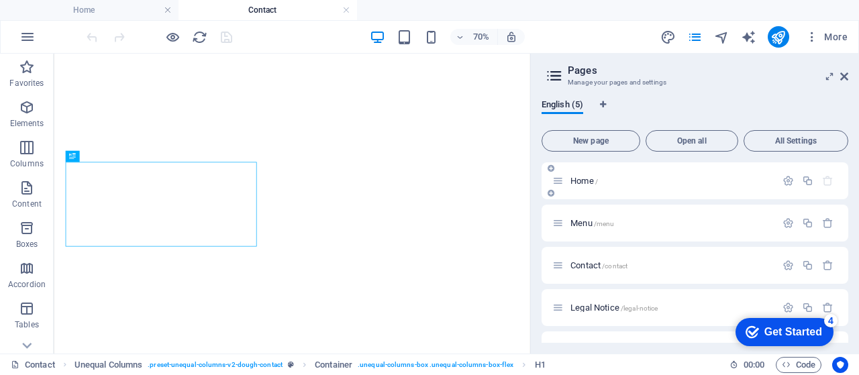
click at [594, 182] on span "Home /" at bounding box center [585, 181] width 28 height 10
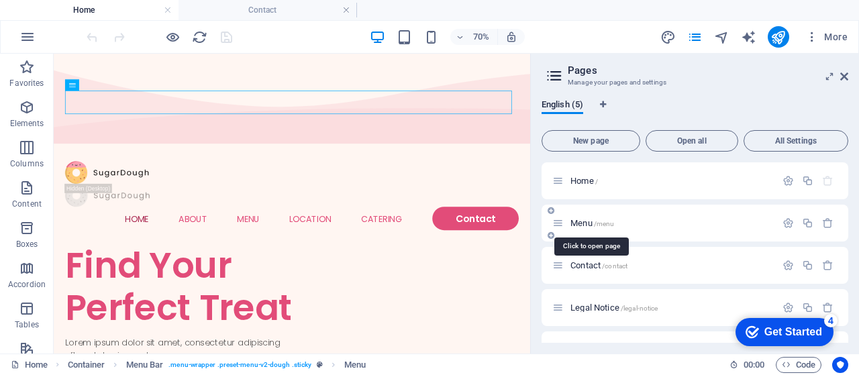
click at [576, 220] on span "Menu /menu" at bounding box center [593, 223] width 44 height 10
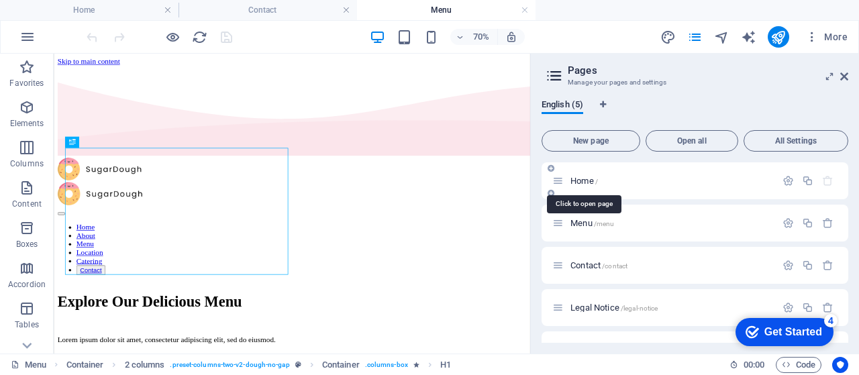
scroll to position [0, 0]
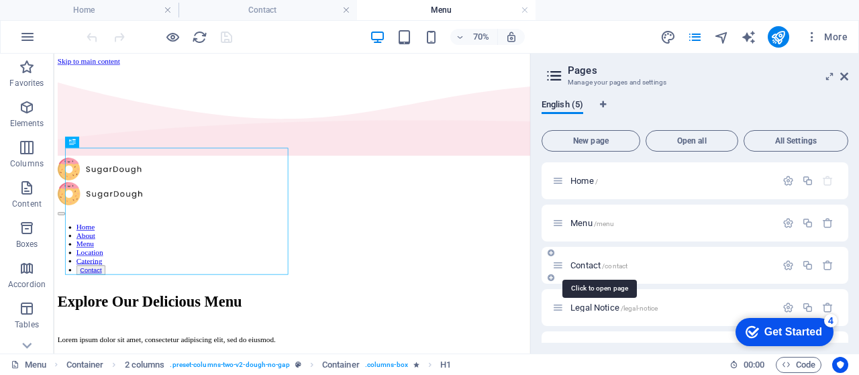
click at [573, 264] on span "Contact /contact" at bounding box center [599, 266] width 57 height 10
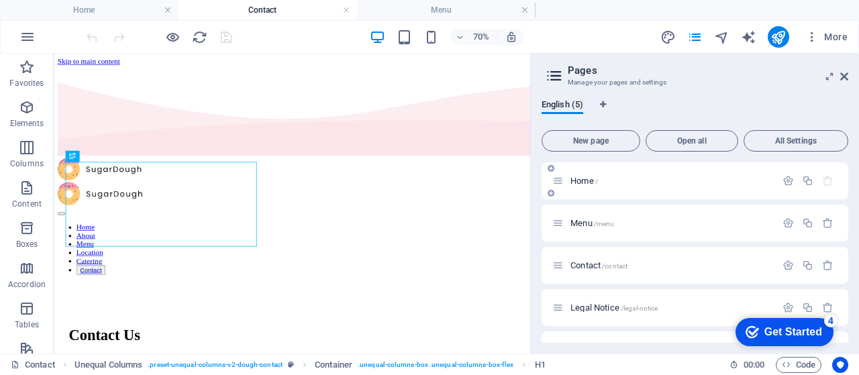
click at [575, 179] on span "Home /" at bounding box center [585, 181] width 28 height 10
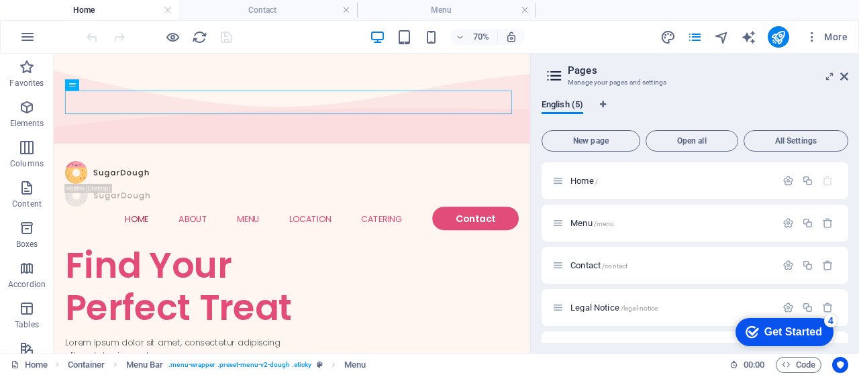
click at [853, 75] on aside "Pages Manage your pages and settings English (5) New page Open all All Settings…" at bounding box center [694, 204] width 329 height 300
click at [847, 78] on icon at bounding box center [845, 76] width 8 height 11
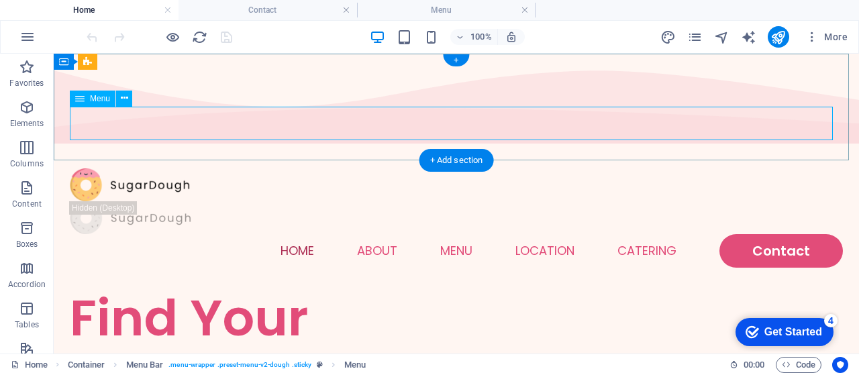
click at [353, 234] on nav "Home About Menu Location Catering Contact" at bounding box center [457, 251] width 774 height 34
click at [300, 234] on nav "Home About Menu Location Catering Contact" at bounding box center [457, 251] width 774 height 34
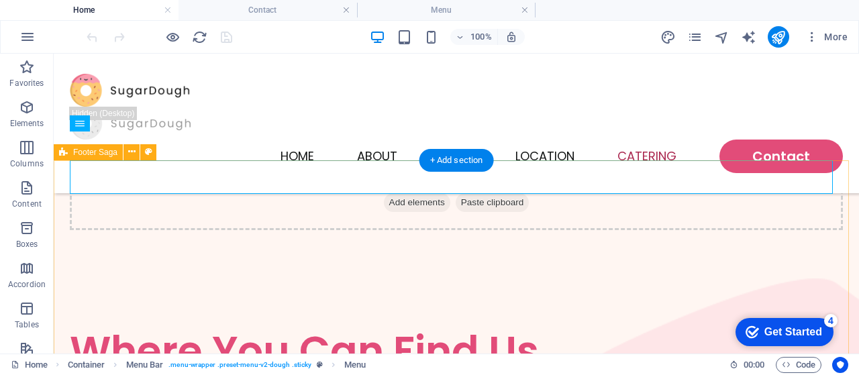
scroll to position [3242, 0]
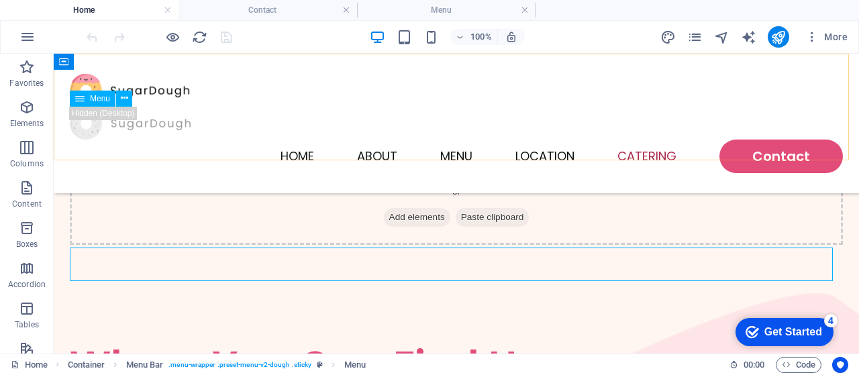
click at [95, 99] on span "Menu" at bounding box center [100, 99] width 20 height 8
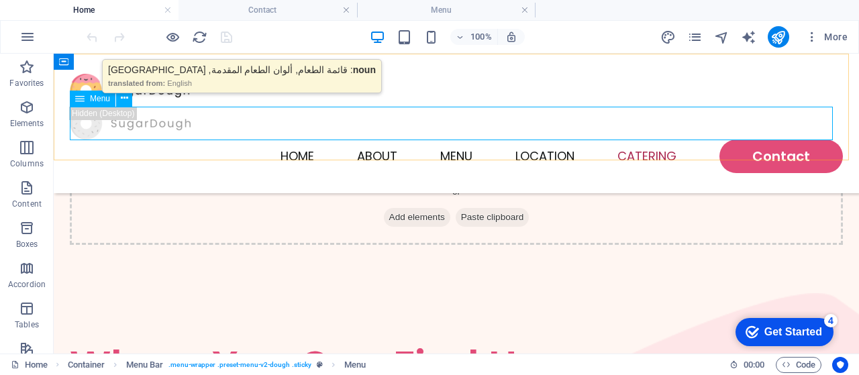
click at [448, 140] on nav "Home About Menu Location Catering Contact" at bounding box center [457, 157] width 774 height 34
click at [239, 140] on nav "Home About Menu Location Catering Contact" at bounding box center [457, 157] width 774 height 34
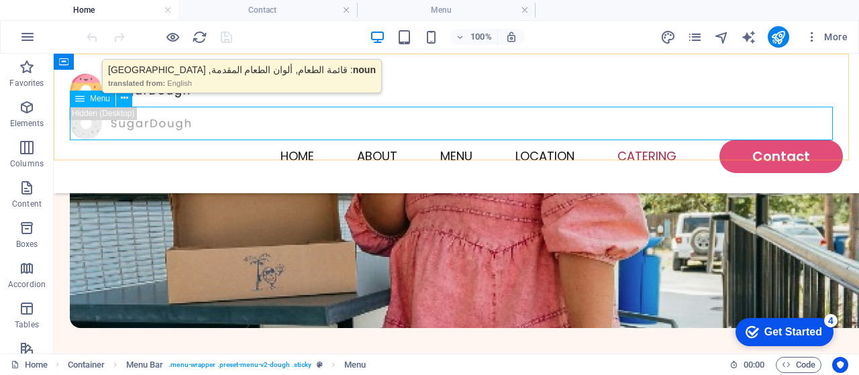
select select
select select "1"
select select
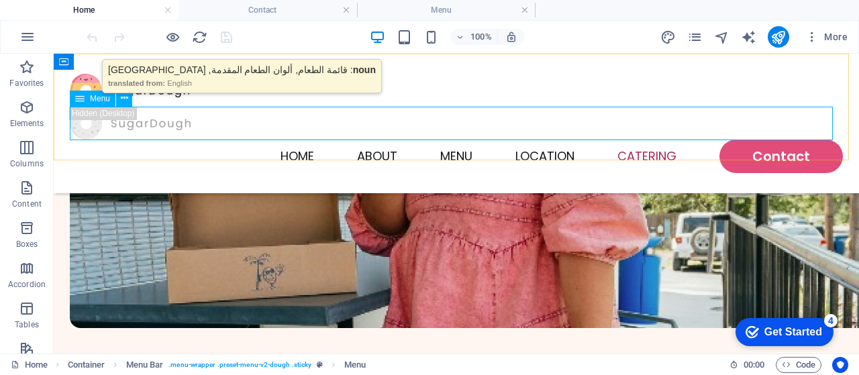
select select "2"
select select
select select "default"
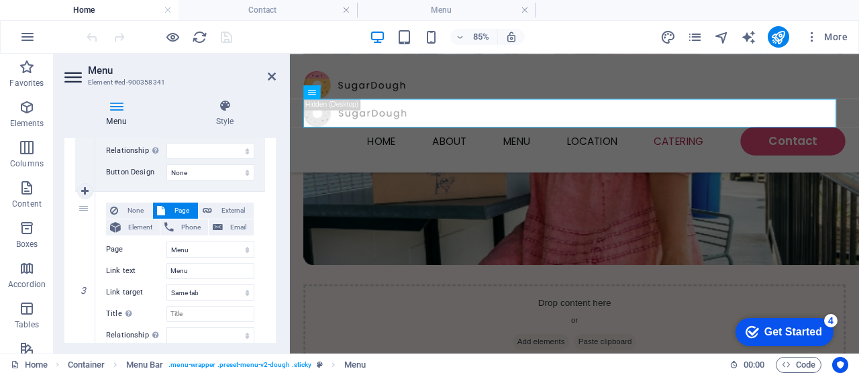
scroll to position [470, 0]
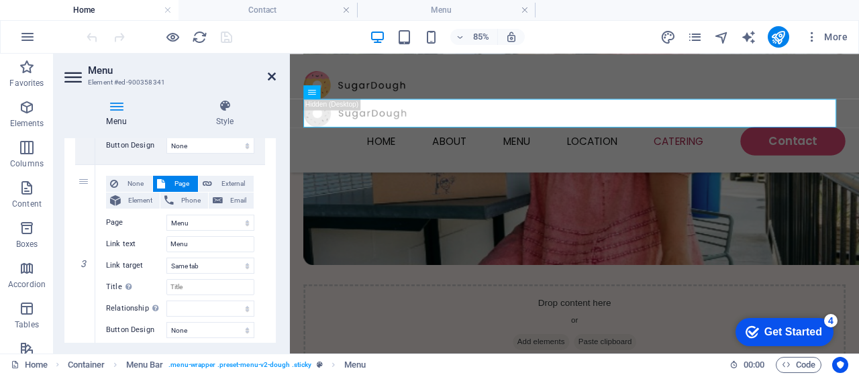
click at [271, 76] on icon at bounding box center [272, 76] width 8 height 11
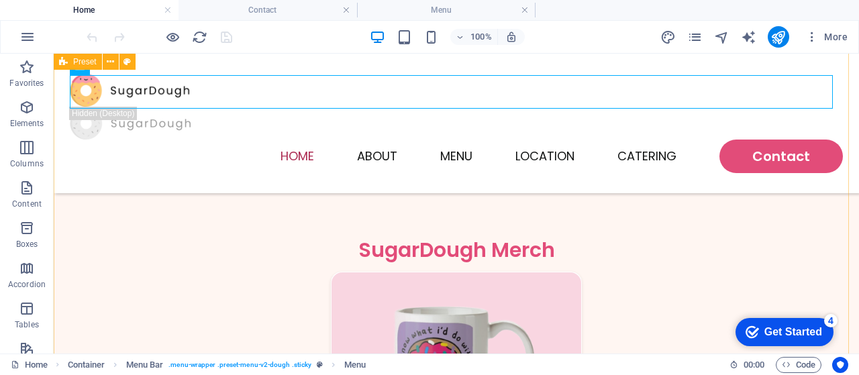
scroll to position [2077, 0]
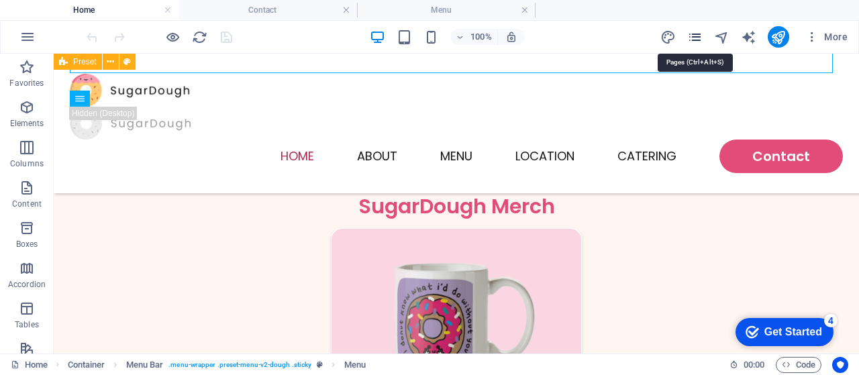
click at [694, 37] on icon "pages" at bounding box center [695, 37] width 15 height 15
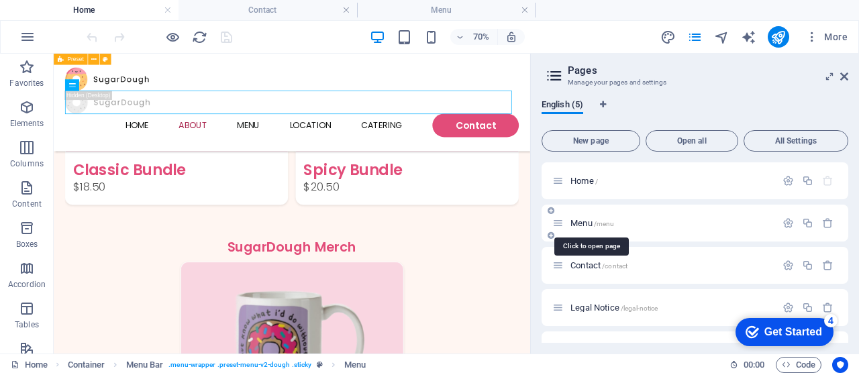
click at [608, 224] on span "/menu" at bounding box center [604, 223] width 21 height 7
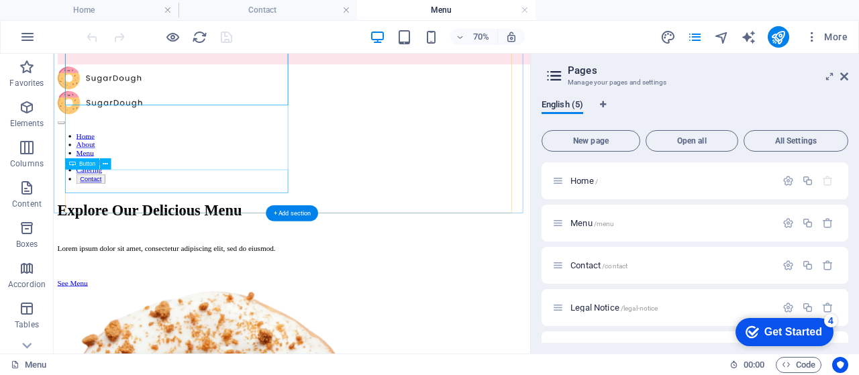
scroll to position [156, 0]
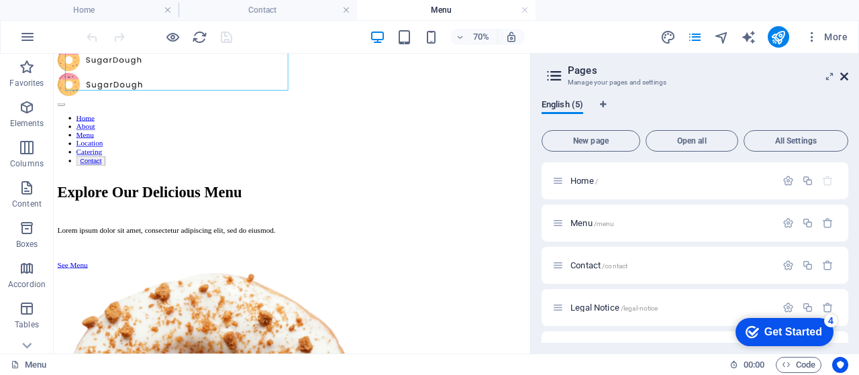
click at [845, 75] on icon at bounding box center [845, 76] width 8 height 11
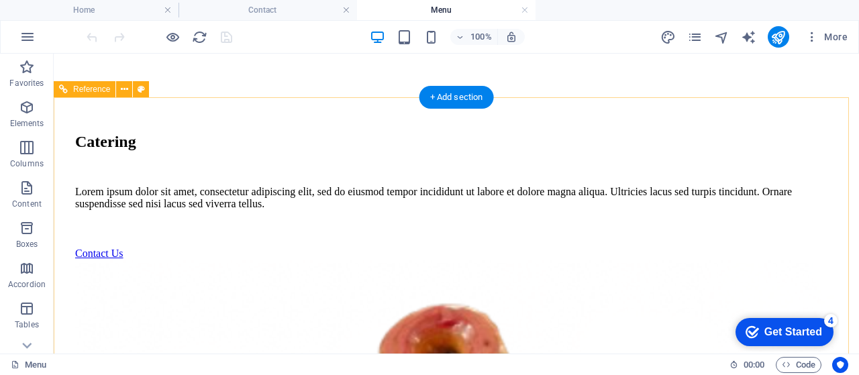
scroll to position [1454, 0]
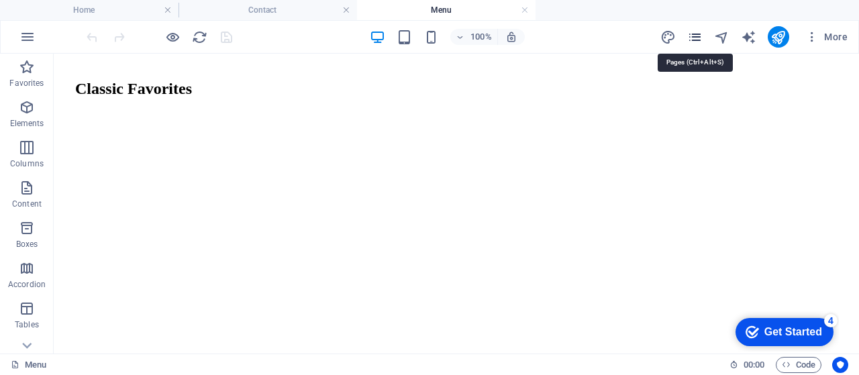
click at [700, 39] on icon "pages" at bounding box center [695, 37] width 15 height 15
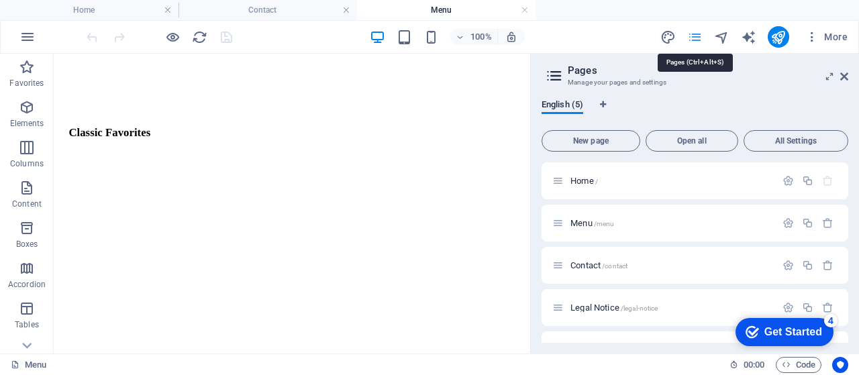
scroll to position [1261, 0]
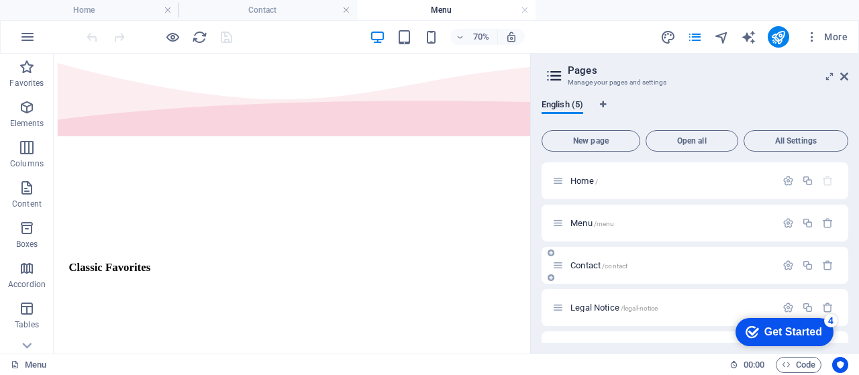
click at [587, 265] on span "Contact /contact" at bounding box center [599, 266] width 57 height 10
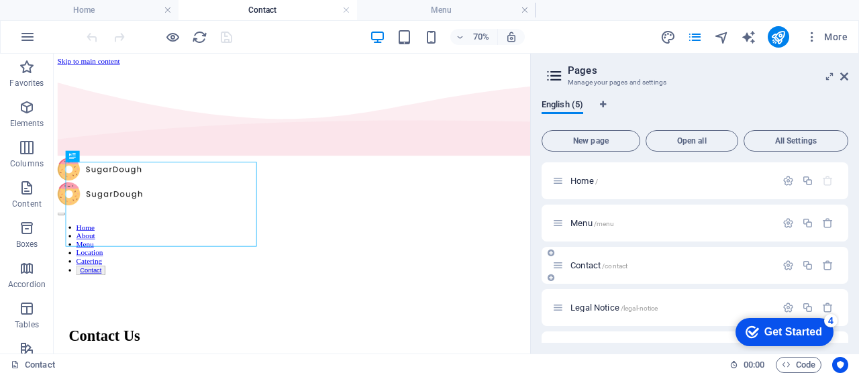
scroll to position [0, 0]
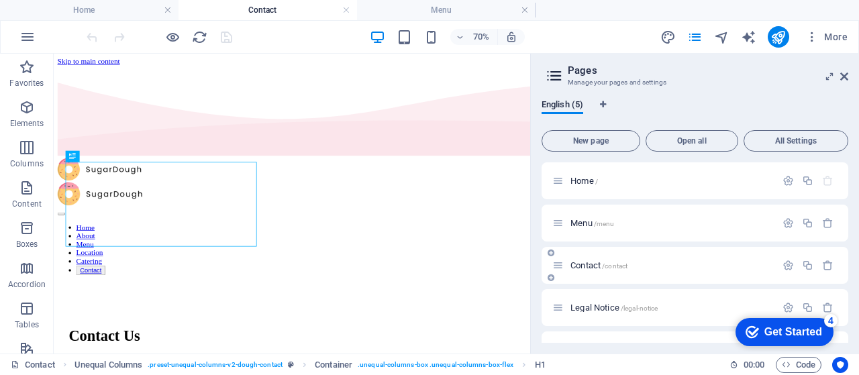
click at [578, 269] on span "Contact /contact" at bounding box center [599, 266] width 57 height 10
click at [784, 265] on icon "button" at bounding box center [788, 265] width 11 height 11
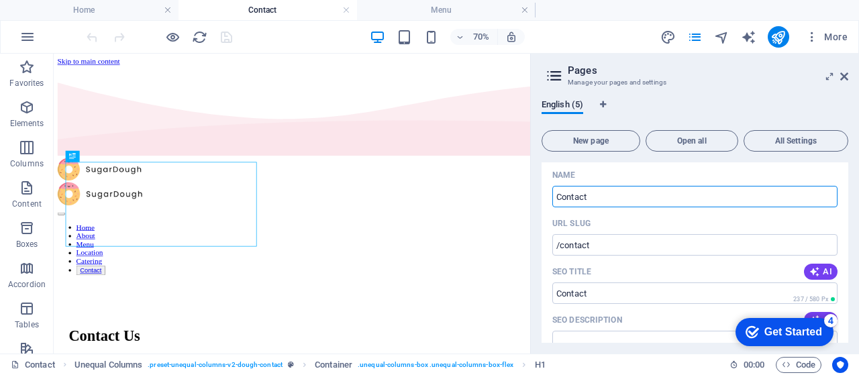
scroll to position [111, 0]
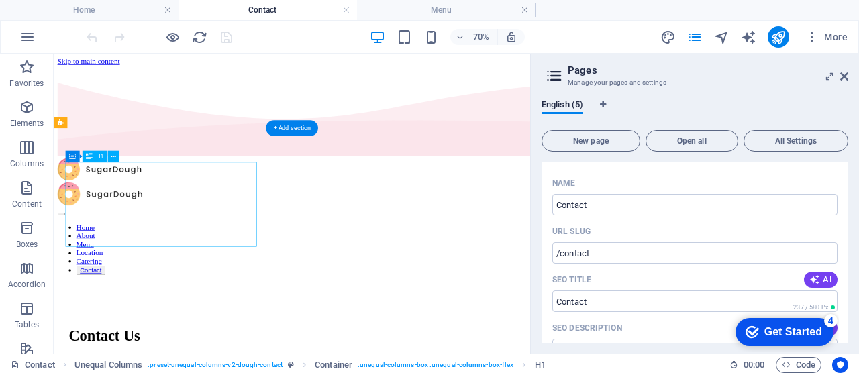
drag, startPoint x: 244, startPoint y: 299, endPoint x: 120, endPoint y: 267, distance: 128.3
click at [842, 77] on icon at bounding box center [845, 76] width 8 height 11
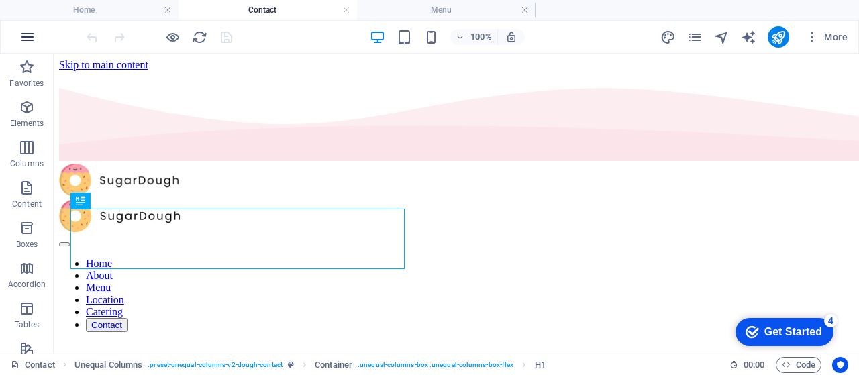
click at [28, 40] on icon "button" at bounding box center [27, 37] width 16 height 16
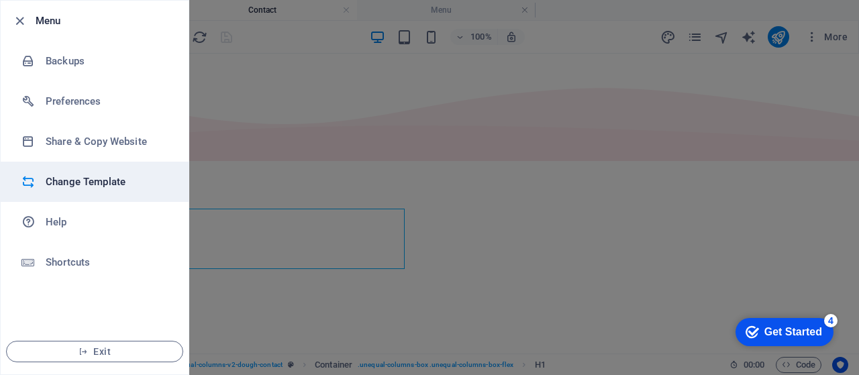
click at [85, 181] on h6 "Change Template" at bounding box center [108, 182] width 124 height 16
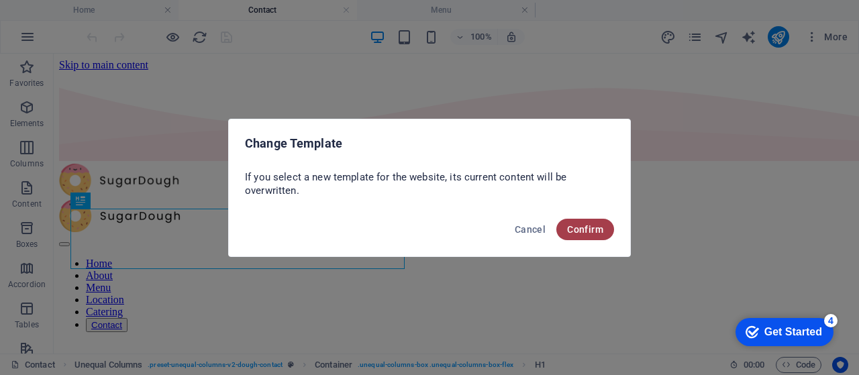
click at [606, 234] on button "Confirm" at bounding box center [586, 229] width 58 height 21
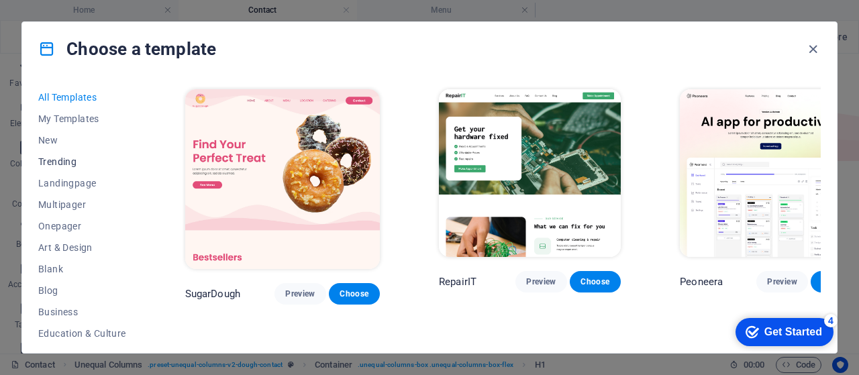
click at [81, 155] on button "Trending" at bounding box center [82, 161] width 88 height 21
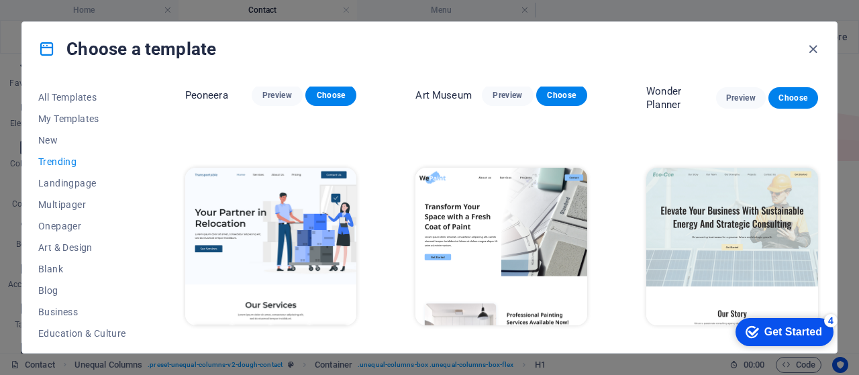
scroll to position [201, 0]
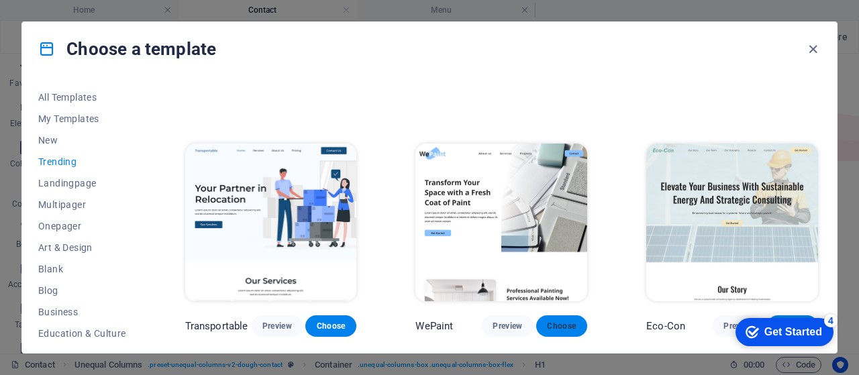
click at [569, 327] on span "Choose" at bounding box center [562, 326] width 30 height 11
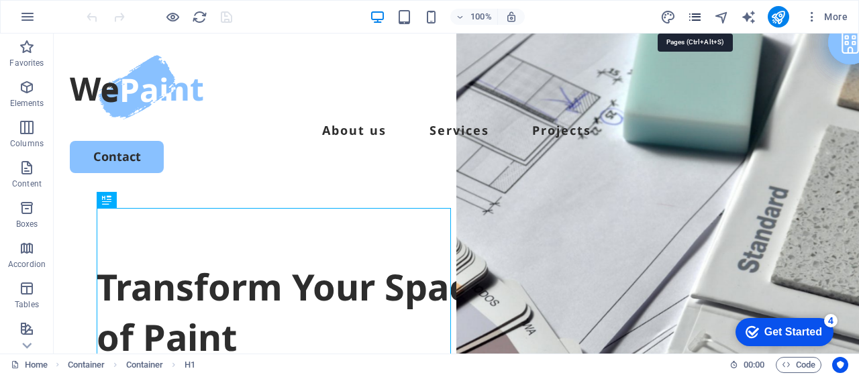
click at [693, 18] on icon "pages" at bounding box center [695, 16] width 15 height 15
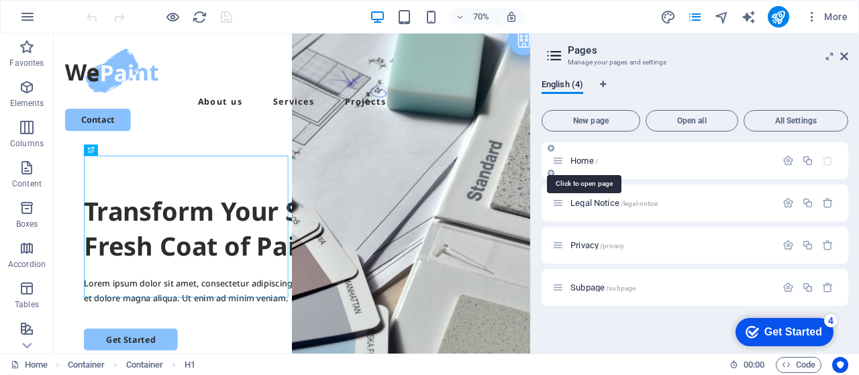
click at [573, 159] on span "Home /" at bounding box center [585, 161] width 28 height 10
click at [573, 199] on span "Legal Notice /legal-notice" at bounding box center [614, 203] width 87 height 10
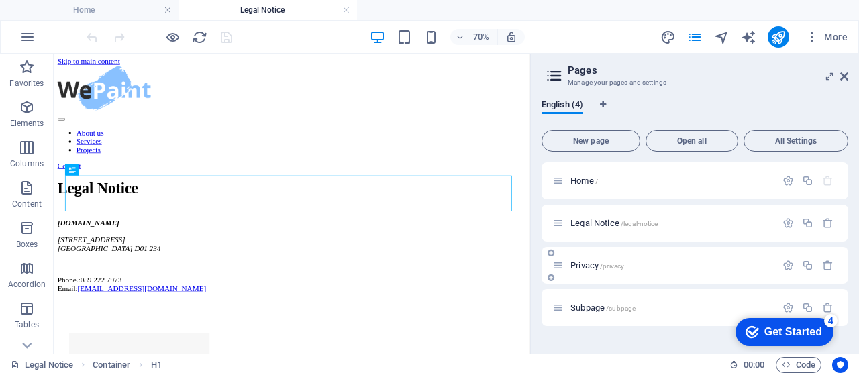
click at [592, 267] on span "Privacy /privacy" at bounding box center [598, 266] width 54 height 10
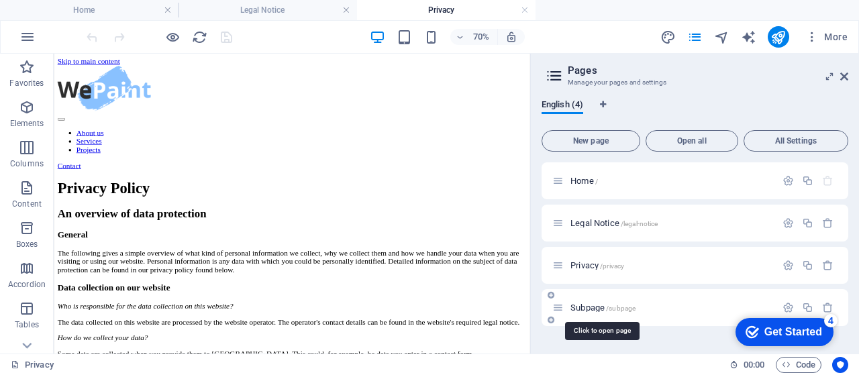
click at [579, 311] on span "Subpage /subpage" at bounding box center [603, 308] width 65 height 10
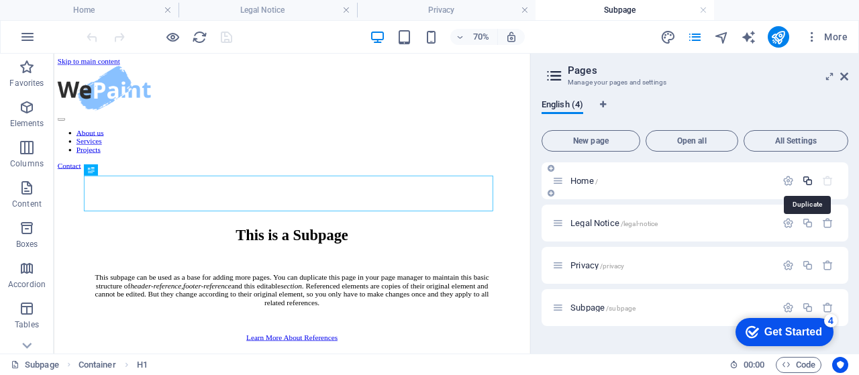
click at [808, 178] on icon "button" at bounding box center [807, 180] width 11 height 11
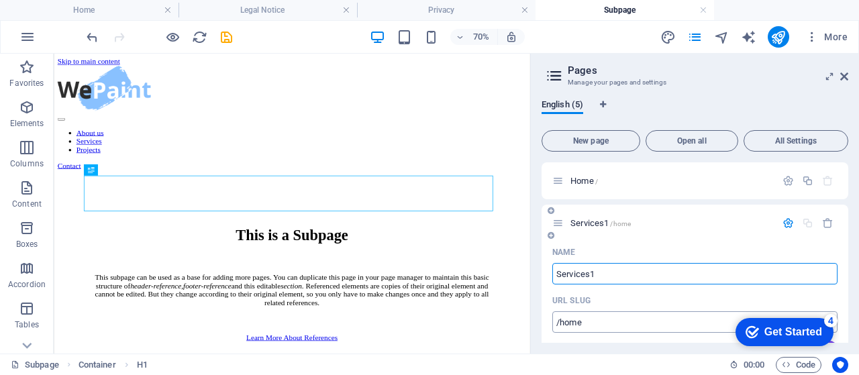
type input "Services1"
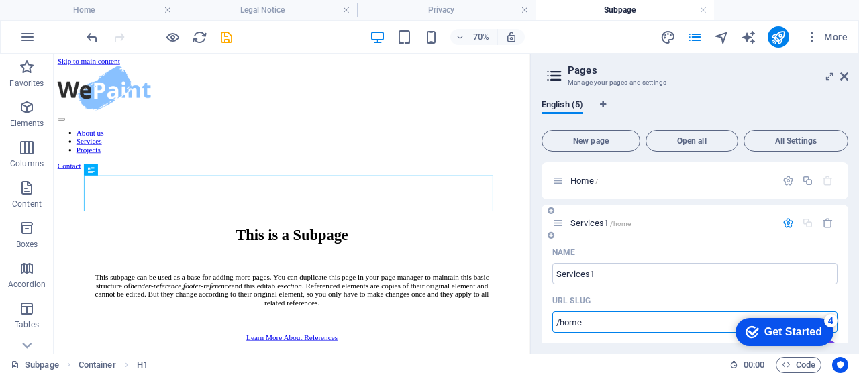
drag, startPoint x: 600, startPoint y: 324, endPoint x: 559, endPoint y: 320, distance: 41.2
click at [559, 320] on input "/home" at bounding box center [695, 322] width 285 height 21
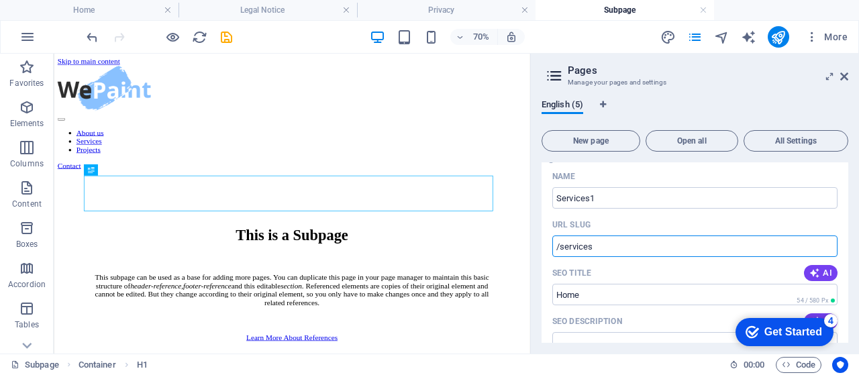
scroll to position [89, 0]
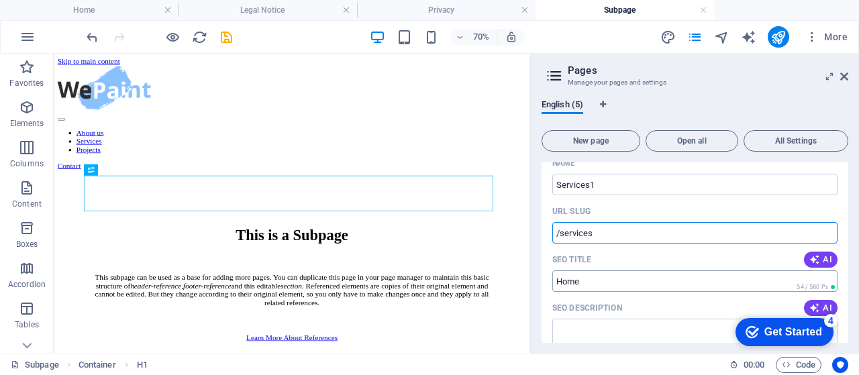
type input "/services"
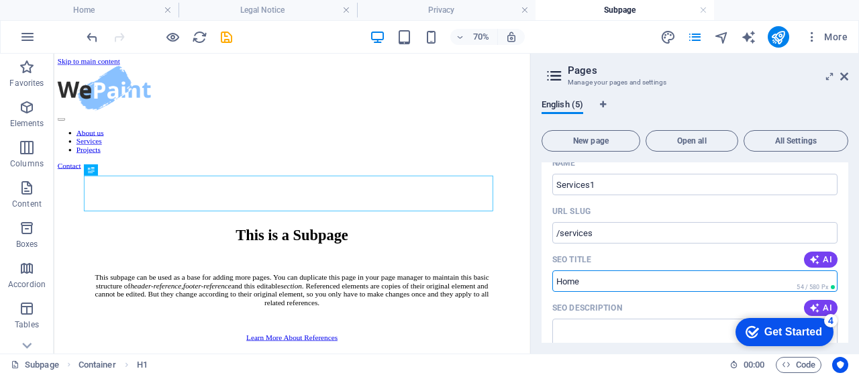
drag, startPoint x: 586, startPoint y: 281, endPoint x: 551, endPoint y: 283, distance: 34.3
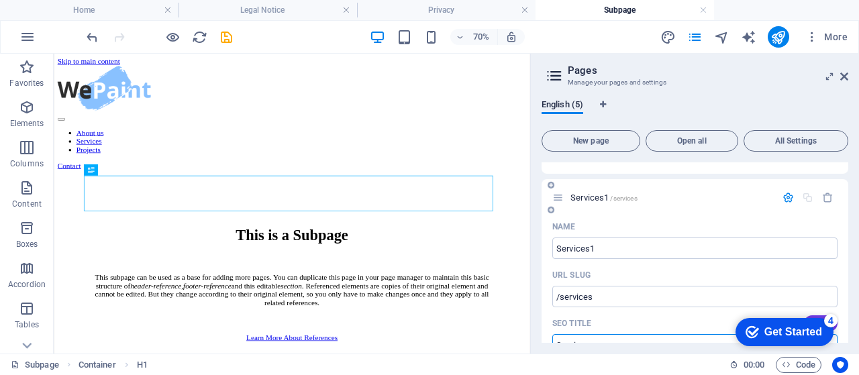
scroll to position [22, 0]
type input "Services"
click at [783, 198] on icon "button" at bounding box center [788, 200] width 11 height 11
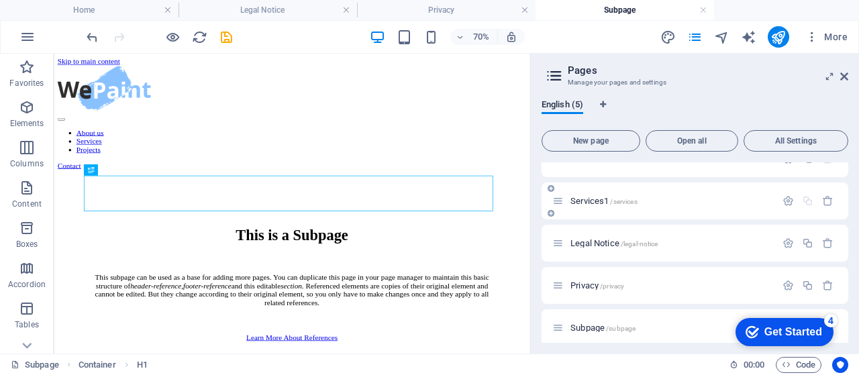
scroll to position [0, 0]
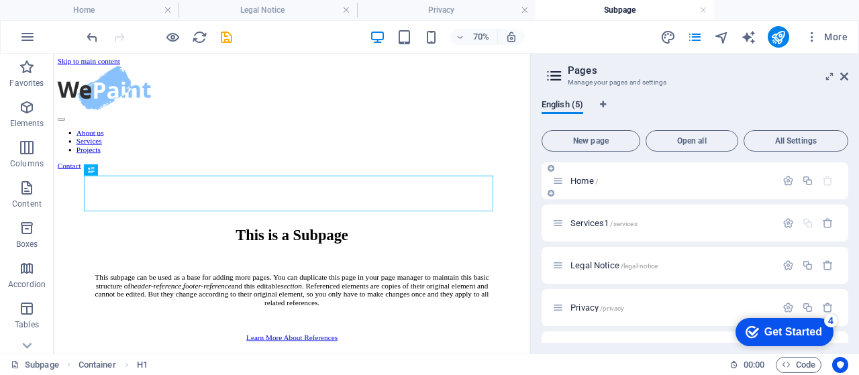
click at [577, 182] on span "Home /" at bounding box center [585, 181] width 28 height 10
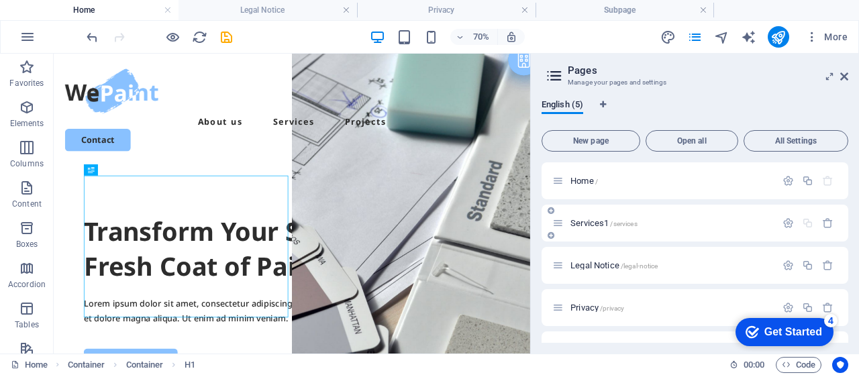
click at [580, 220] on span "Services1 /services" at bounding box center [604, 223] width 67 height 10
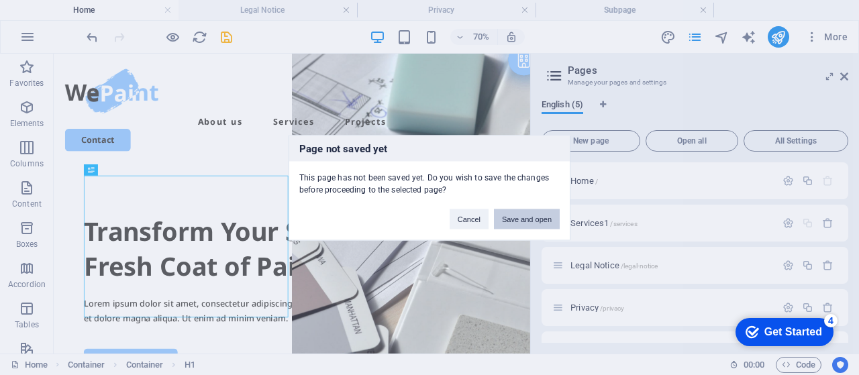
click at [523, 214] on button "Save and open" at bounding box center [527, 219] width 66 height 20
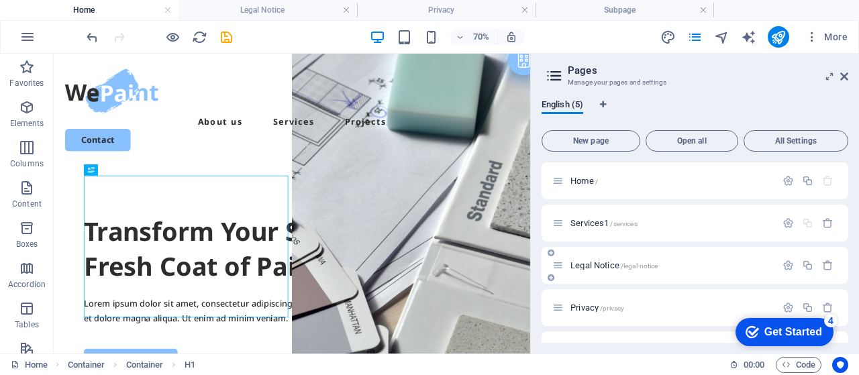
click at [581, 264] on span "Legal Notice /legal-notice" at bounding box center [614, 266] width 87 height 10
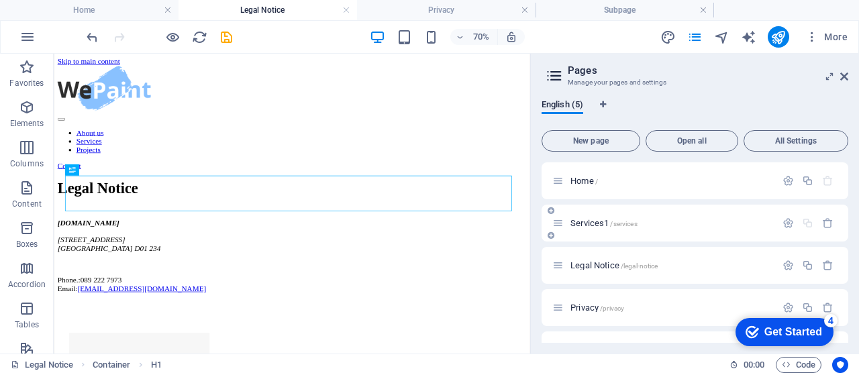
click at [573, 225] on span "Services1 /services" at bounding box center [604, 223] width 67 height 10
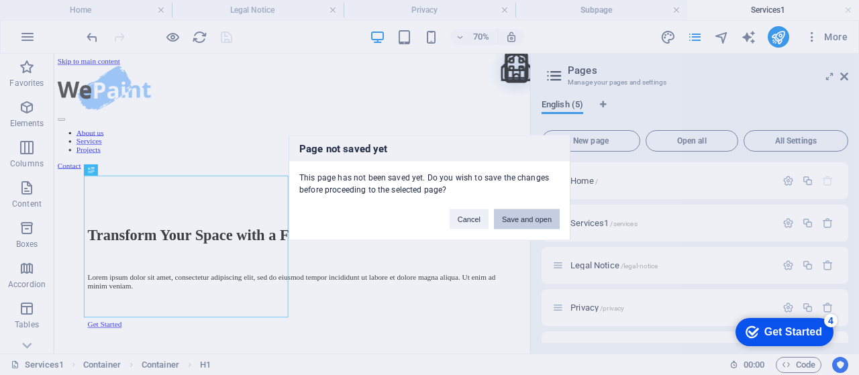
click at [528, 217] on button "Save and open" at bounding box center [527, 219] width 66 height 20
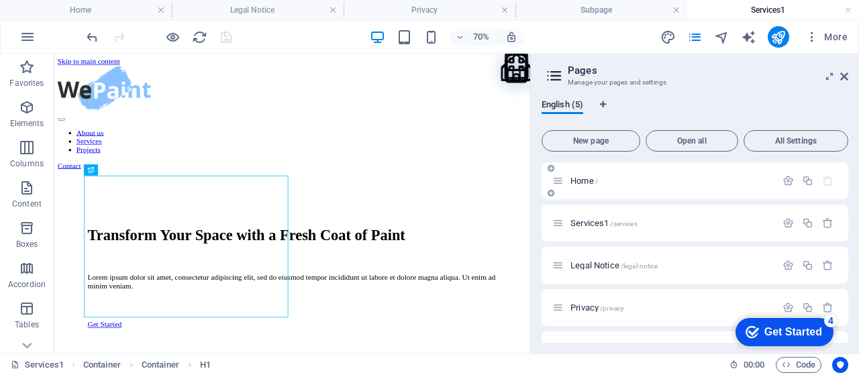
click at [586, 184] on span "Home /" at bounding box center [585, 181] width 28 height 10
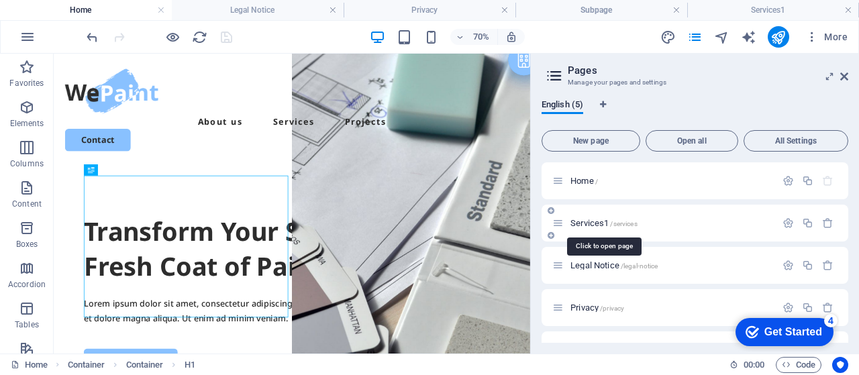
click at [572, 225] on span "Services1 /services" at bounding box center [604, 223] width 67 height 10
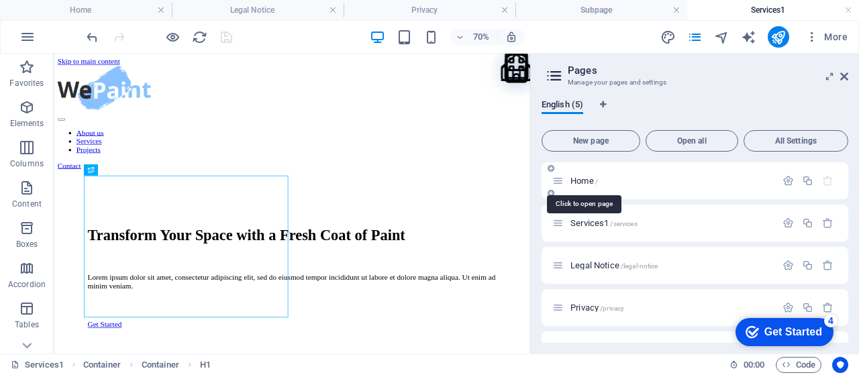
click at [590, 180] on span "Home /" at bounding box center [585, 181] width 28 height 10
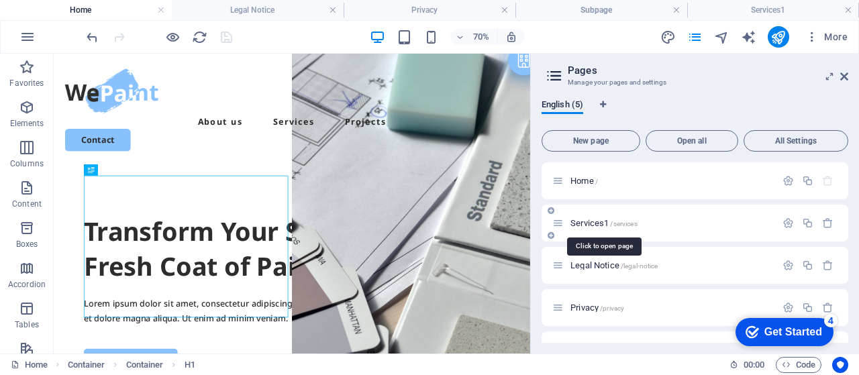
click at [583, 227] on span "Services1 /services" at bounding box center [604, 223] width 67 height 10
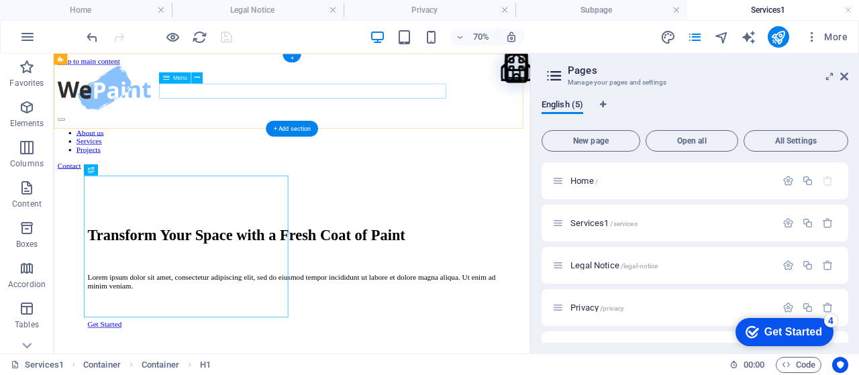
click at [520, 161] on nav "About us Services Projects" at bounding box center [394, 179] width 670 height 36
select select
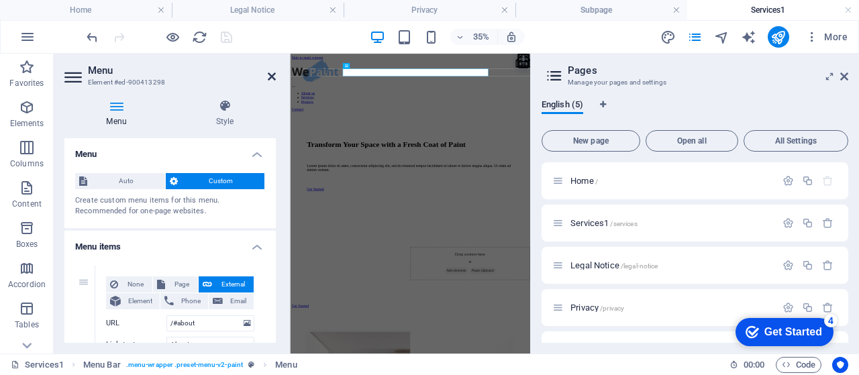
click at [269, 75] on icon at bounding box center [272, 76] width 8 height 11
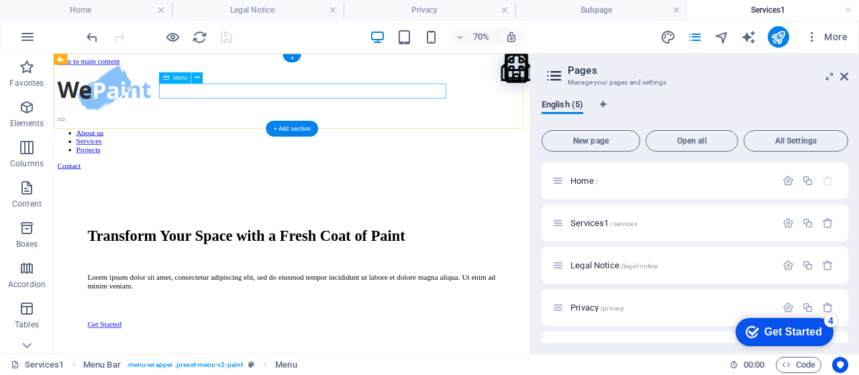
click at [534, 161] on nav "About us Services Projects" at bounding box center [394, 179] width 670 height 36
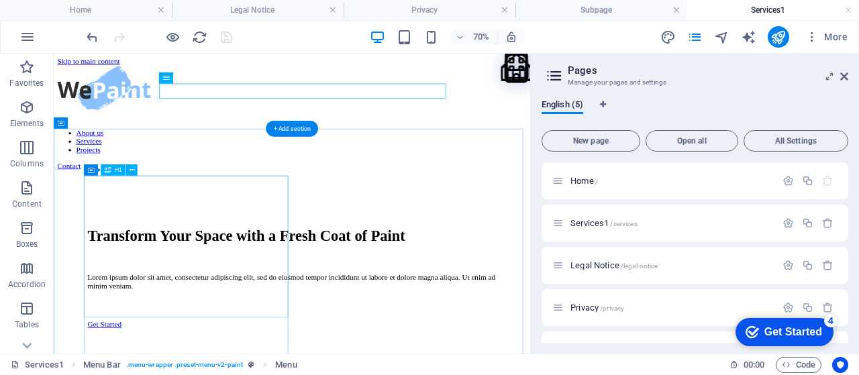
click at [279, 301] on div "Transform Your Space with a Fresh Coat of Paint" at bounding box center [394, 313] width 584 height 25
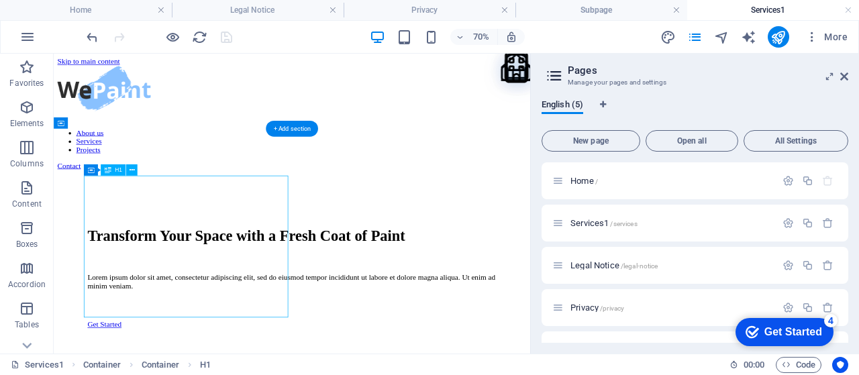
click at [279, 301] on div "Transform Your Space with a Fresh Coat of Paint" at bounding box center [394, 313] width 584 height 25
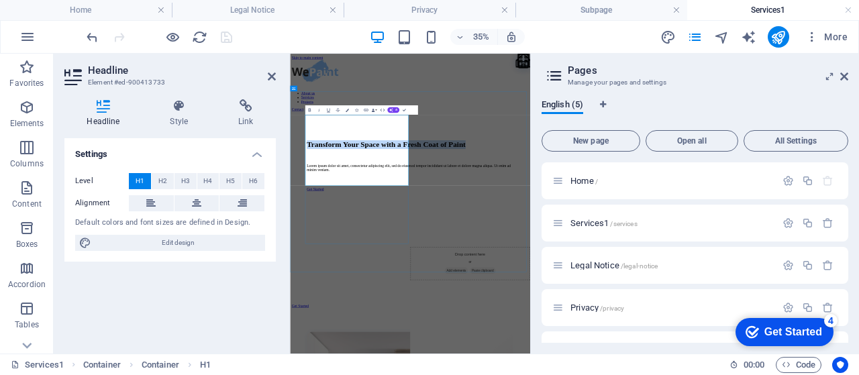
click at [491, 301] on h1 "Transform Your Space with a Fresh Coat of Paint" at bounding box center [633, 313] width 590 height 25
click at [520, 301] on h1 "Transform Your Space with a Fresh Coat of Paint" at bounding box center [633, 313] width 590 height 25
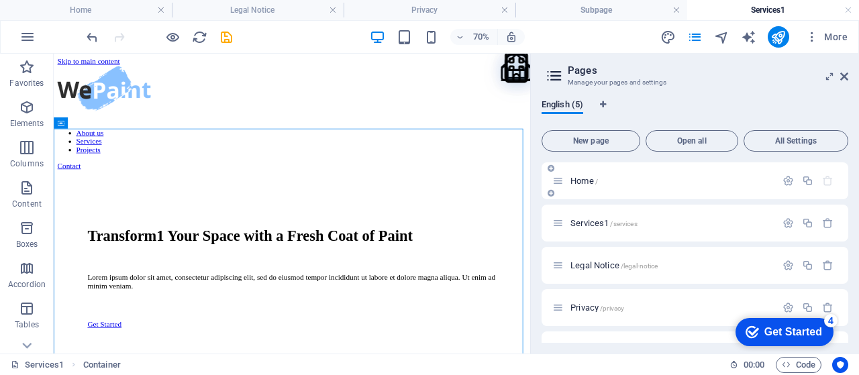
click at [587, 185] on span "Home /" at bounding box center [585, 181] width 28 height 10
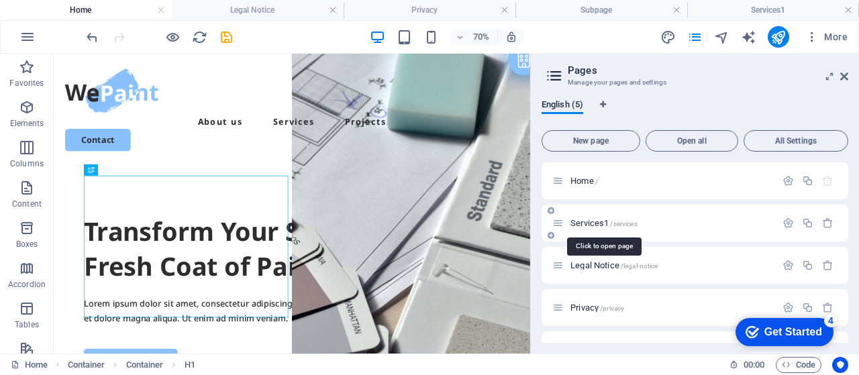
click at [586, 226] on span "Services1 /services" at bounding box center [604, 223] width 67 height 10
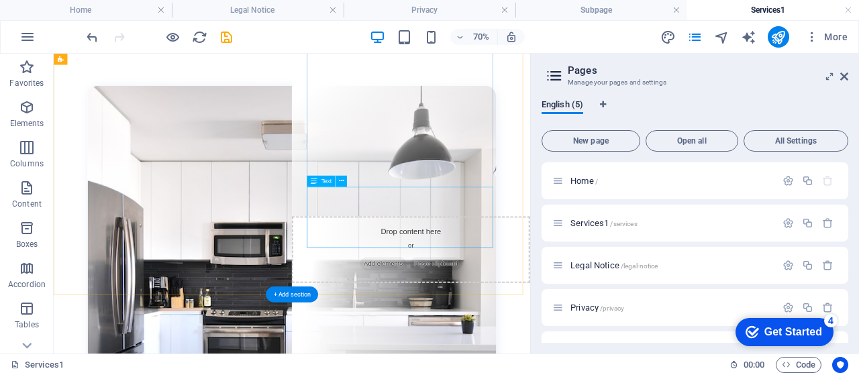
scroll to position [739, 0]
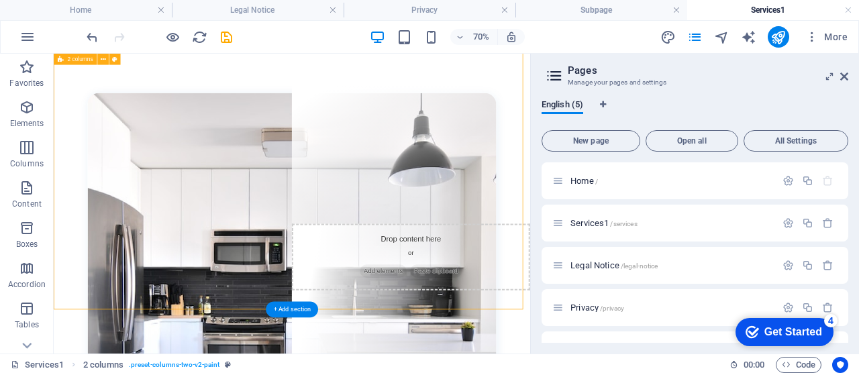
drag, startPoint x: 710, startPoint y: 391, endPoint x: 624, endPoint y: 357, distance: 92.9
click at [591, 209] on div "Services1 /services" at bounding box center [695, 223] width 307 height 37
click at [573, 222] on span "Services1 /services" at bounding box center [604, 223] width 67 height 10
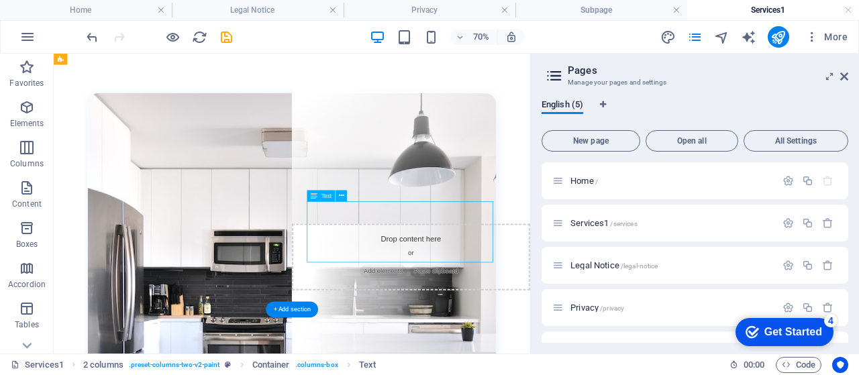
scroll to position [695, 0]
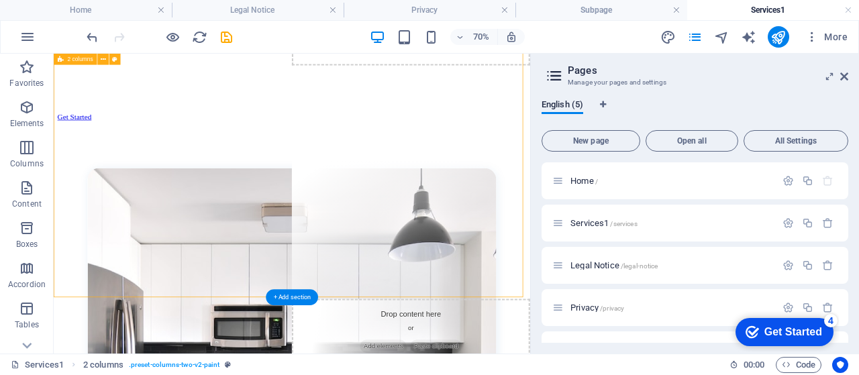
drag, startPoint x: 602, startPoint y: 329, endPoint x: 293, endPoint y: 233, distance: 324.1
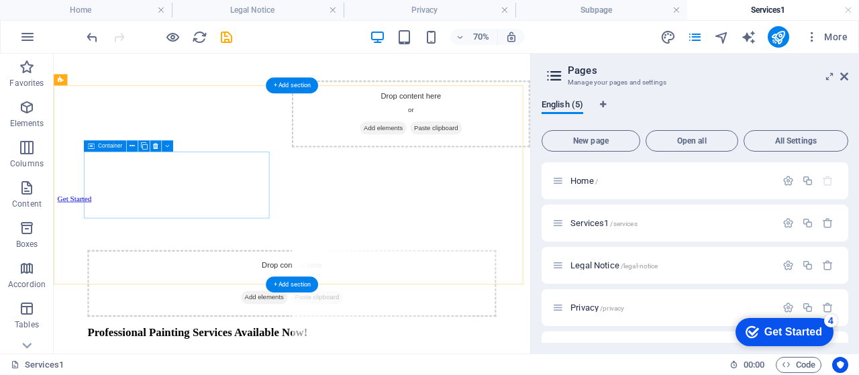
scroll to position [502, 0]
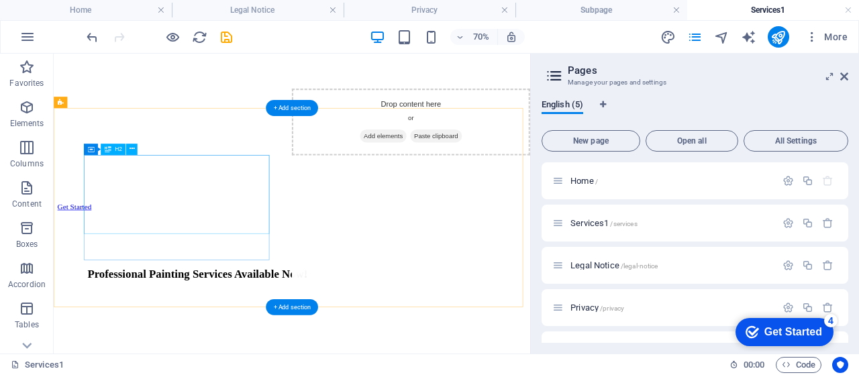
click at [293, 360] on div "Professional Painting Services Available Now!" at bounding box center [394, 369] width 584 height 18
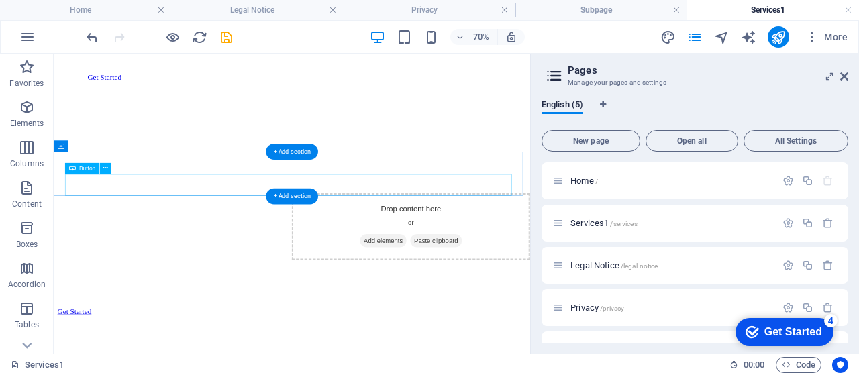
scroll to position [346, 0]
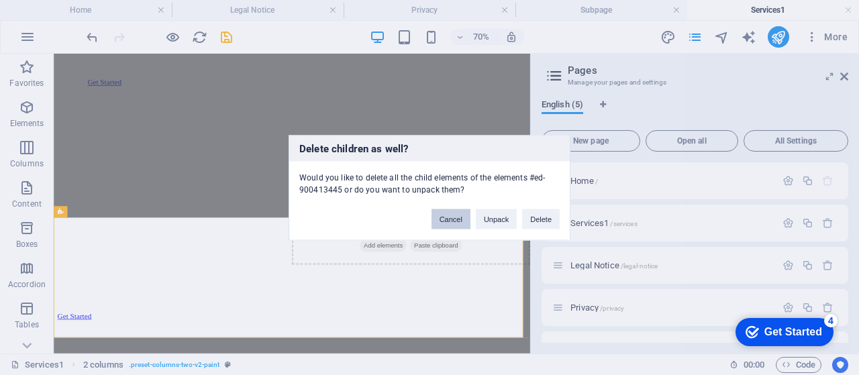
click at [457, 224] on button "Cancel" at bounding box center [451, 219] width 39 height 20
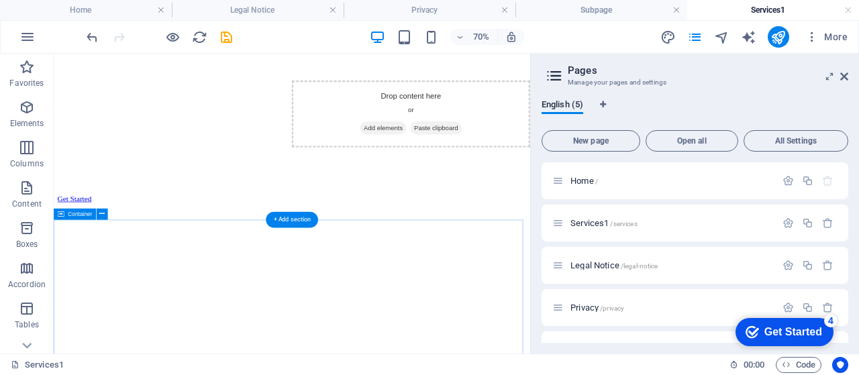
scroll to position [492, 0]
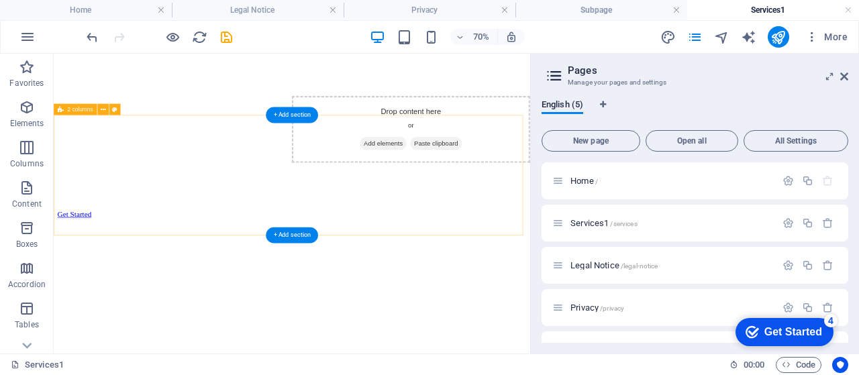
drag, startPoint x: 318, startPoint y: 315, endPoint x: 320, endPoint y: 254, distance: 61.1
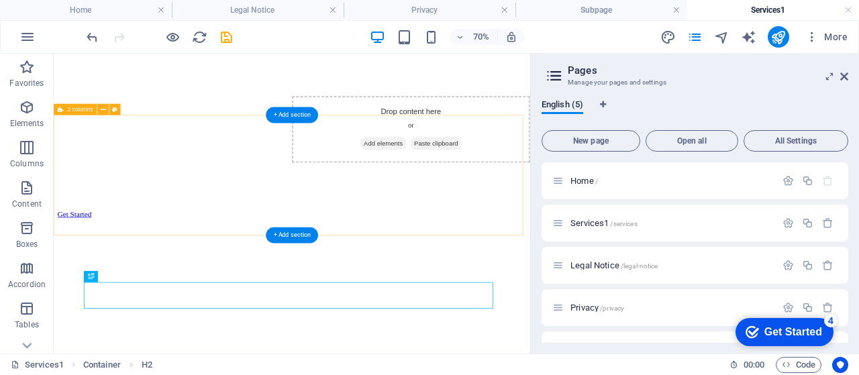
click at [219, 312] on div at bounding box center [394, 375] width 670 height 172
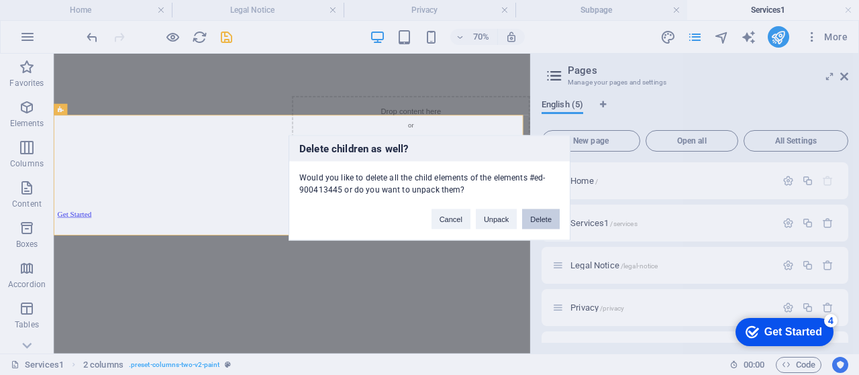
click at [541, 224] on button "Delete" at bounding box center [541, 219] width 38 height 20
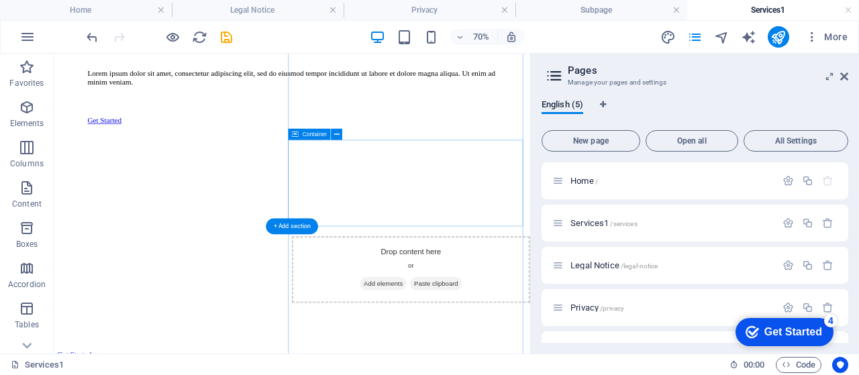
scroll to position [291, 0]
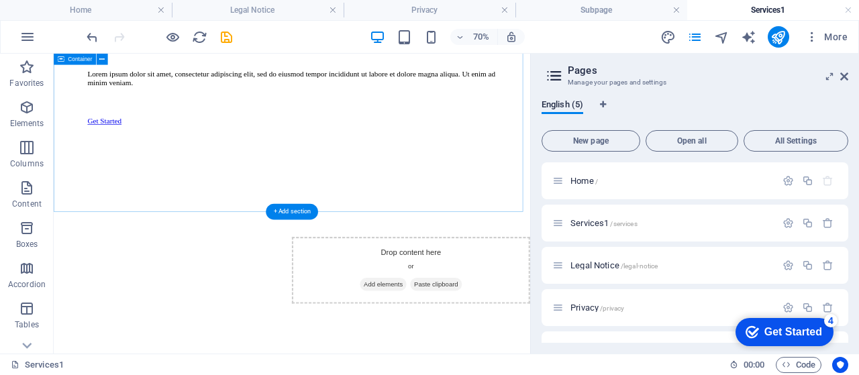
click at [199, 237] on div "Transform1 Your Space with a Fresh Coat of Paint Lorem ipsum dolor sit amet, co…" at bounding box center [394, 187] width 670 height 517
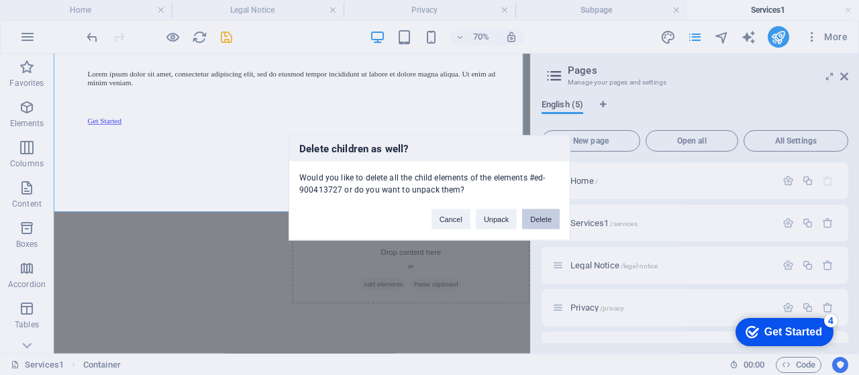
click at [538, 224] on button "Delete" at bounding box center [541, 219] width 38 height 20
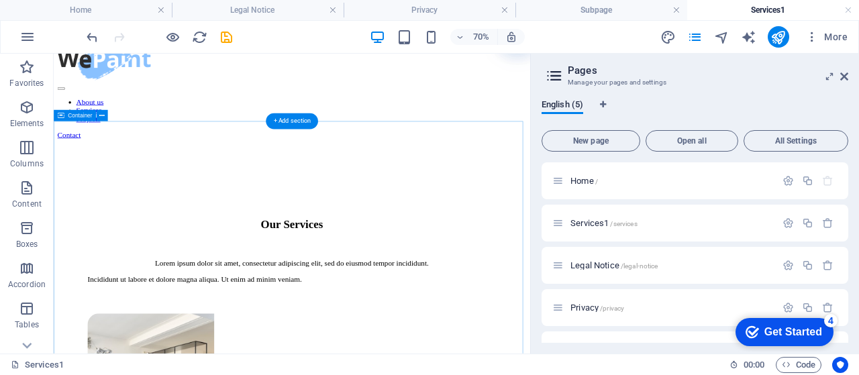
scroll to position [44, 0]
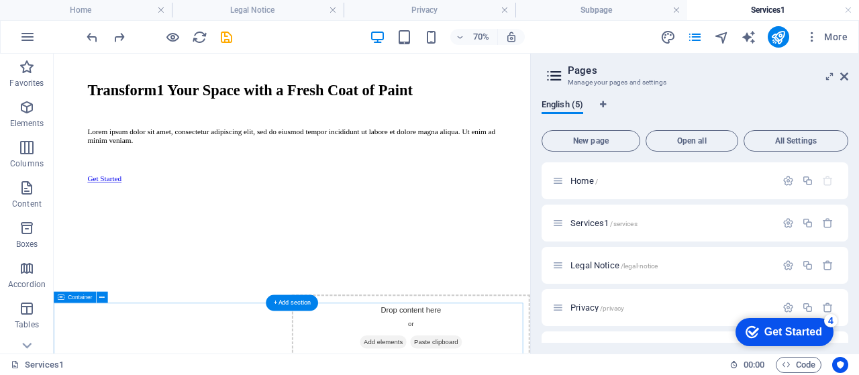
scroll to position [246, 0]
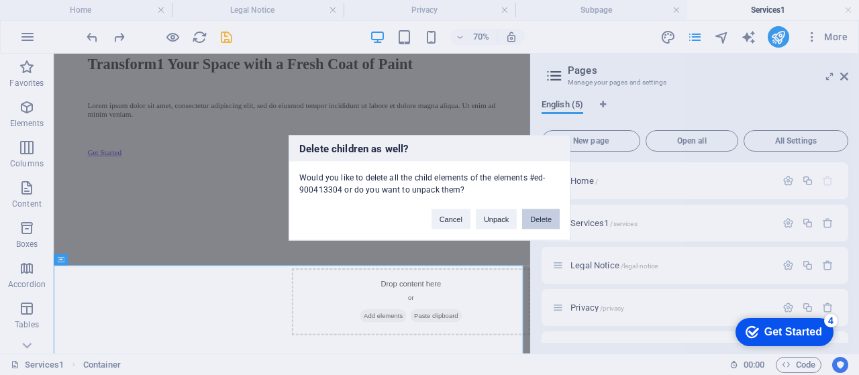
click at [540, 225] on button "Delete" at bounding box center [541, 219] width 38 height 20
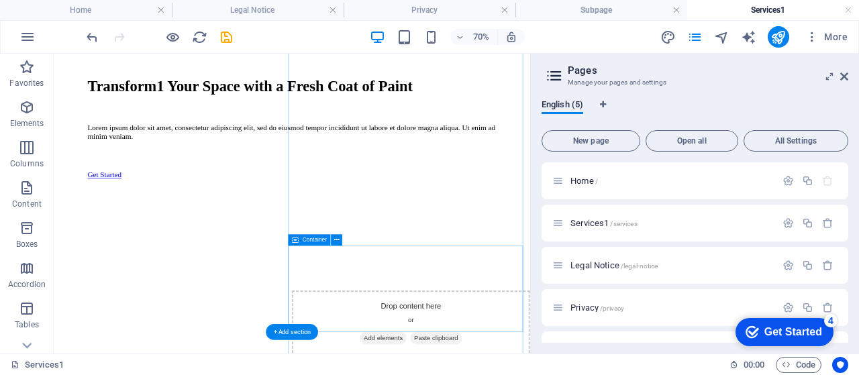
scroll to position [224, 0]
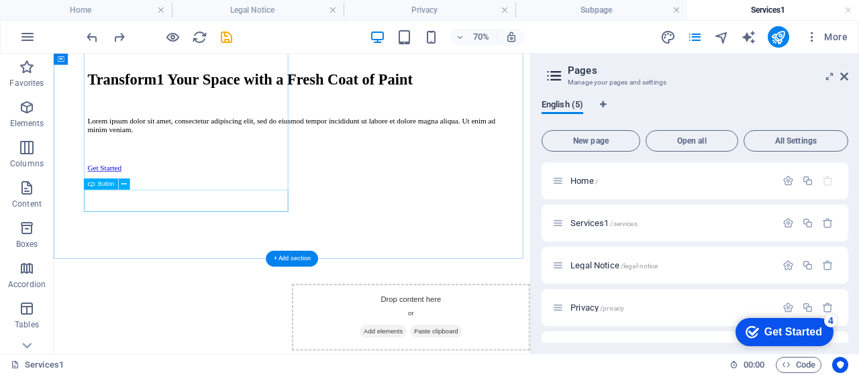
click at [174, 224] on div "Get Started" at bounding box center [394, 218] width 584 height 12
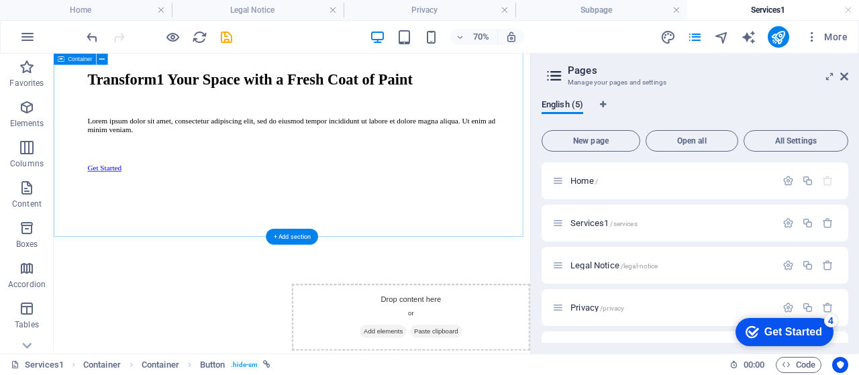
scroll to position [255, 0]
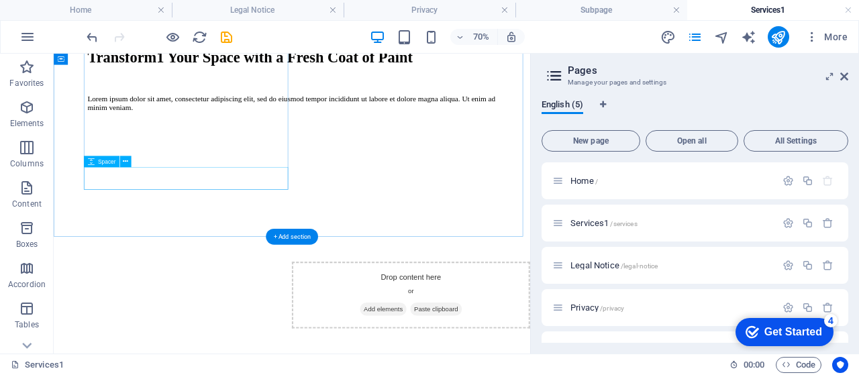
click at [236, 180] on div at bounding box center [394, 164] width 584 height 32
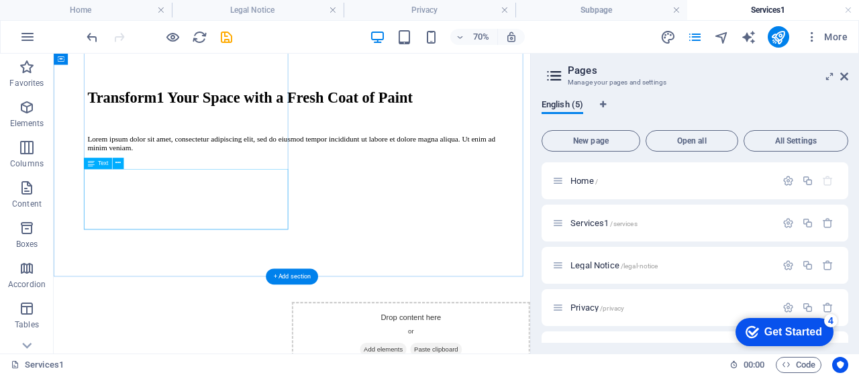
scroll to position [175, 0]
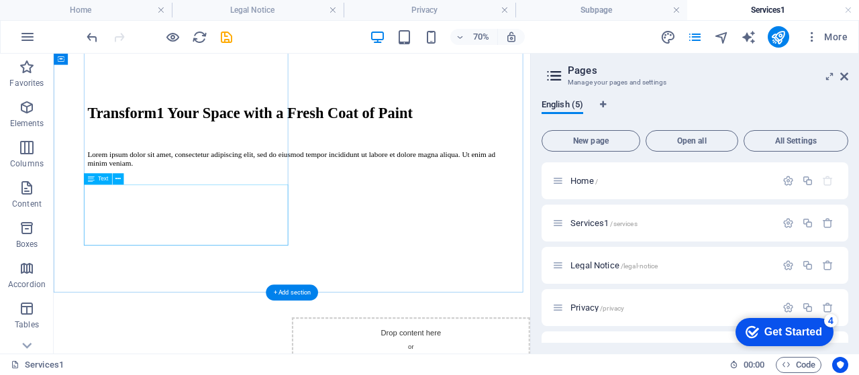
click at [228, 217] on div "Lorem ipsum dolor sit amet, consectetur adipiscing elit, sed do eiusmod tempor …" at bounding box center [394, 205] width 584 height 24
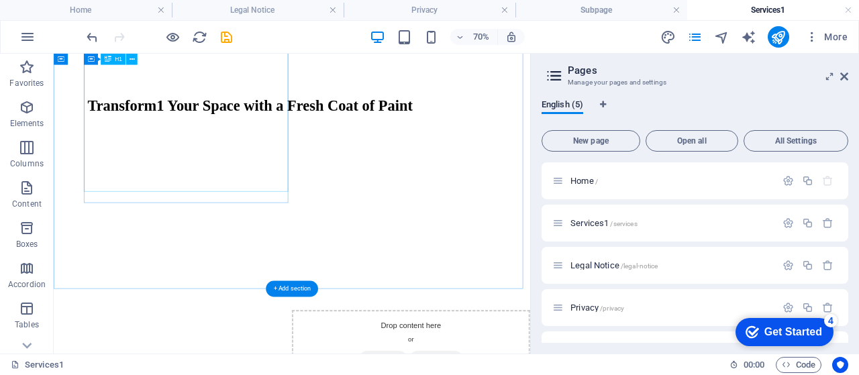
scroll to position [161, 0]
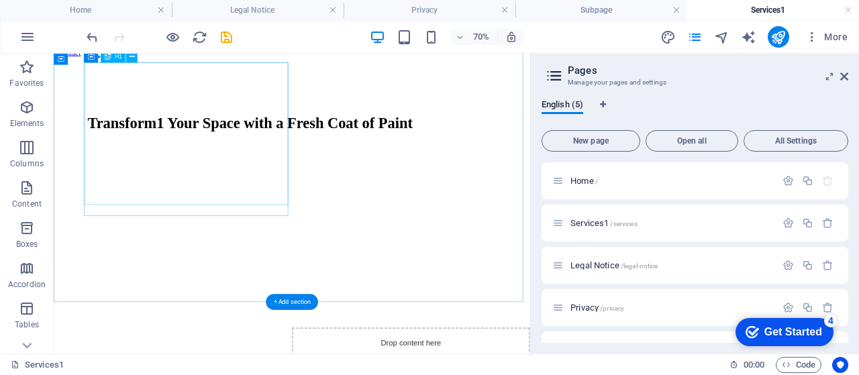
click at [202, 165] on div "Transform1 Your Space with a Fresh Coat of Paint" at bounding box center [394, 152] width 584 height 25
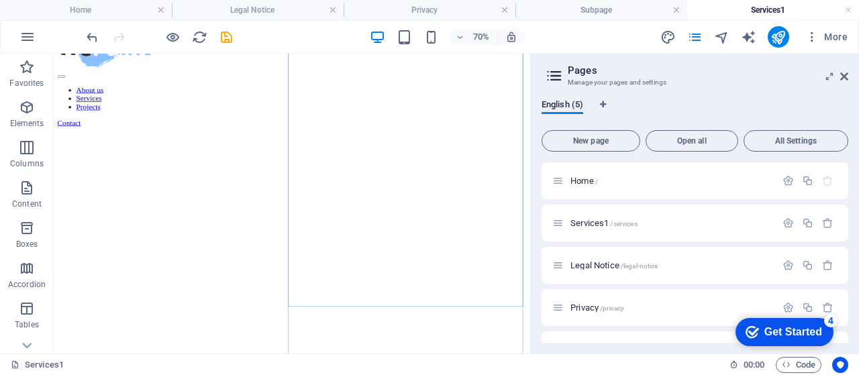
scroll to position [67, 0]
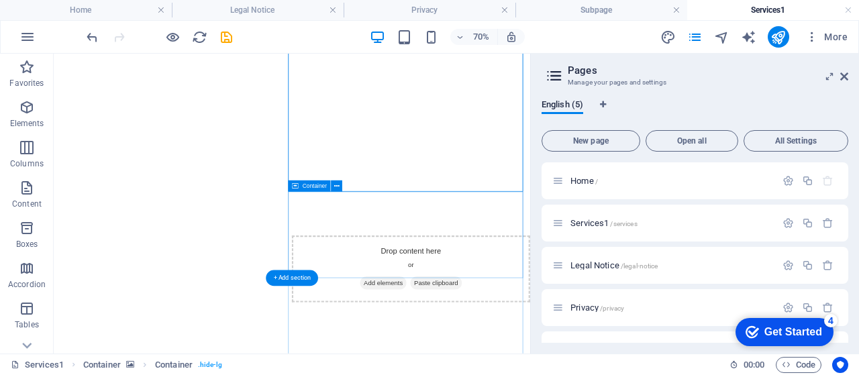
scroll to position [313, 0]
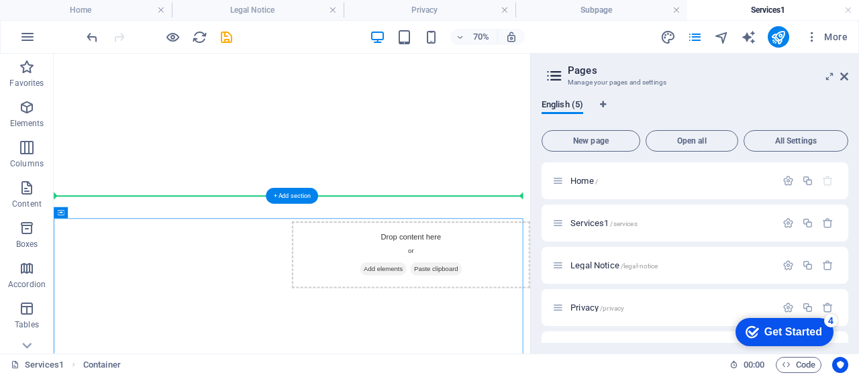
drag, startPoint x: 305, startPoint y: 291, endPoint x: 303, endPoint y: 224, distance: 67.8
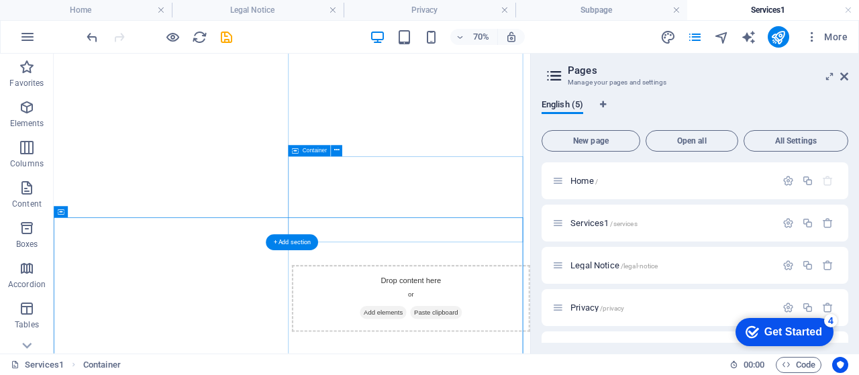
scroll to position [246, 0]
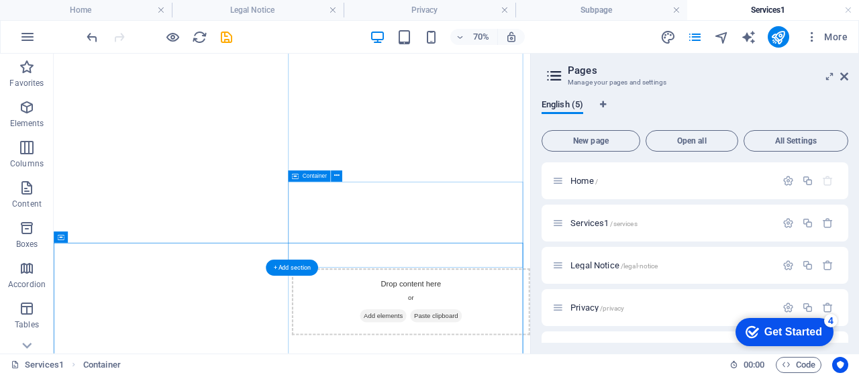
drag, startPoint x: 529, startPoint y: 392, endPoint x: 530, endPoint y: 341, distance: 51.0
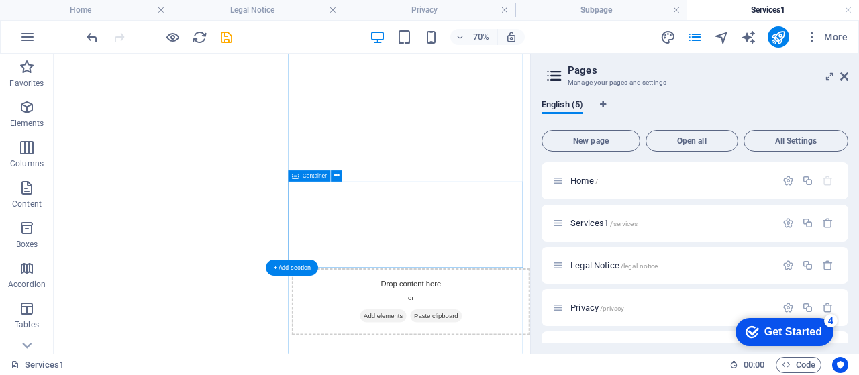
drag, startPoint x: 504, startPoint y: 341, endPoint x: 518, endPoint y: 256, distance: 86.4
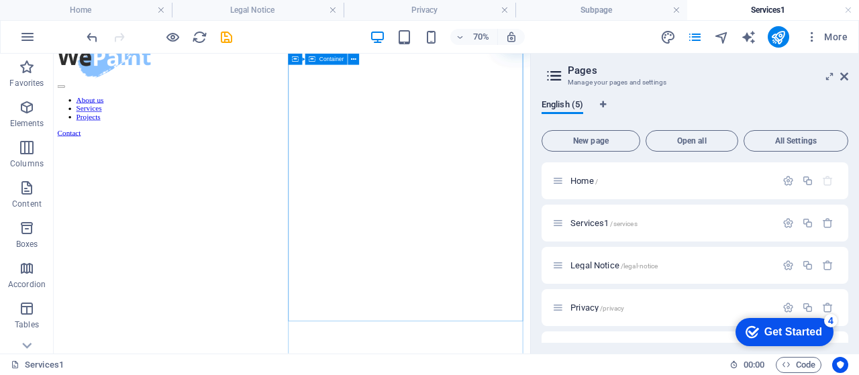
scroll to position [44, 0]
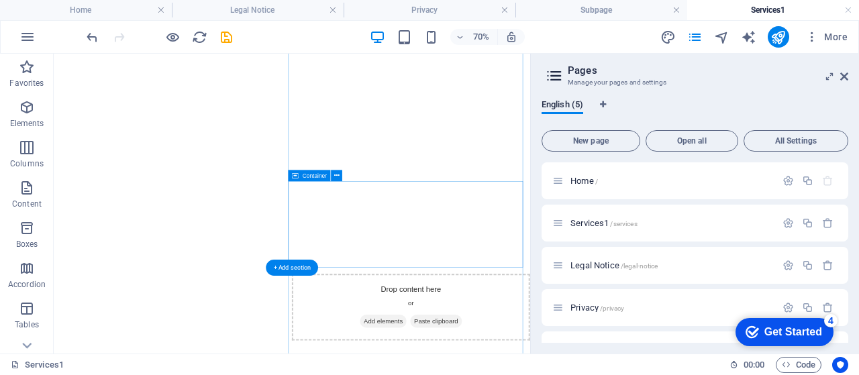
scroll to position [224, 0]
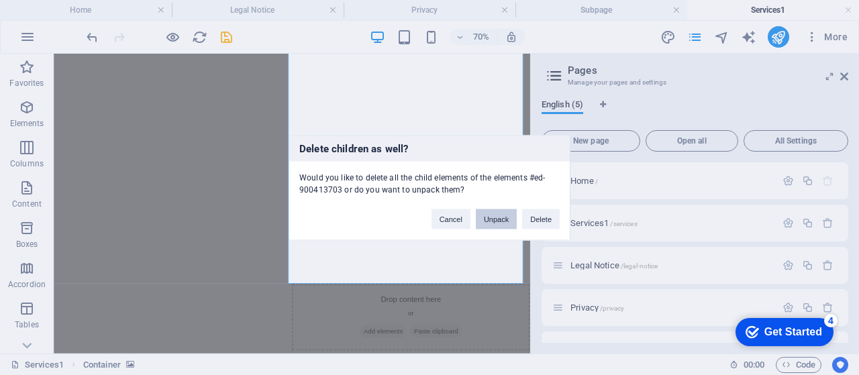
click at [510, 224] on button "Unpack" at bounding box center [496, 219] width 41 height 20
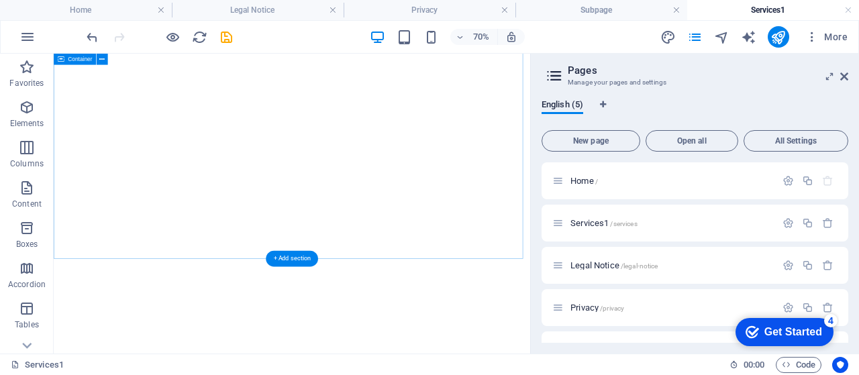
click at [546, 264] on div at bounding box center [394, 255] width 670 height 517
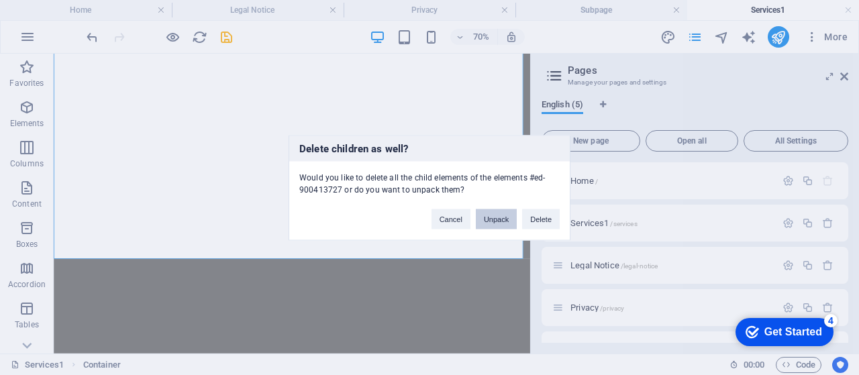
click at [482, 212] on button "Unpack" at bounding box center [496, 219] width 41 height 20
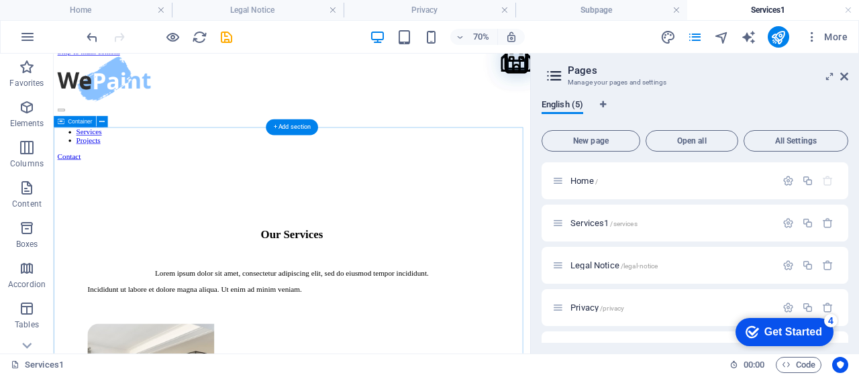
scroll to position [0, 0]
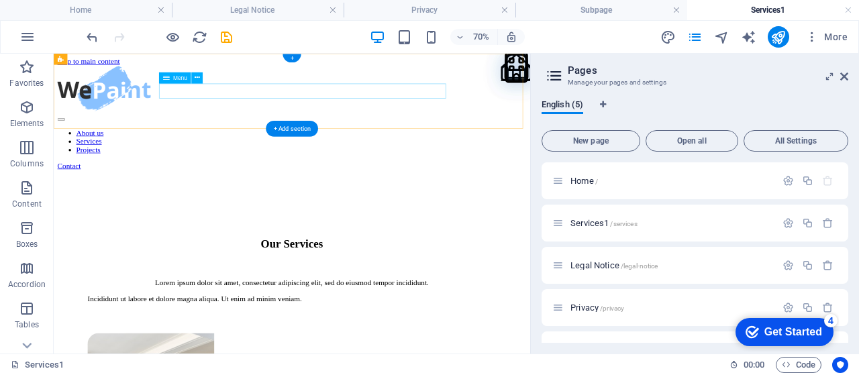
click at [257, 161] on nav "About us Services Projects" at bounding box center [394, 179] width 670 height 36
click at [239, 161] on nav "About us Services Projects" at bounding box center [394, 179] width 670 height 36
select select
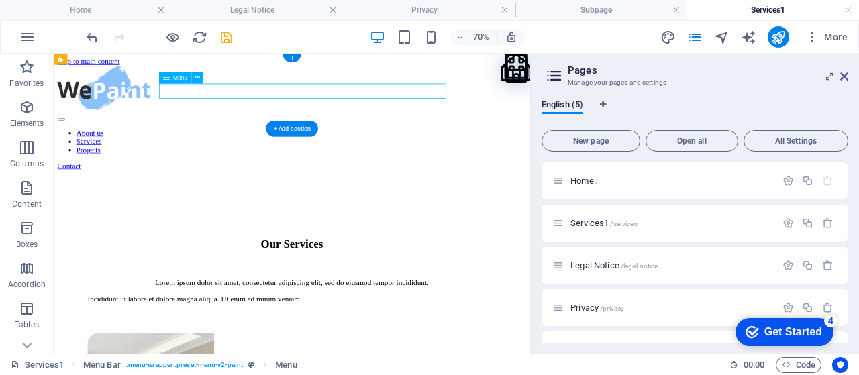
select select
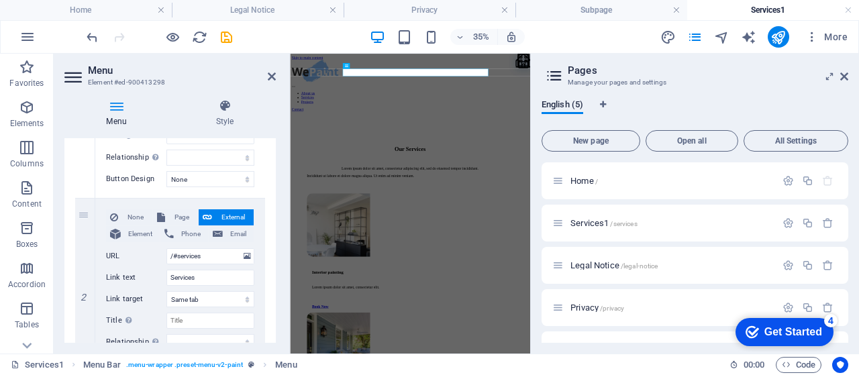
scroll to position [244, 0]
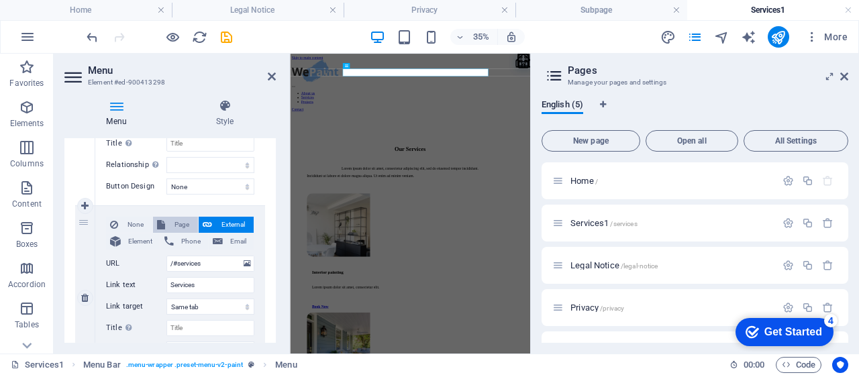
click at [169, 223] on span "Page" at bounding box center [181, 225] width 25 height 16
select select
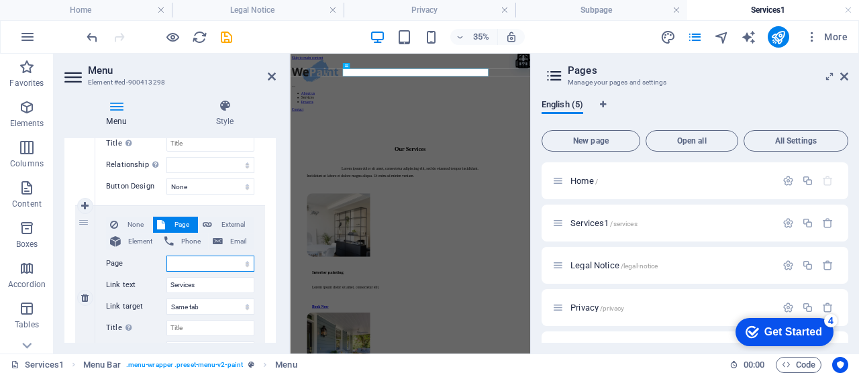
click at [193, 261] on select "Home Services1 Legal Notice Privacy Subpage" at bounding box center [211, 264] width 88 height 16
select select "1"
click at [167, 256] on select "Home Services1 Legal Notice Privacy Subpage" at bounding box center [211, 264] width 88 height 16
select select
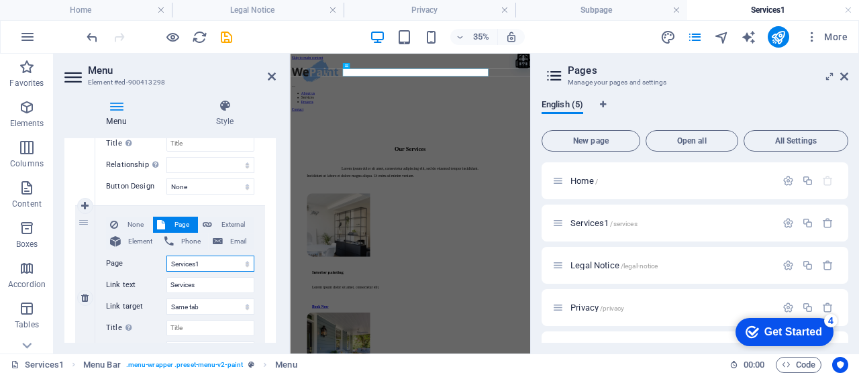
select select
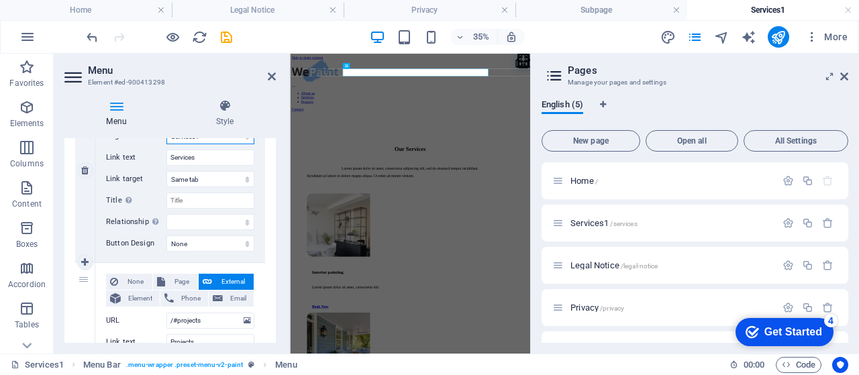
scroll to position [379, 0]
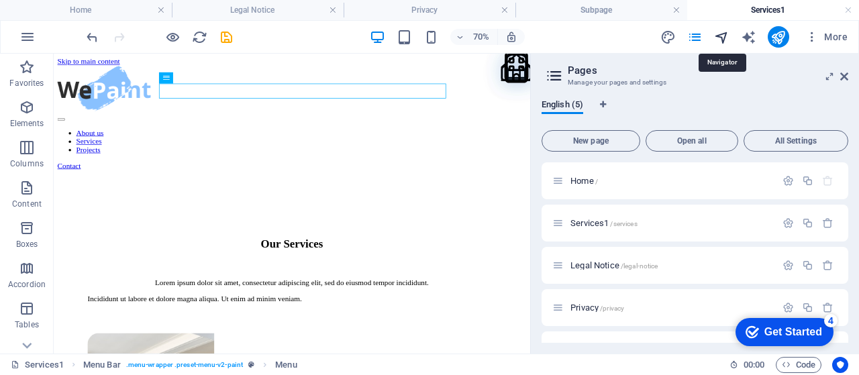
click at [725, 34] on icon "navigator" at bounding box center [721, 37] width 15 height 15
select select "16926315-en"
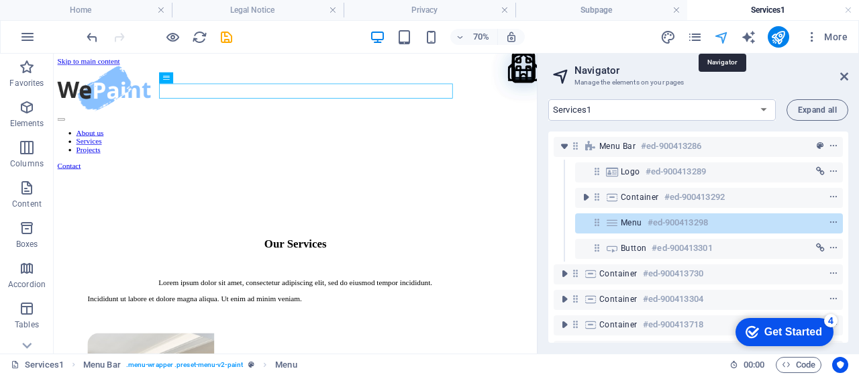
click at [725, 34] on icon "navigator" at bounding box center [721, 37] width 15 height 15
click at [778, 30] on icon "publish" at bounding box center [778, 37] width 15 height 15
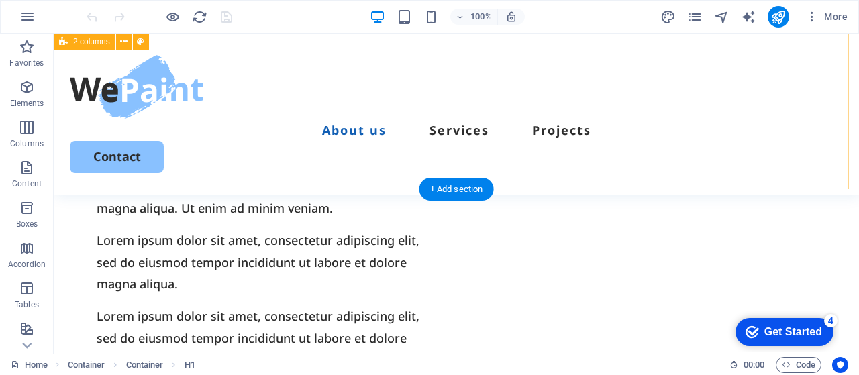
scroll to position [1007, 0]
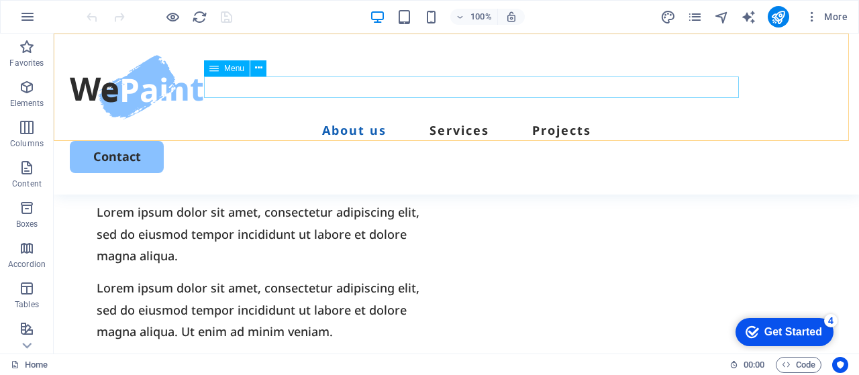
click at [306, 120] on nav "About us Services Projects" at bounding box center [457, 130] width 774 height 21
click at [326, 120] on nav "About us Services Projects" at bounding box center [457, 130] width 774 height 21
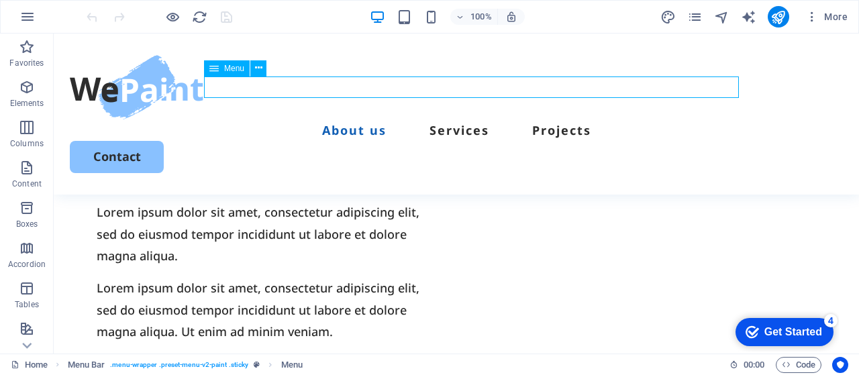
click at [326, 120] on nav "About us Services Projects" at bounding box center [457, 130] width 774 height 21
select select
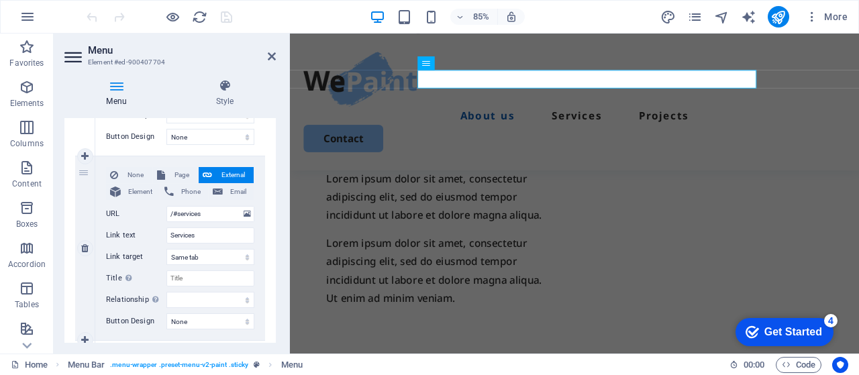
scroll to position [269, 0]
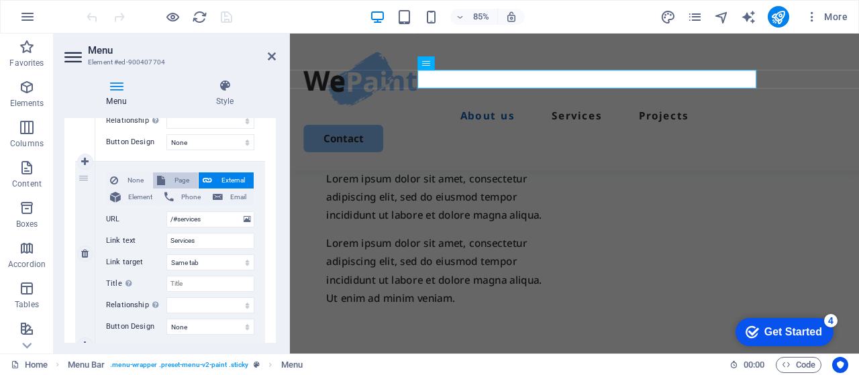
click at [183, 180] on span "Page" at bounding box center [181, 181] width 25 height 16
select select
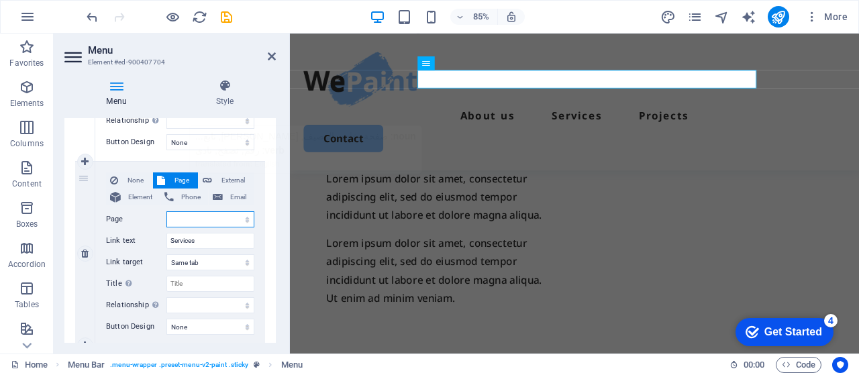
click at [218, 219] on select "Home Services1 Legal Notice Privacy Subpage" at bounding box center [211, 220] width 88 height 16
select select "1"
click at [167, 212] on select "Home Services1 Legal Notice Privacy Subpage" at bounding box center [211, 220] width 88 height 16
select select
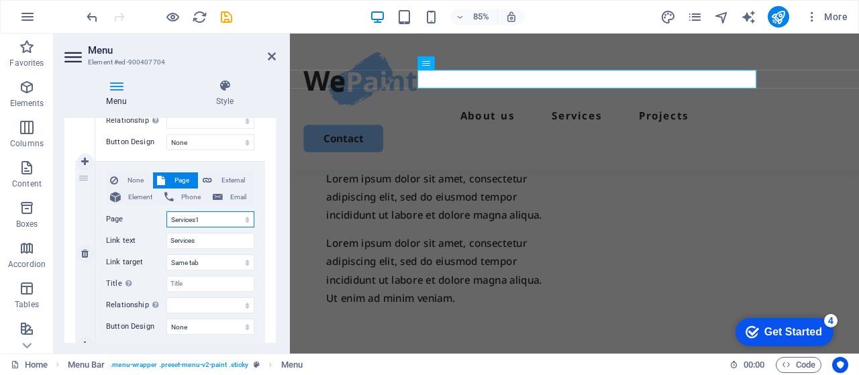
select select
click at [226, 241] on input "Services" at bounding box center [211, 241] width 88 height 16
type input "Services"
select select
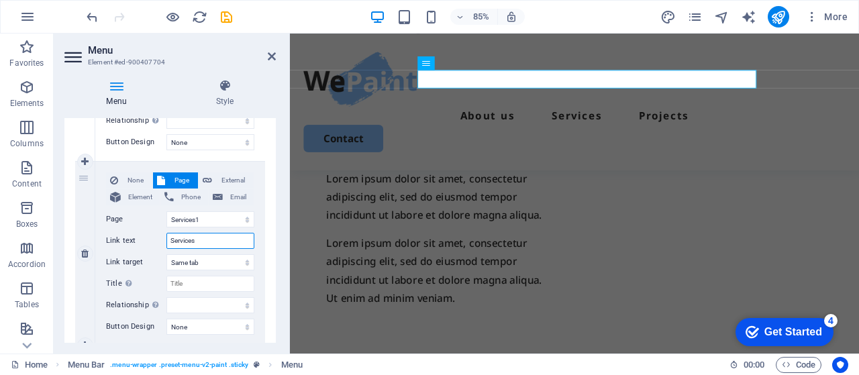
select select
type input "Services 1"
select select
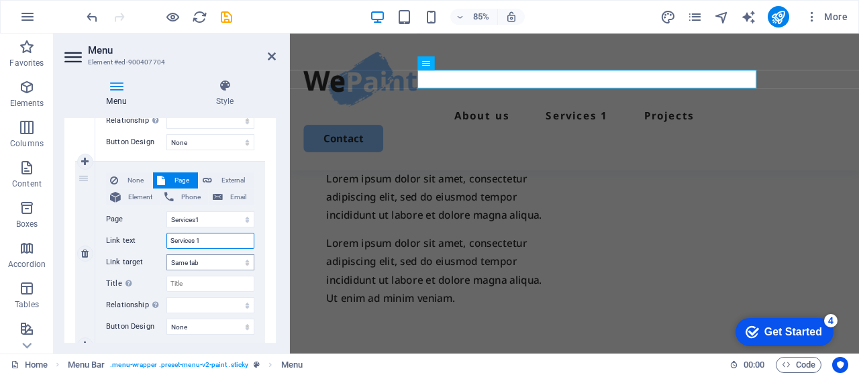
type input "Services 1"
click at [218, 265] on select "New tab Same tab Overlay" at bounding box center [211, 262] width 88 height 16
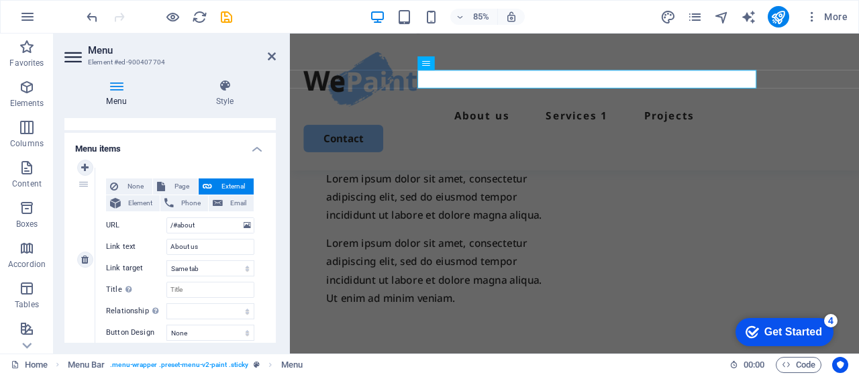
scroll to position [67, 0]
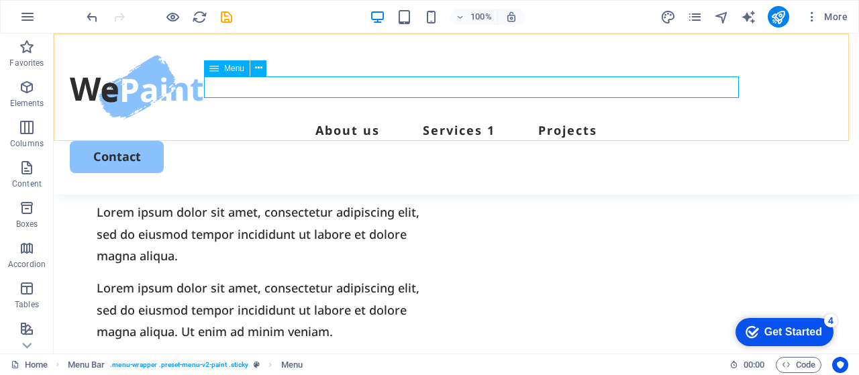
click at [255, 120] on nav "About us Services 1 Projects" at bounding box center [457, 130] width 774 height 21
select select
select select "1"
select select
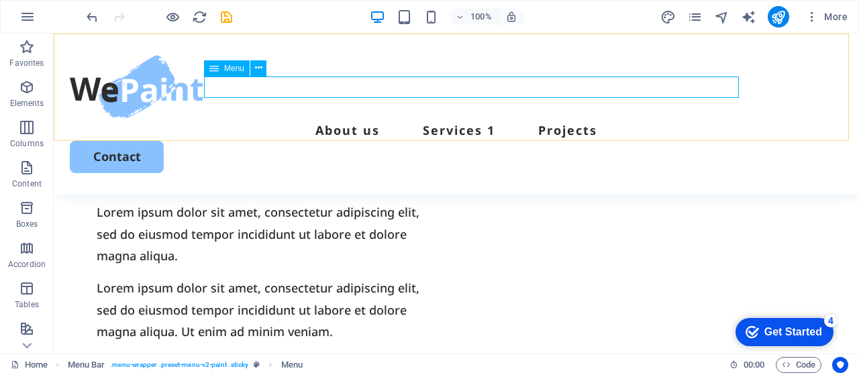
select select
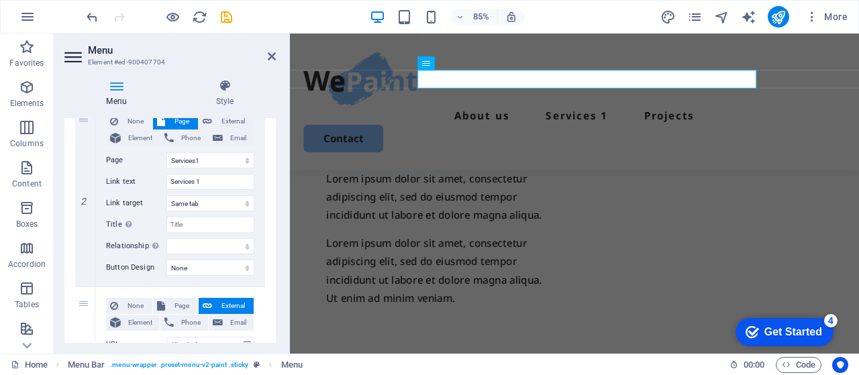
scroll to position [336, 0]
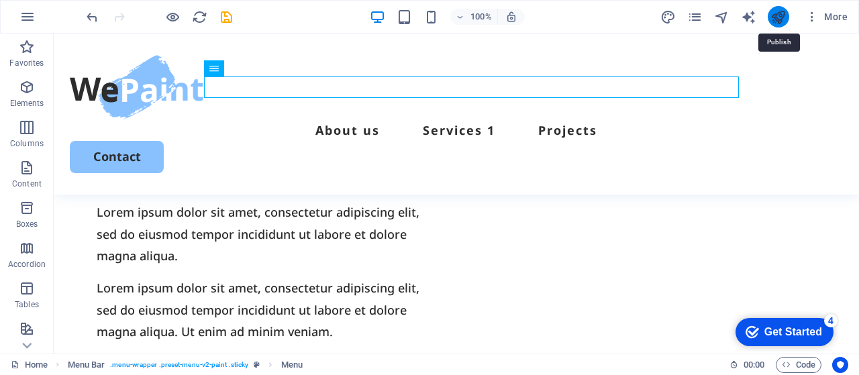
click at [783, 17] on icon "publish" at bounding box center [778, 16] width 15 height 15
